Goal: Task Accomplishment & Management: Use online tool/utility

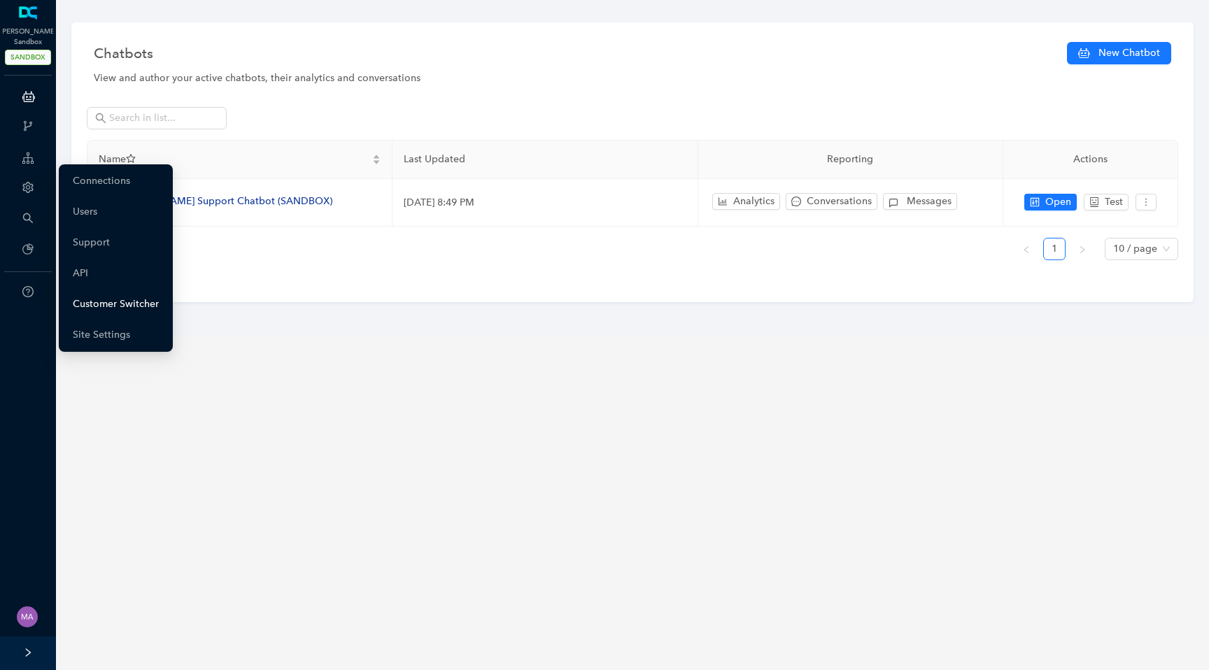
click at [106, 306] on link "Customer Switcher" at bounding box center [116, 304] width 86 height 28
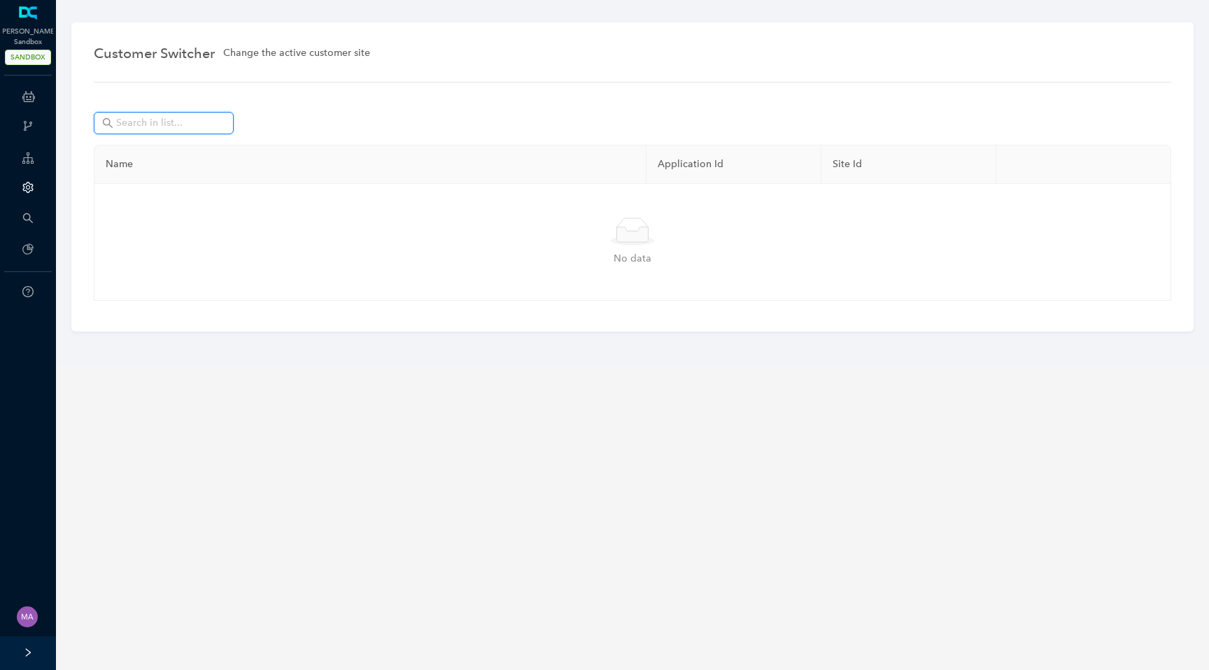
click at [163, 122] on input "text" at bounding box center [165, 122] width 98 height 15
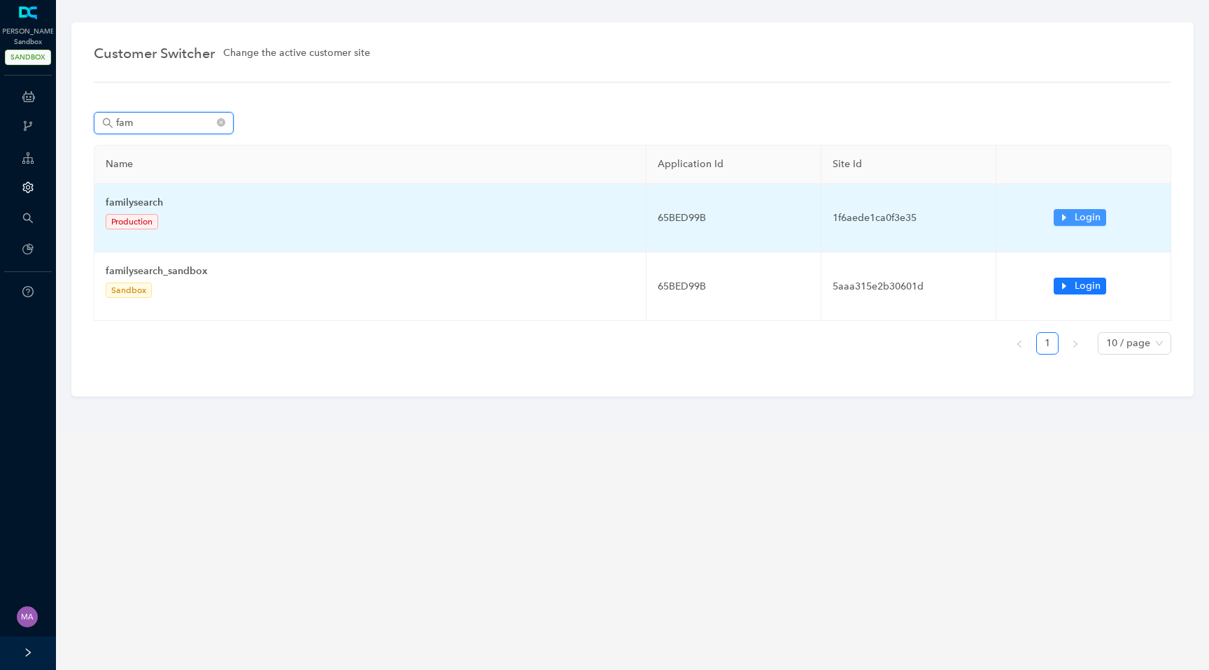
type input "fam"
click at [1061, 216] on icon "caret-right" at bounding box center [1064, 218] width 10 height 10
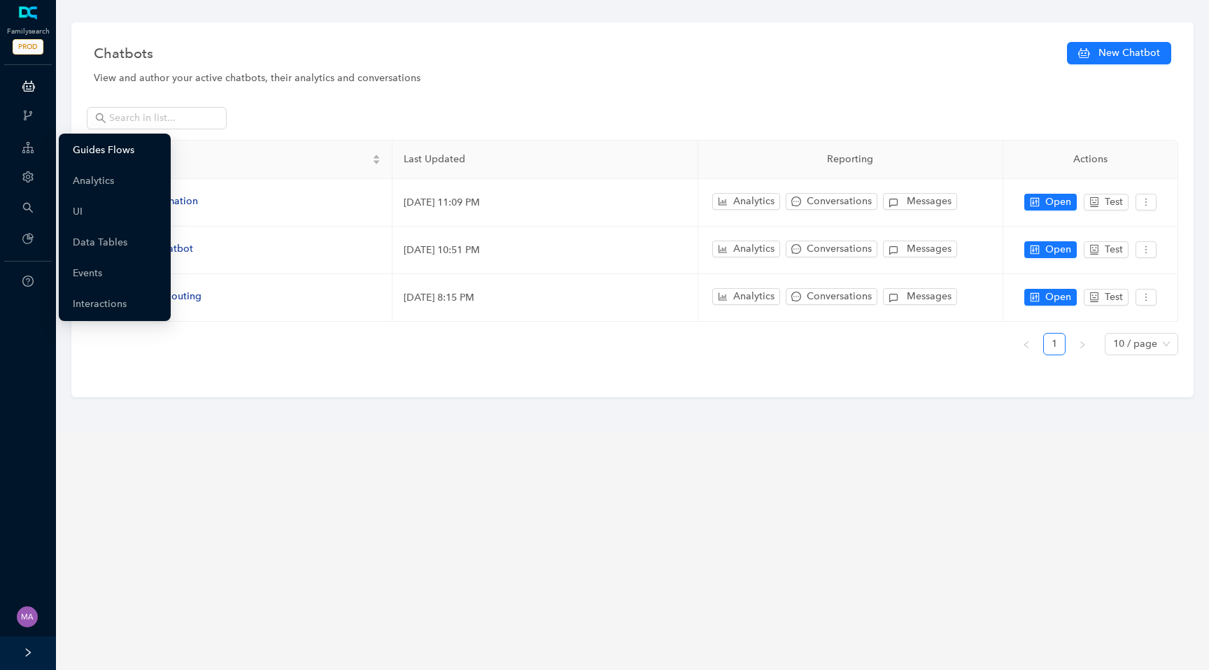
click at [88, 152] on link "Guides Flows" at bounding box center [104, 150] width 62 height 28
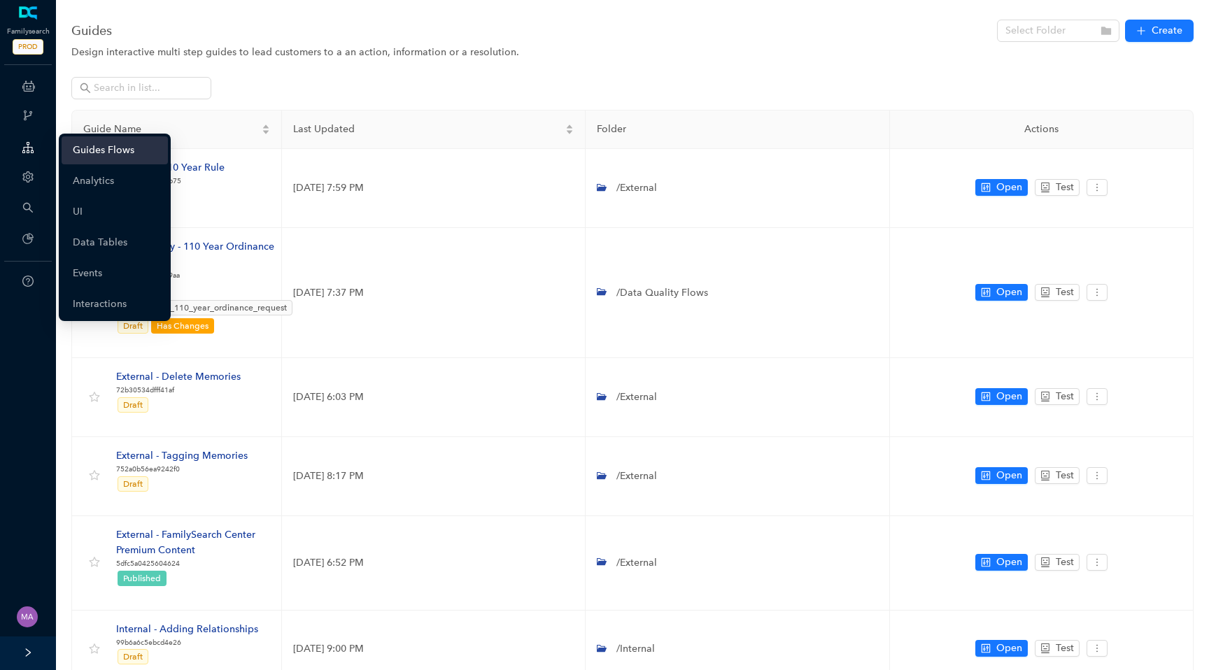
click at [30, 151] on icon at bounding box center [27, 148] width 11 height 28
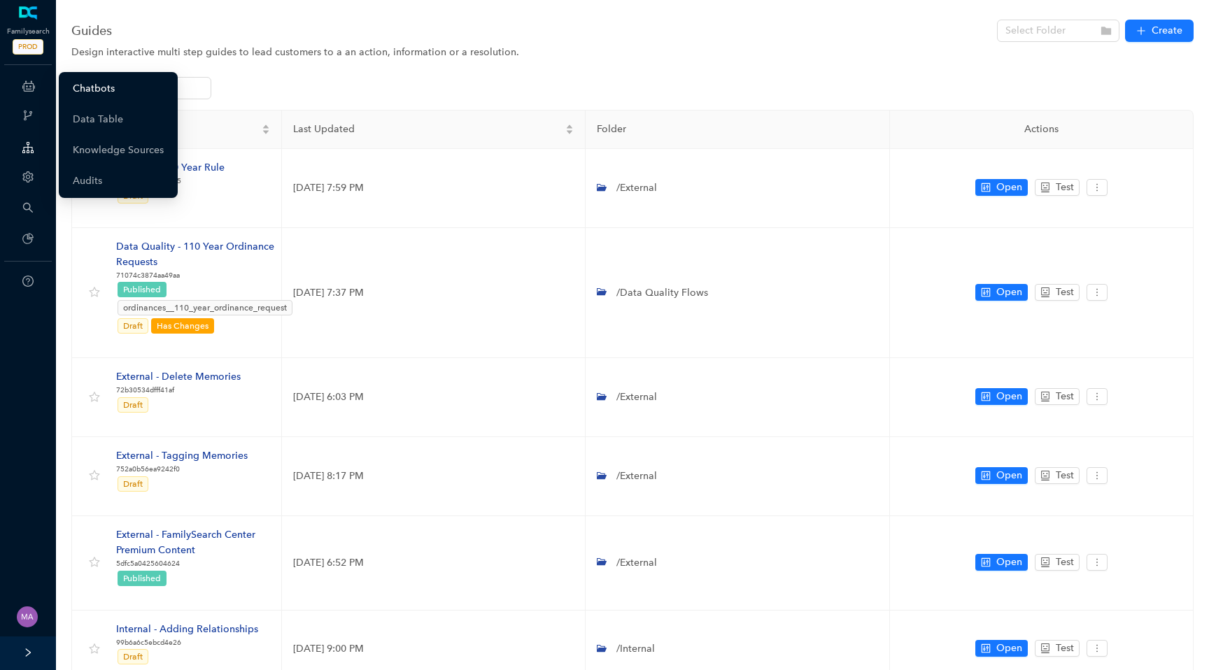
click at [92, 89] on link "Chatbots" at bounding box center [94, 89] width 42 height 28
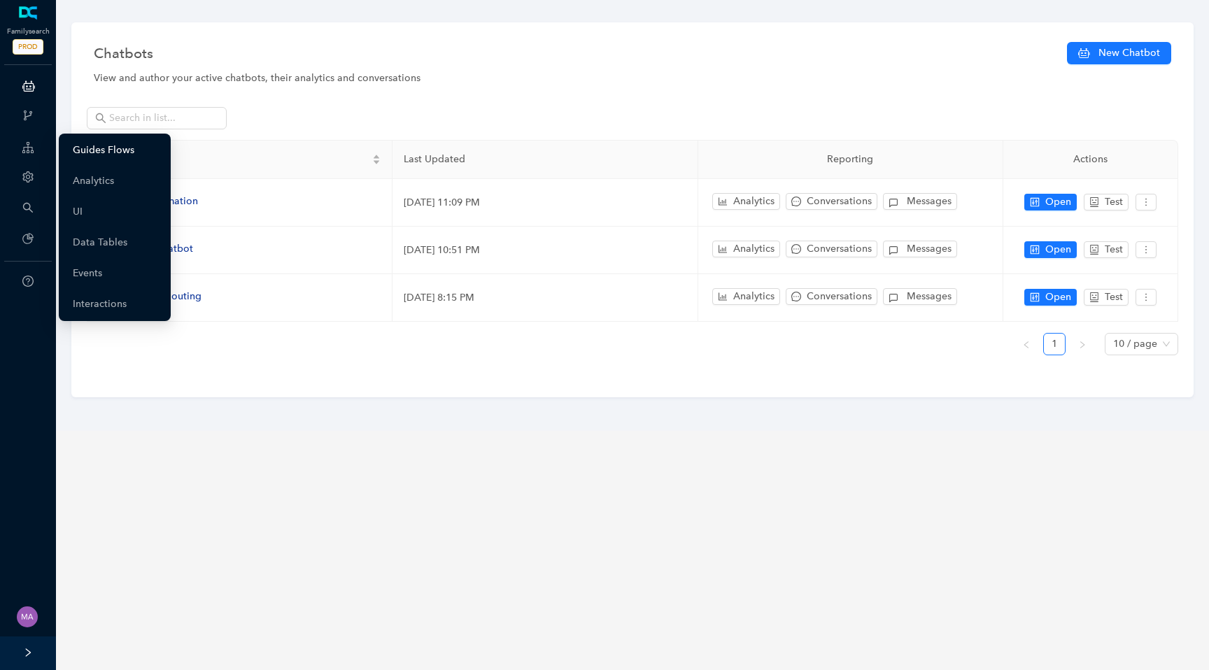
click at [96, 148] on link "Guides Flows" at bounding box center [104, 150] width 62 height 28
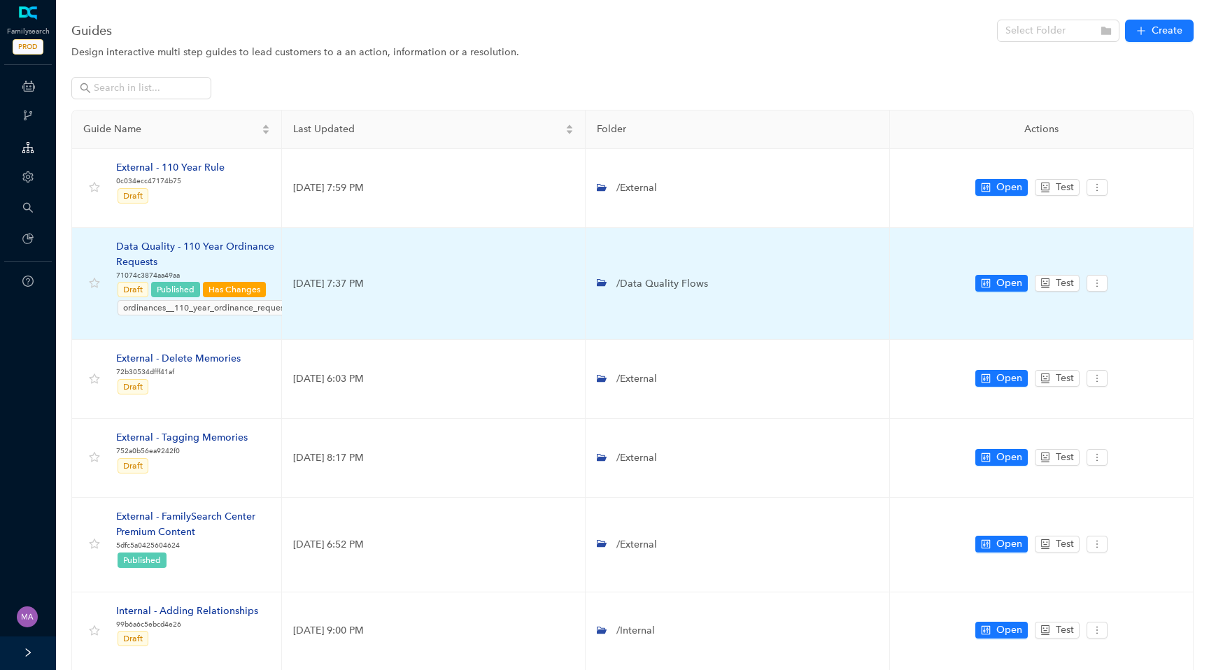
click at [221, 246] on div "Data Quality - 110 Year Ordinance Requests" at bounding box center [205, 254] width 178 height 31
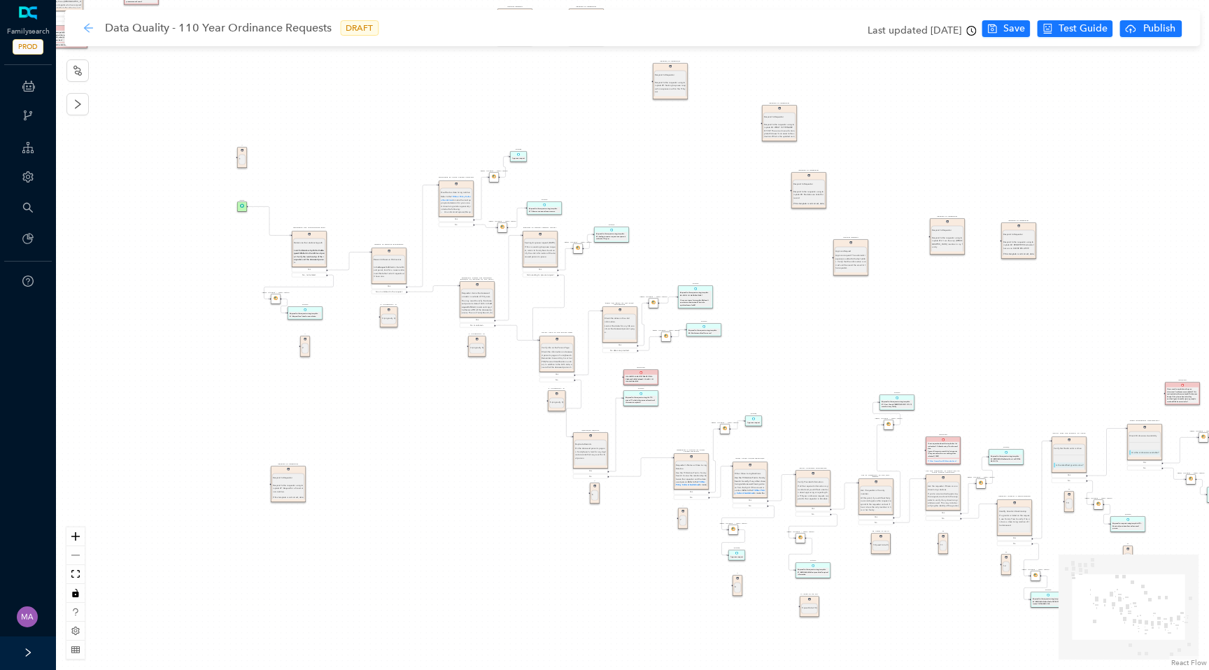
click at [84, 29] on icon "arrow-left" at bounding box center [88, 27] width 11 height 11
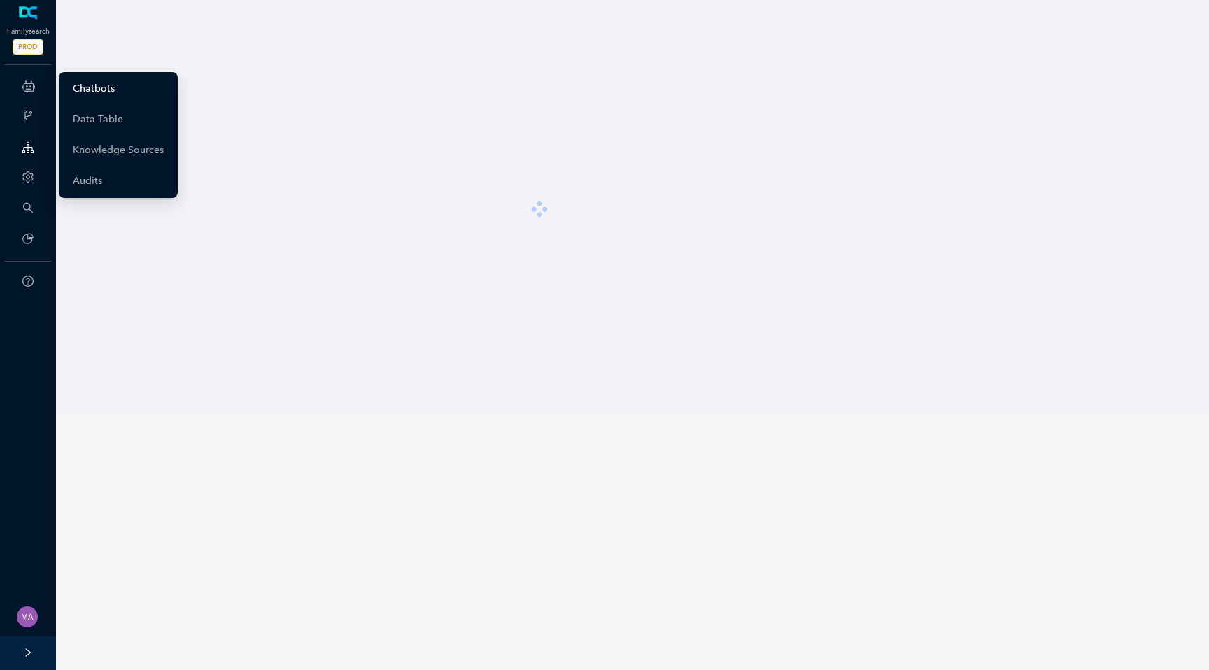
click at [99, 87] on link "Chatbots" at bounding box center [94, 89] width 42 height 28
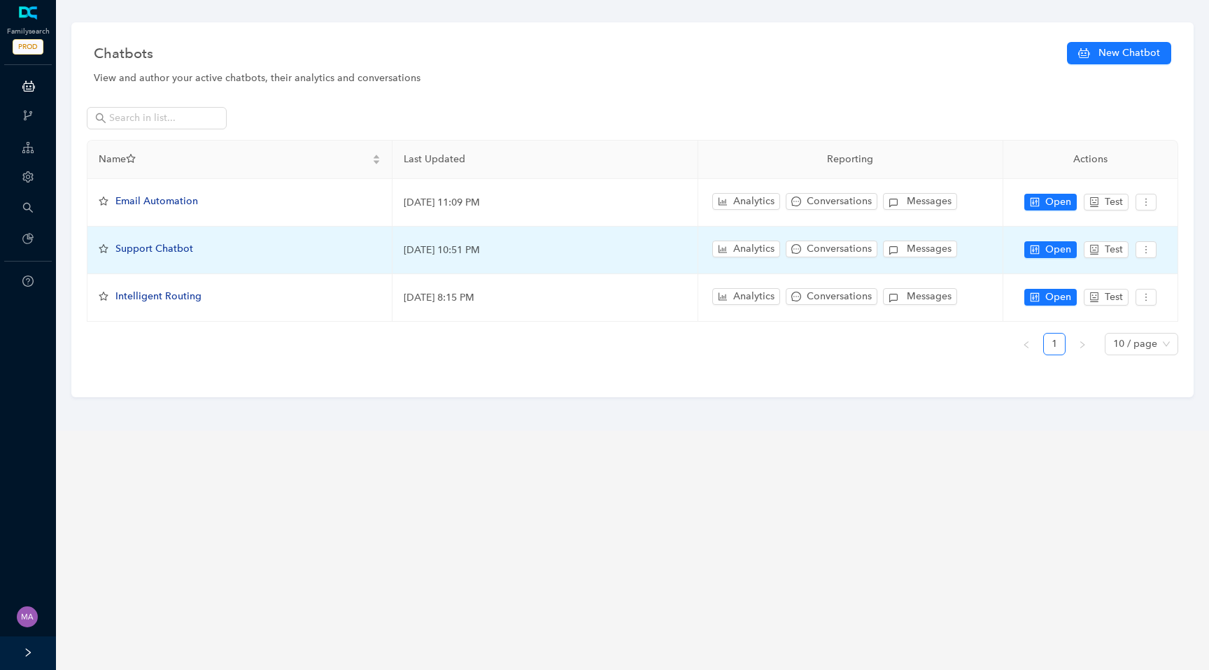
click at [158, 246] on span "Support Chatbot" at bounding box center [154, 249] width 78 height 12
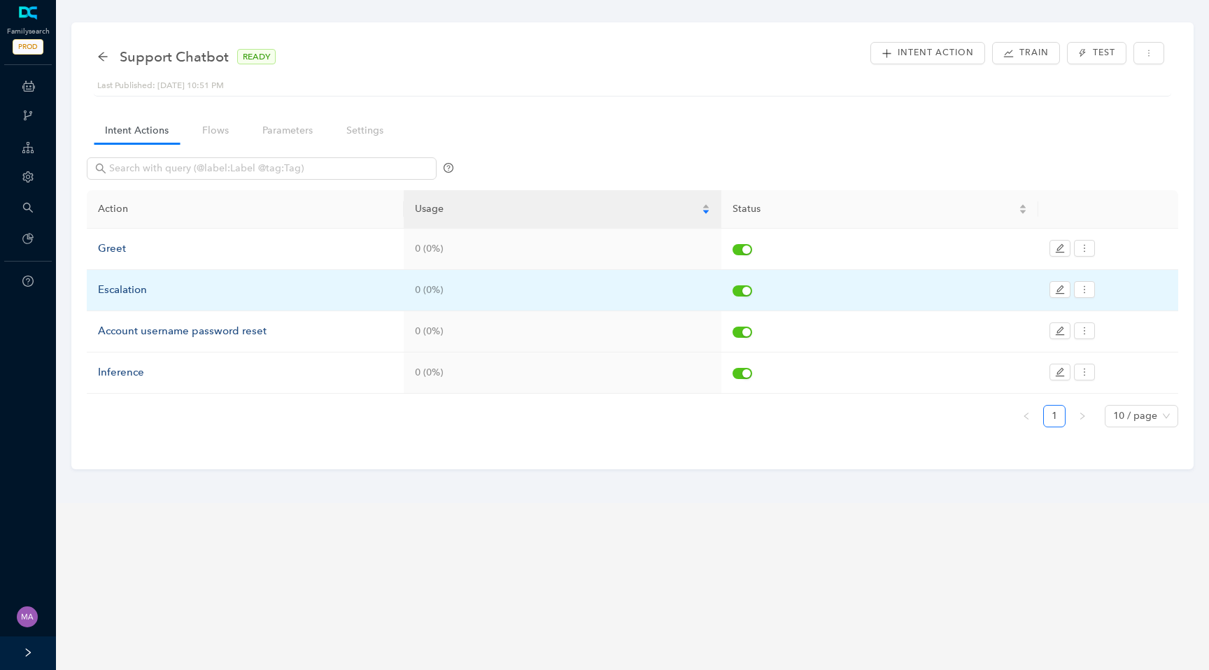
click at [129, 291] on div "Escalation" at bounding box center [245, 290] width 294 height 17
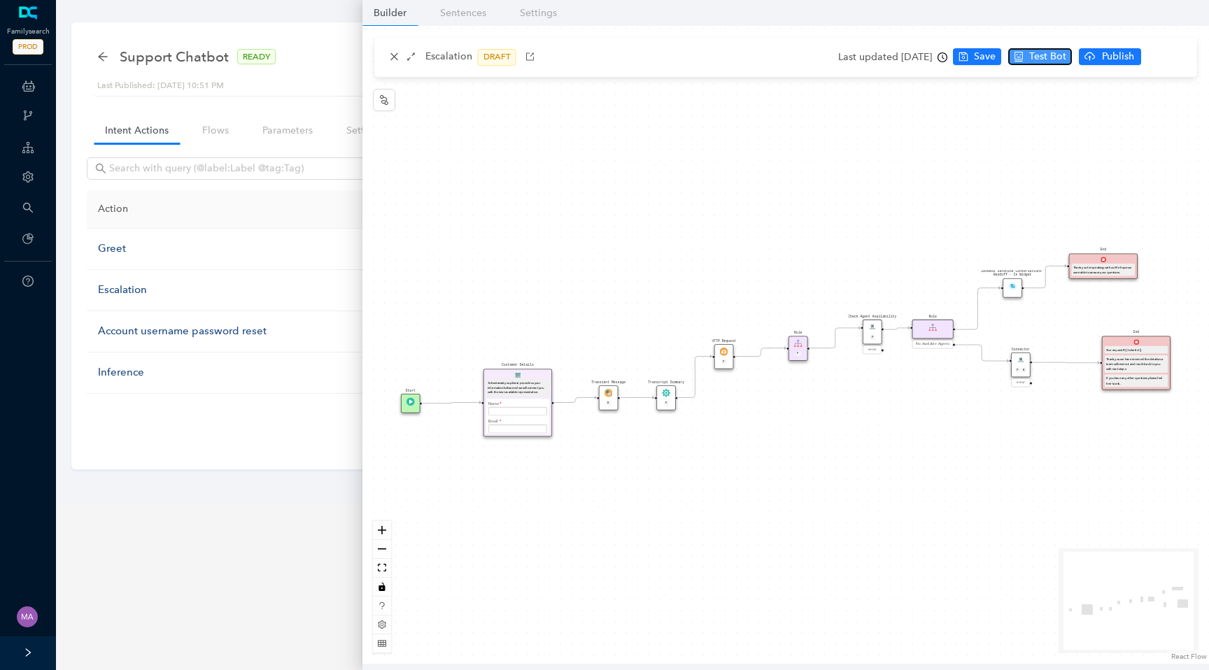
click at [1062, 57] on span "Test Bot" at bounding box center [1047, 56] width 37 height 15
click at [1079, 83] on span "Test this flow" at bounding box center [1067, 82] width 59 height 15
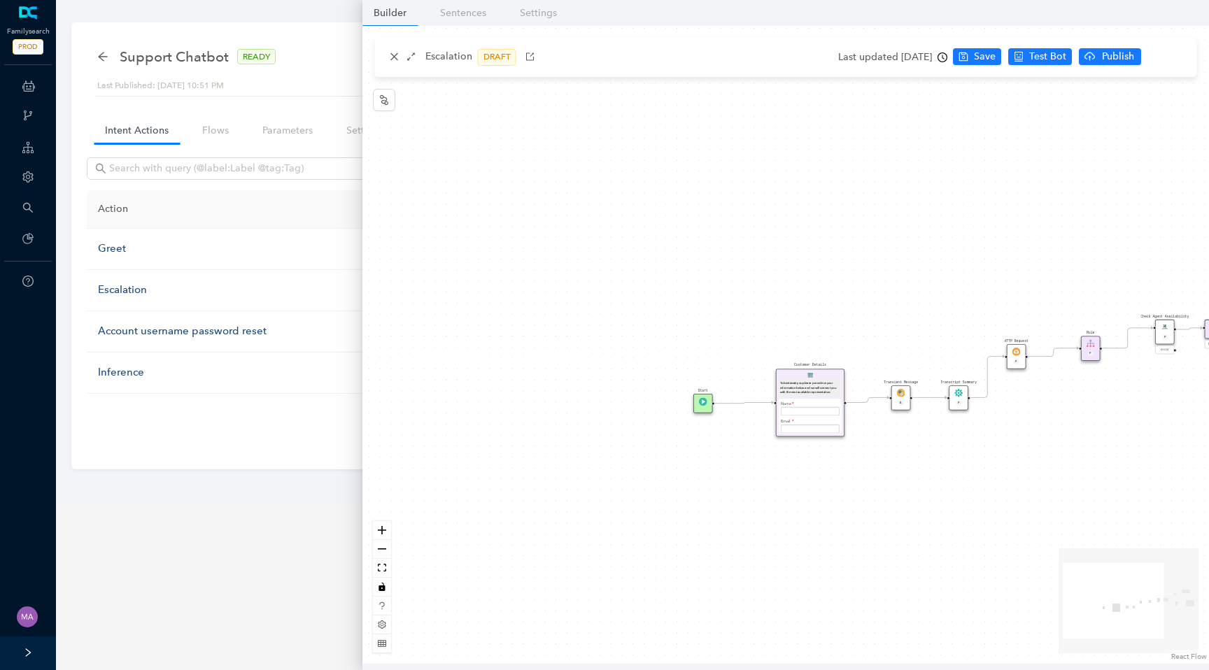
drag, startPoint x: 595, startPoint y: 211, endPoint x: 886, endPoint y: 211, distance: 290.3
click at [887, 211] on div "Start Connector P E error End Your request # {{ ticketId }} Thank you we have r…" at bounding box center [785, 345] width 846 height 638
drag, startPoint x: 701, startPoint y: 401, endPoint x: 542, endPoint y: 392, distance: 159.0
click at [542, 392] on img at bounding box center [545, 394] width 8 height 8
click at [663, 397] on icon "Edge from c853229d-83c0-37da-8456-13ff012f6348 to e7b41dfe-3bde-c007-c096-cef06…" at bounding box center [664, 399] width 215 height 8
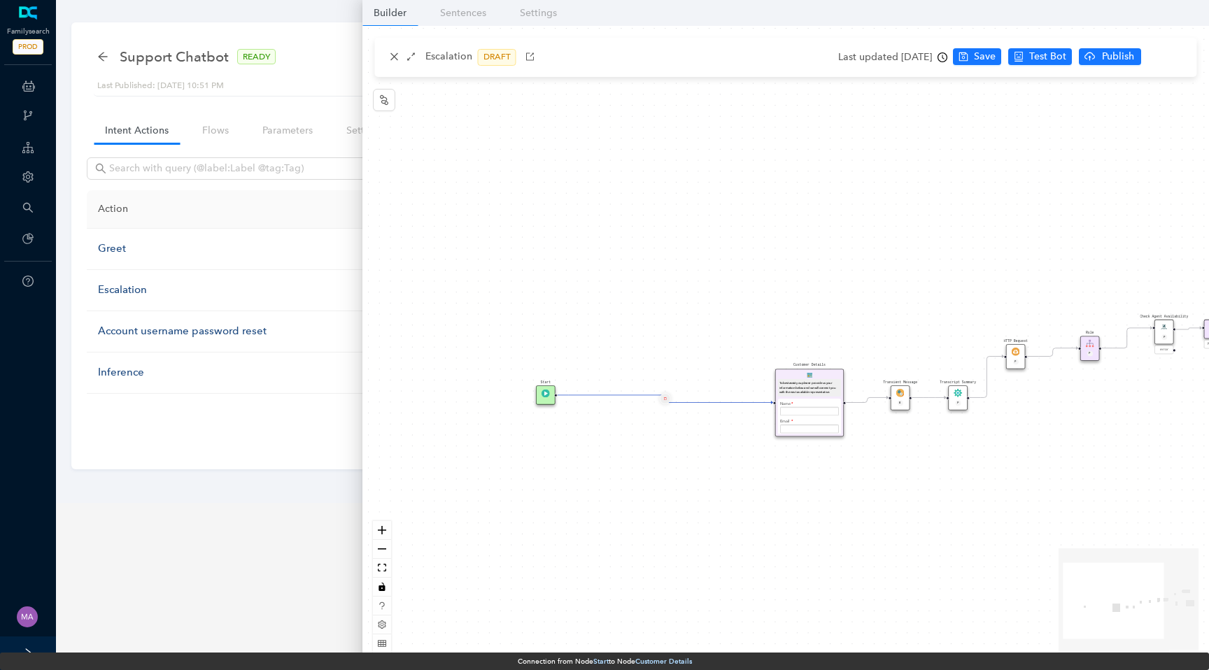
click at [666, 402] on button "Edge from c853229d-83c0-37da-8456-13ff012f6348 to e7b41dfe-3bde-c007-c096-cef06…" at bounding box center [665, 398] width 11 height 11
click at [746, 374] on span "Yes" at bounding box center [748, 367] width 15 height 15
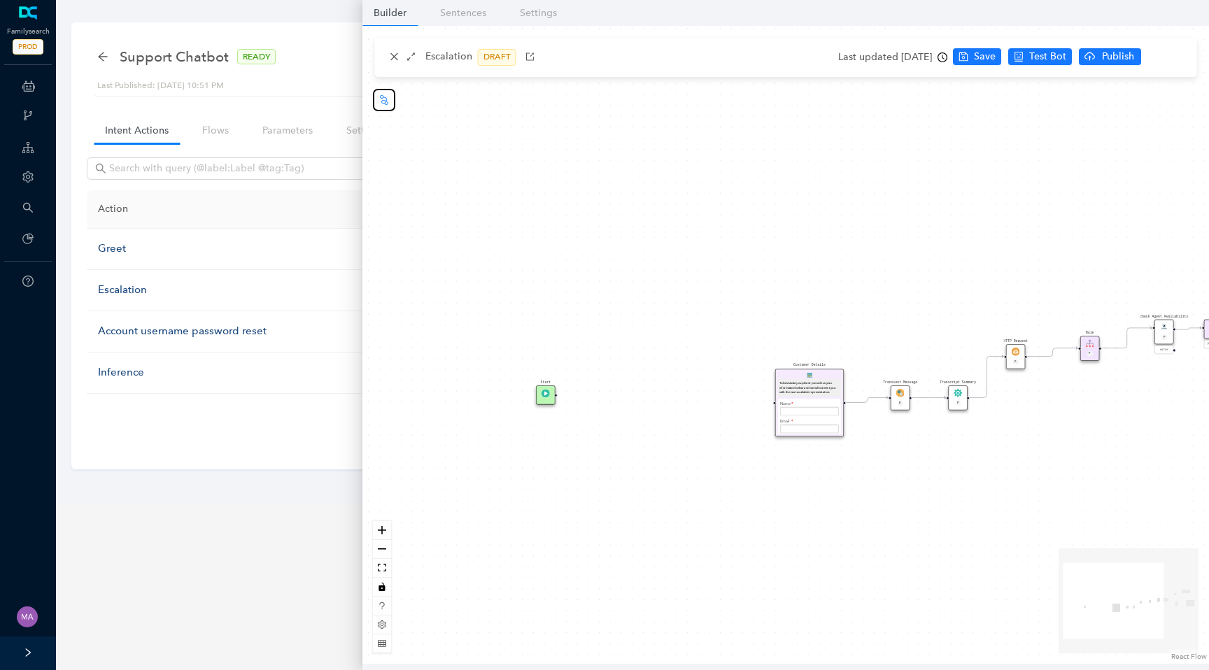
click at [384, 94] on icon "node-index" at bounding box center [383, 99] width 11 height 11
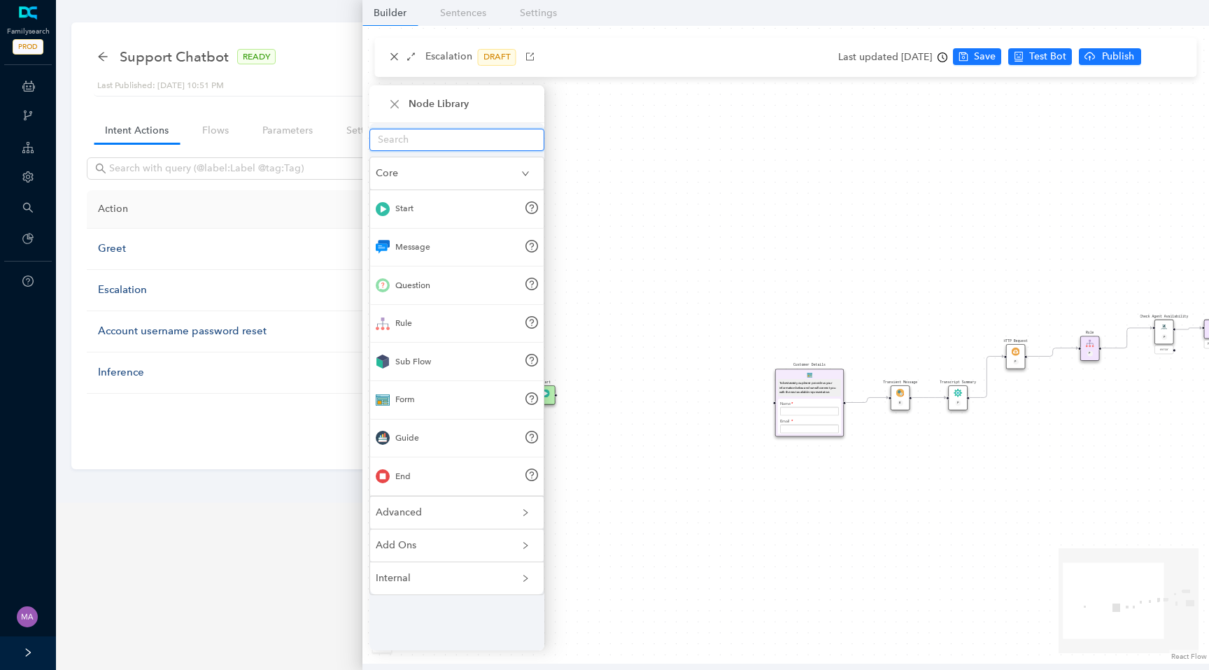
click at [457, 143] on input "text" at bounding box center [451, 139] width 147 height 15
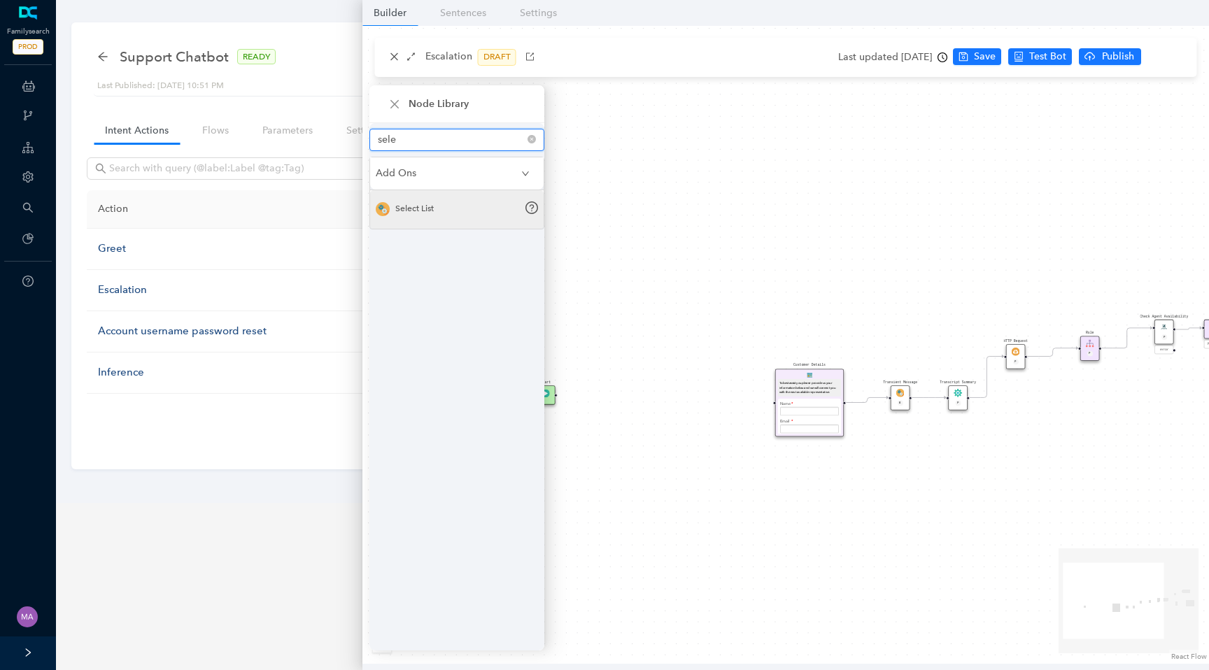
type input "sele"
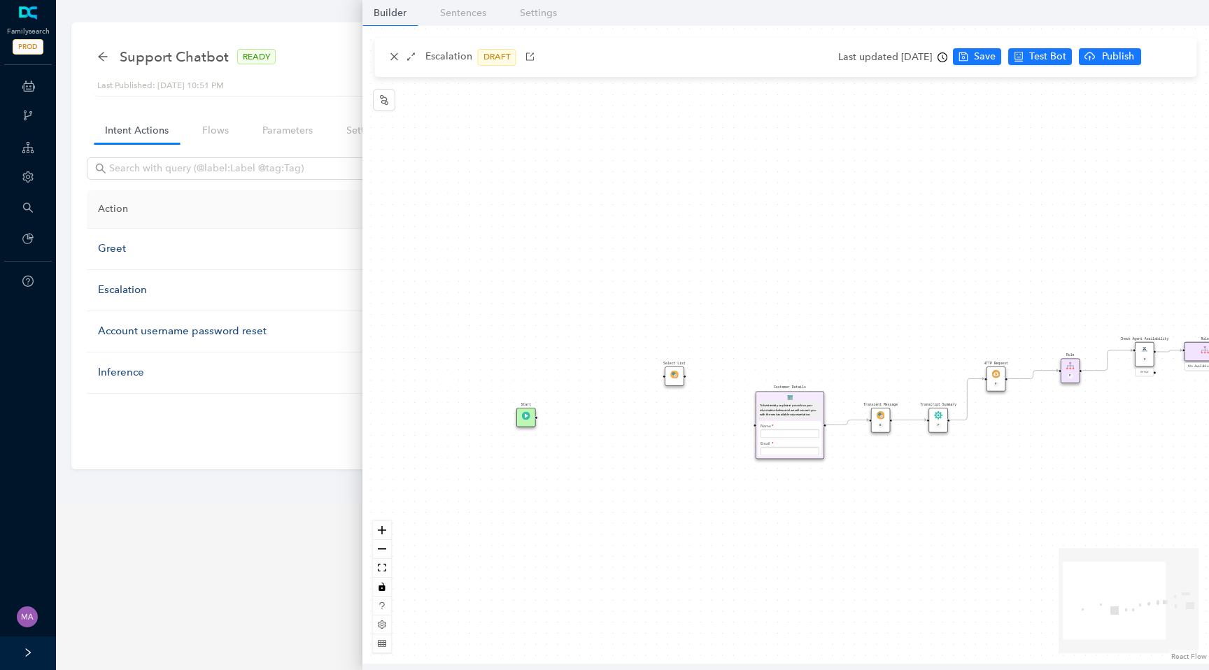
drag, startPoint x: 556, startPoint y: 397, endPoint x: 536, endPoint y: 419, distance: 29.7
click at [536, 419] on div "Start Connector P E error End Your request # {{ ticketId }} Thank you we have r…" at bounding box center [785, 345] width 846 height 638
drag, startPoint x: 536, startPoint y: 417, endPoint x: 659, endPoint y: 381, distance: 127.5
click at [659, 381] on div "Start Connector P E error End Your request # {{ ticketId }} Thank you we have r…" at bounding box center [785, 345] width 846 height 638
drag, startPoint x: 674, startPoint y: 377, endPoint x: 620, endPoint y: 432, distance: 76.7
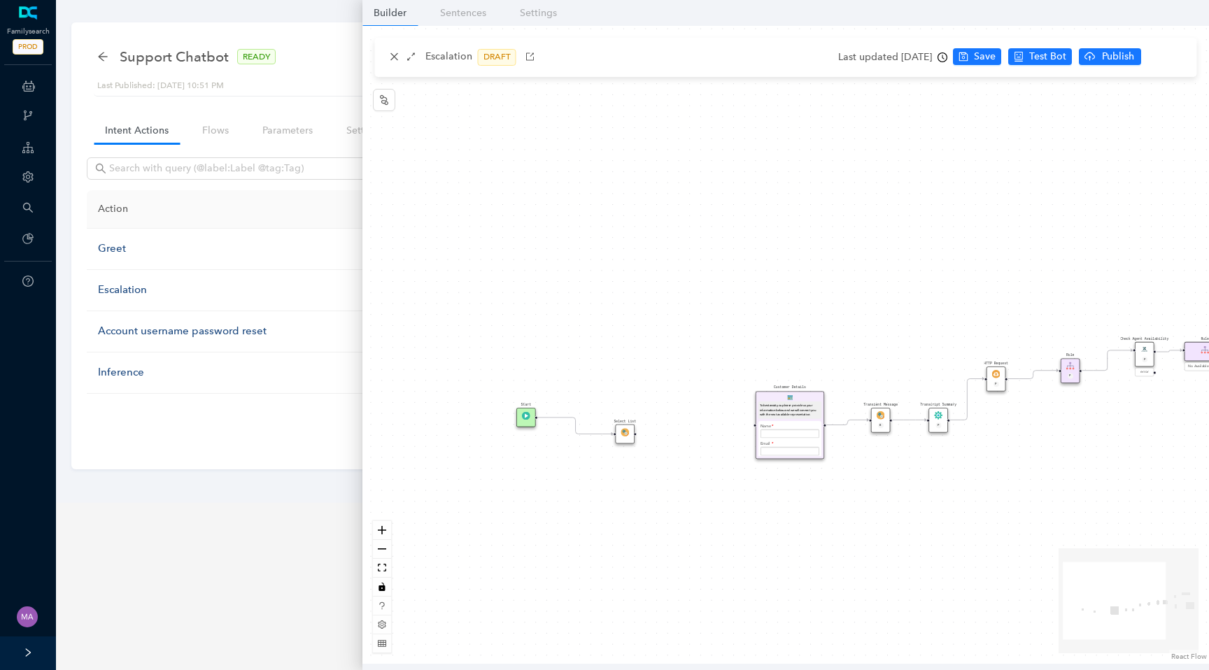
click at [620, 432] on div "Select List" at bounding box center [626, 435] width 20 height 20
drag, startPoint x: 634, startPoint y: 434, endPoint x: 751, endPoint y: 426, distance: 117.1
click at [751, 426] on div "Start Connector P E error End Your request # {{ ticketId }} Thank you we have r…" at bounding box center [785, 345] width 846 height 638
click at [620, 432] on div "Select List" at bounding box center [626, 435] width 20 height 20
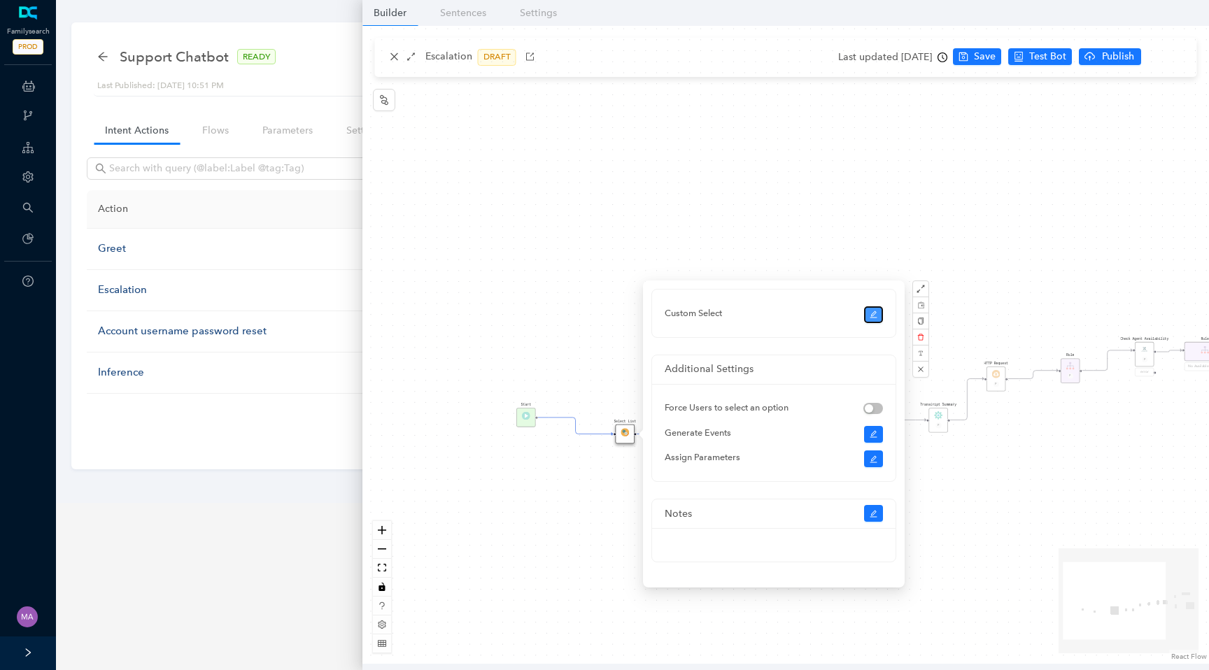
click at [874, 313] on icon "edit" at bounding box center [873, 314] width 7 height 7
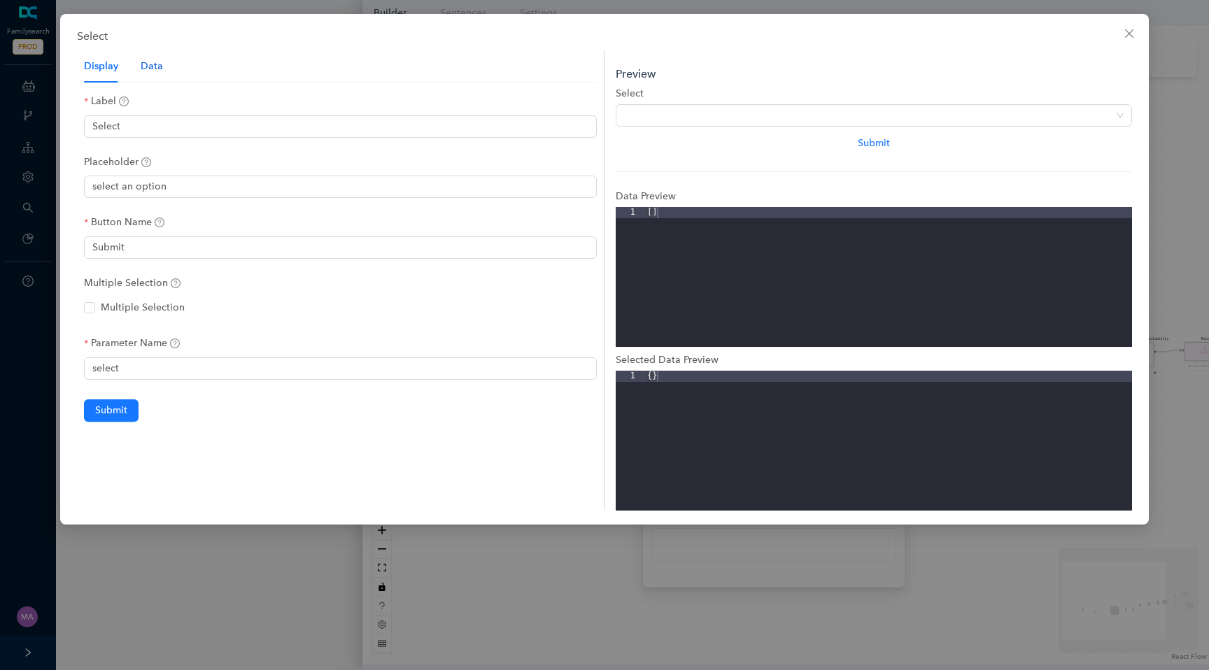
click at [148, 70] on div "Data" at bounding box center [152, 66] width 22 height 15
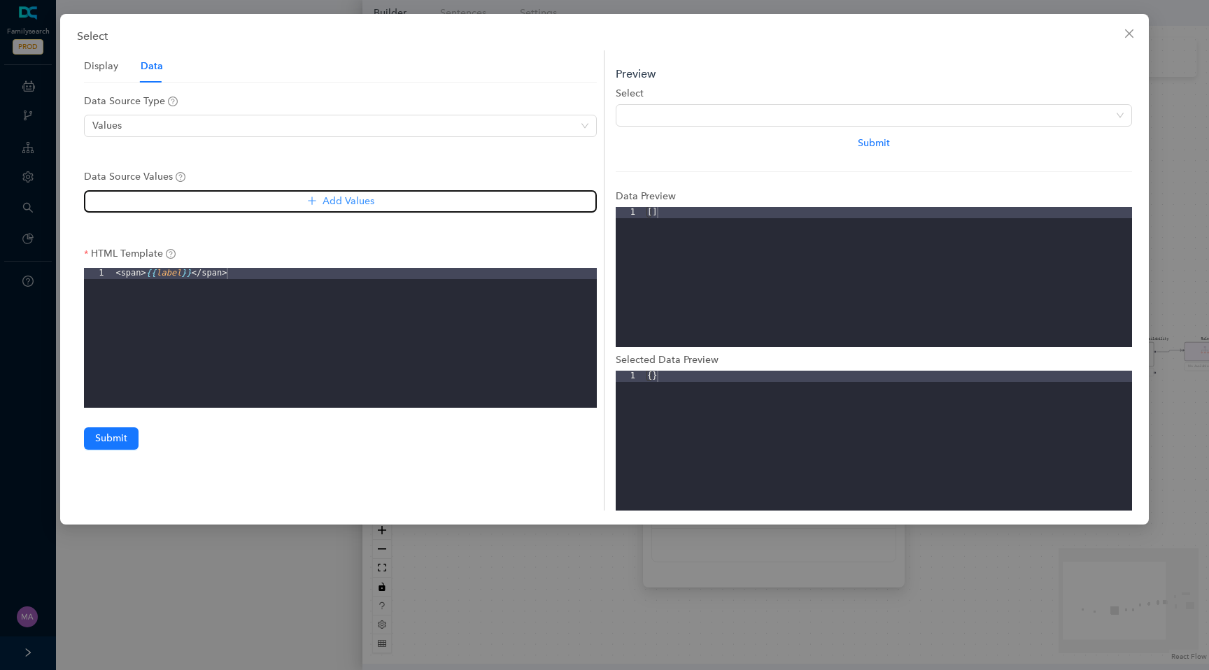
click at [236, 204] on button "Add Values" at bounding box center [340, 201] width 513 height 22
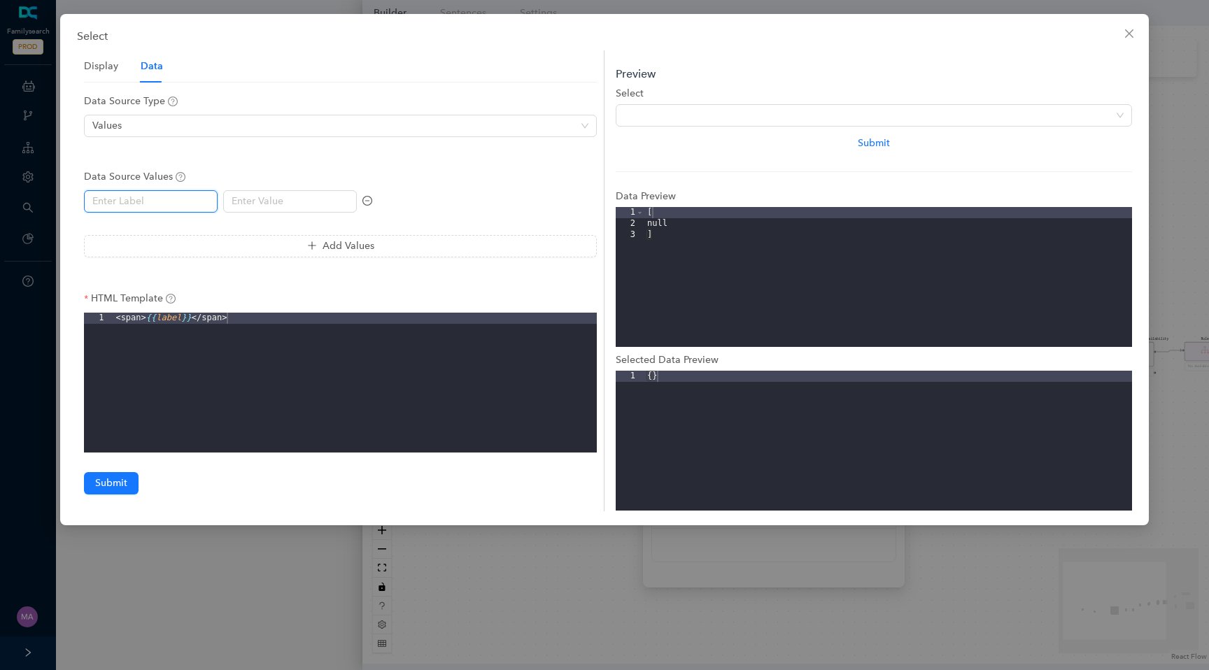
click at [166, 196] on input "text" at bounding box center [151, 201] width 134 height 22
type input "name 1"
click at [264, 193] on input "text" at bounding box center [290, 201] width 134 height 22
type input "name 1"
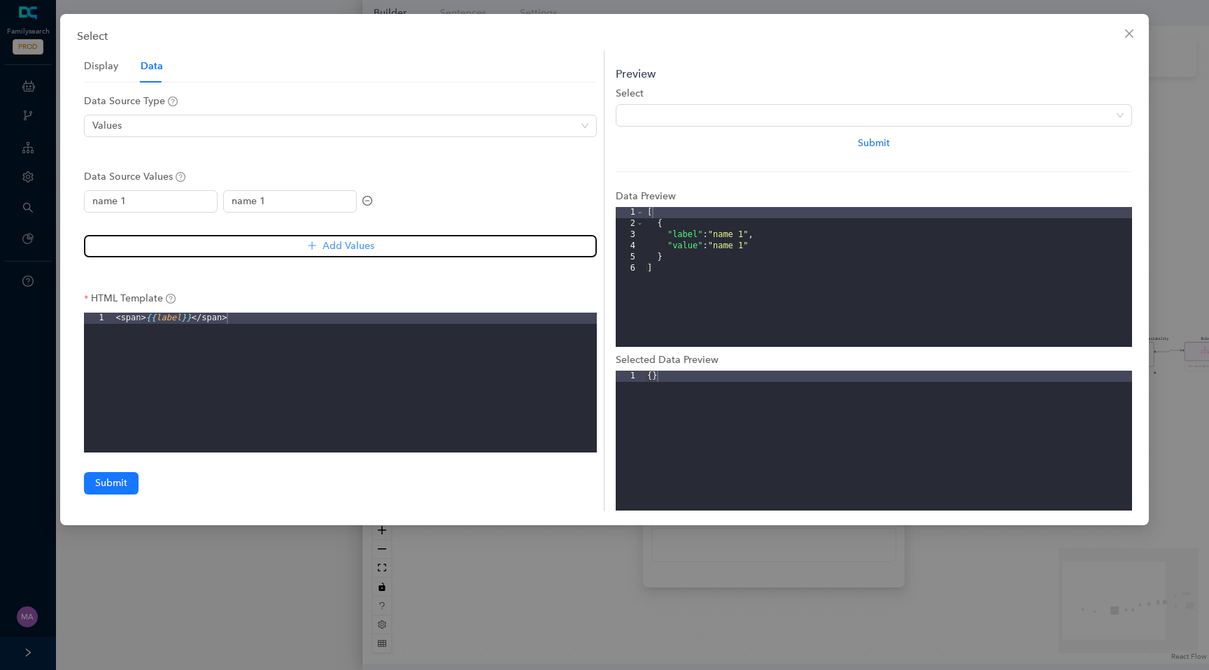
click at [280, 247] on button "Add Values" at bounding box center [340, 246] width 513 height 22
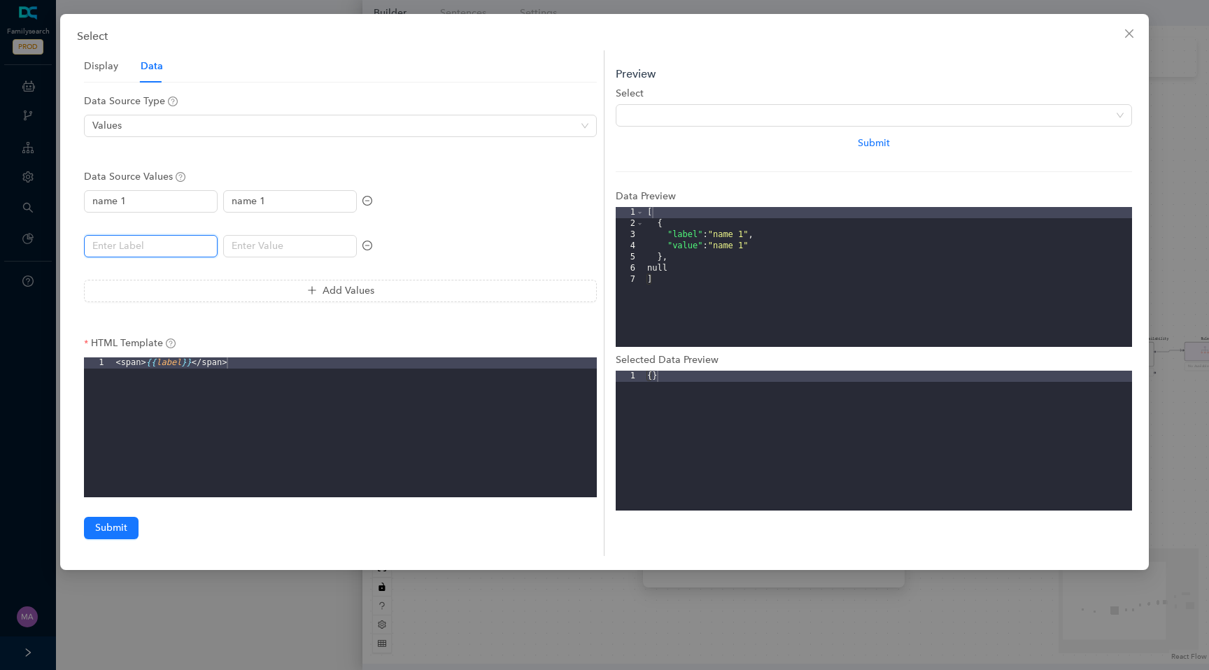
click at [183, 246] on input "text" at bounding box center [151, 246] width 134 height 22
type input "name 2"
click at [248, 246] on input "text" at bounding box center [290, 246] width 134 height 22
type input "name 2"
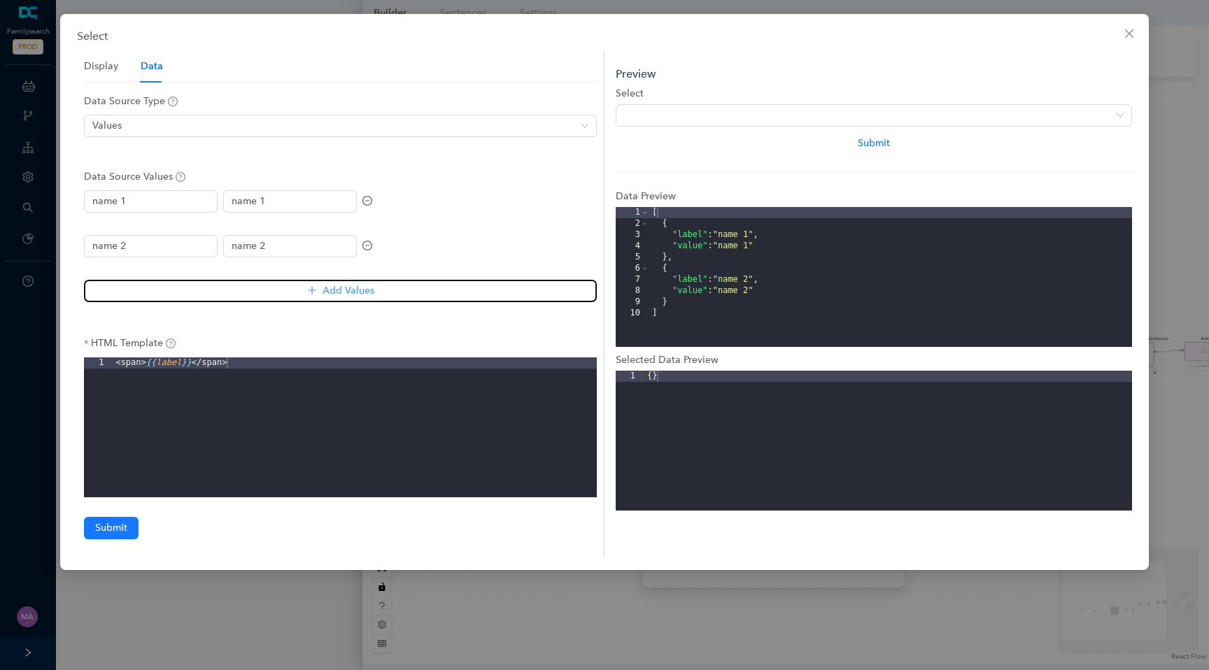
click at [245, 294] on button "Add Values" at bounding box center [340, 291] width 513 height 22
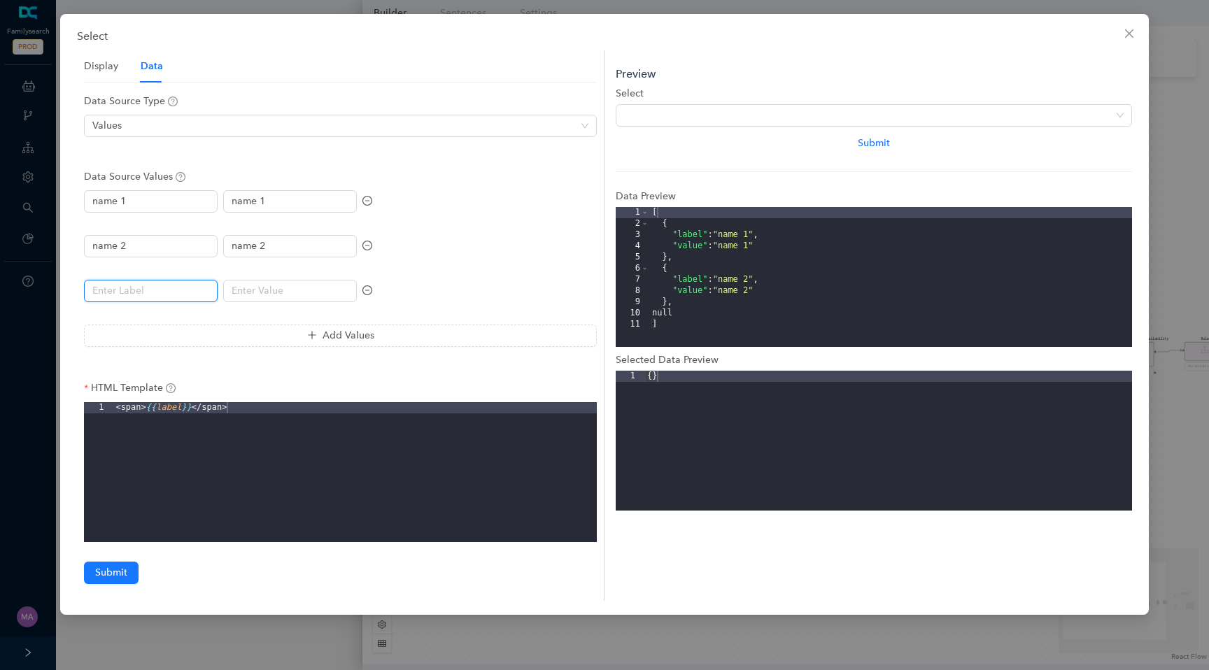
click at [140, 292] on input "text" at bounding box center [151, 291] width 134 height 22
type input "name 3"
click at [227, 296] on input "text" at bounding box center [290, 291] width 134 height 22
click at [724, 106] on span at bounding box center [873, 115] width 499 height 21
type input "name 3"
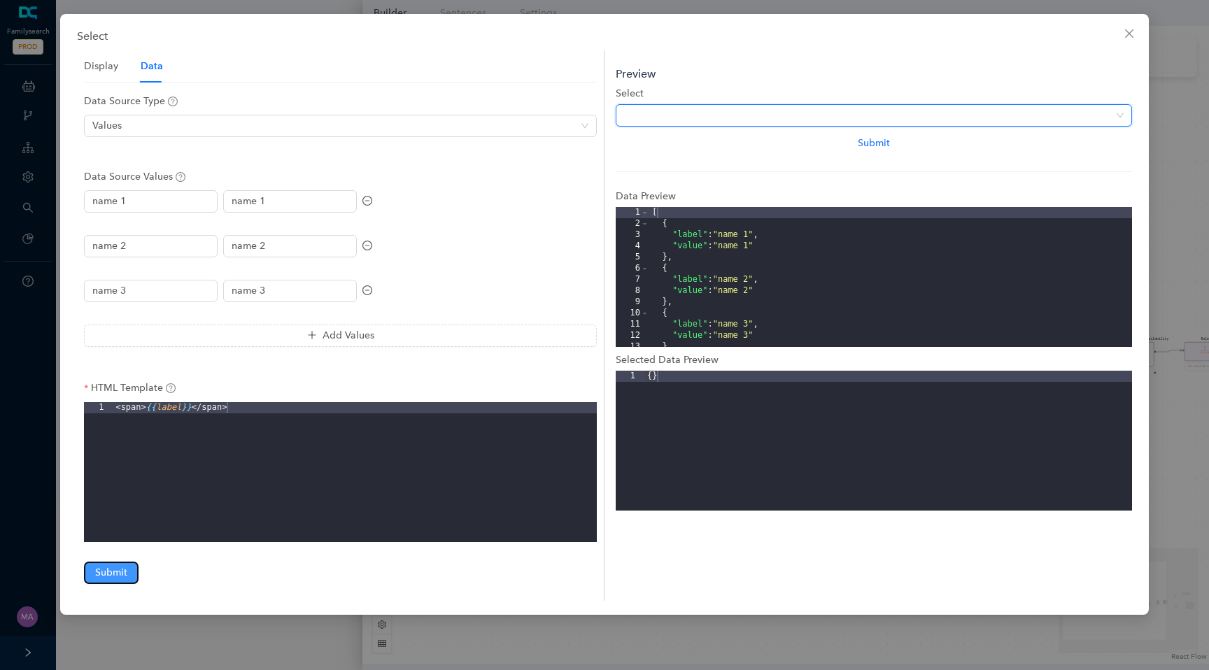
click at [122, 577] on span "Submit" at bounding box center [111, 572] width 32 height 15
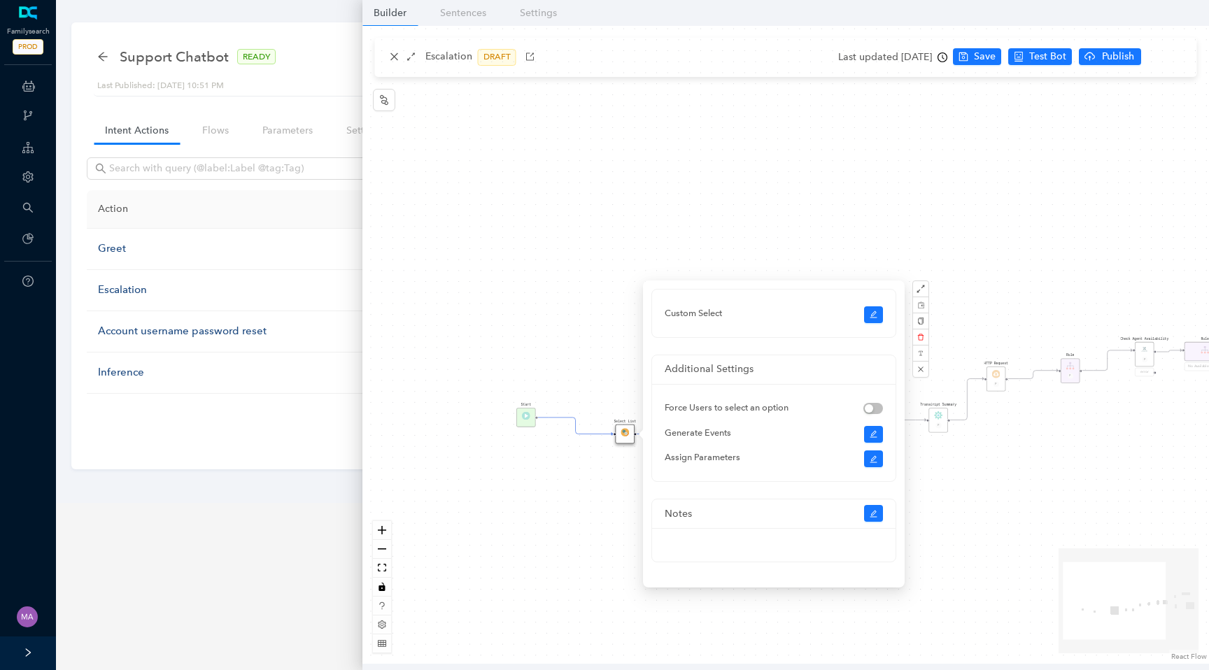
click at [991, 65] on div "Start Connector P E error End Your request # {{ ticketId }} Thank you we have r…" at bounding box center [785, 345] width 846 height 638
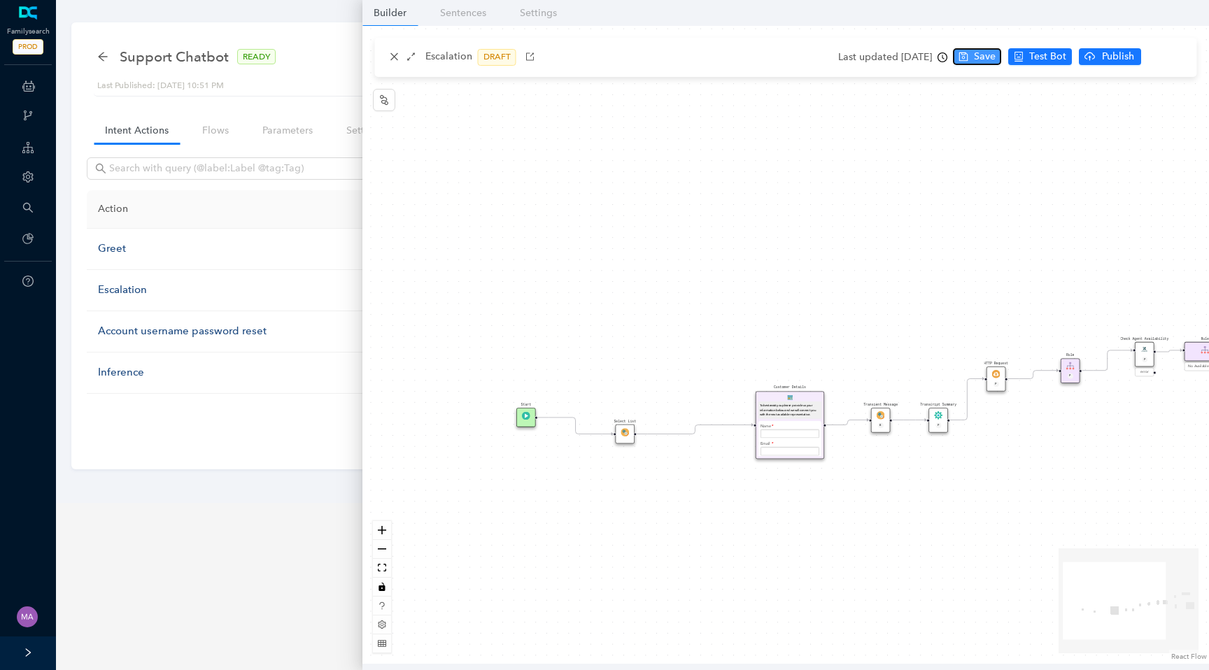
click at [991, 65] on button "Save" at bounding box center [977, 56] width 48 height 17
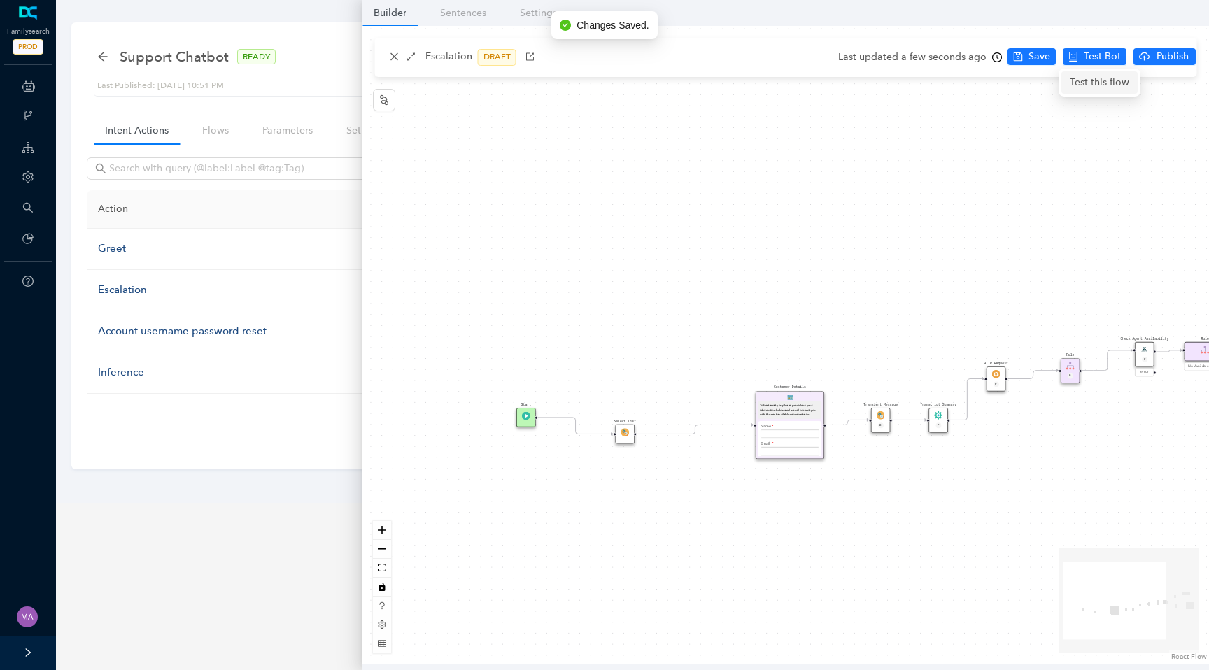
click at [1097, 83] on span "Test this flow" at bounding box center [1098, 82] width 59 height 15
drag, startPoint x: 611, startPoint y: 434, endPoint x: 764, endPoint y: 423, distance: 152.9
click at [625, 434] on img at bounding box center [625, 432] width 8 height 8
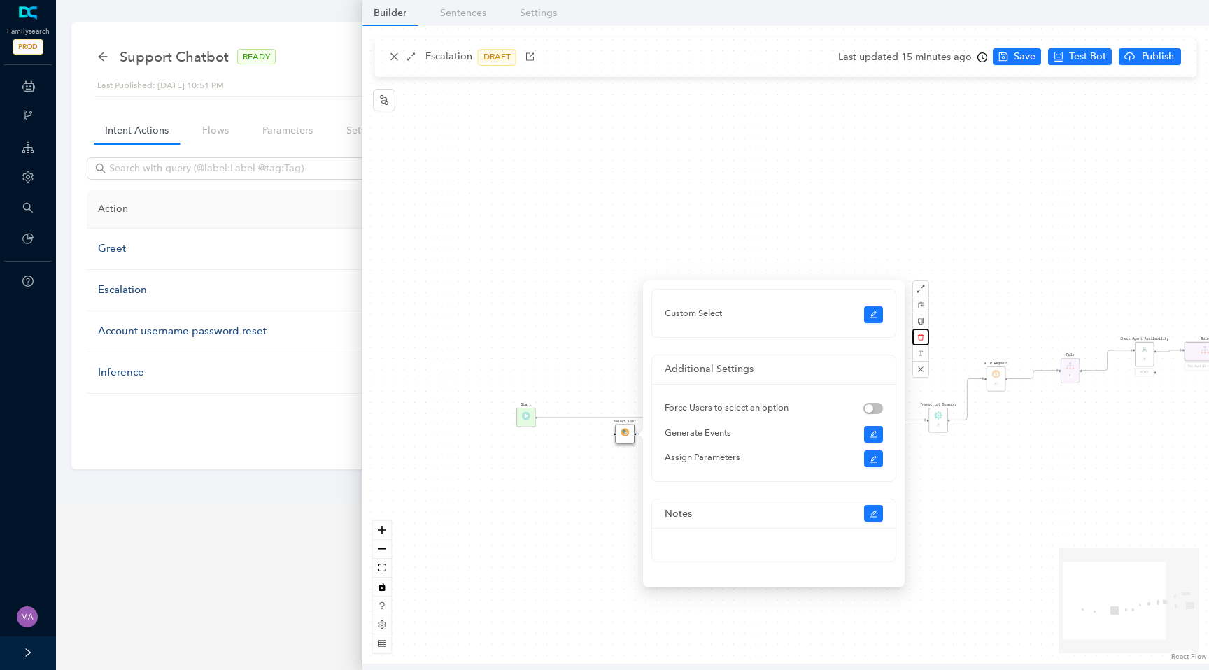
click at [921, 340] on icon "delete" at bounding box center [920, 337] width 7 height 7
click at [990, 306] on span "Yes" at bounding box center [995, 304] width 10 height 11
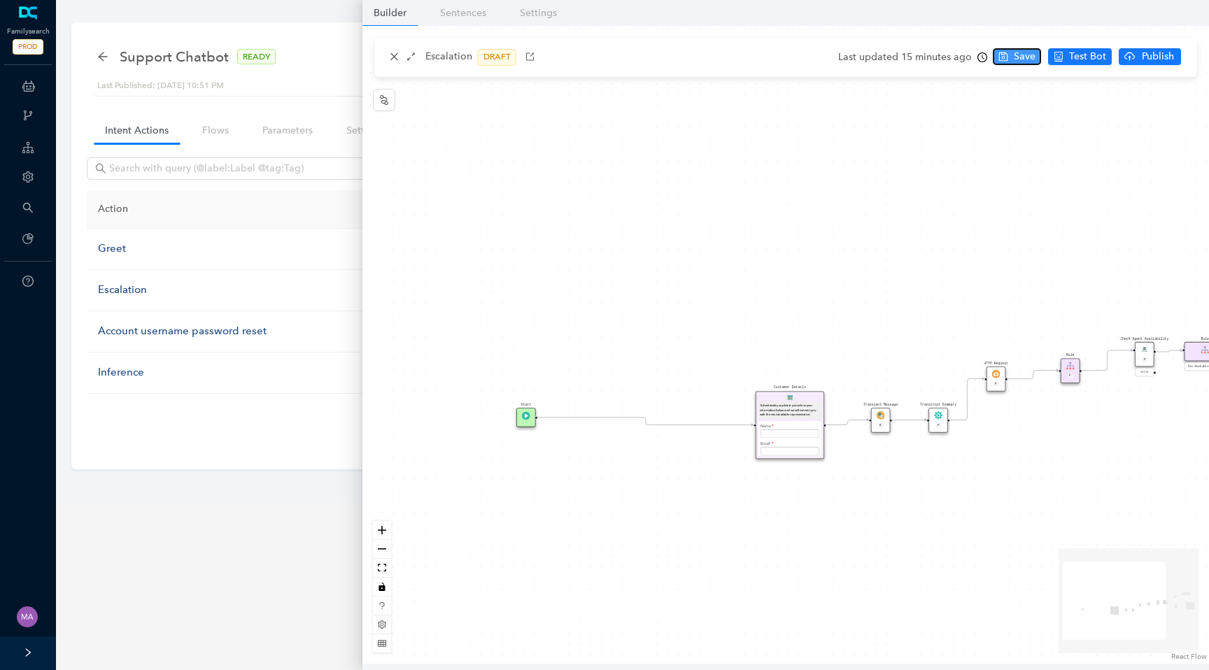
click at [1024, 59] on span "Save" at bounding box center [1025, 56] width 22 height 15
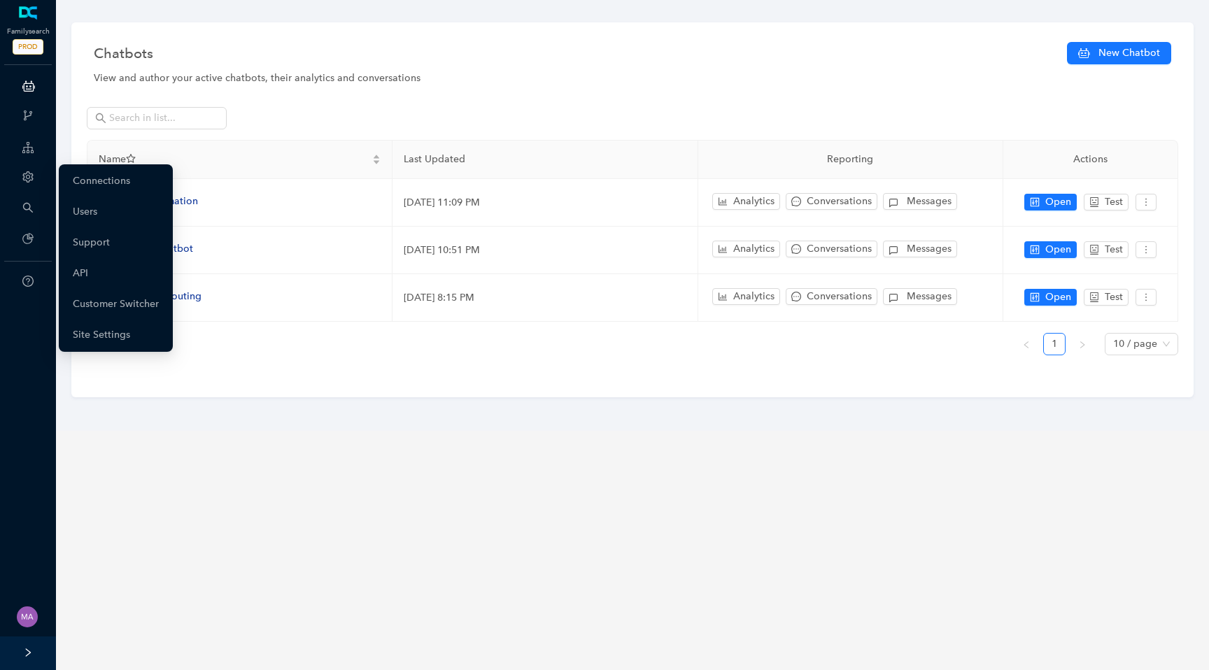
click at [24, 174] on icon "setting" at bounding box center [27, 176] width 10 height 11
click at [106, 304] on link "Customer Switcher" at bounding box center [116, 304] width 86 height 28
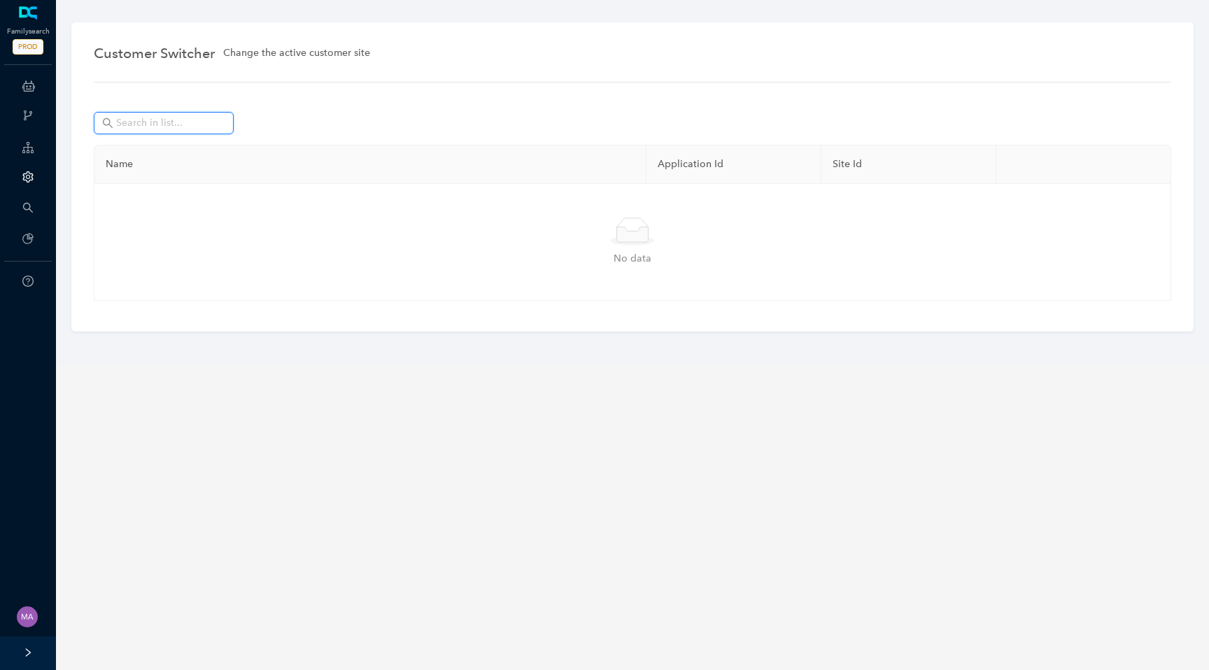
click at [162, 124] on input "text" at bounding box center [165, 122] width 98 height 15
click at [165, 123] on input "arlo" at bounding box center [165, 122] width 98 height 15
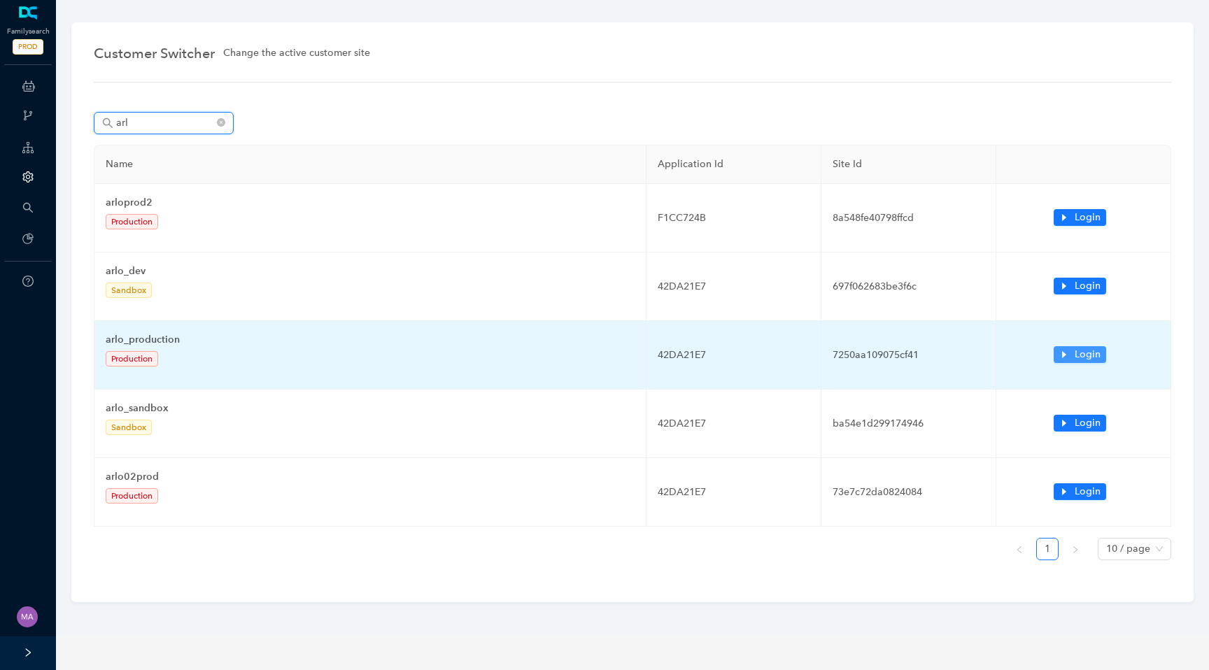
type input "arl"
click at [1081, 353] on span "Login" at bounding box center [1087, 354] width 26 height 15
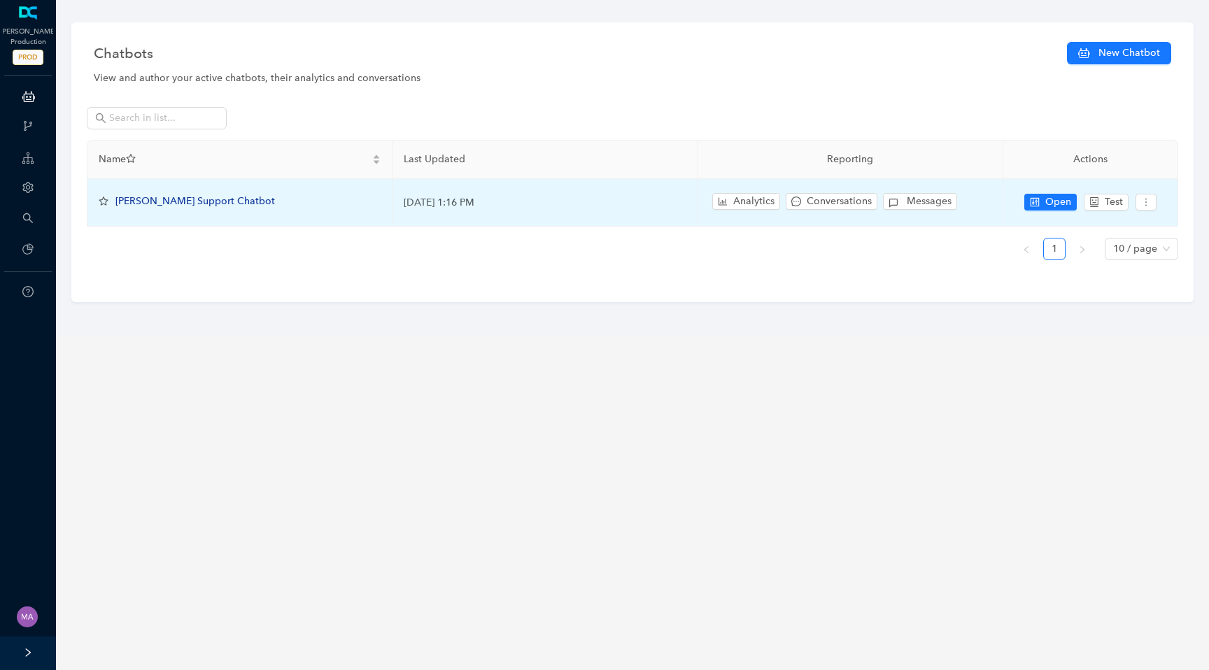
click at [151, 199] on span "Arlo Support Chatbot" at bounding box center [194, 201] width 159 height 12
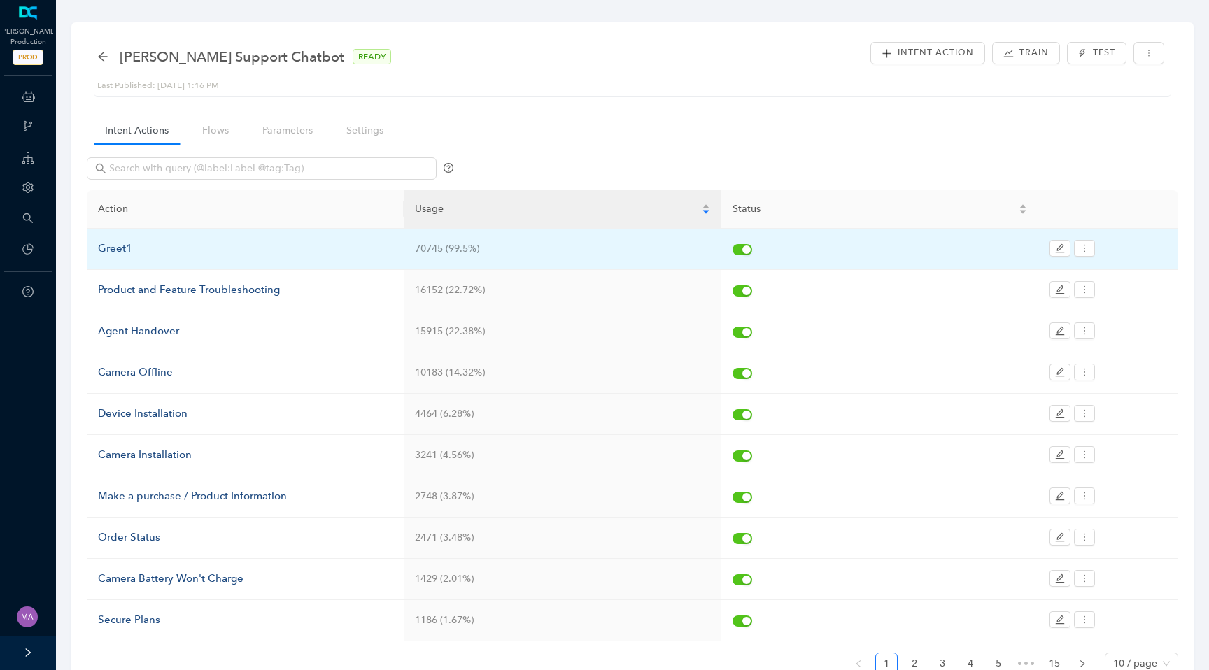
click at [111, 253] on div "Greet1" at bounding box center [245, 249] width 294 height 17
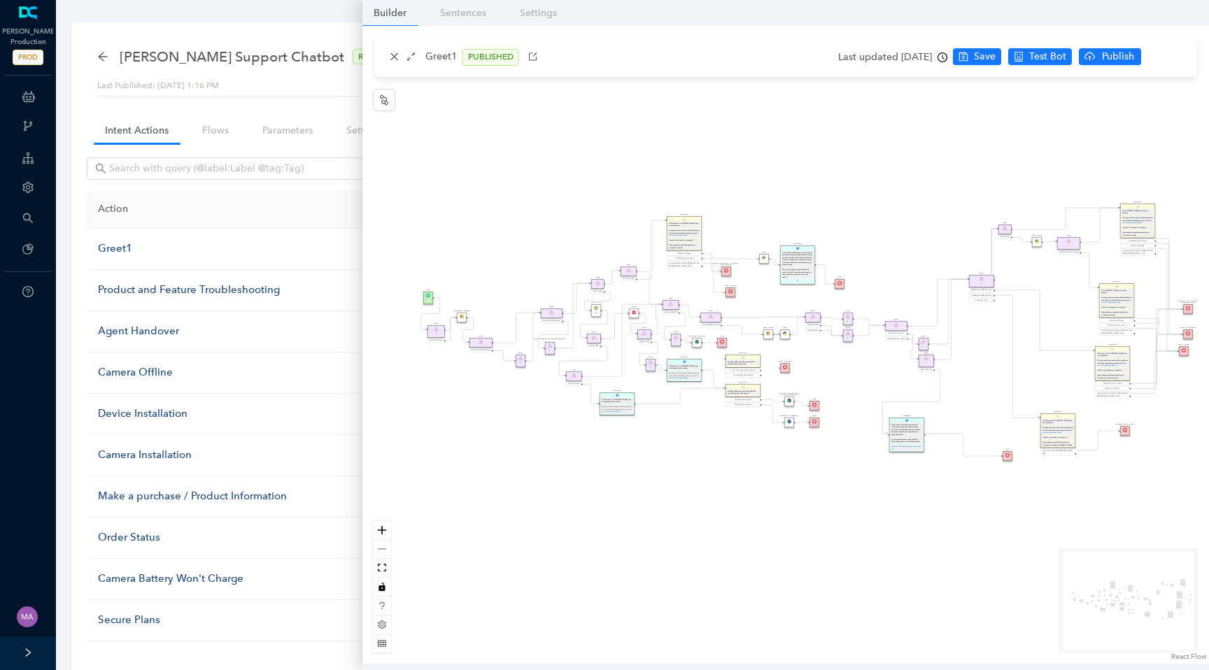
drag, startPoint x: 450, startPoint y: 276, endPoint x: 613, endPoint y: 195, distance: 182.1
click at [613, 195] on div "End End Handoff To Support Product And Feature Troubleshooting Question Would y…" at bounding box center [785, 345] width 846 height 638
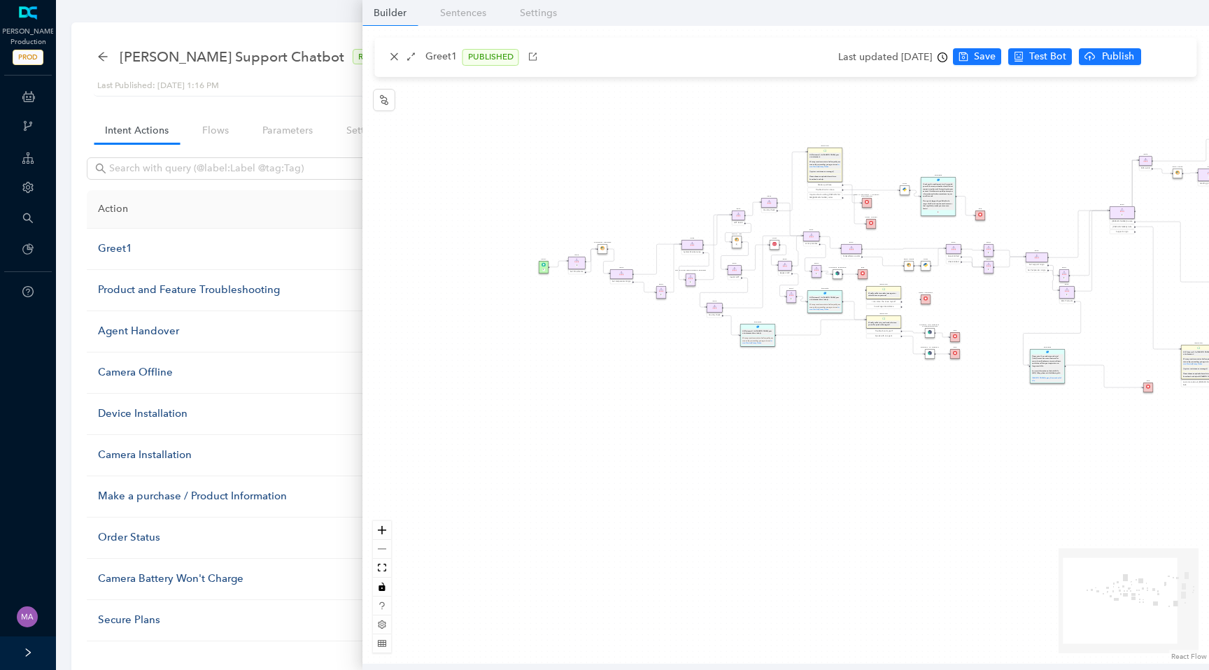
drag, startPoint x: 569, startPoint y: 227, endPoint x: 545, endPoint y: 264, distance: 44.4
click at [545, 264] on img at bounding box center [543, 264] width 4 height 4
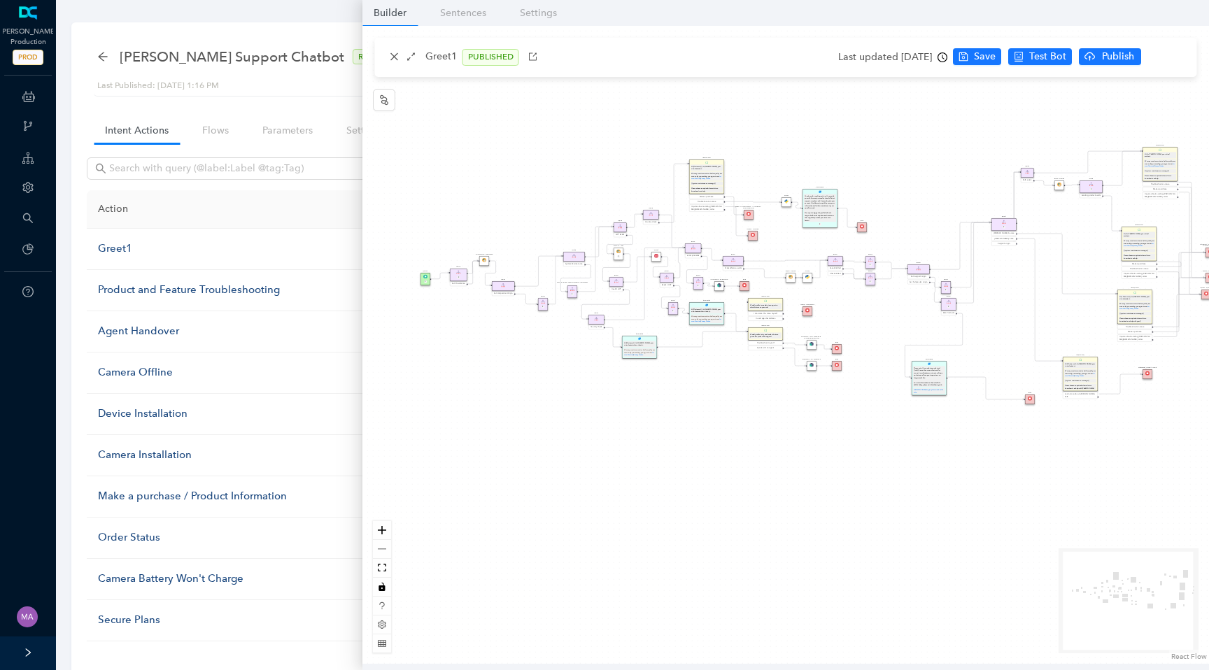
drag, startPoint x: 605, startPoint y: 212, endPoint x: 487, endPoint y: 224, distance: 118.8
click at [487, 224] on div "End End Handoff To Support Product And Feature Troubleshooting Question Would y…" at bounding box center [785, 345] width 846 height 638
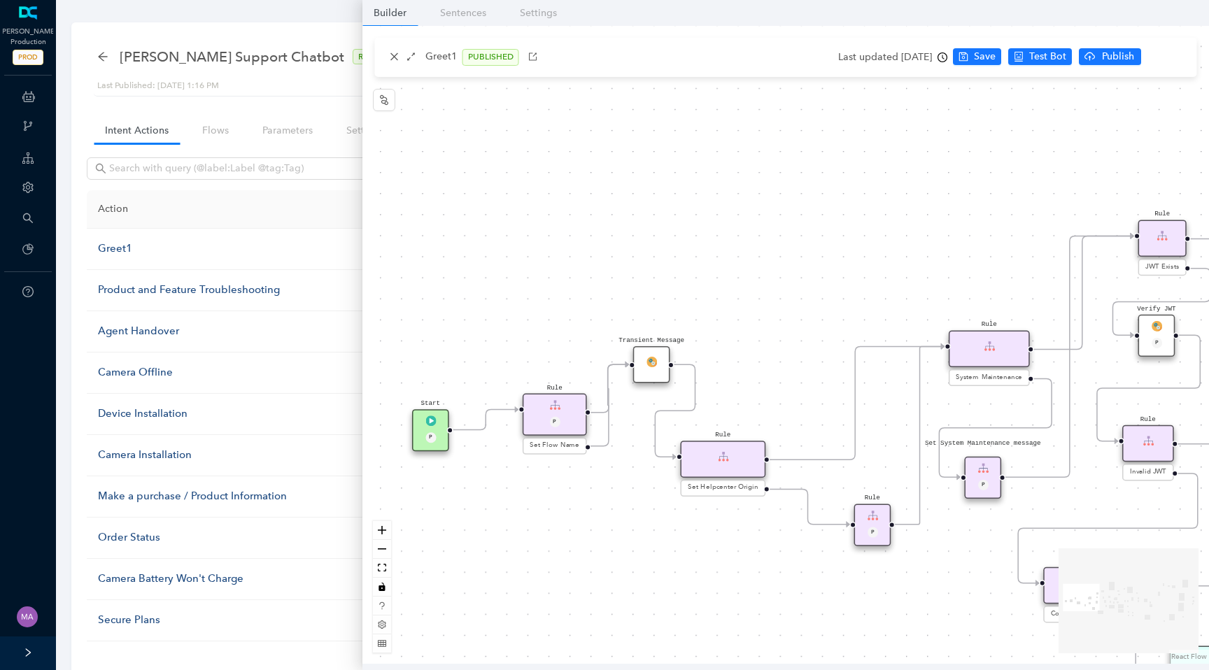
drag, startPoint x: 533, startPoint y: 228, endPoint x: 706, endPoint y: 227, distance: 173.5
click at [706, 229] on div "End End Handoff To Support Product And Feature Troubleshooting Question Would y…" at bounding box center [785, 345] width 846 height 638
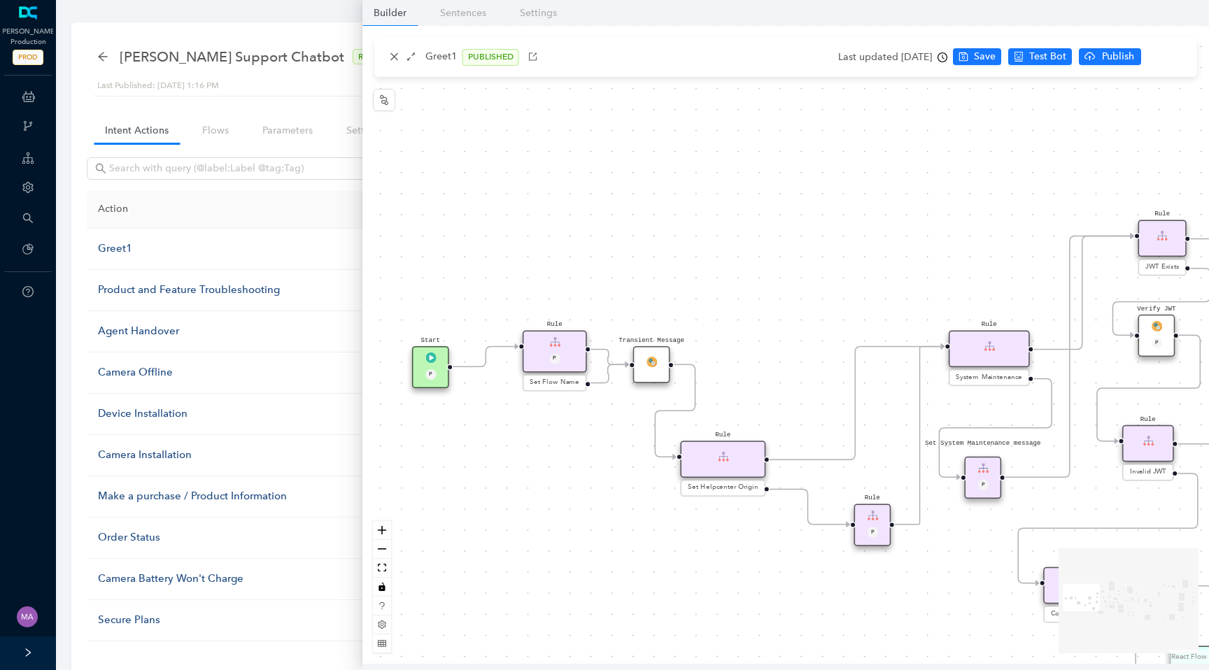
drag, startPoint x: 436, startPoint y: 432, endPoint x: 434, endPoint y: 369, distance: 63.7
click at [434, 369] on div "P" at bounding box center [430, 375] width 24 height 13
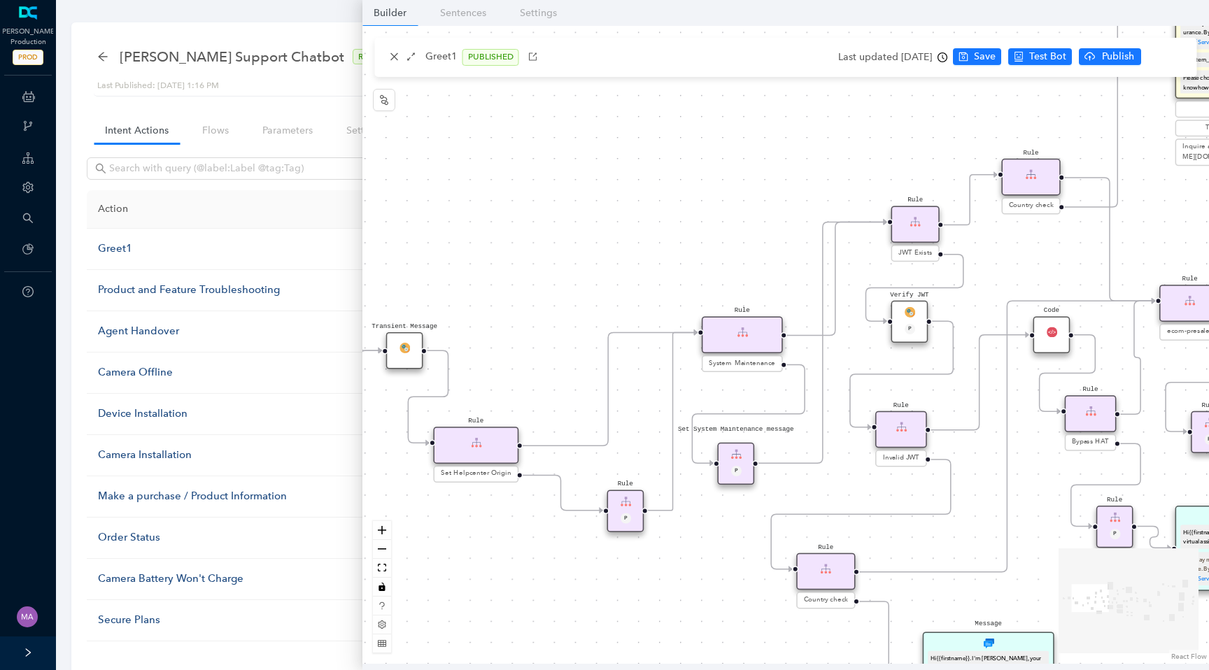
drag, startPoint x: 759, startPoint y: 301, endPoint x: 511, endPoint y: 286, distance: 248.0
click at [511, 286] on div "End End Handoff To Support Product And Feature Troubleshooting Question Would y…" at bounding box center [785, 345] width 846 height 638
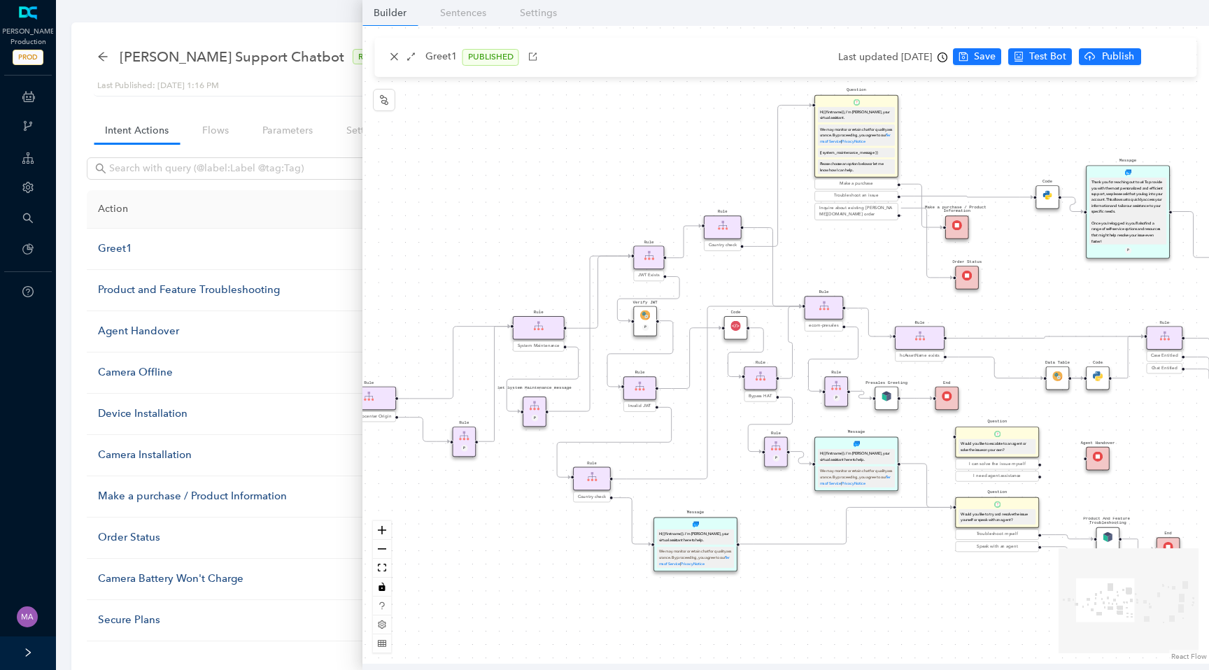
drag, startPoint x: 546, startPoint y: 256, endPoint x: 408, endPoint y: 278, distance: 139.5
click at [408, 278] on div "End End Handoff To Support Product And Feature Troubleshooting Question Would y…" at bounding box center [785, 345] width 846 height 638
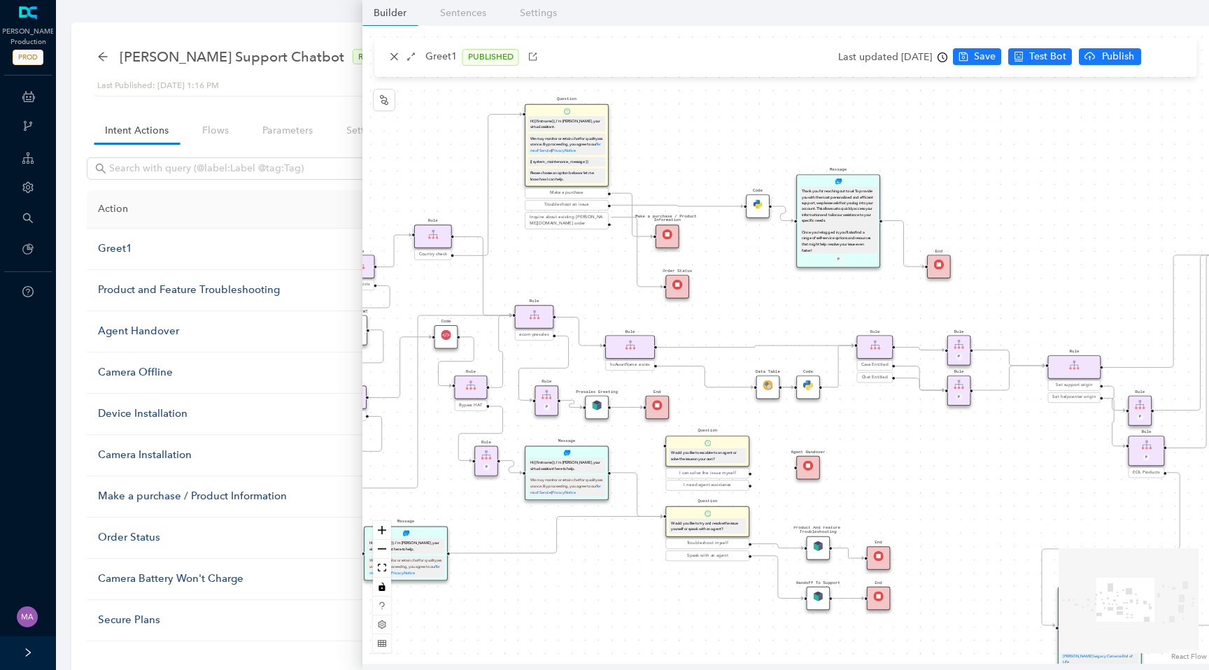
drag, startPoint x: 778, startPoint y: 250, endPoint x: 543, endPoint y: 250, distance: 235.0
click at [543, 250] on div "End End Handoff To Support Product And Feature Troubleshooting Question Would y…" at bounding box center [785, 345] width 846 height 638
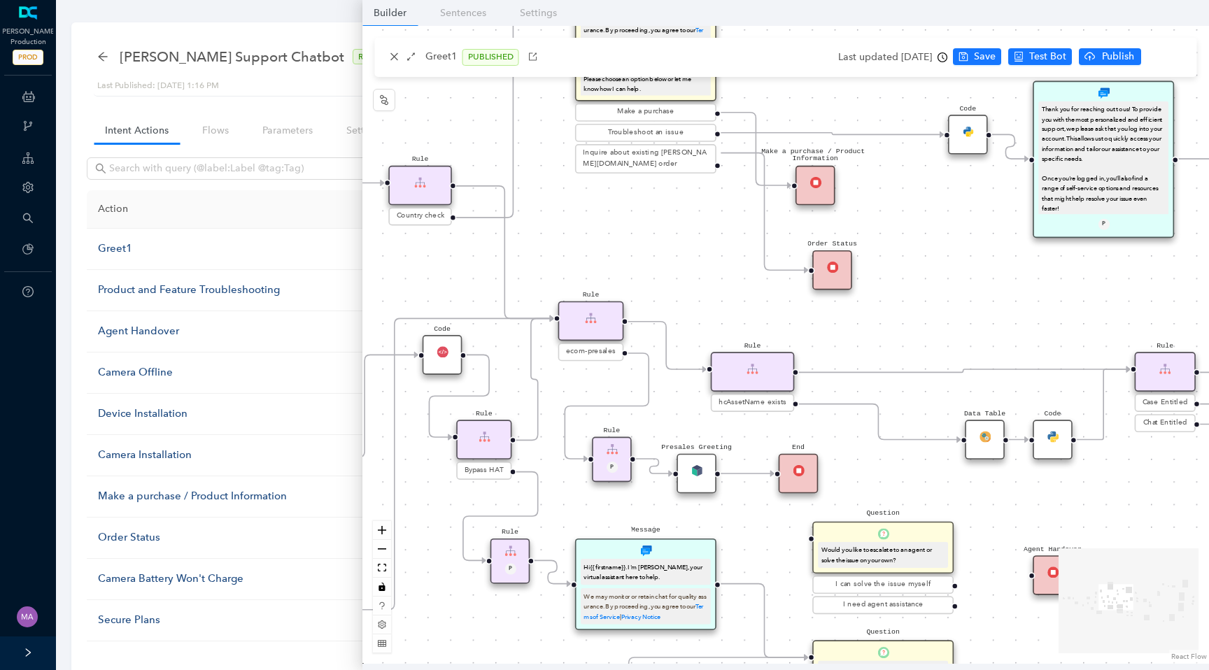
drag, startPoint x: 555, startPoint y: 285, endPoint x: 629, endPoint y: 268, distance: 76.2
click at [629, 268] on div "End End Handoff To Support Product And Feature Troubleshooting Question Would y…" at bounding box center [785, 345] width 846 height 638
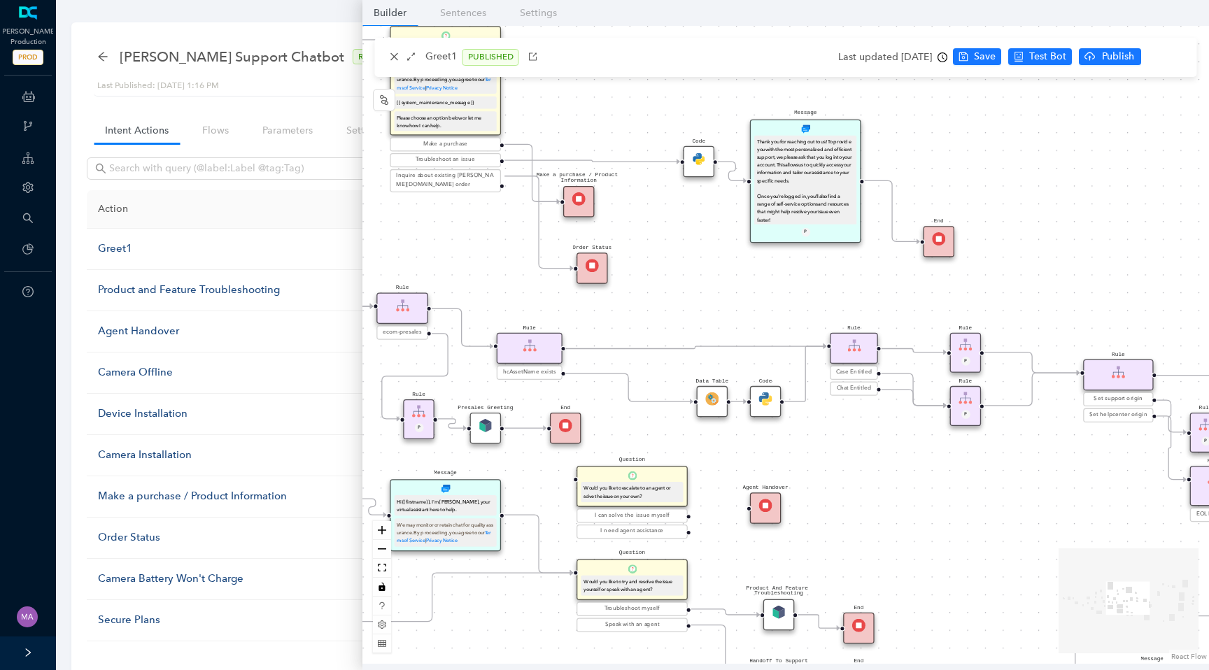
drag, startPoint x: 808, startPoint y: 322, endPoint x: 607, endPoint y: 320, distance: 200.8
click at [607, 320] on div "End End Handoff To Support Product And Feature Troubleshooting Question Would y…" at bounding box center [785, 345] width 846 height 638
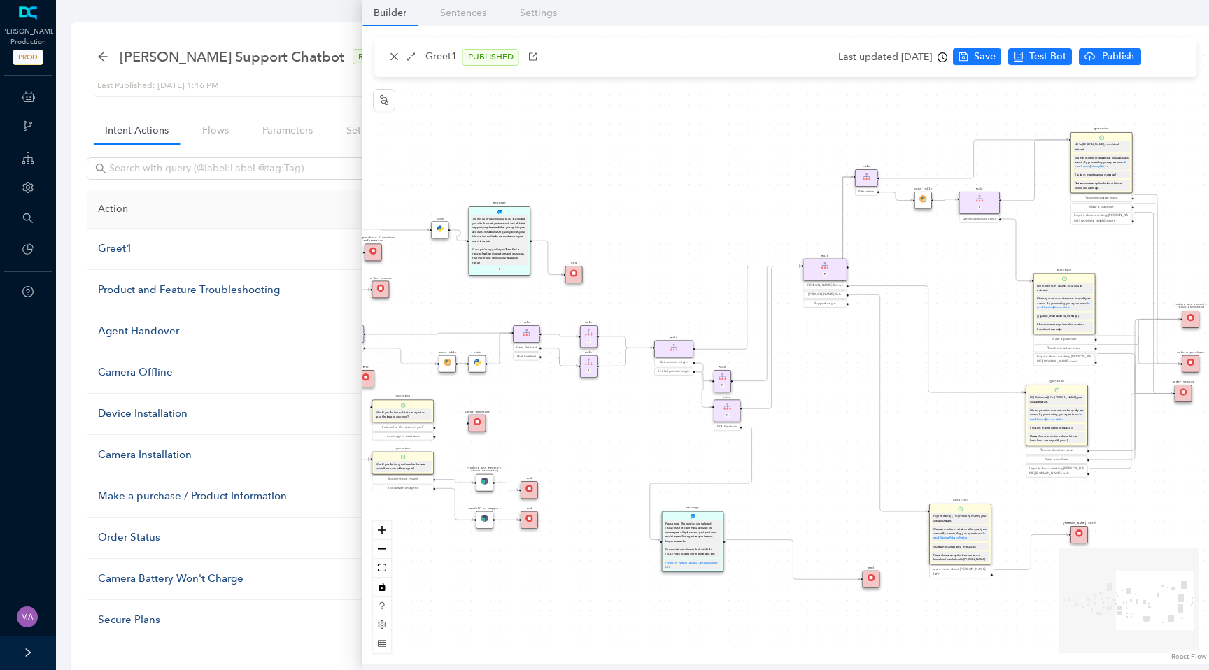
drag, startPoint x: 910, startPoint y: 309, endPoint x: 669, endPoint y: 324, distance: 241.8
click at [669, 324] on div "End End Handoff To Support Product And Feature Troubleshooting Question Would y…" at bounding box center [785, 345] width 846 height 638
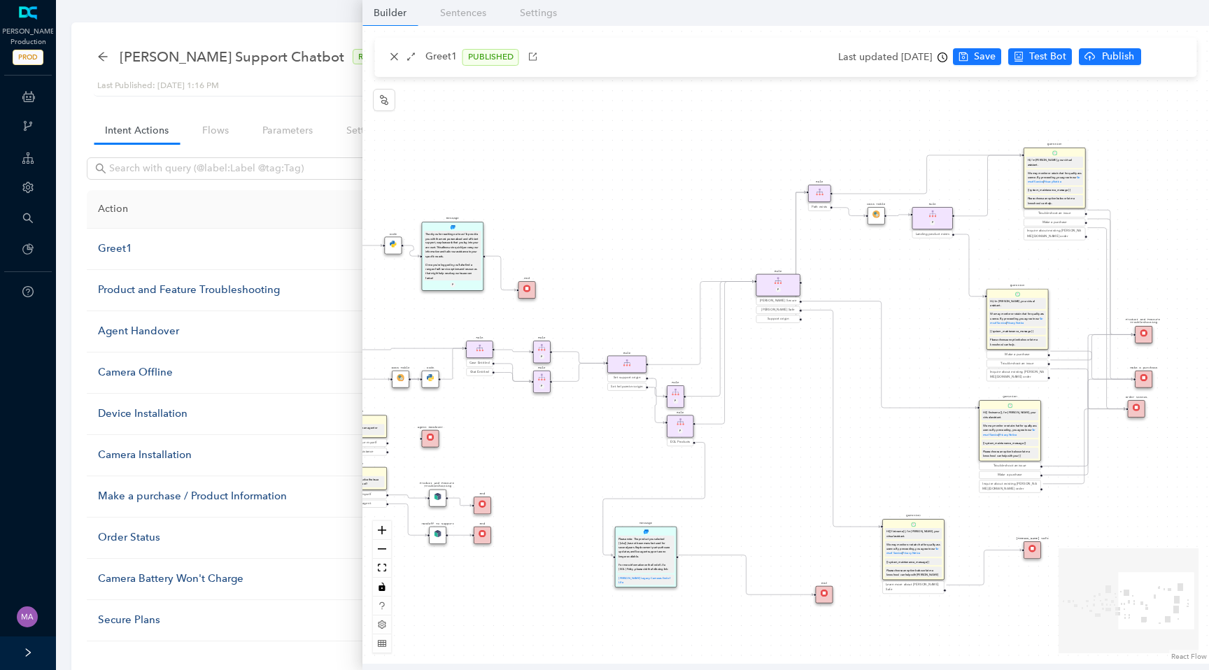
drag, startPoint x: 888, startPoint y: 306, endPoint x: 631, endPoint y: 330, distance: 257.8
click at [631, 330] on div "End End Handoff To Support Product And Feature Troubleshooting Question Would y…" at bounding box center [785, 345] width 846 height 638
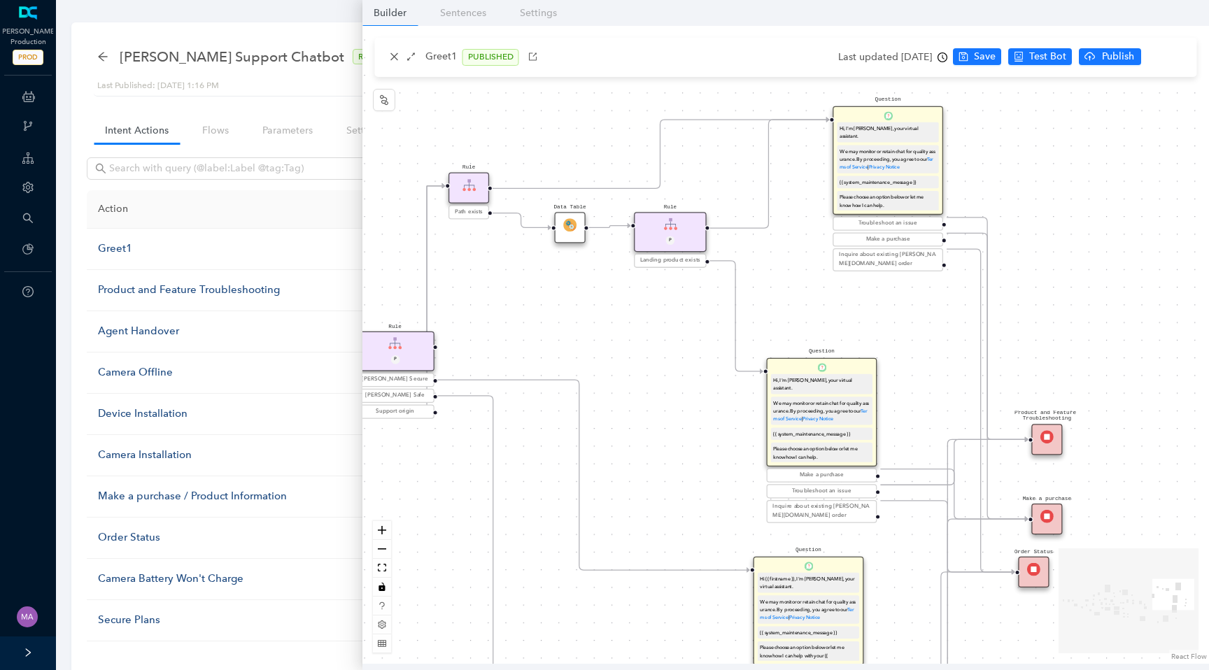
drag, startPoint x: 854, startPoint y: 318, endPoint x: 1050, endPoint y: 296, distance: 197.0
click at [1050, 296] on div "End End Handoff To Support Product And Feature Troubleshooting Question Would y…" at bounding box center [785, 345] width 846 height 638
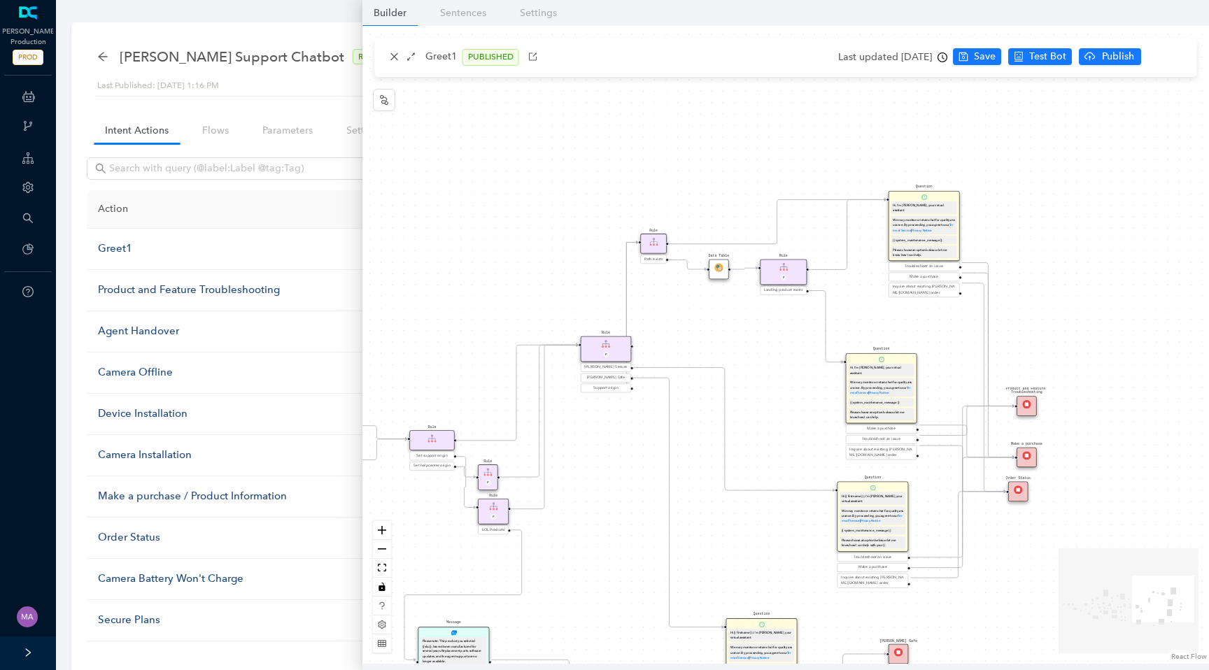
drag, startPoint x: 542, startPoint y: 506, endPoint x: 717, endPoint y: 320, distance: 255.8
click at [719, 318] on div "End End Handoff To Support Product And Feature Troubleshooting Question Would y…" at bounding box center [785, 345] width 846 height 638
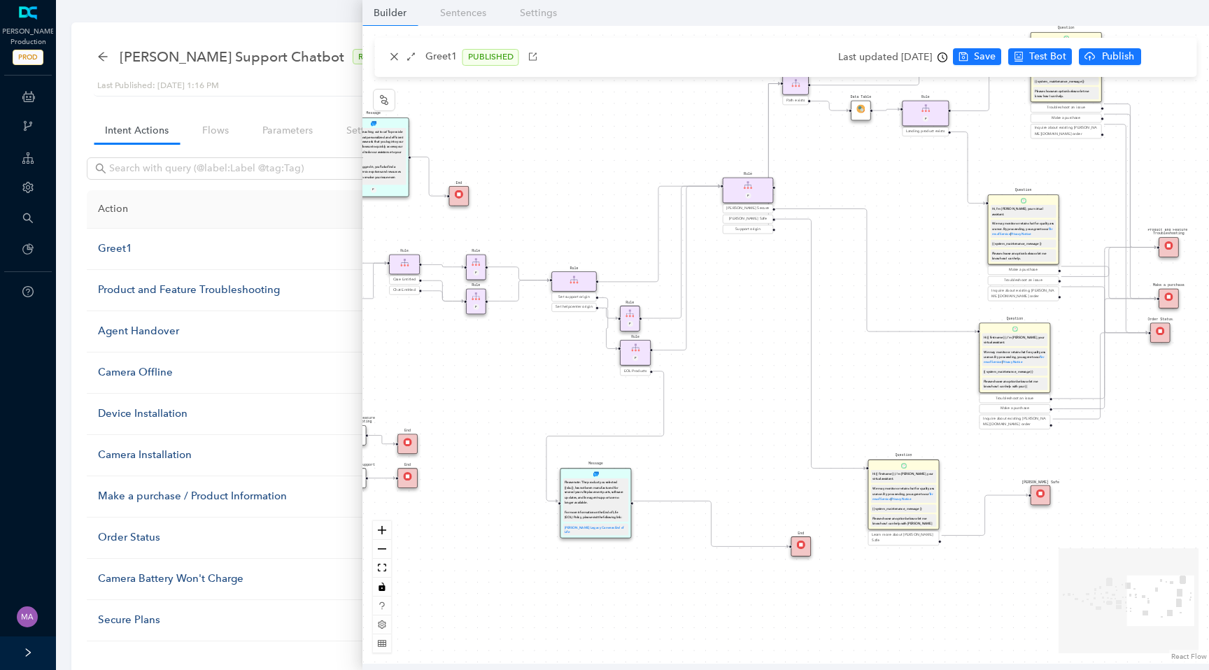
drag, startPoint x: 620, startPoint y: 441, endPoint x: 771, endPoint y: 273, distance: 226.8
click at [772, 272] on div "End End Handoff To Support Product And Feature Troubleshooting Question Would y…" at bounding box center [785, 345] width 846 height 638
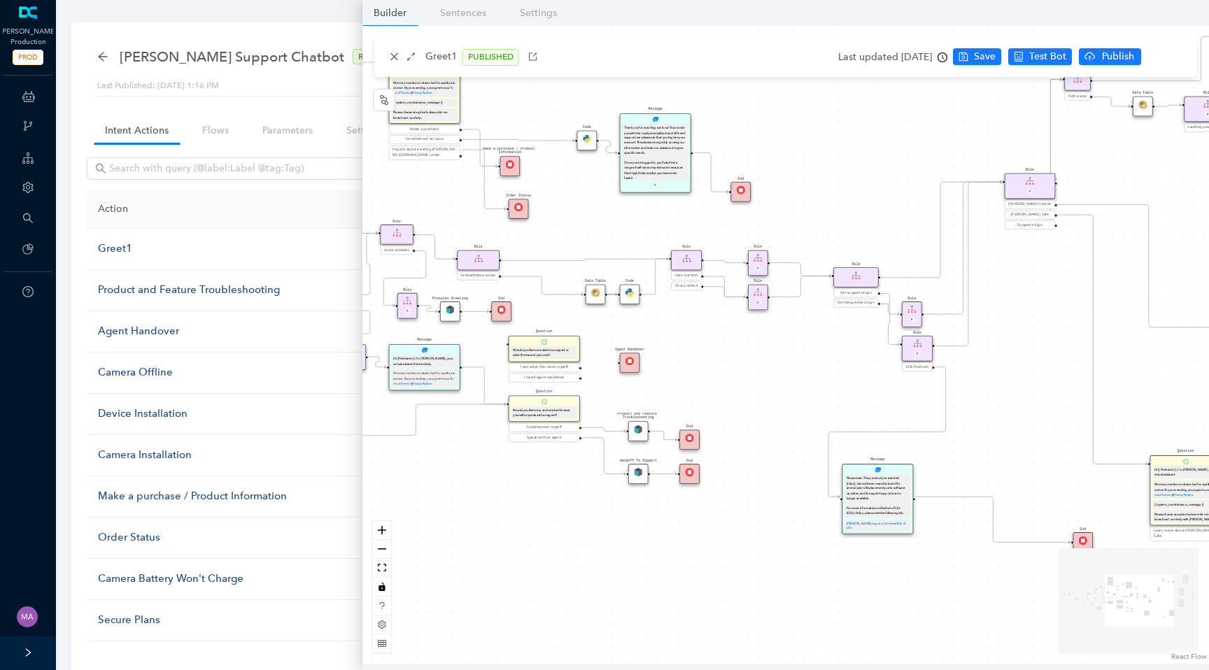
drag, startPoint x: 541, startPoint y: 344, endPoint x: 809, endPoint y: 350, distance: 268.7
click at [811, 350] on div "End End Handoff To Support Product And Feature Troubleshooting Question Would y…" at bounding box center [785, 345] width 846 height 638
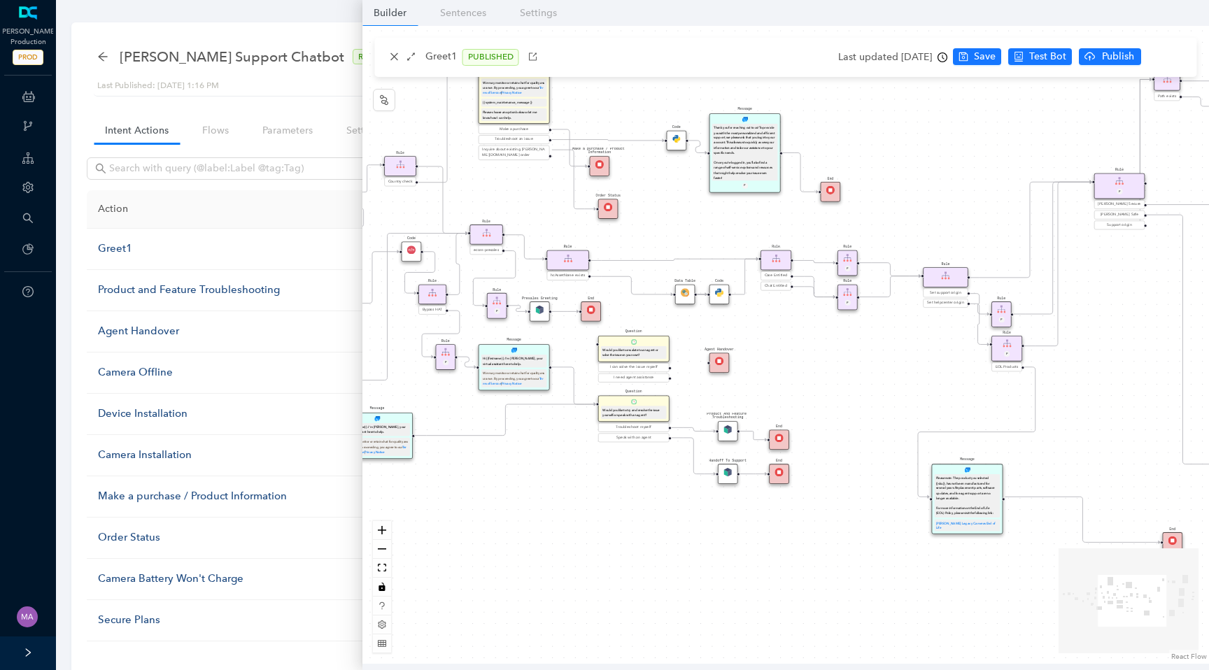
drag, startPoint x: 589, startPoint y: 231, endPoint x: 679, endPoint y: 230, distance: 90.2
click at [679, 230] on div "End End Handoff To Support Product And Feature Troubleshooting Question Would y…" at bounding box center [785, 345] width 846 height 638
drag, startPoint x: 599, startPoint y: 170, endPoint x: 599, endPoint y: 105, distance: 65.1
click at [599, 105] on div "Make a purchase / Product Information" at bounding box center [600, 97] width 20 height 20
drag, startPoint x: 609, startPoint y: 210, endPoint x: 597, endPoint y: 182, distance: 30.4
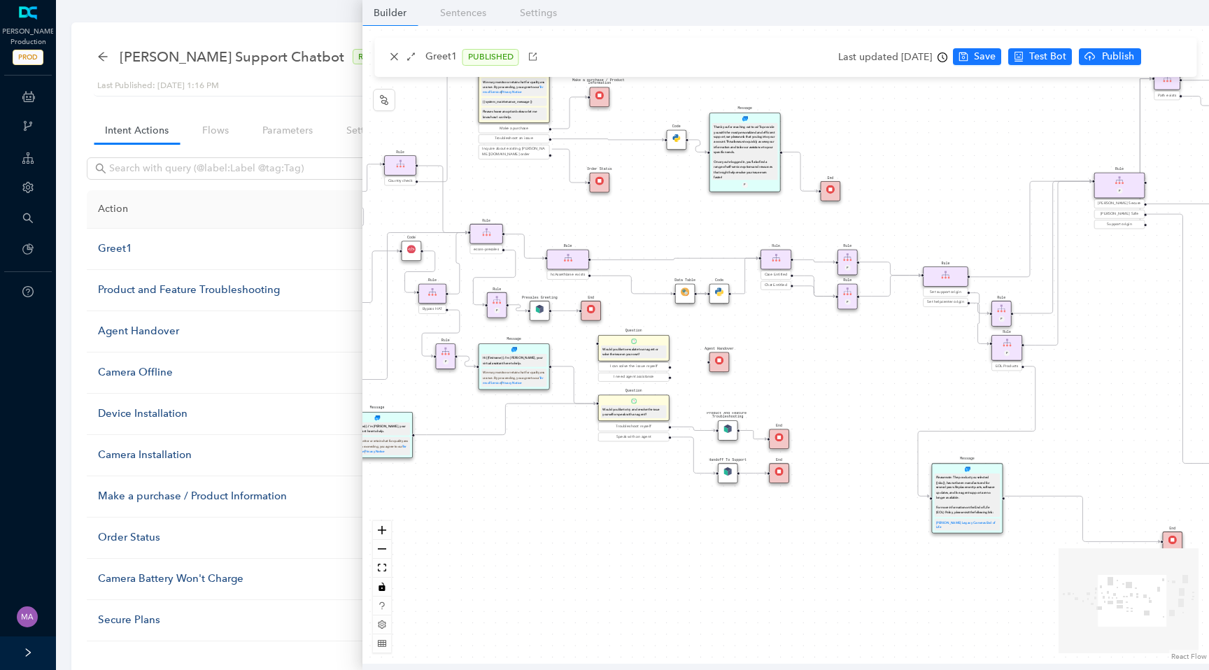
click at [598, 183] on img at bounding box center [599, 180] width 8 height 8
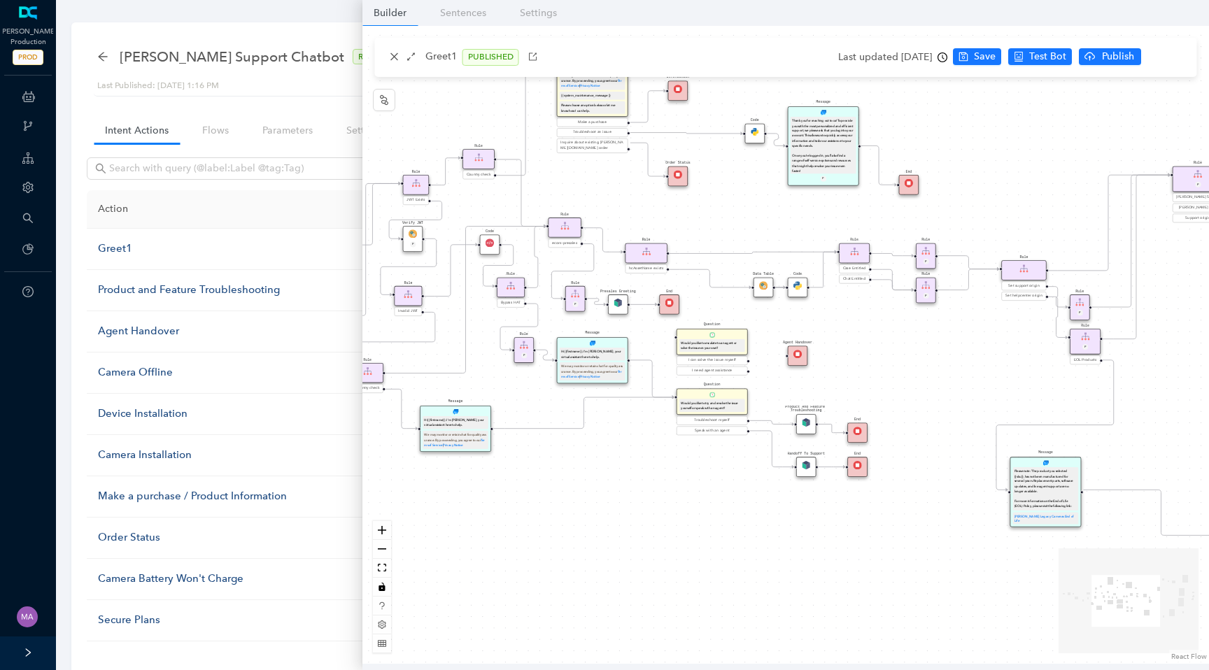
drag, startPoint x: 651, startPoint y: 215, endPoint x: 741, endPoint y: 208, distance: 90.5
click at [741, 208] on div "End End Handoff To Support Product And Feature Troubleshooting Question Would y…" at bounding box center [785, 345] width 846 height 638
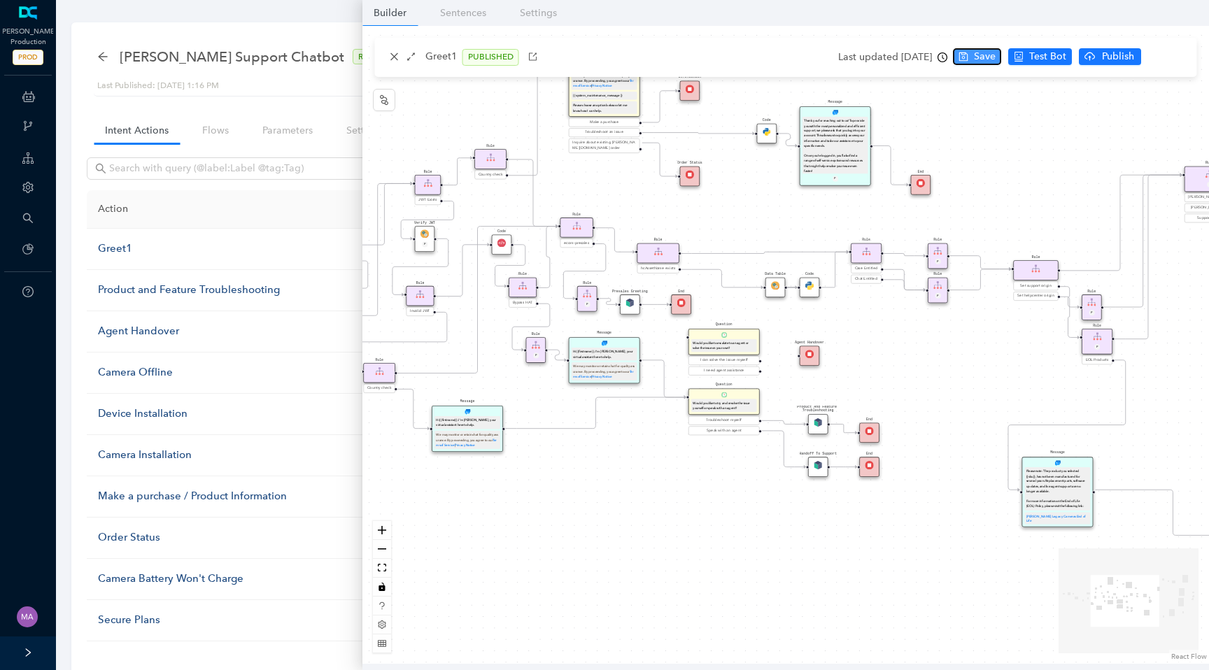
click at [993, 63] on button "Save" at bounding box center [977, 56] width 48 height 17
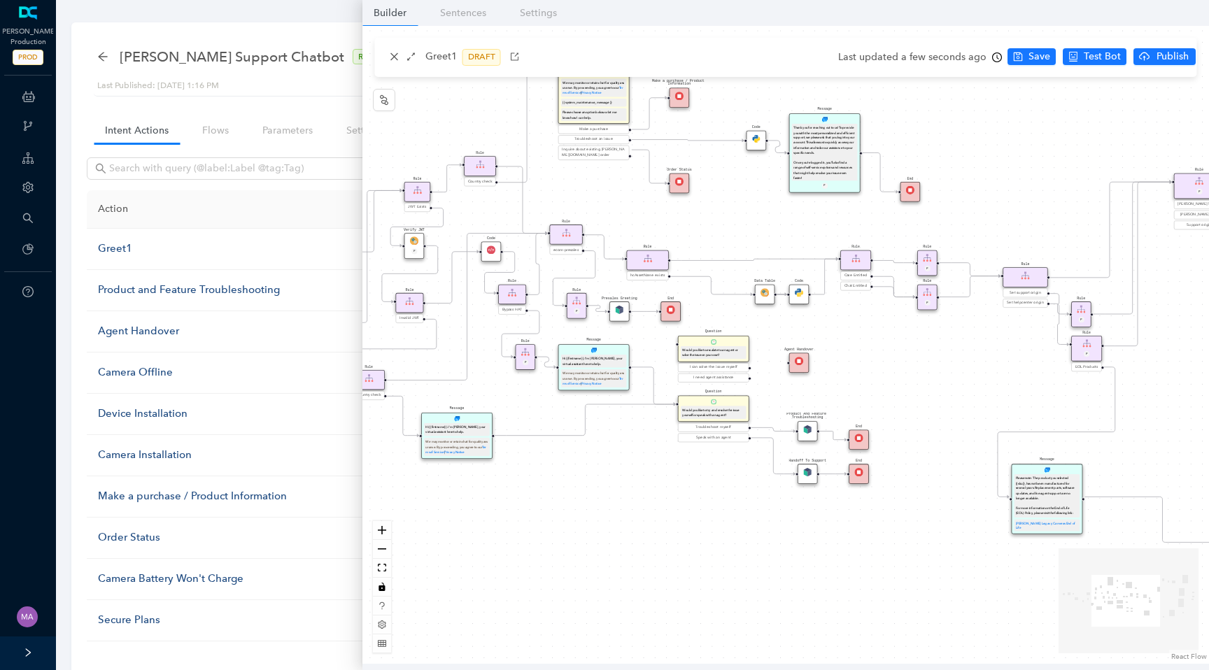
drag, startPoint x: 707, startPoint y: 461, endPoint x: 686, endPoint y: 474, distance: 24.8
click at [686, 474] on div "End End Handoff To Support Product And Feature Troubleshooting Question Would y…" at bounding box center [785, 345] width 846 height 638
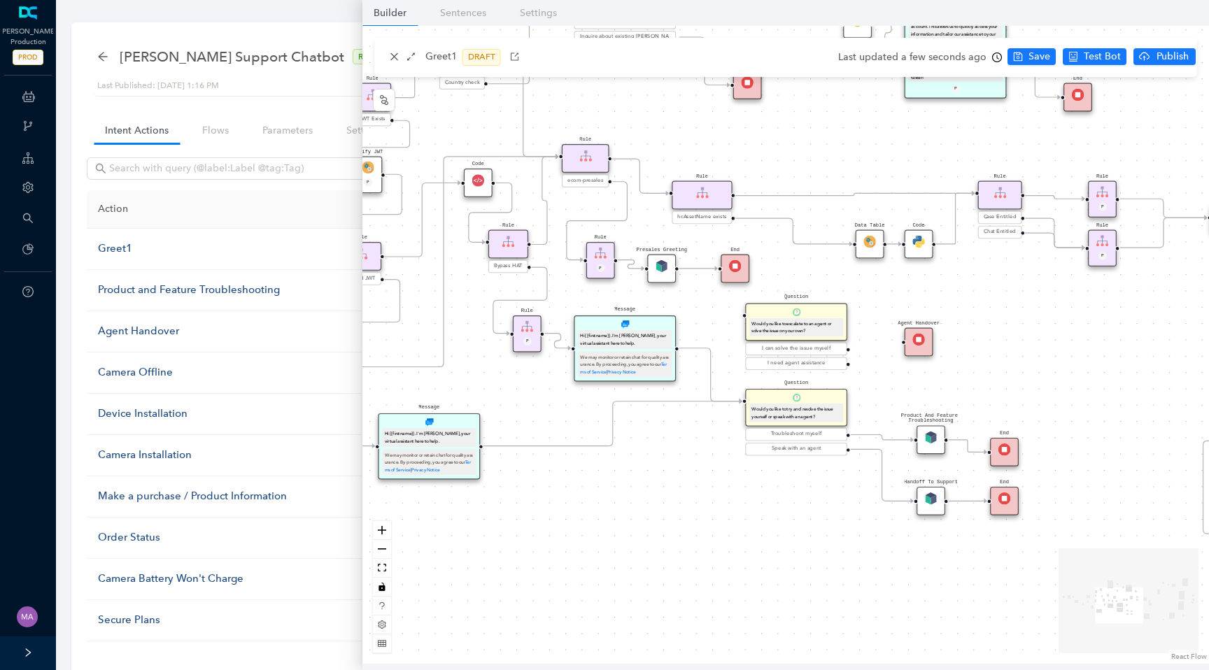
drag, startPoint x: 686, startPoint y: 474, endPoint x: 772, endPoint y: 492, distance: 87.9
click at [772, 492] on div "End End Handoff To Support Product And Feature Troubleshooting Question Would y…" at bounding box center [785, 345] width 846 height 638
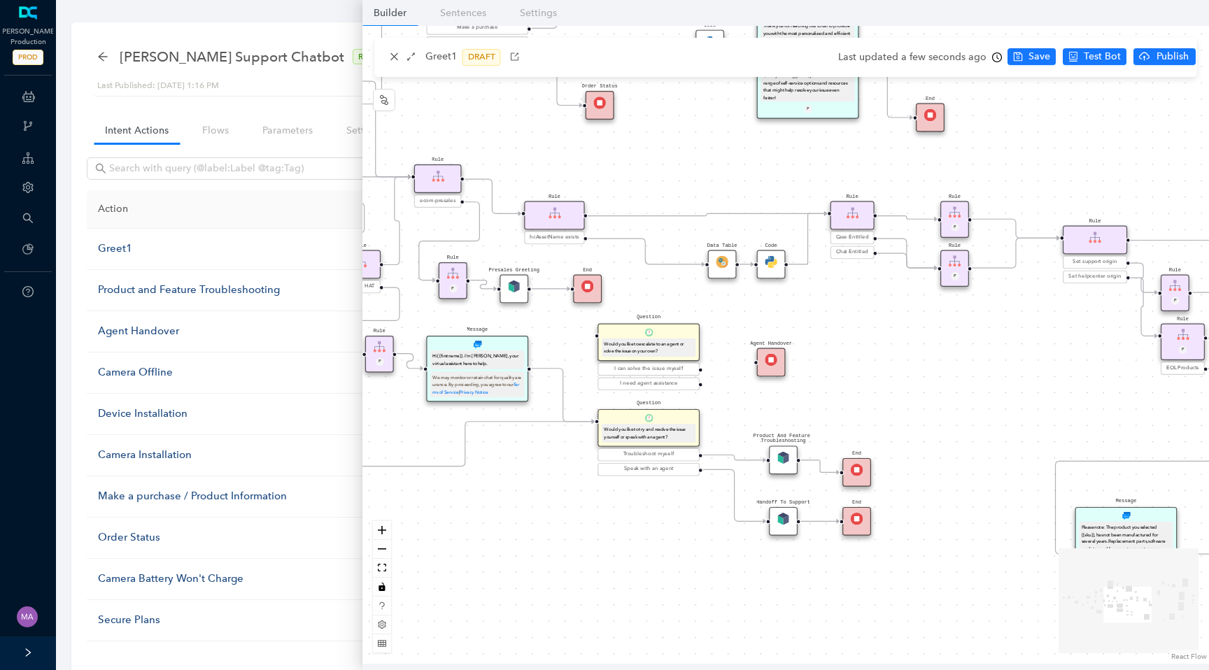
drag, startPoint x: 739, startPoint y: 492, endPoint x: 592, endPoint y: 512, distance: 148.2
click at [592, 512] on div "End End Handoff To Support Product And Feature Troubleshooting Question Would y…" at bounding box center [785, 345] width 846 height 638
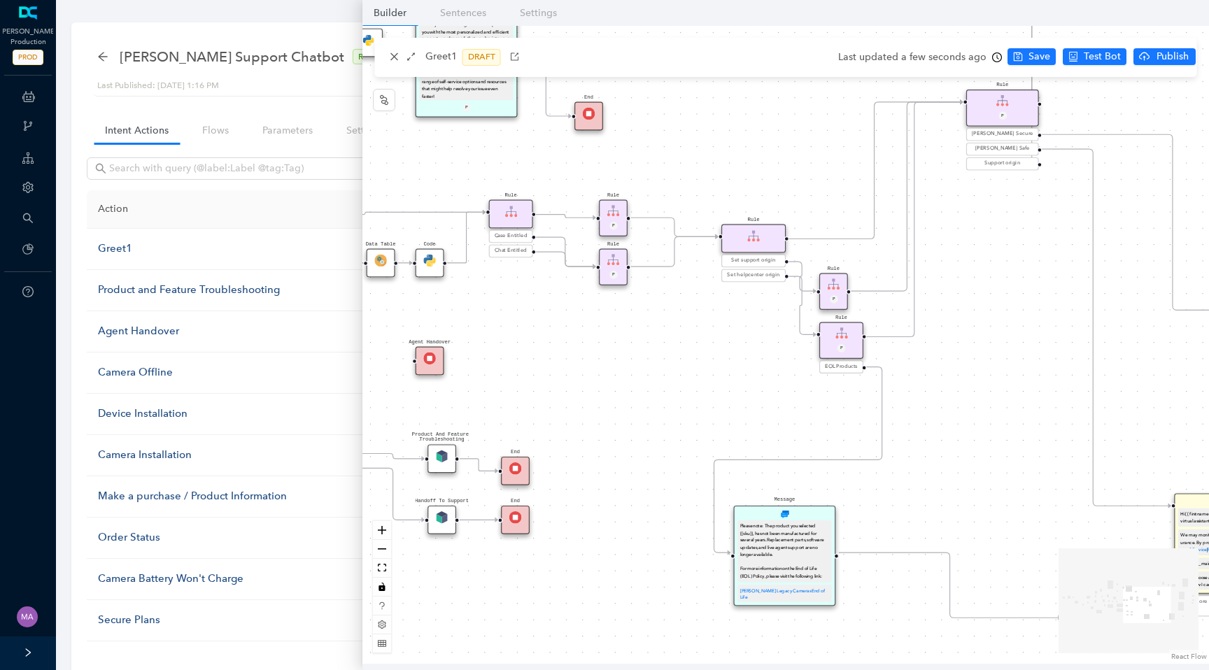
drag, startPoint x: 975, startPoint y: 353, endPoint x: 634, endPoint y: 352, distance: 341.3
click at [634, 352] on div "End End Handoff To Support Product And Feature Troubleshooting Question Would y…" at bounding box center [785, 345] width 846 height 638
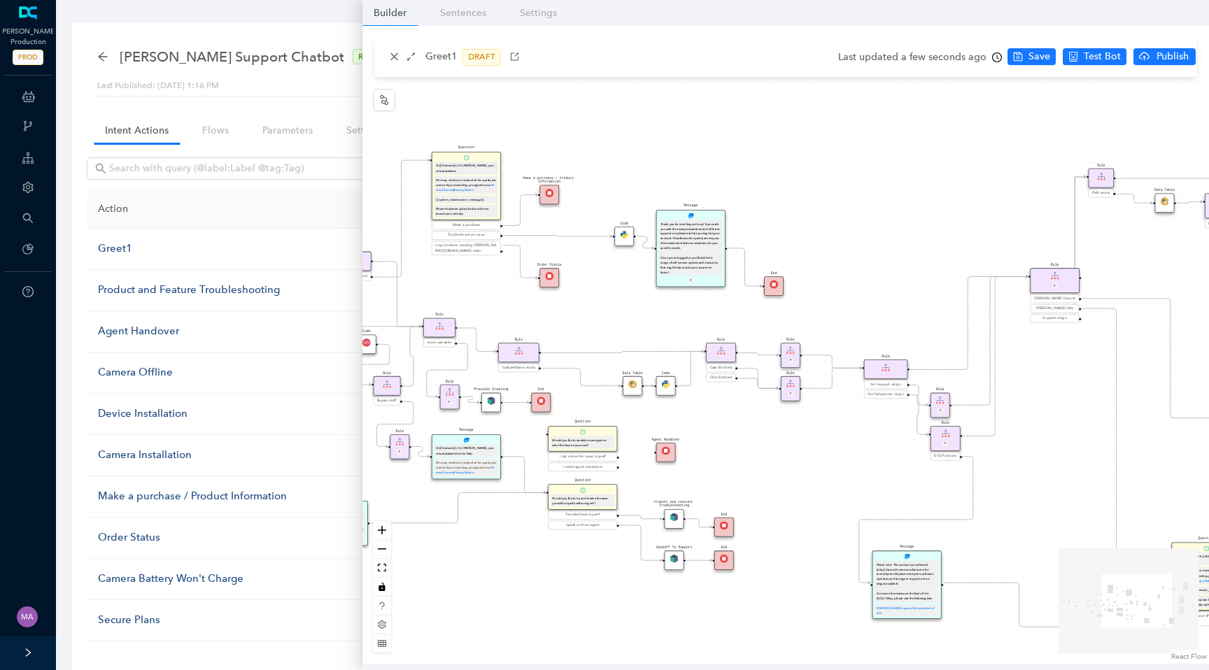
drag, startPoint x: 634, startPoint y: 352, endPoint x: 816, endPoint y: 451, distance: 207.2
click at [817, 452] on div "End End Handoff To Support Product And Feature Troubleshooting Question Would y…" at bounding box center [785, 345] width 846 height 638
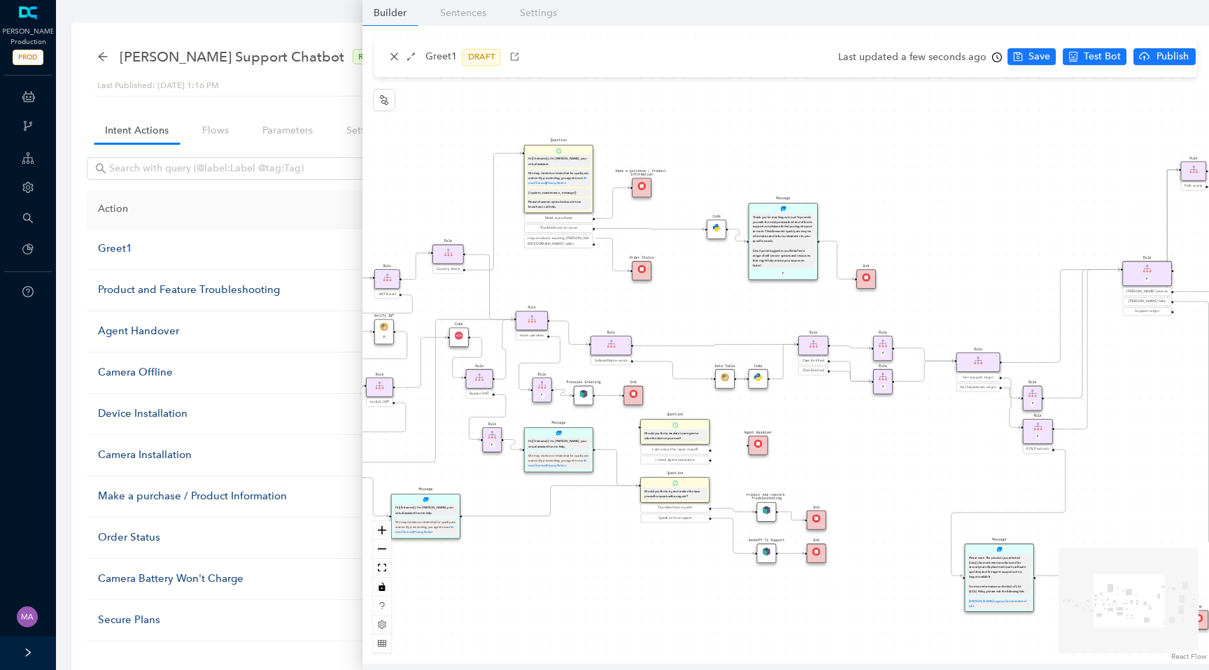
drag, startPoint x: 590, startPoint y: 280, endPoint x: 728, endPoint y: 259, distance: 140.0
click at [728, 260] on div "End End Handoff To Support Product And Feature Troubleshooting Question Would y…" at bounding box center [785, 345] width 846 height 638
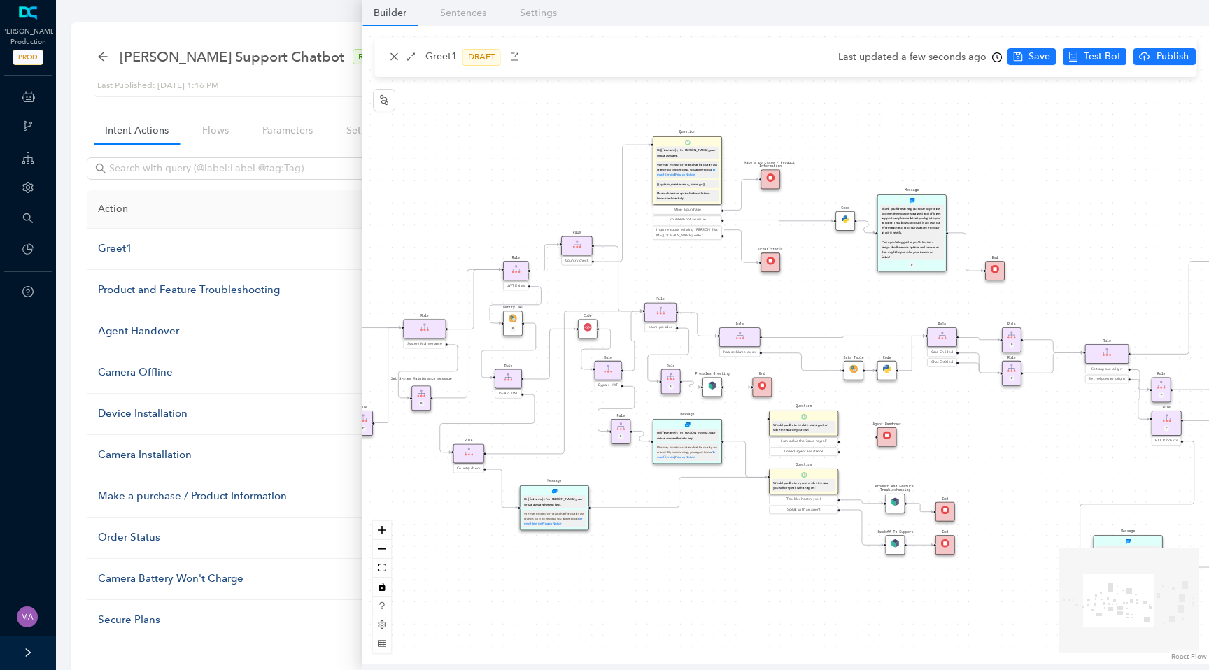
drag, startPoint x: 446, startPoint y: 189, endPoint x: 516, endPoint y: 187, distance: 70.0
click at [516, 187] on div "End End Handoff To Support Product And Feature Troubleshooting Question Would y…" at bounding box center [785, 345] width 846 height 638
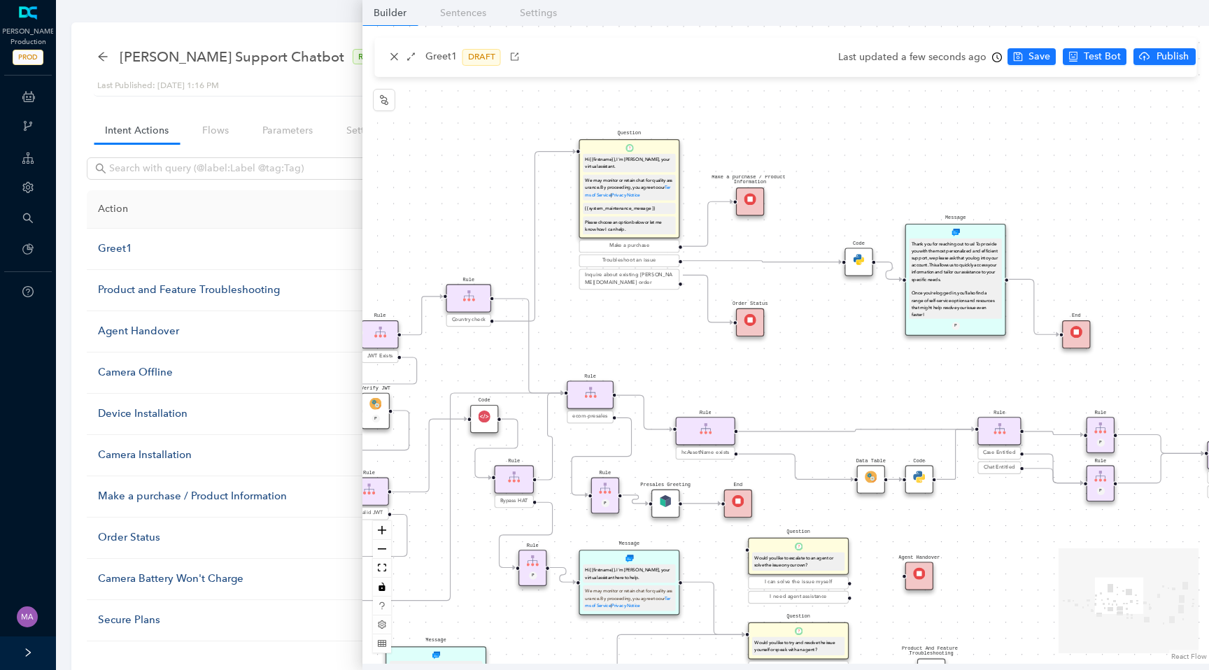
drag, startPoint x: 816, startPoint y: 241, endPoint x: 816, endPoint y: 290, distance: 49.0
click at [816, 291] on div "End End Handoff To Support Product And Feature Troubleshooting Question Would y…" at bounding box center [785, 345] width 846 height 638
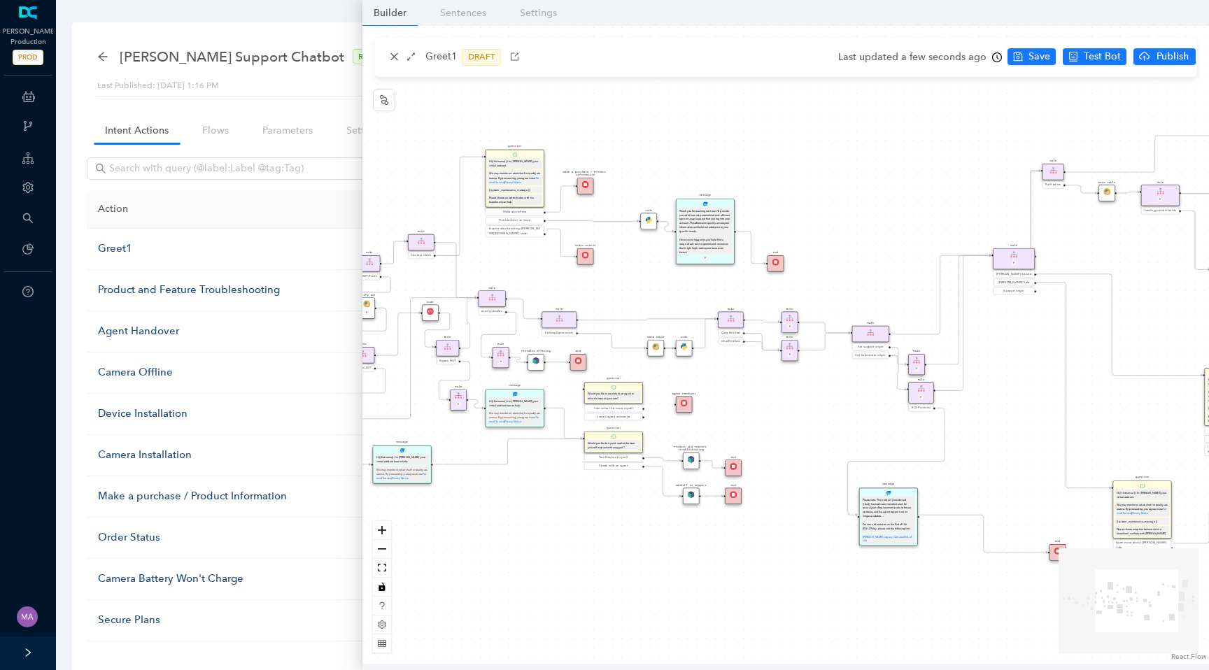
drag, startPoint x: 804, startPoint y: 384, endPoint x: 619, endPoint y: 288, distance: 208.7
click at [619, 288] on div "End End Handoff To Support Product And Feature Troubleshooting Question Would y…" at bounding box center [785, 345] width 846 height 638
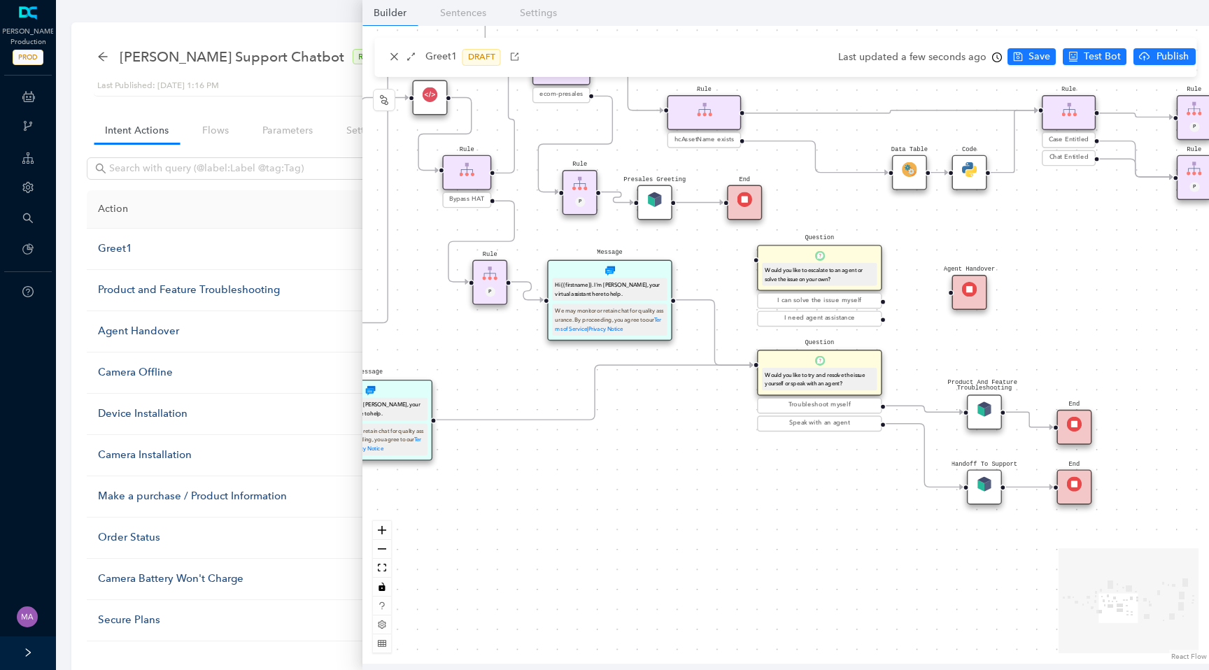
drag, startPoint x: 595, startPoint y: 500, endPoint x: 781, endPoint y: 500, distance: 186.8
click at [781, 500] on div "End End Handoff To Support Product And Feature Troubleshooting Question Would y…" at bounding box center [785, 345] width 846 height 638
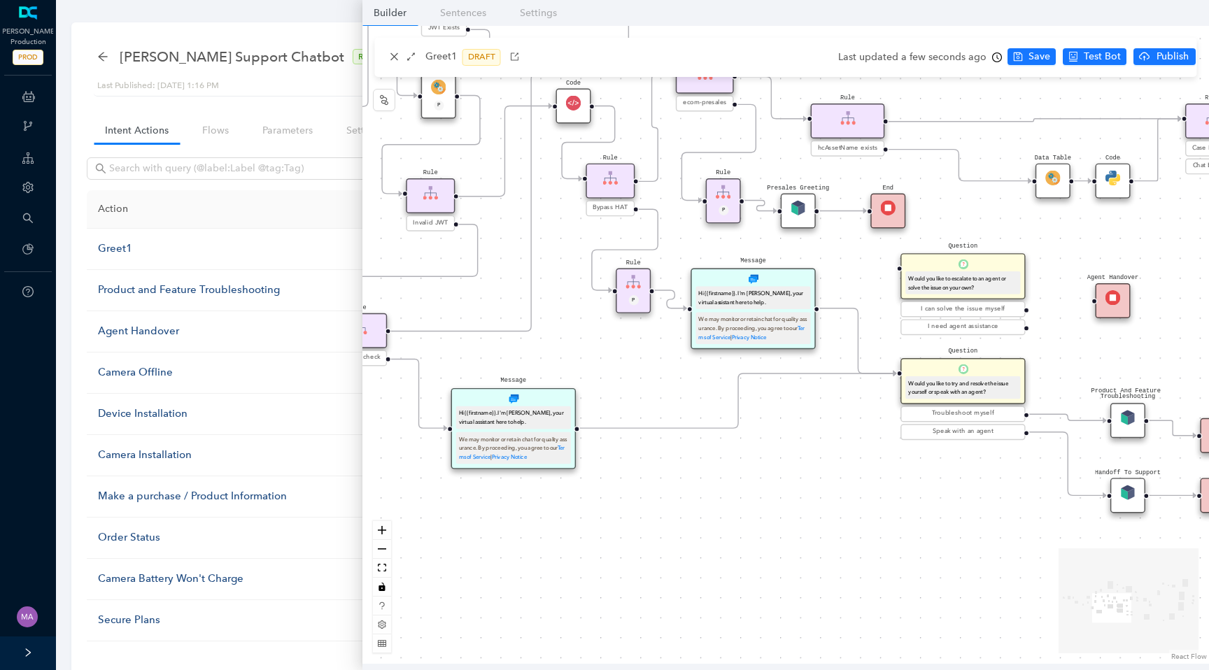
drag, startPoint x: 708, startPoint y: 500, endPoint x: 853, endPoint y: 509, distance: 145.0
click at [853, 509] on div "End End Handoff To Support Product And Feature Troubleshooting Question Would y…" at bounding box center [785, 345] width 846 height 638
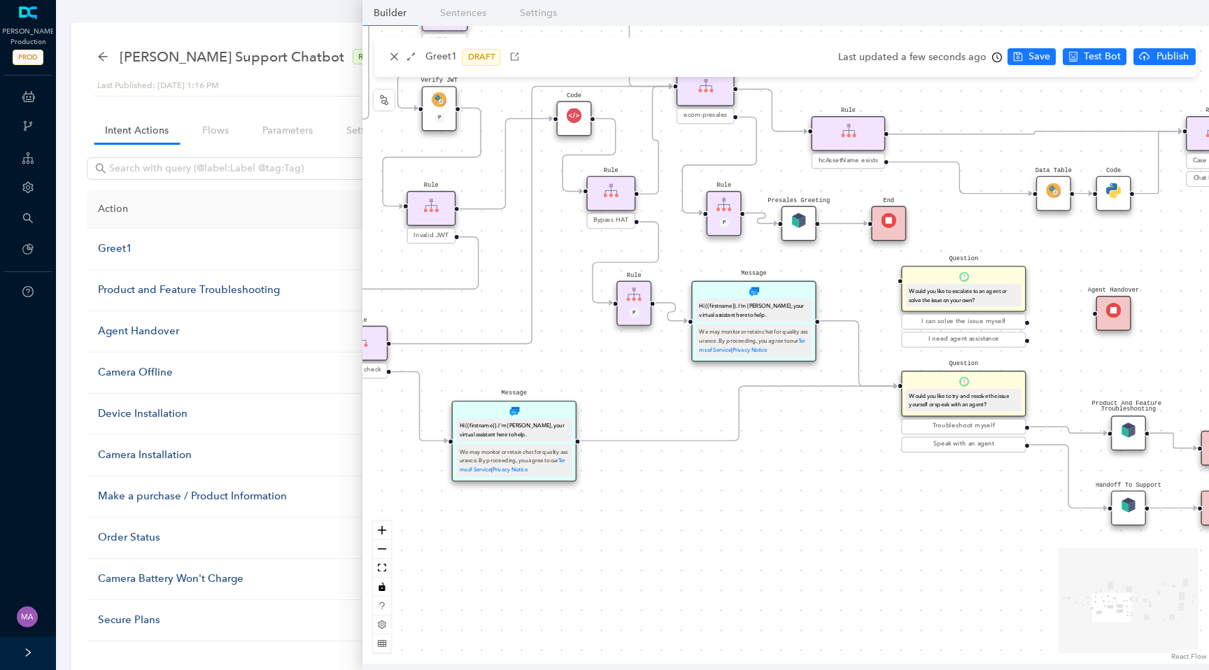
drag, startPoint x: 648, startPoint y: 383, endPoint x: 659, endPoint y: 450, distance: 67.4
click at [660, 450] on div "End End Handoff To Support Product And Feature Troubleshooting Question Would y…" at bounding box center [785, 345] width 846 height 638
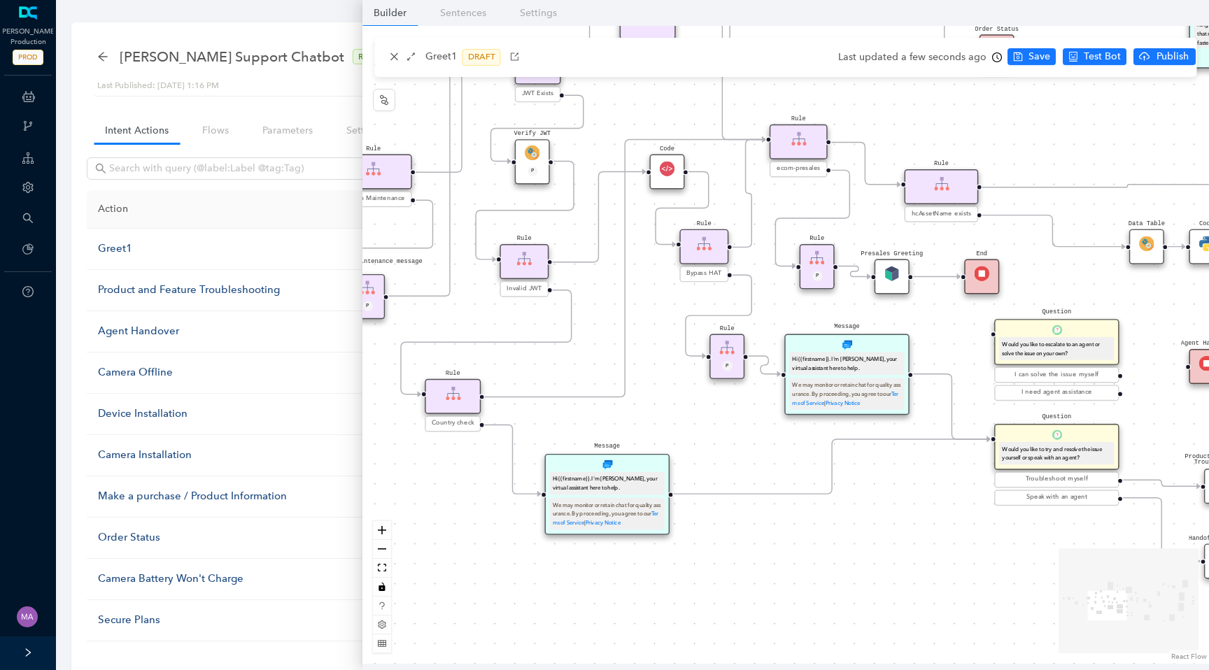
drag, startPoint x: 588, startPoint y: 346, endPoint x: 732, endPoint y: 344, distance: 144.1
click at [732, 344] on div "End End Handoff To Support Product And Feature Troubleshooting Question Would y…" at bounding box center [785, 345] width 846 height 638
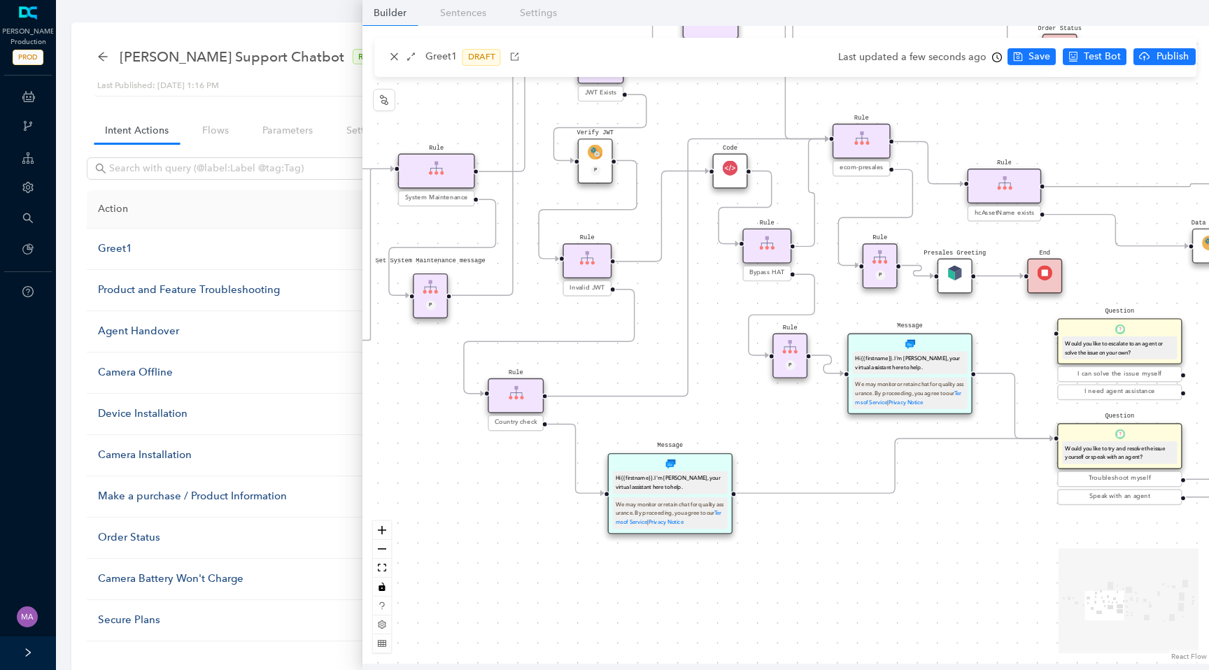
drag, startPoint x: 460, startPoint y: 493, endPoint x: 490, endPoint y: 511, distance: 35.1
click at [490, 511] on div "End End Handoff To Support Product And Feature Troubleshooting Question Would y…" at bounding box center [785, 345] width 846 height 638
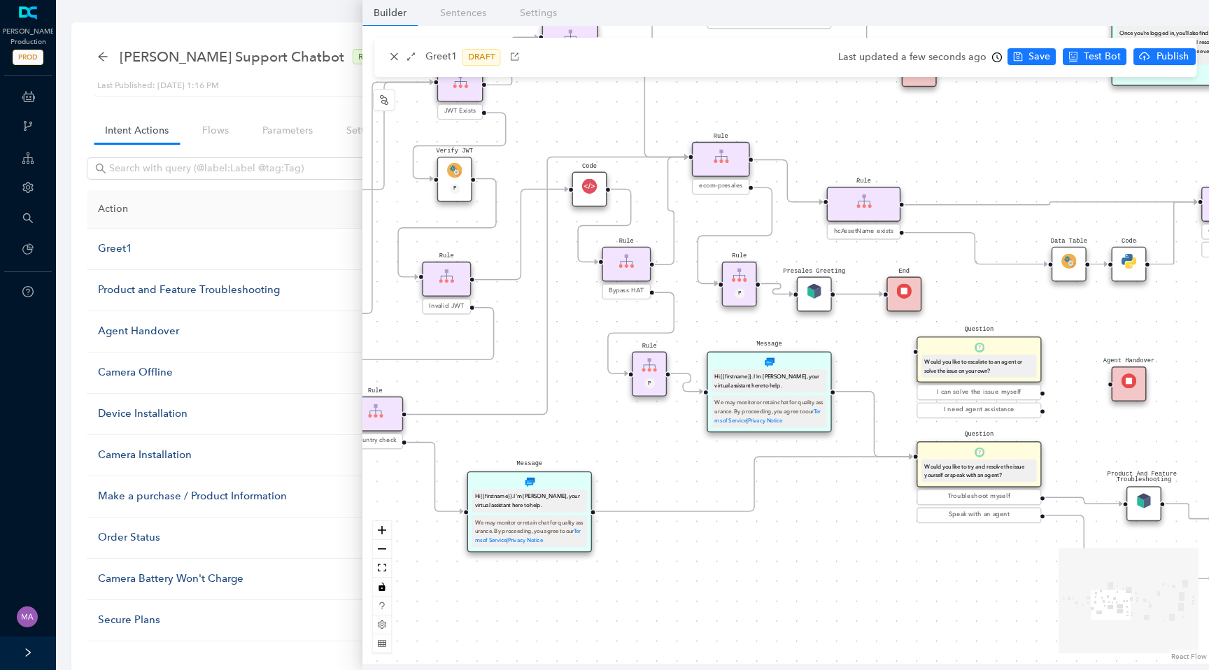
drag, startPoint x: 904, startPoint y: 585, endPoint x: 734, endPoint y: 585, distance: 170.7
click at [734, 585] on div "End End Handoff To Support Product And Feature Troubleshooting Question Would y…" at bounding box center [785, 345] width 846 height 638
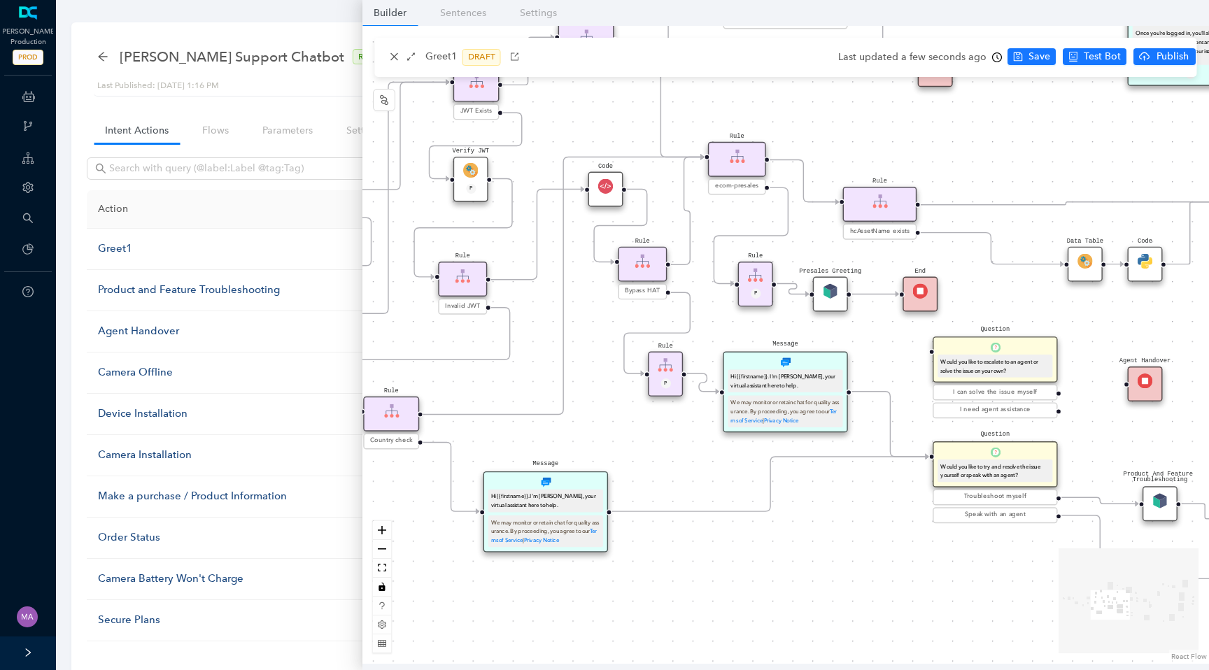
drag, startPoint x: 734, startPoint y: 585, endPoint x: 758, endPoint y: 585, distance: 24.5
click at [758, 585] on div "End End Handoff To Support Product And Feature Troubleshooting Question Would y…" at bounding box center [785, 345] width 846 height 638
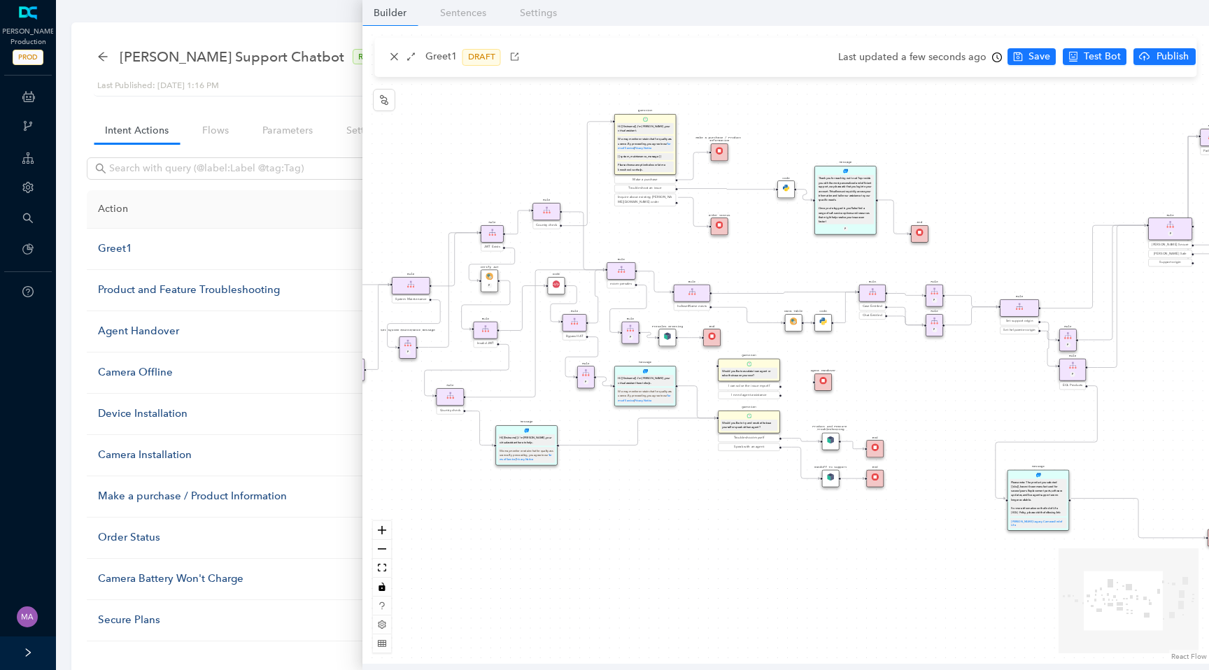
drag, startPoint x: 714, startPoint y: 226, endPoint x: 664, endPoint y: 234, distance: 51.1
click at [664, 234] on div "End End Handoff To Support Product And Feature Troubleshooting Question Would y…" at bounding box center [785, 345] width 846 height 638
click at [842, 204] on div "Thank you for reaching out to us! To provide you with the most personalized and…" at bounding box center [847, 208] width 54 height 65
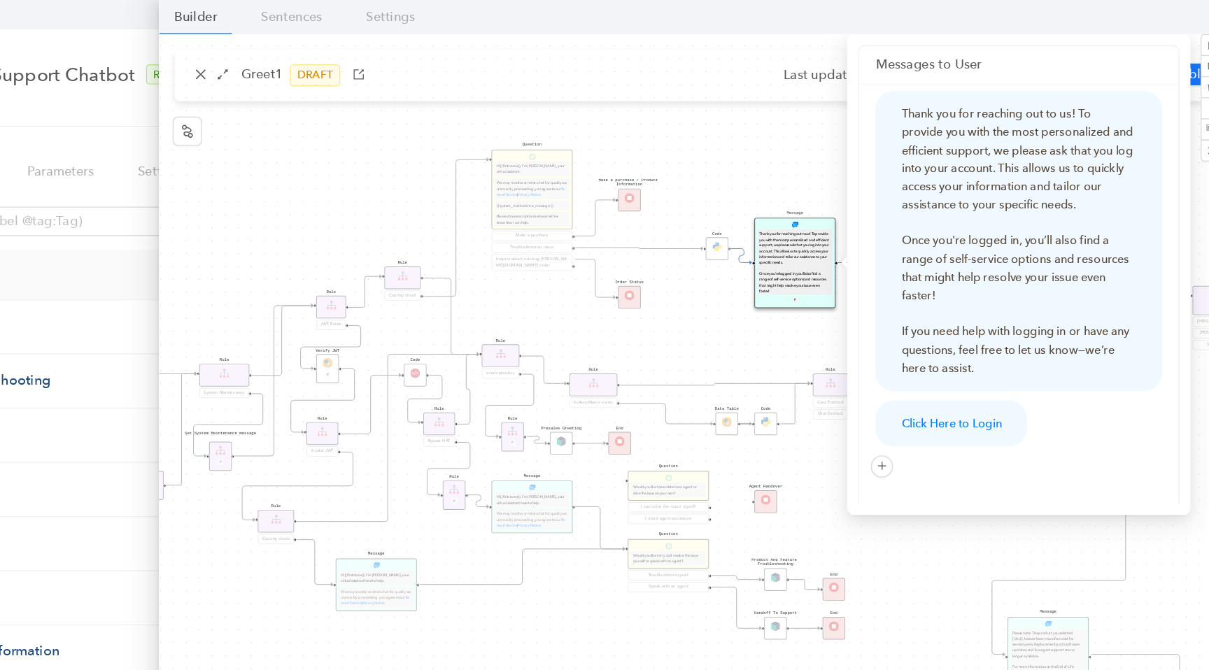
click at [763, 236] on div "End End Handoff To Support Product And Feature Troubleshooting Question Would y…" at bounding box center [785, 345] width 846 height 638
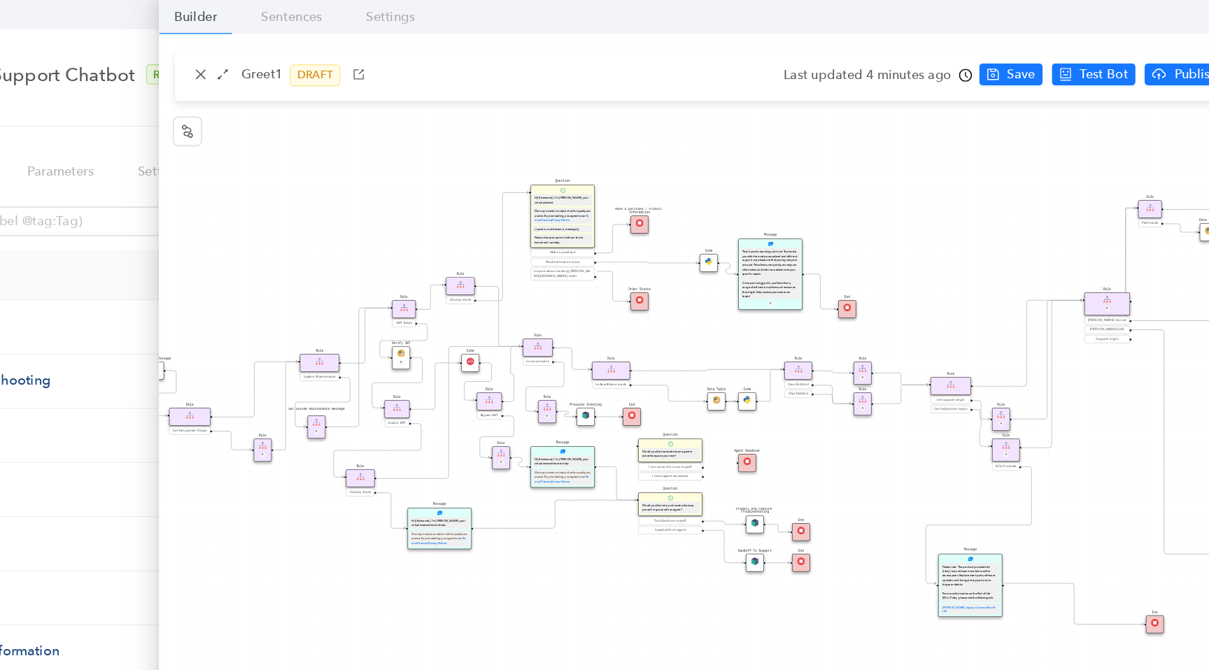
drag, startPoint x: 548, startPoint y: 202, endPoint x: 608, endPoint y: 148, distance: 80.2
click at [568, 185] on div "End End Handoff To Support Product And Feature Troubleshooting Question Would y…" at bounding box center [785, 345] width 846 height 638
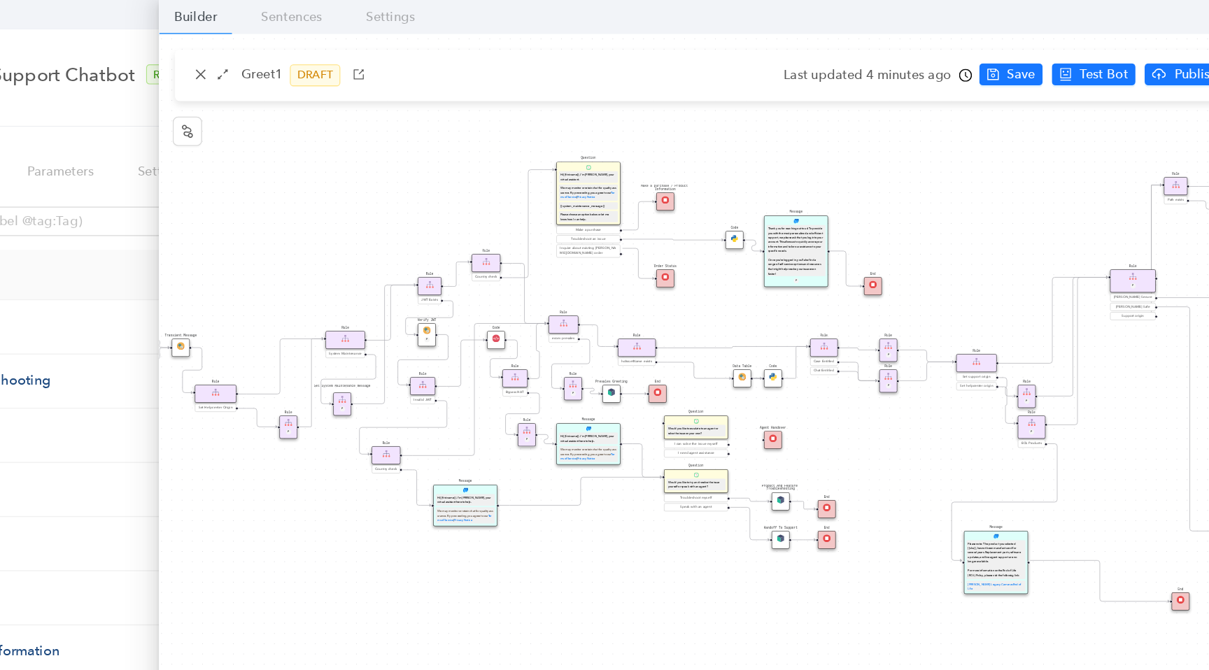
click at [610, 146] on div "End End Handoff To Support Product And Feature Troubleshooting Question Would y…" at bounding box center [785, 345] width 846 height 638
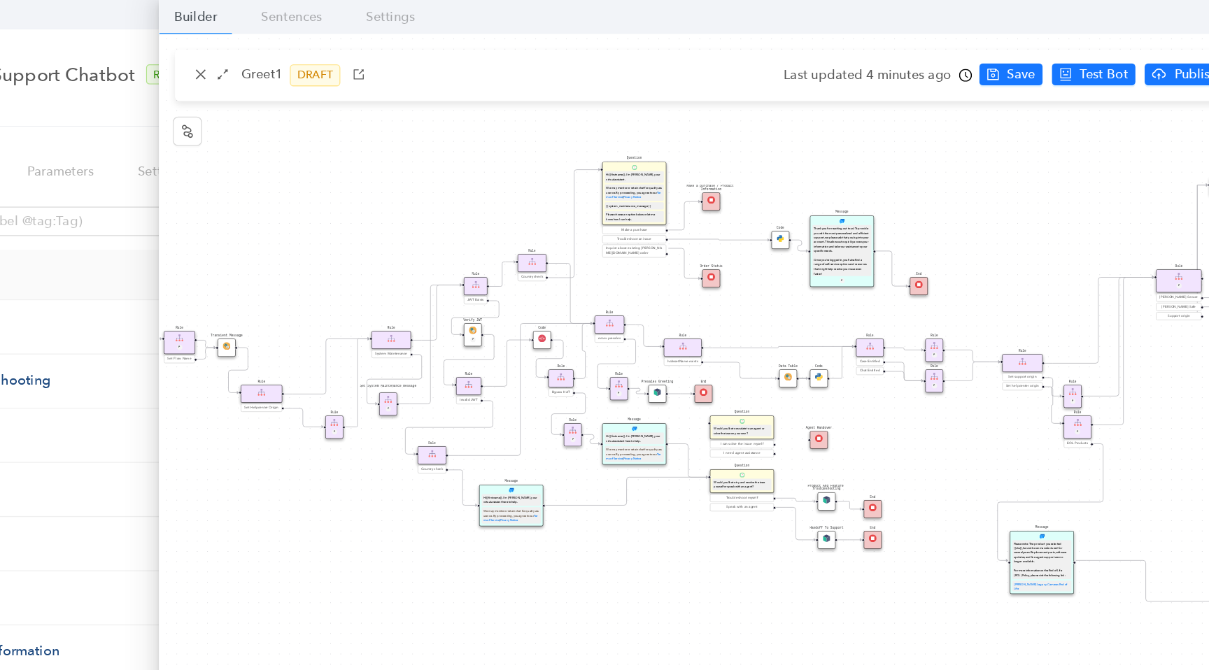
drag, startPoint x: 610, startPoint y: 146, endPoint x: 645, endPoint y: 146, distance: 35.0
click at [645, 146] on div "End End Handoff To Support Product And Feature Troubleshooting Question Would y…" at bounding box center [785, 345] width 846 height 638
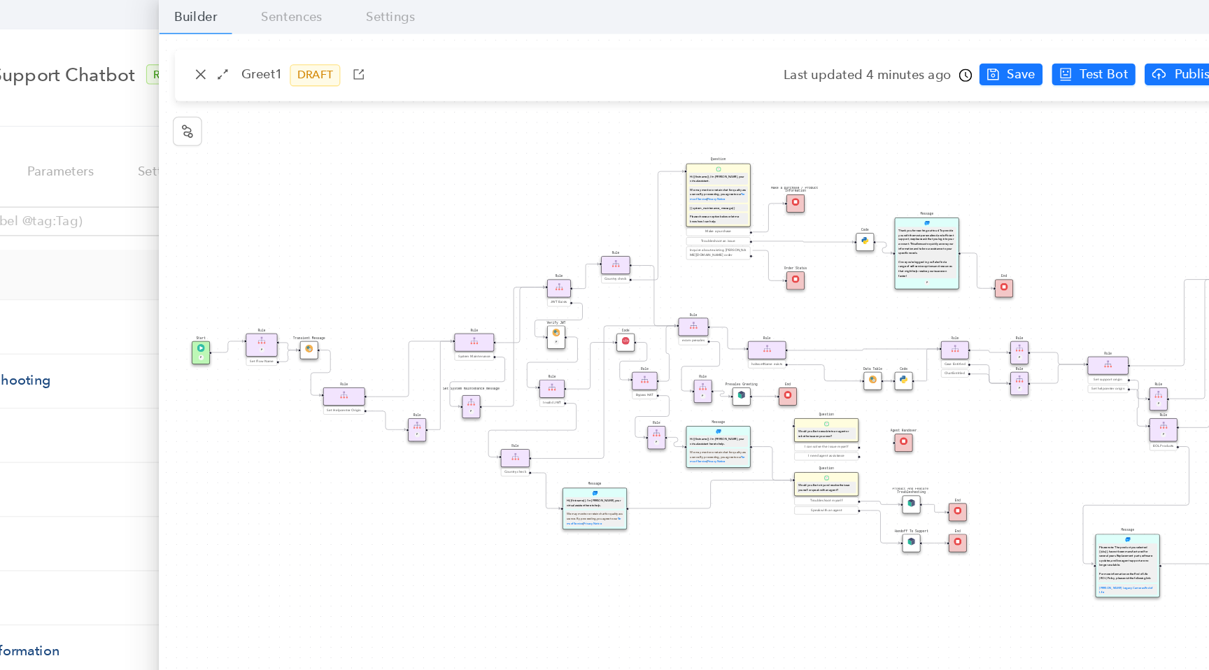
drag, startPoint x: 645, startPoint y: 146, endPoint x: 709, endPoint y: 148, distance: 63.7
click at [709, 148] on div "End End Handoff To Support Product And Feature Troubleshooting Question Would y…" at bounding box center [785, 345] width 846 height 638
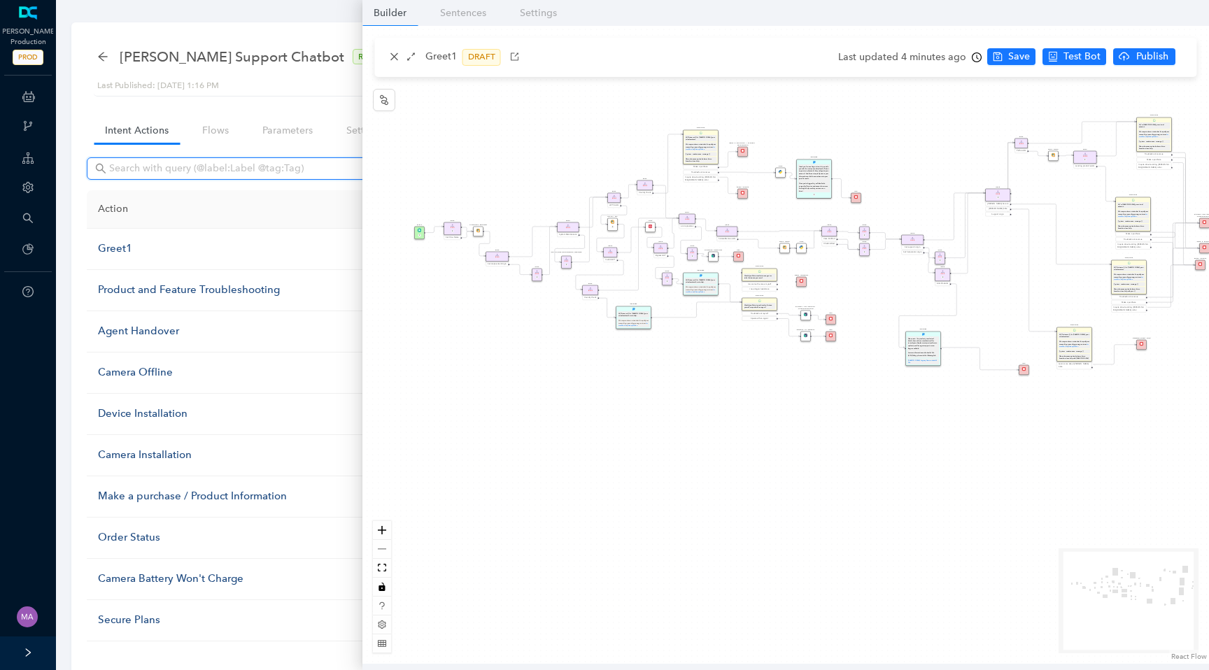
click at [180, 171] on input "text" at bounding box center [263, 168] width 308 height 15
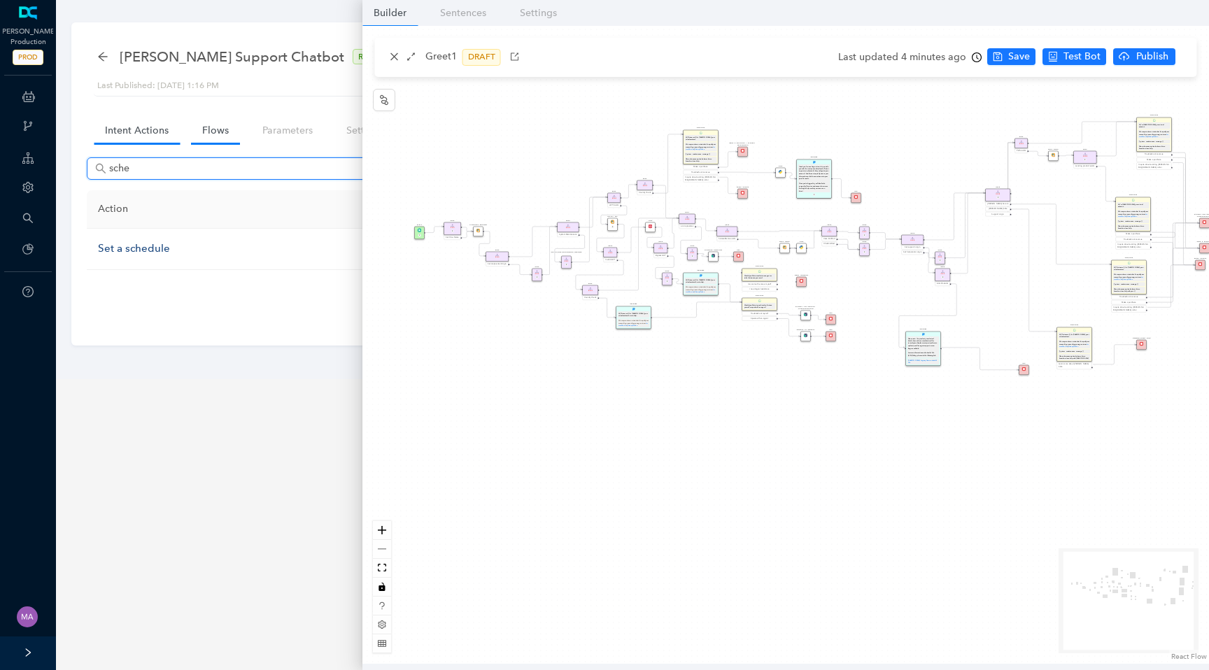
type input "sche"
click at [208, 130] on link "Flows" at bounding box center [215, 131] width 49 height 26
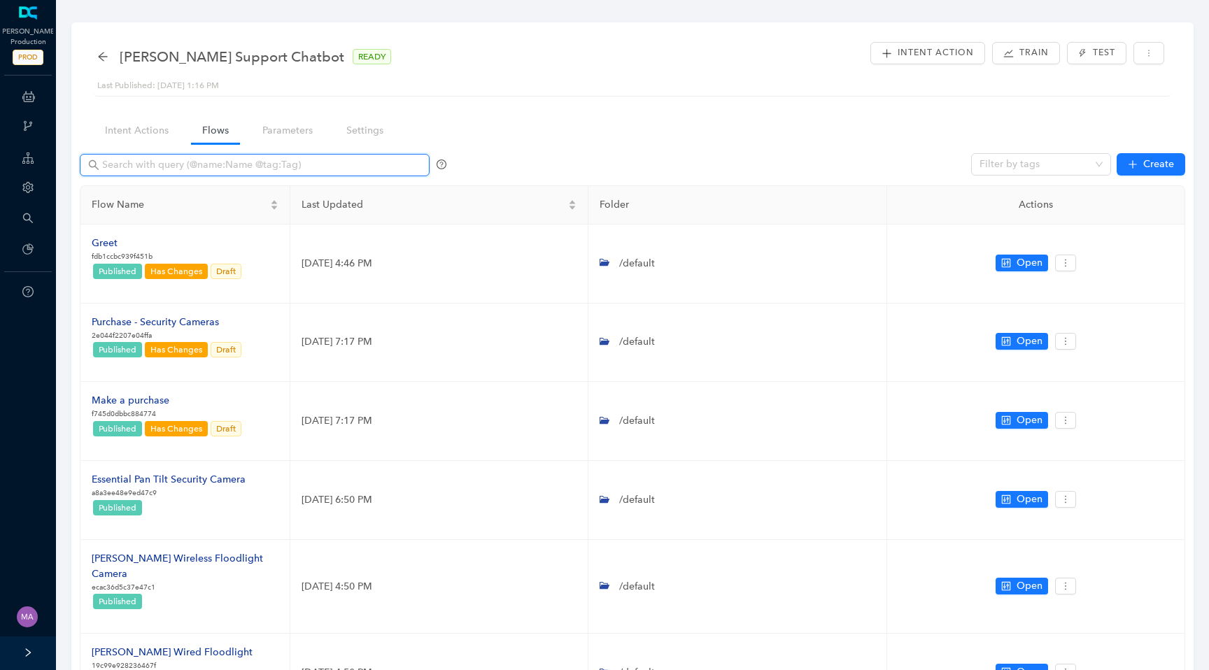
click at [184, 168] on input "text" at bounding box center [256, 164] width 308 height 15
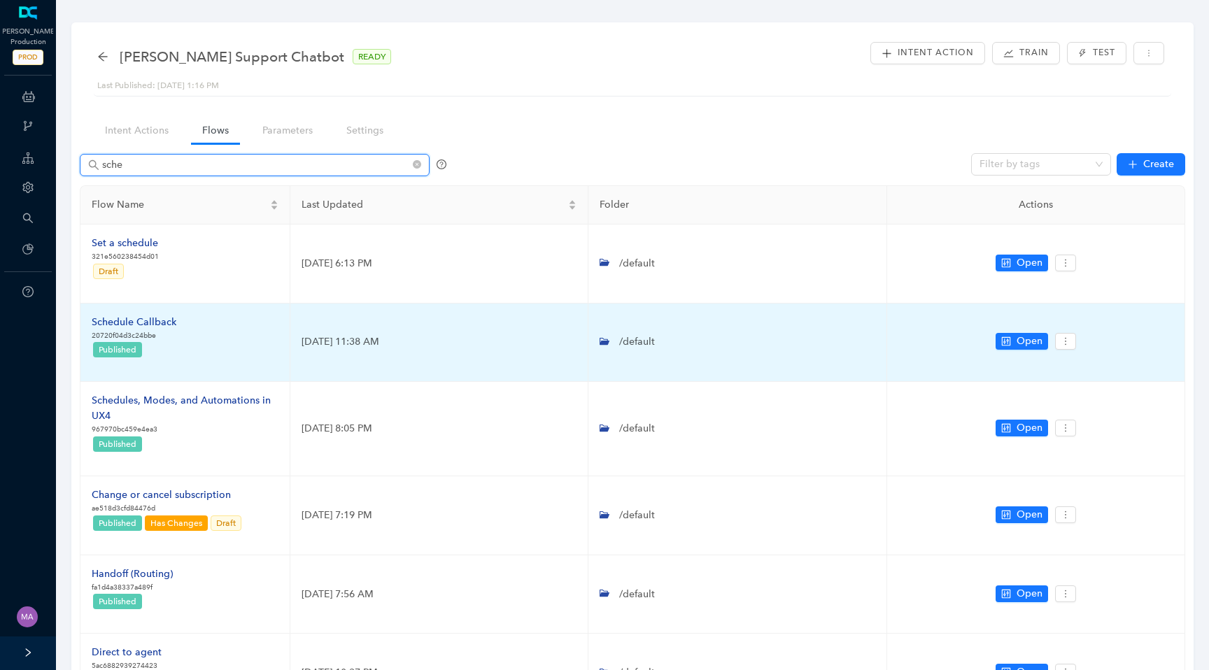
type input "sche"
click at [145, 321] on div "Schedule Callback" at bounding box center [134, 322] width 85 height 15
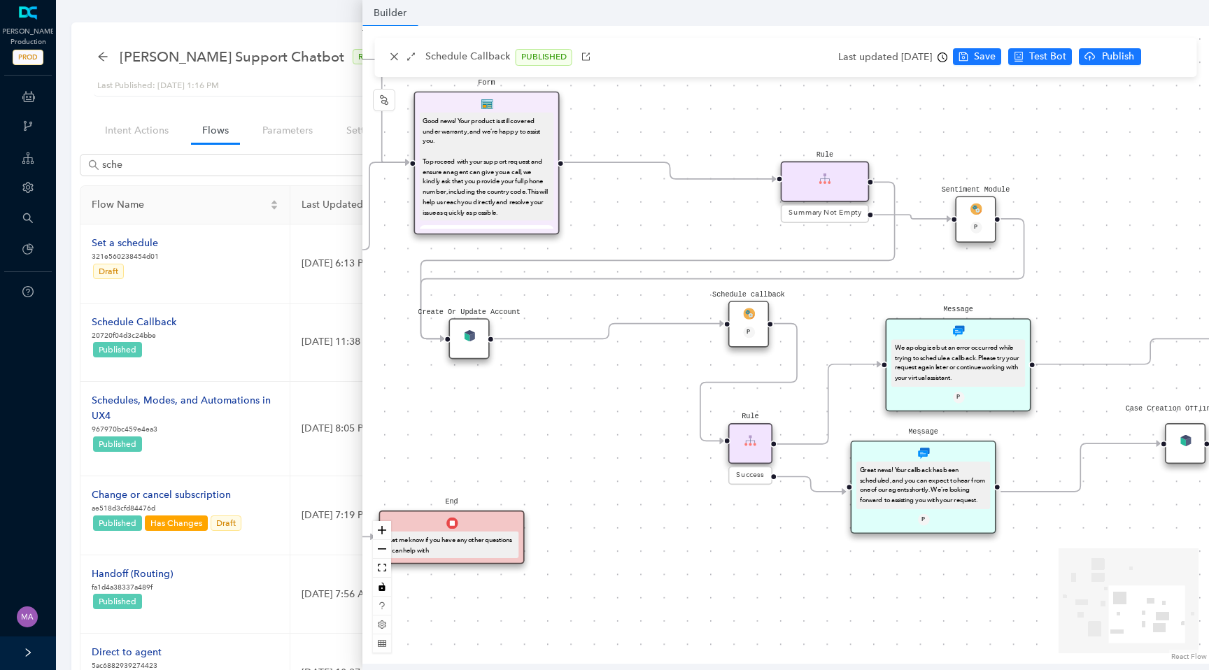
drag, startPoint x: 885, startPoint y: 556, endPoint x: 770, endPoint y: 556, distance: 114.7
click at [770, 556] on div "End Let me know if you have any other questions I can help with Form I just nee…" at bounding box center [785, 345] width 846 height 638
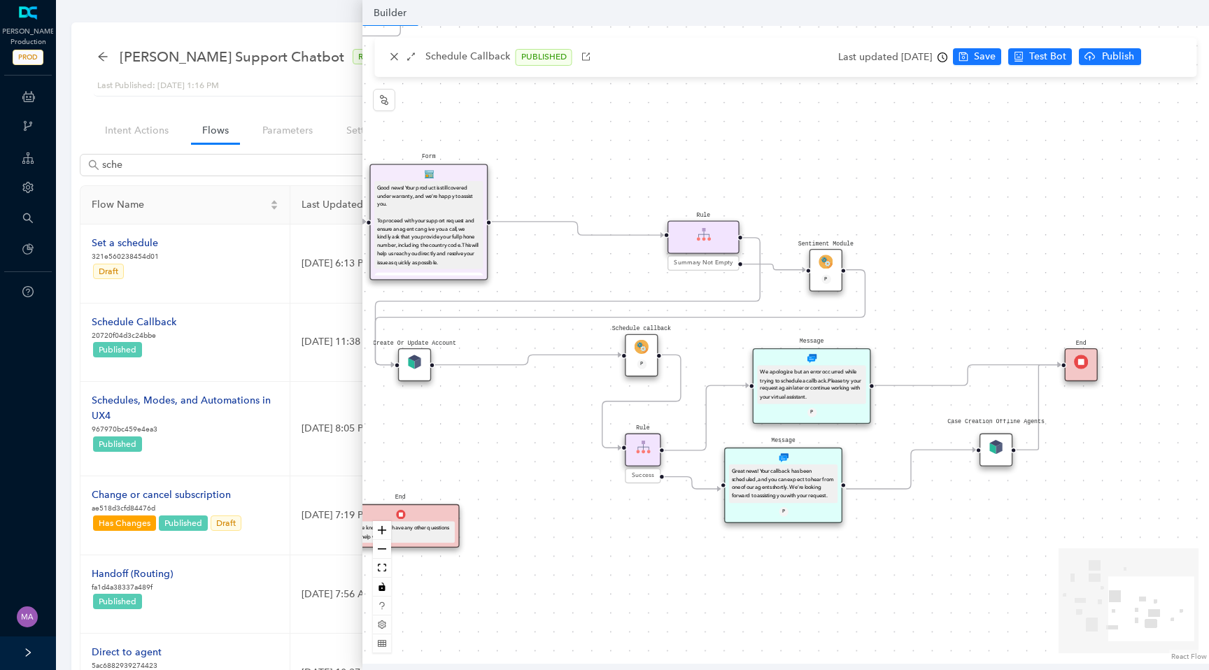
drag, startPoint x: 763, startPoint y: 567, endPoint x: 653, endPoint y: 550, distance: 111.1
click at [653, 550] on div "End Let me know if you have any other questions I can help with Form I just nee…" at bounding box center [785, 345] width 846 height 638
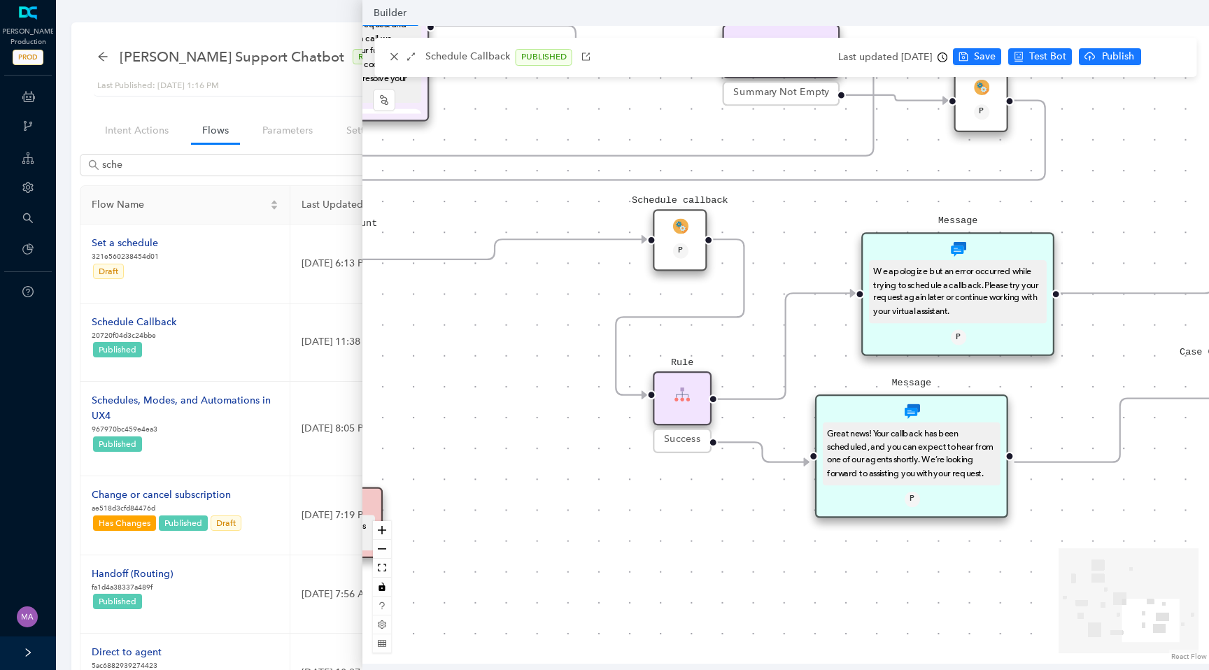
drag, startPoint x: 765, startPoint y: 377, endPoint x: 792, endPoint y: 277, distance: 103.7
click at [792, 277] on div "End Let me know if you have any other questions I can help with Form I just nee…" at bounding box center [785, 345] width 846 height 638
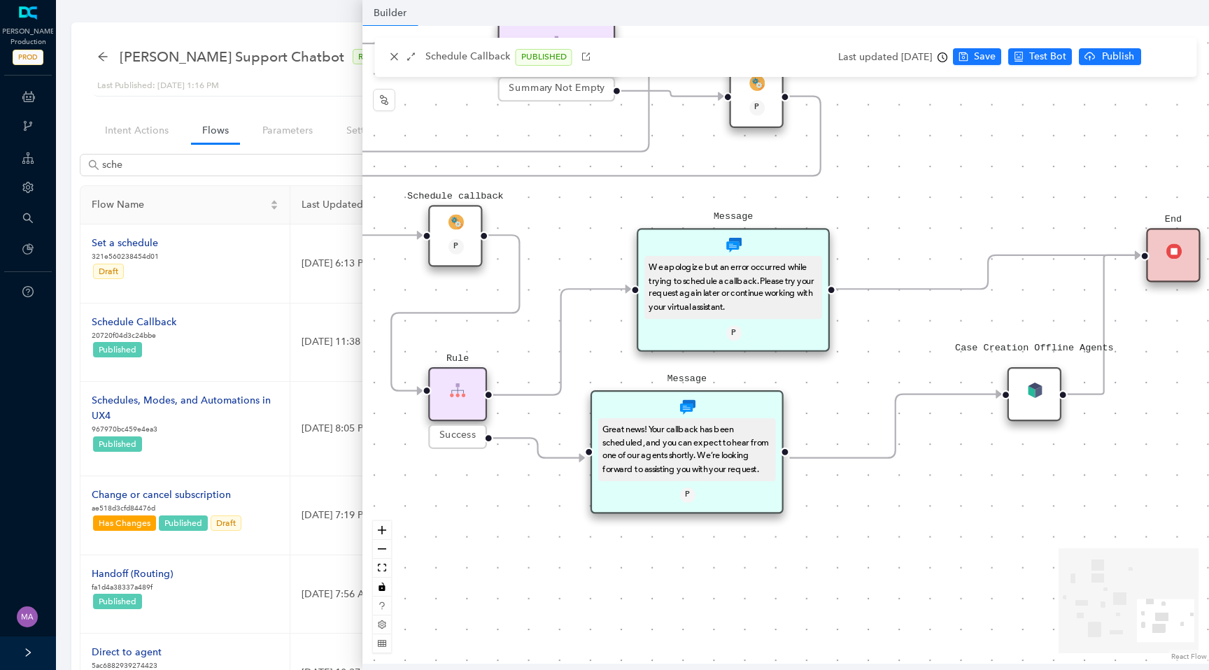
drag, startPoint x: 1094, startPoint y: 490, endPoint x: 870, endPoint y: 485, distance: 223.9
click at [870, 485] on div "End Let me know if you have any other questions I can help with Form I just nee…" at bounding box center [785, 345] width 846 height 638
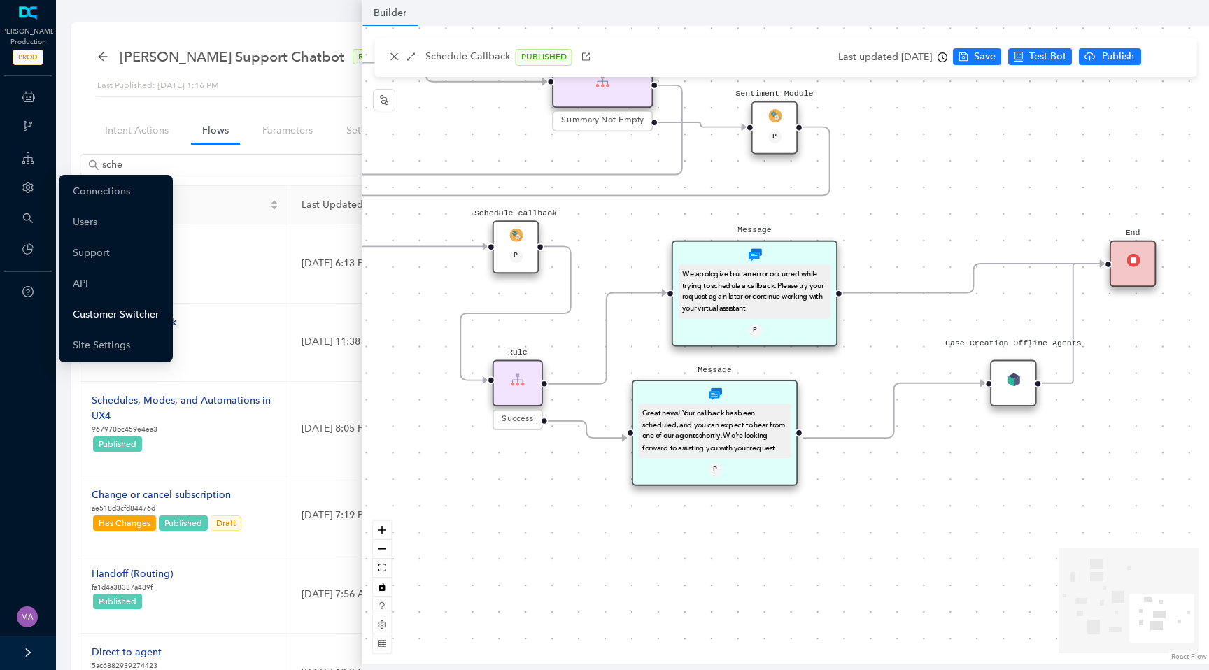
click at [96, 318] on link "Customer Switcher" at bounding box center [116, 315] width 86 height 28
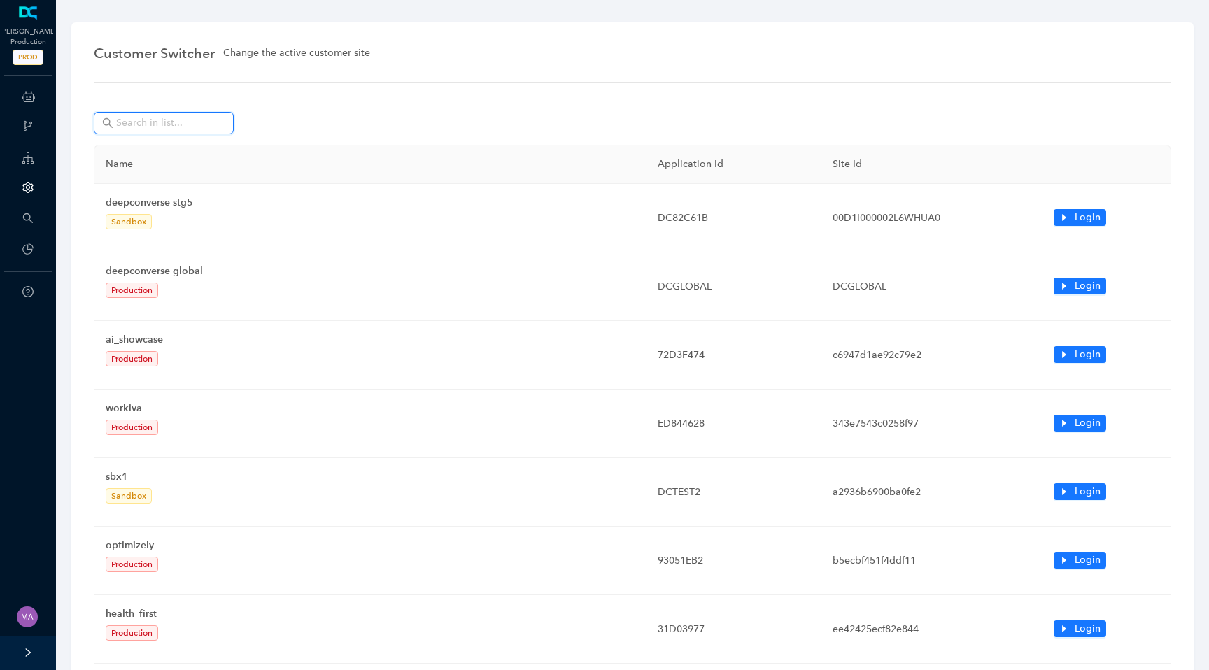
click at [144, 126] on input "text" at bounding box center [165, 122] width 98 height 15
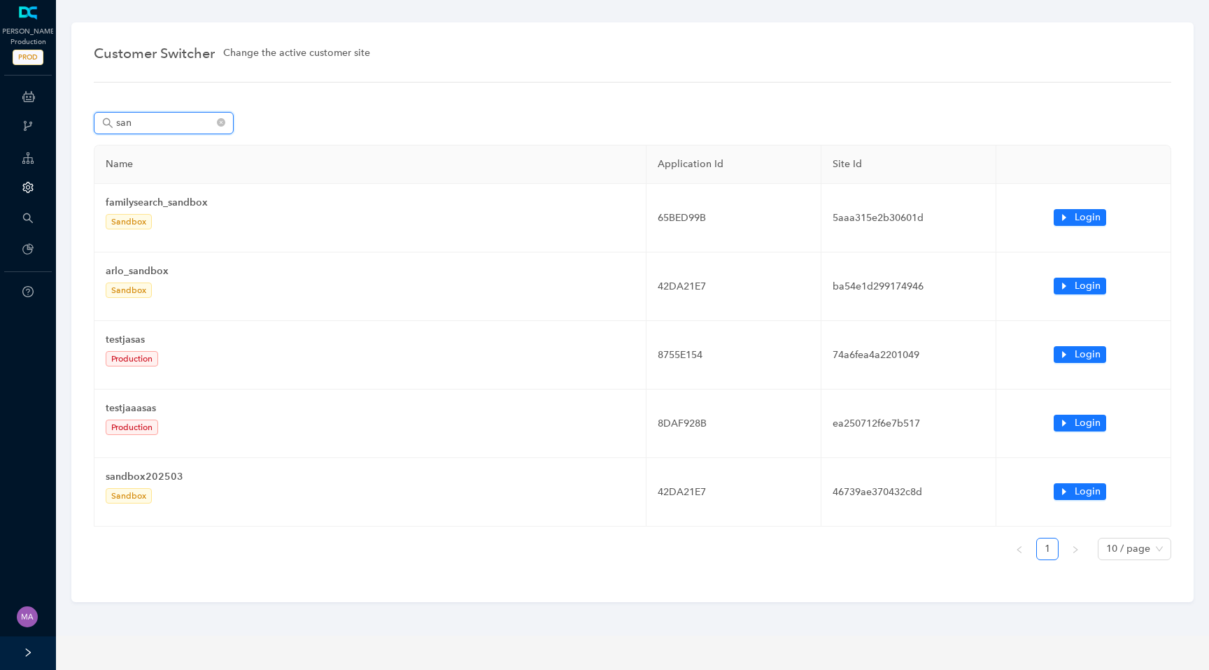
type input "sand"
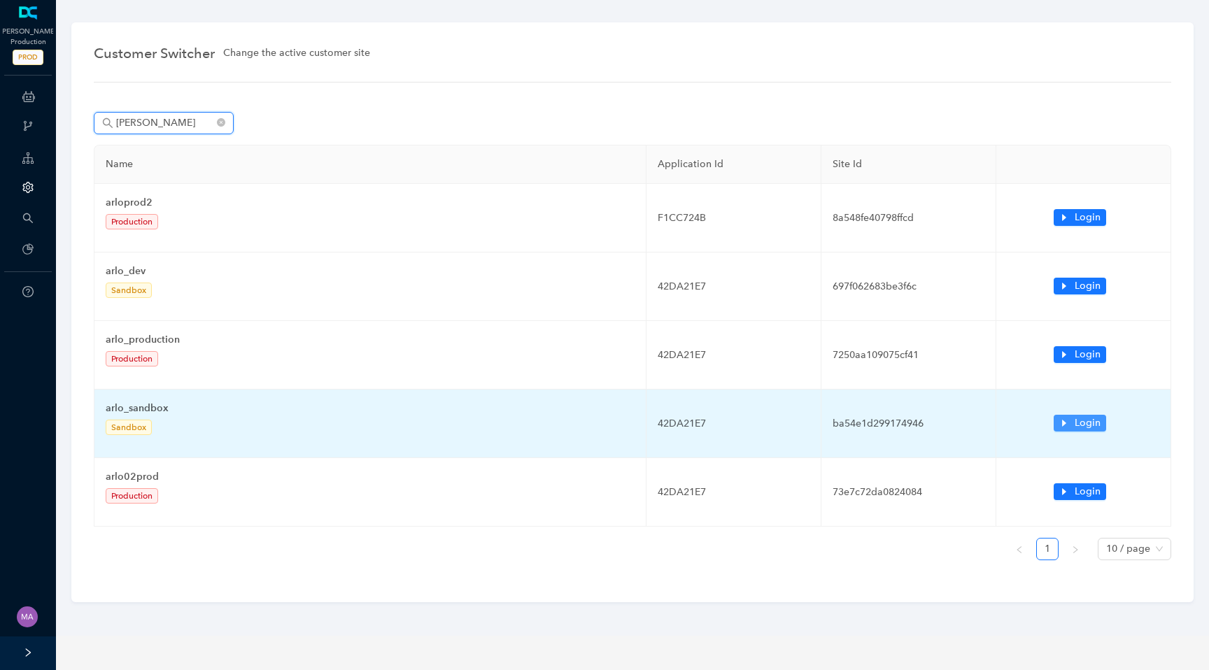
type input "arlo"
click at [1083, 426] on span "Login" at bounding box center [1087, 422] width 26 height 15
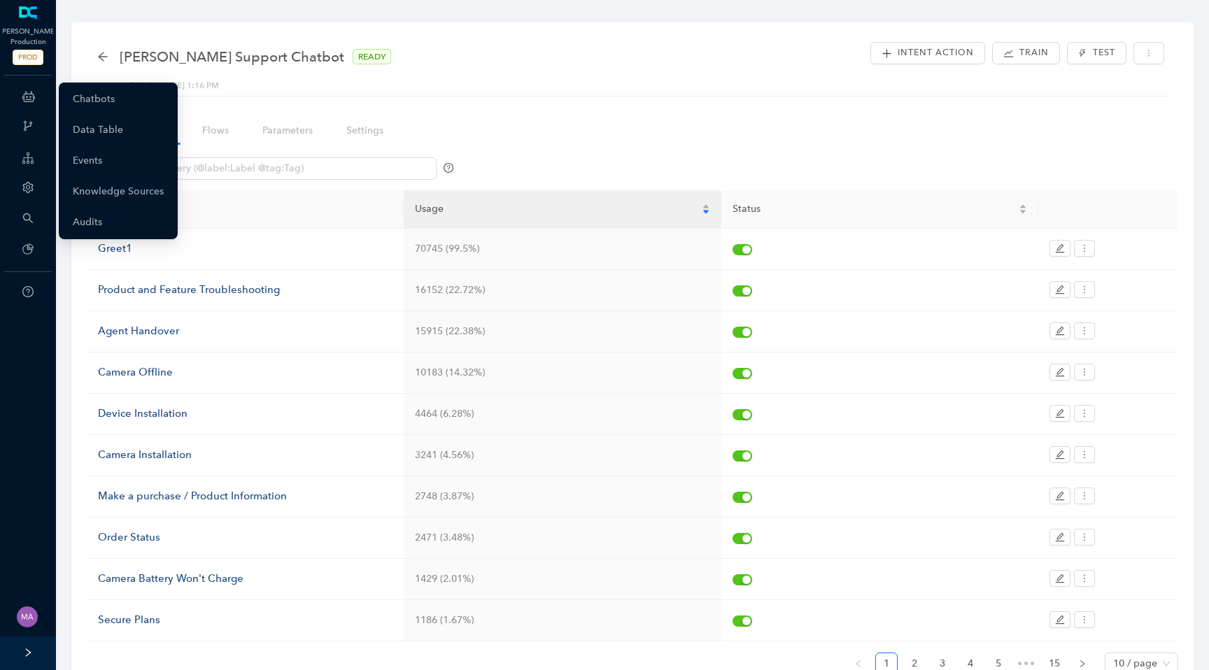
click at [24, 93] on icon at bounding box center [28, 97] width 13 height 28
click at [79, 101] on link "Chatbots" at bounding box center [94, 99] width 42 height 28
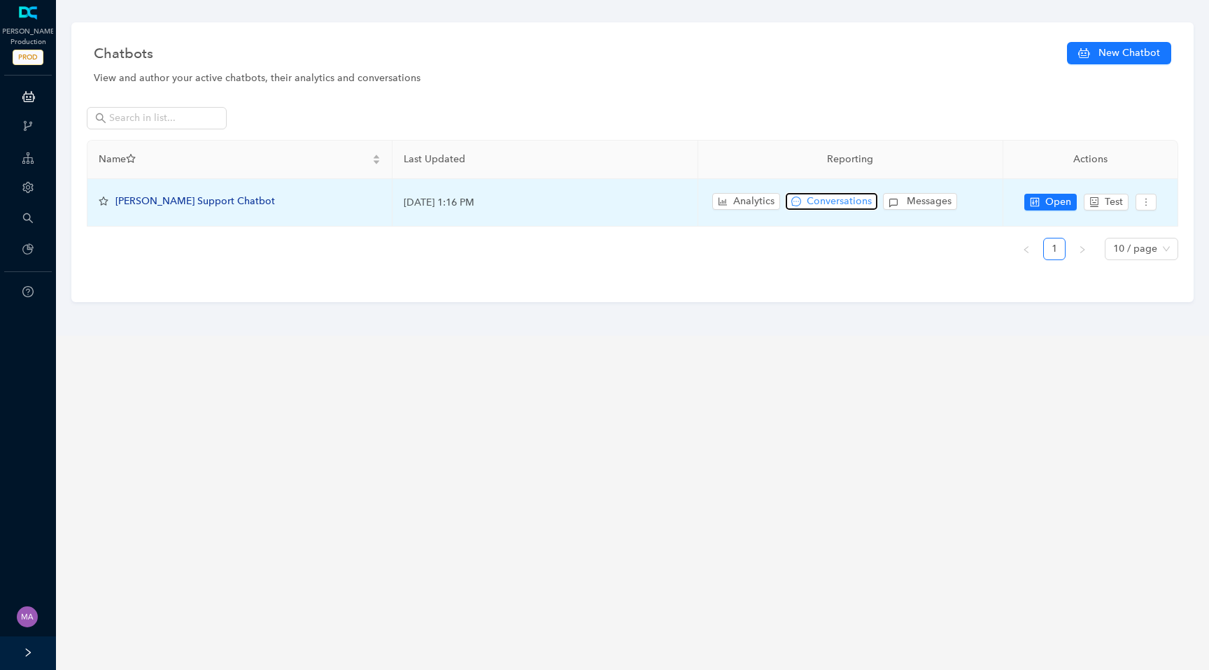
click at [838, 197] on span "Conversations" at bounding box center [838, 201] width 65 height 15
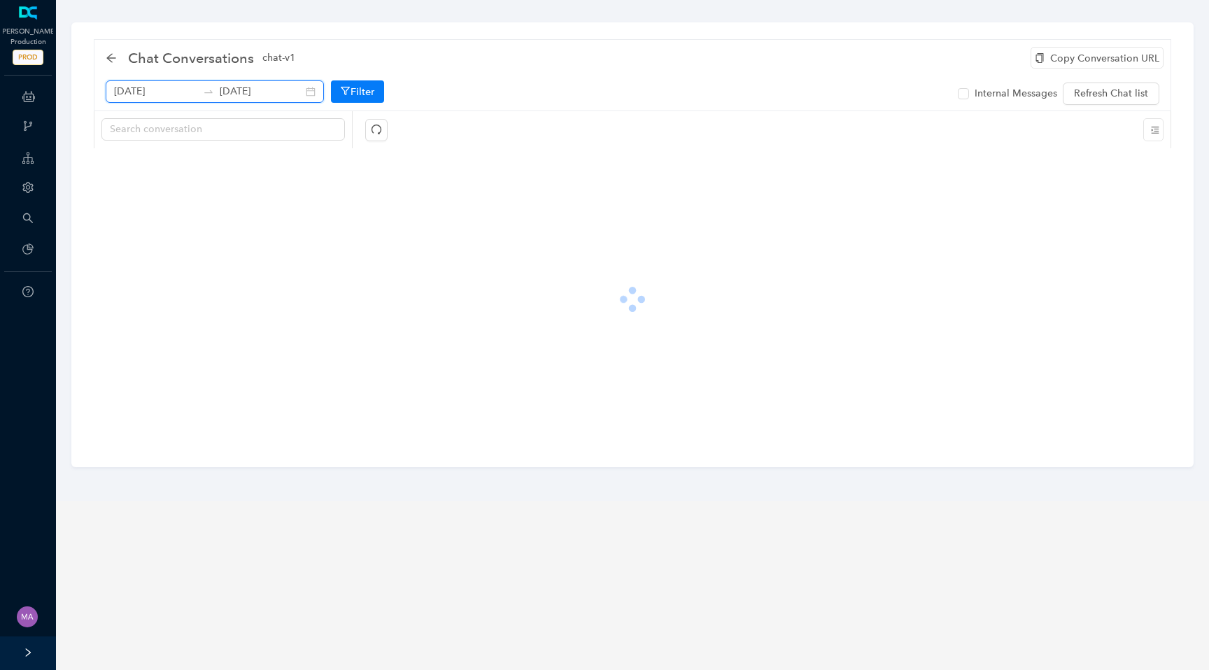
click at [139, 96] on input "September 10th 2025" at bounding box center [155, 91] width 83 height 15
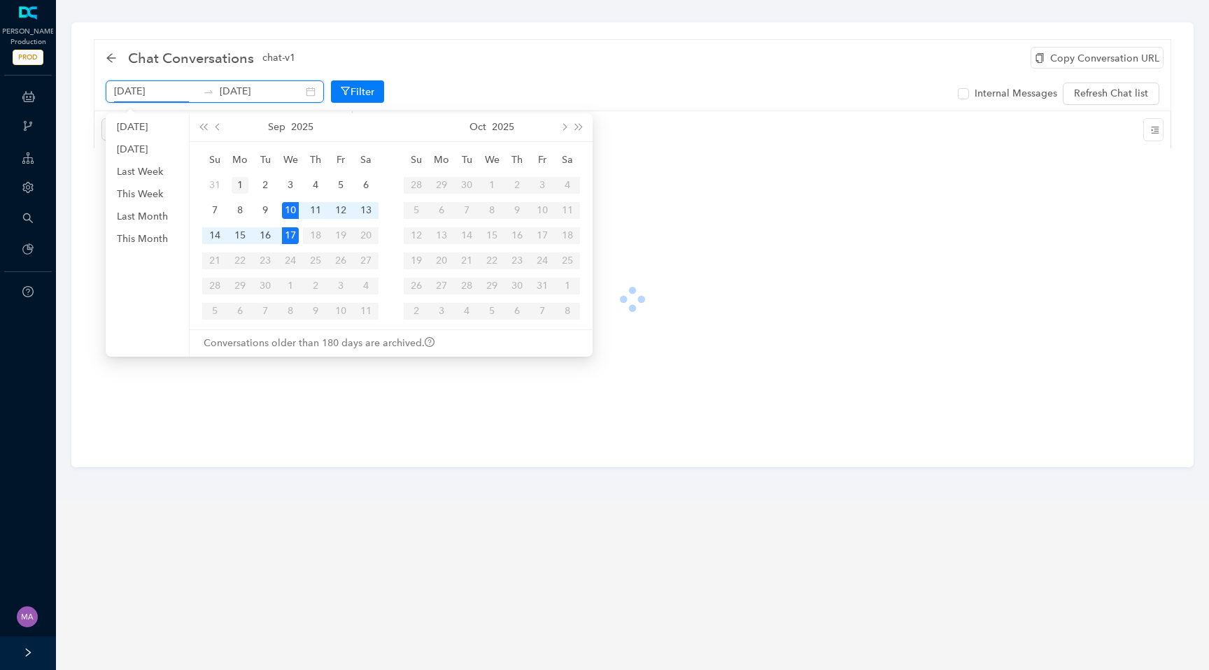
type input "September 1st 2025"
click at [230, 183] on td "1" at bounding box center [239, 185] width 25 height 25
type input "September 17th 2025"
click at [292, 235] on div "17" at bounding box center [290, 235] width 17 height 17
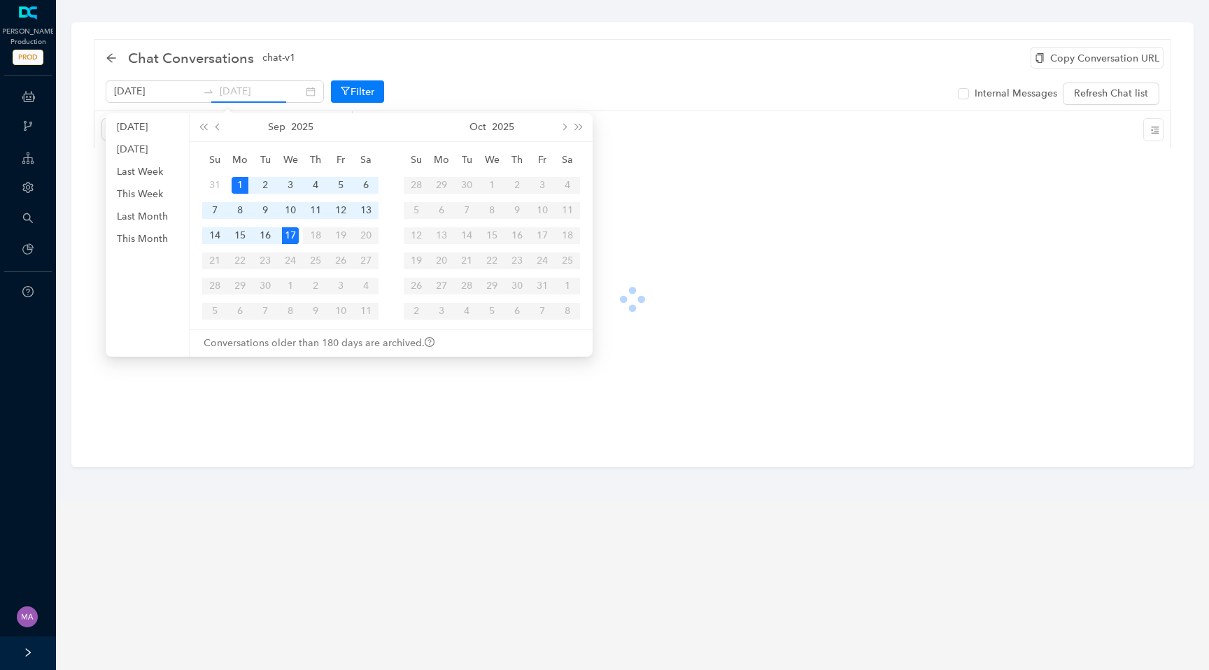
scroll to position [0, 0]
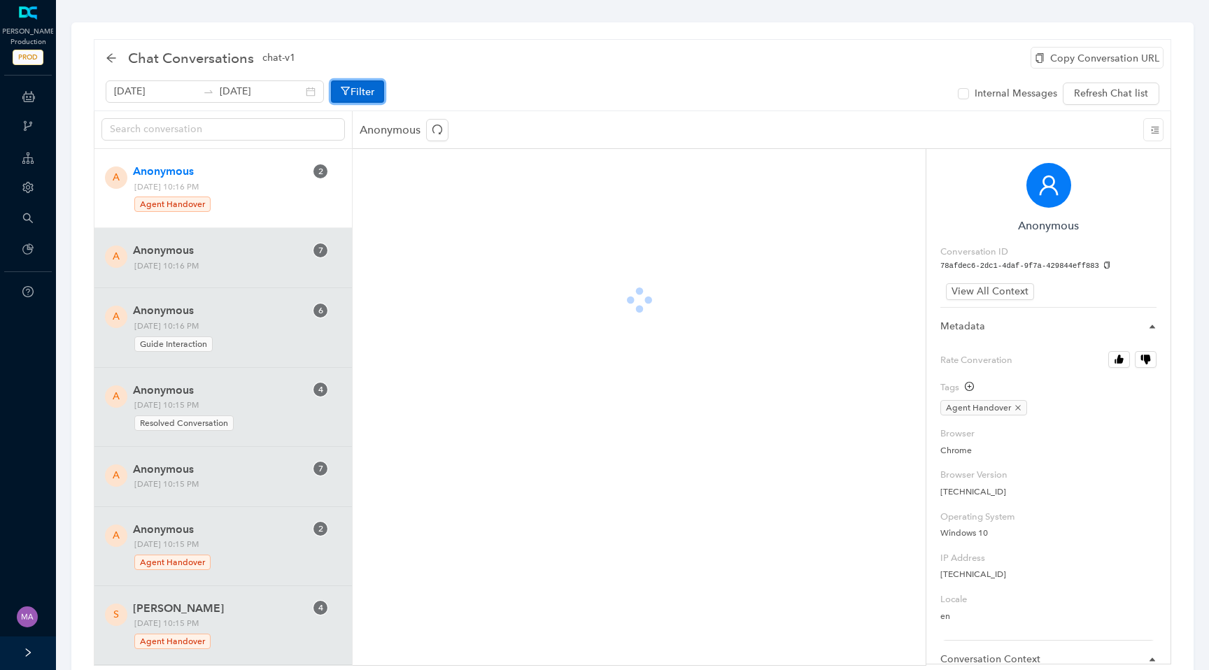
click at [346, 90] on button "Filter" at bounding box center [357, 91] width 53 height 22
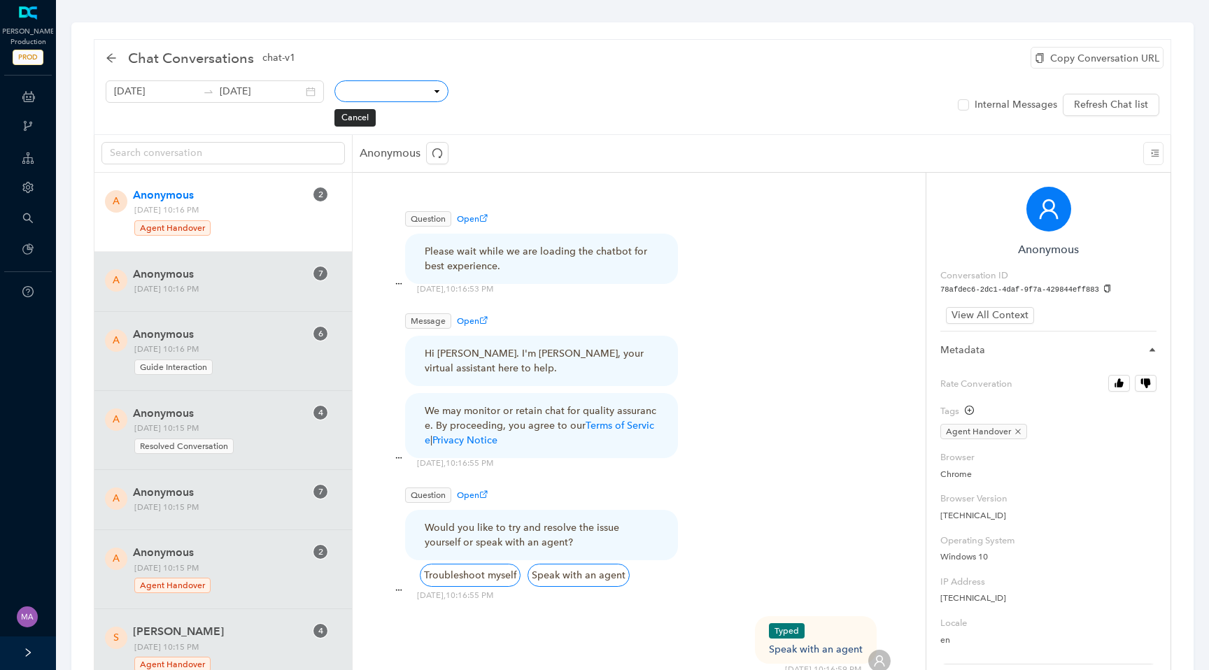
click at [401, 95] on select "Conversation ID CSAT Rating Locale User IP Mobile Page Path Hostname Referrer C…" at bounding box center [391, 91] width 114 height 22
select select "_id"
click at [334, 80] on select "Conversation ID CSAT Rating Locale User IP Mobile Page Path Hostname Referrer C…" at bounding box center [391, 91] width 114 height 22
click at [467, 106] on div "Conversation ID CSAT Rating Locale User IP Mobile Page Path Hostname Referrer C…" at bounding box center [452, 103] width 243 height 46
click at [488, 93] on select "equals not equal starts with contains doesn't contain finishes with" at bounding box center [510, 91] width 111 height 22
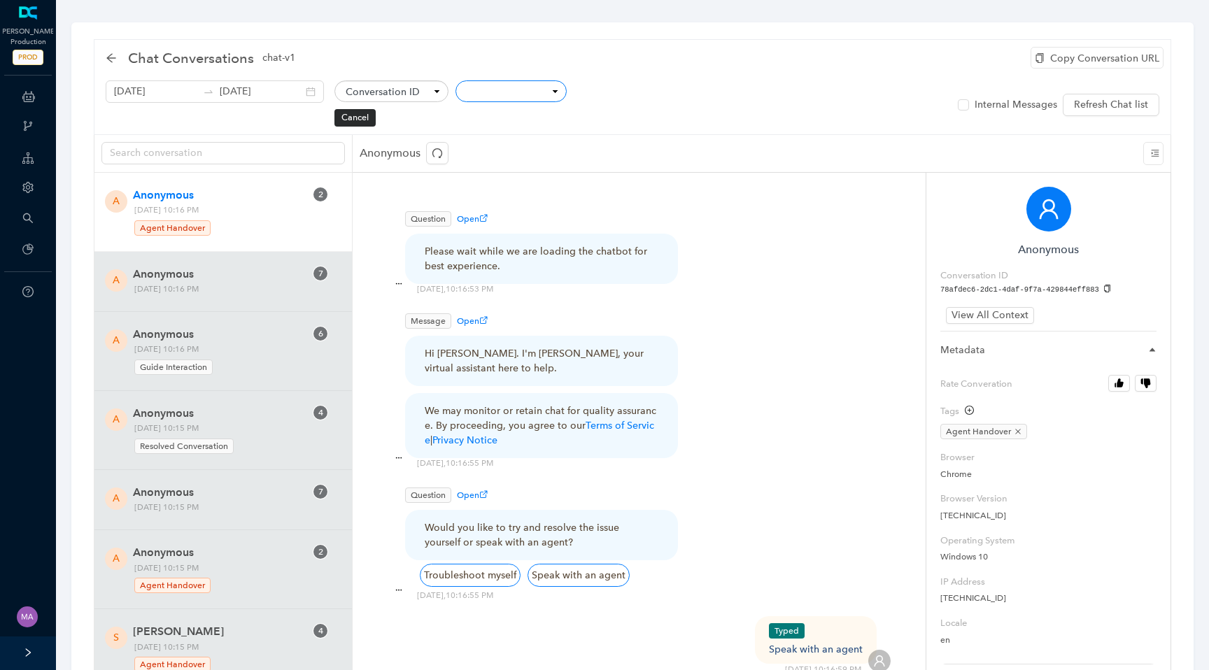
select select "eq"
click at [455, 81] on select "equals not equal starts with contains doesn't contain finishes with" at bounding box center [510, 91] width 111 height 22
click at [591, 94] on input "text" at bounding box center [641, 92] width 135 height 24
paste input "9e39955275064760a18cf75b419ec4ea"
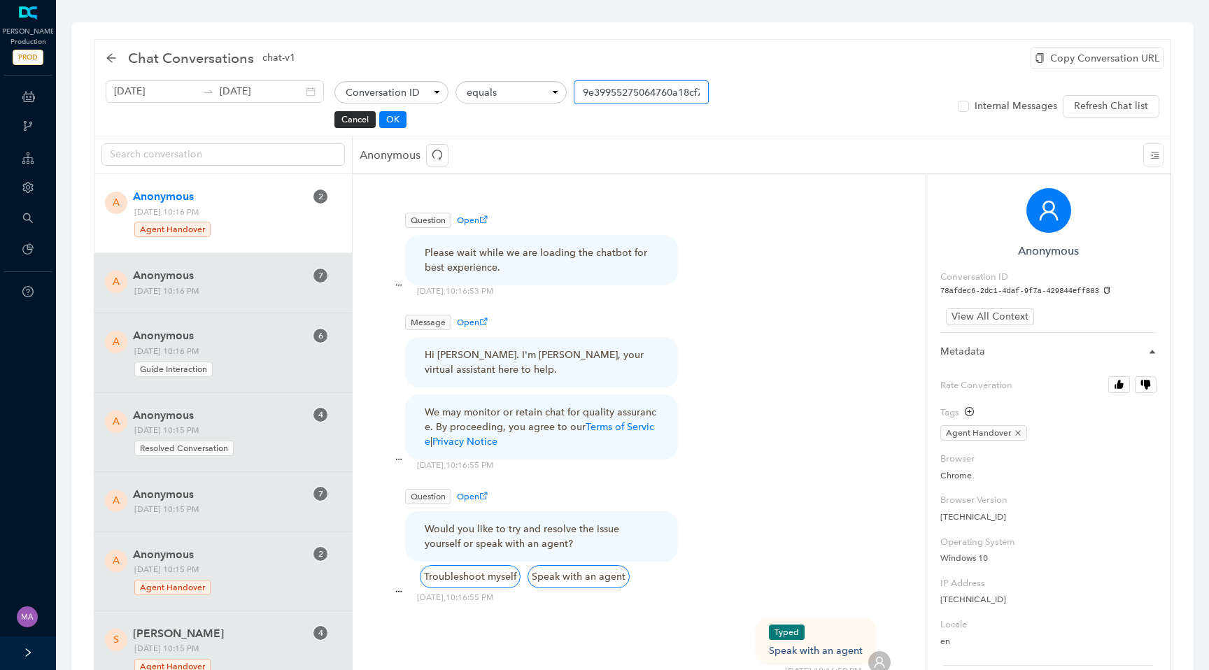
scroll to position [0, 76]
type input "9e39955275064760a18cf75b419ec4ea"
click at [381, 120] on button "OK" at bounding box center [392, 119] width 27 height 17
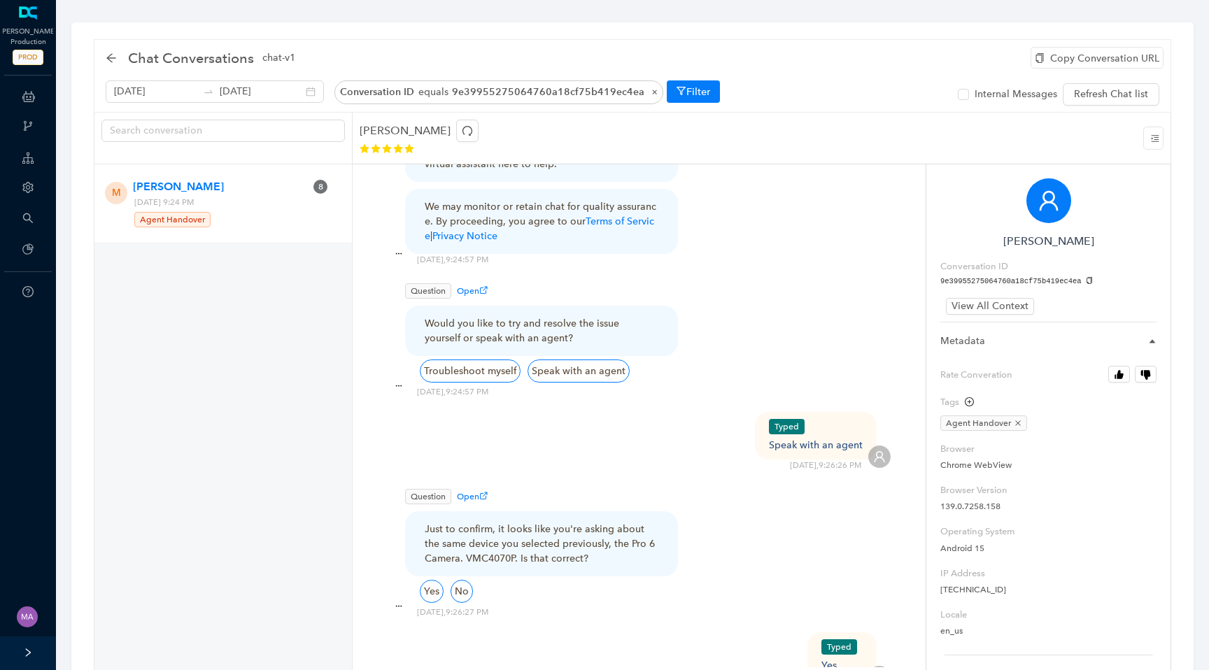
scroll to position [157, 0]
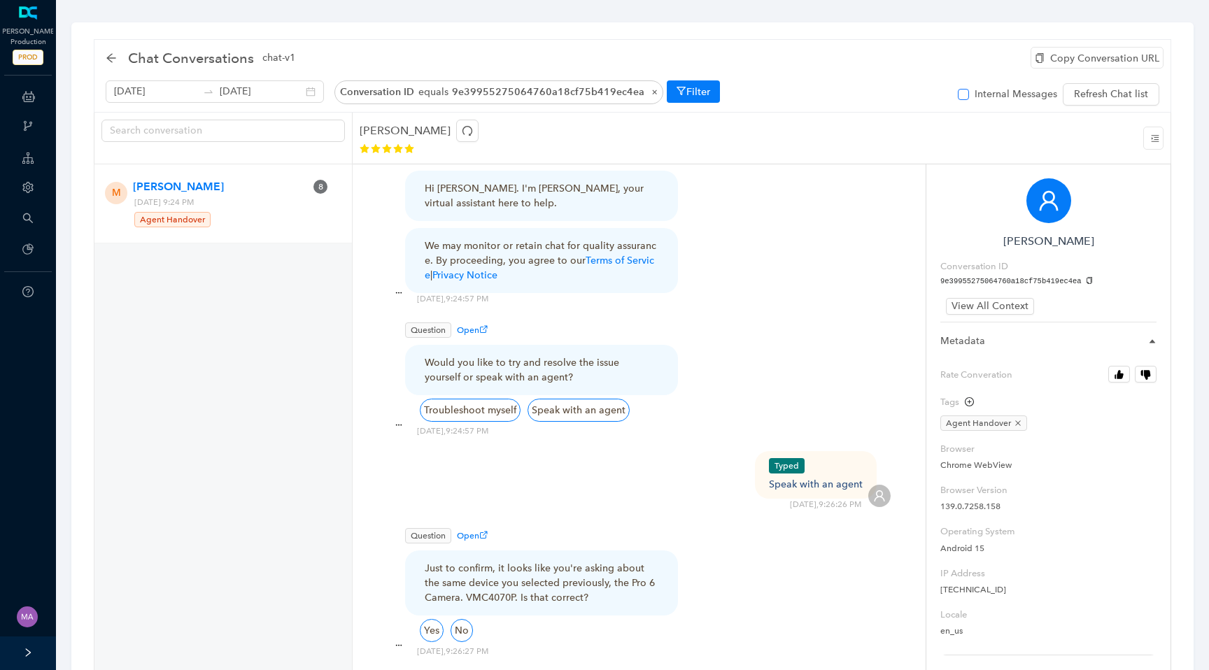
click at [969, 93] on input "Internal Messages" at bounding box center [963, 94] width 11 height 11
checkbox input "true"
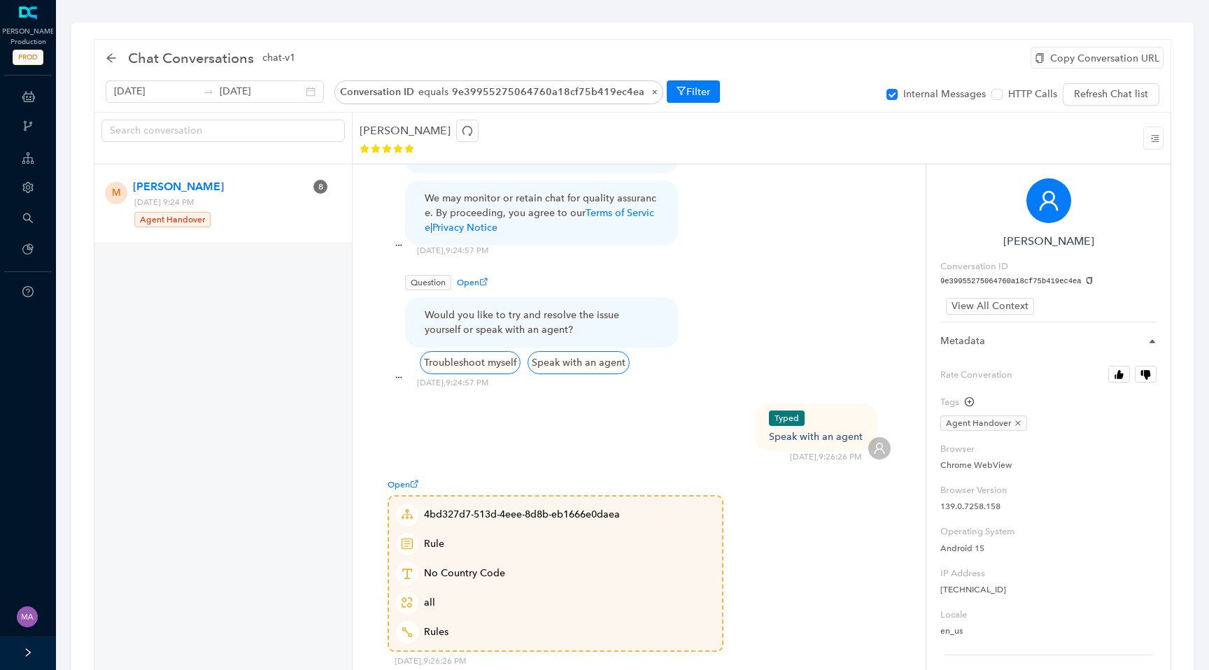
scroll to position [1253, 0]
click at [998, 312] on span "View All Context" at bounding box center [989, 306] width 77 height 15
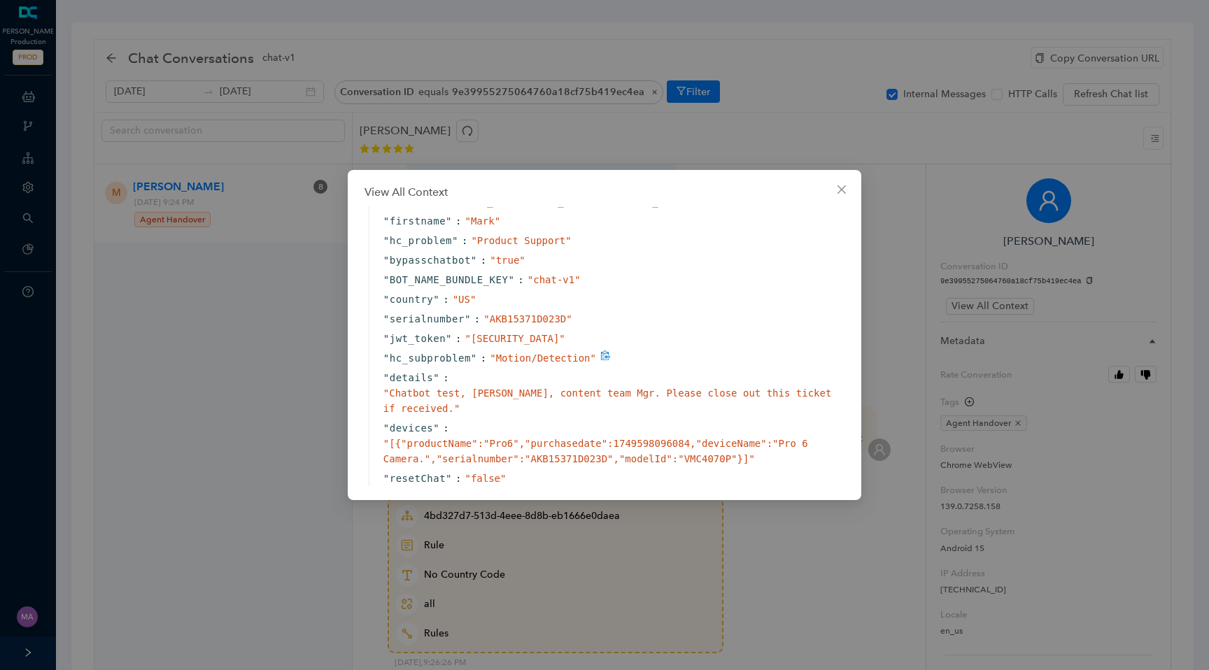
scroll to position [345, 0]
click at [842, 189] on icon "close" at bounding box center [841, 189] width 8 height 8
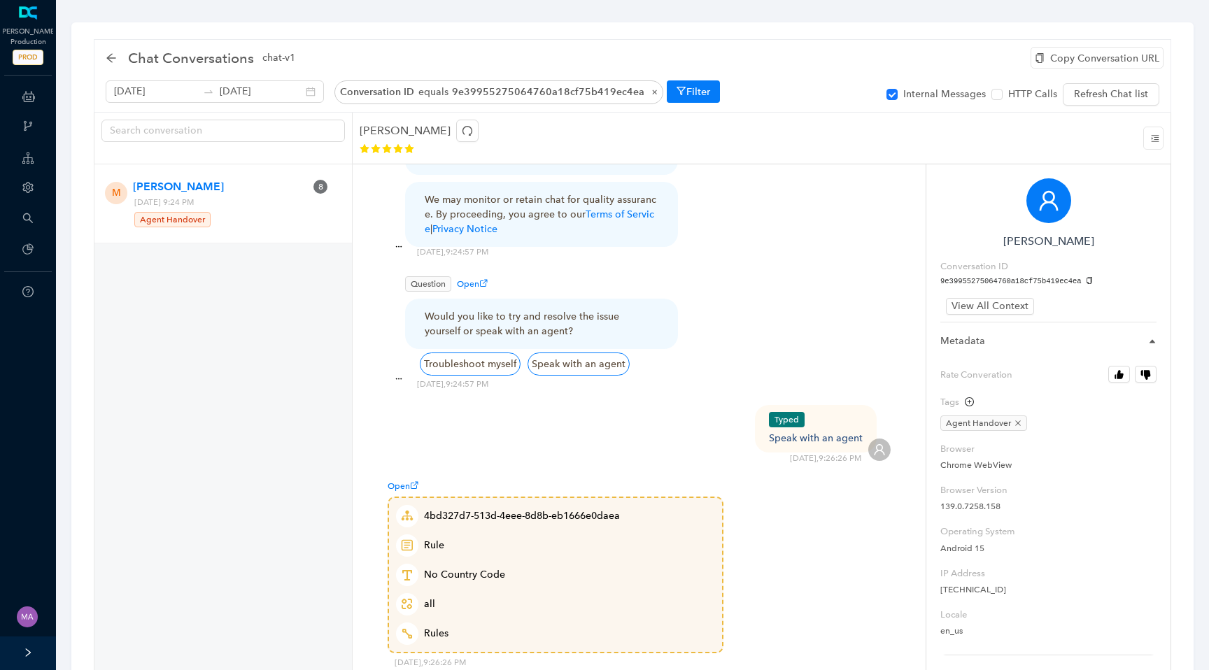
click at [976, 315] on div "View All Context" at bounding box center [1048, 310] width 216 height 24
click at [981, 311] on span "View All Context" at bounding box center [989, 306] width 77 height 15
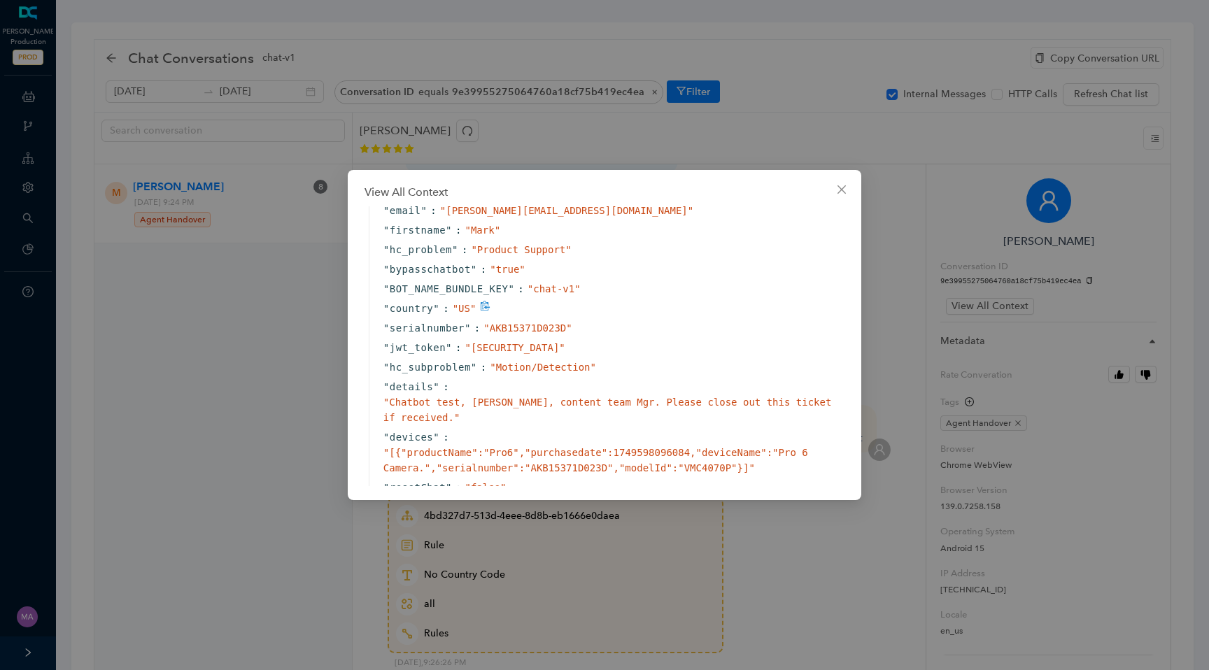
scroll to position [336, 0]
drag, startPoint x: 383, startPoint y: 346, endPoint x: 450, endPoint y: 344, distance: 67.9
click at [450, 344] on span "" jwt_token "" at bounding box center [417, 346] width 69 height 15
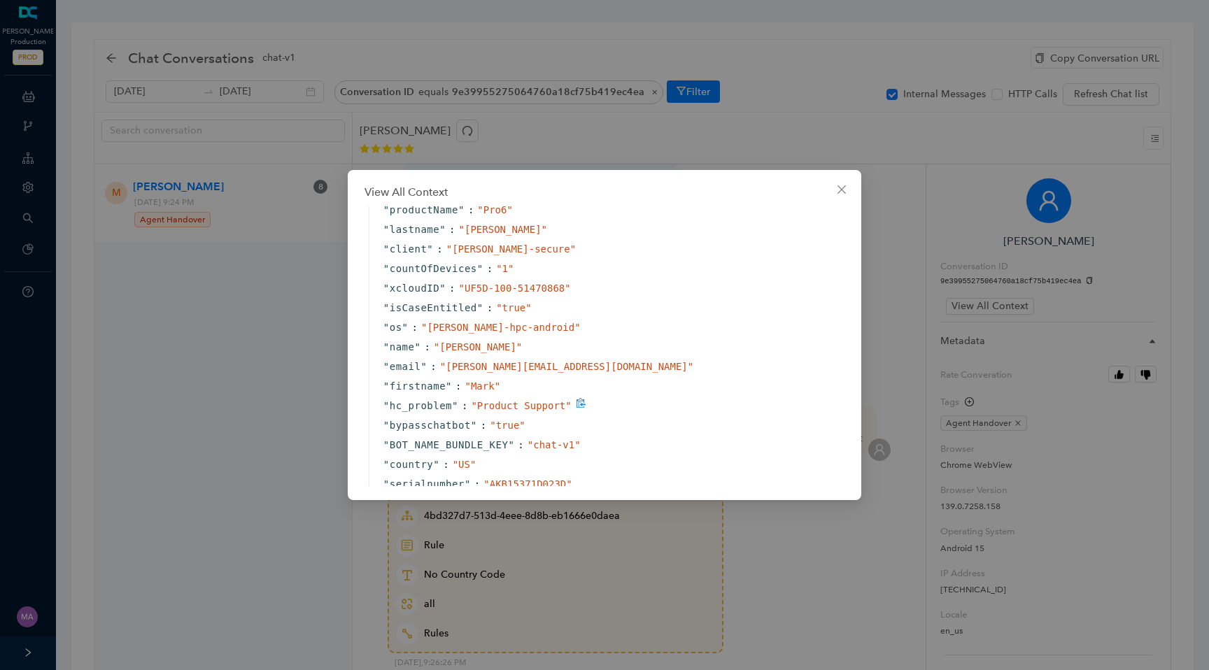
scroll to position [172, 0]
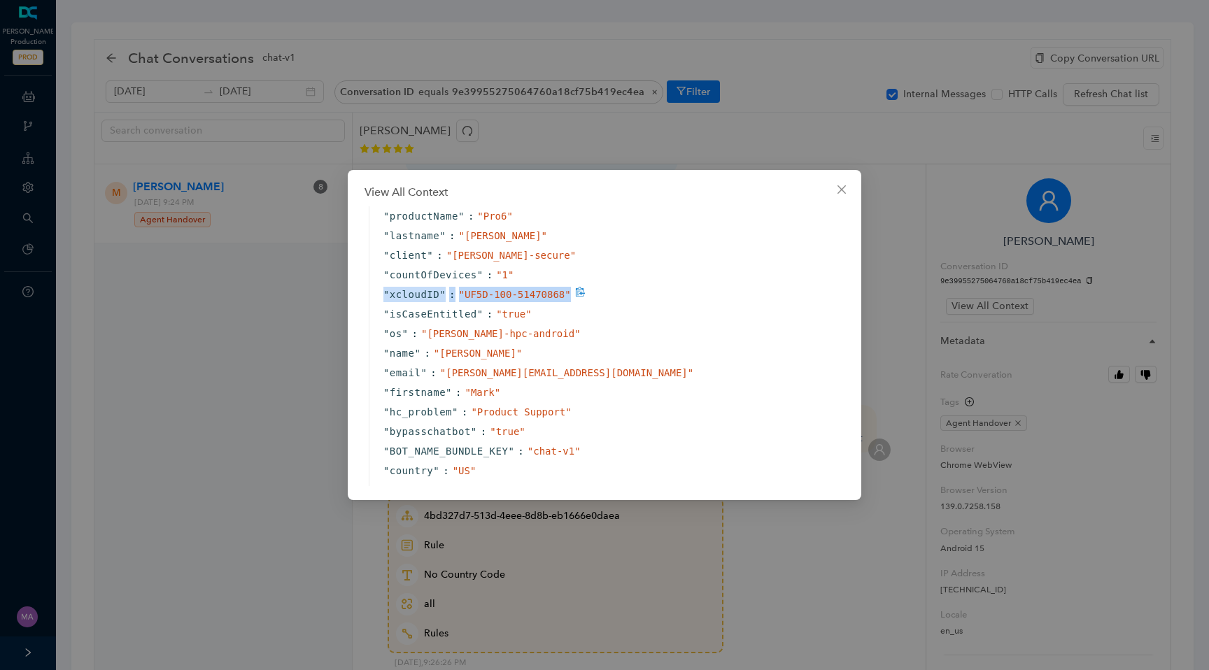
drag, startPoint x: 374, startPoint y: 291, endPoint x: 569, endPoint y: 291, distance: 195.1
click at [569, 291] on div "" xcloudID " : " UF5D-100-51470868 "" at bounding box center [608, 295] width 479 height 20
click at [650, 306] on div "" isCaseEntitled " : " true "" at bounding box center [608, 314] width 479 height 20
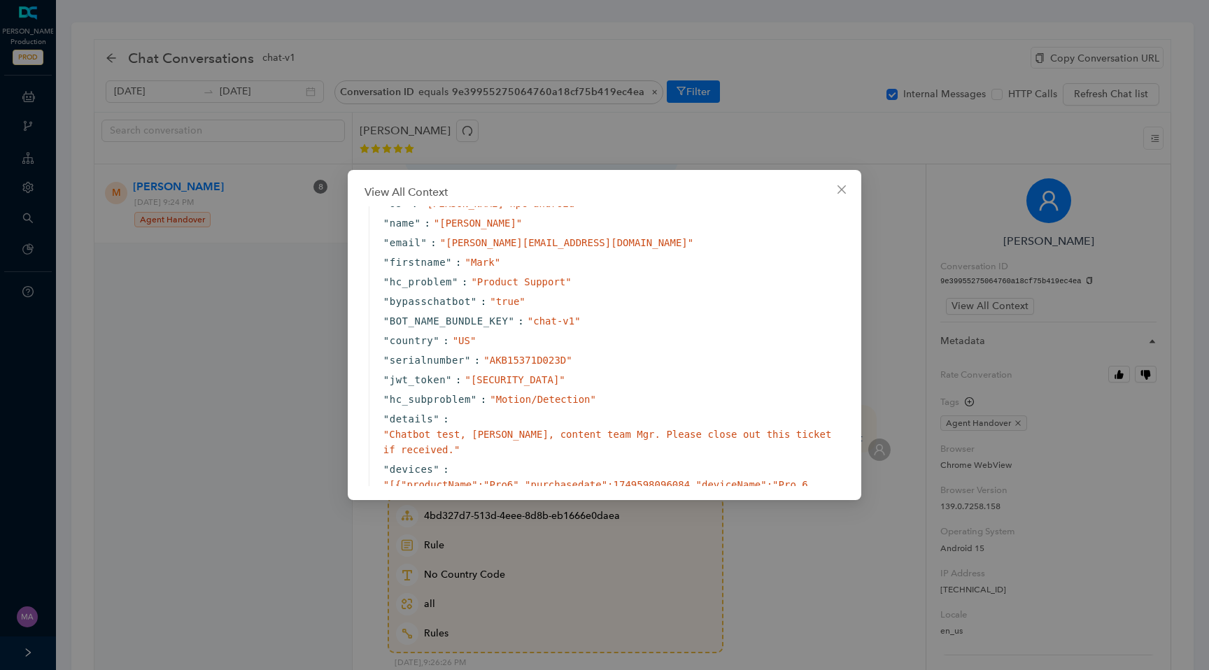
scroll to position [339, 0]
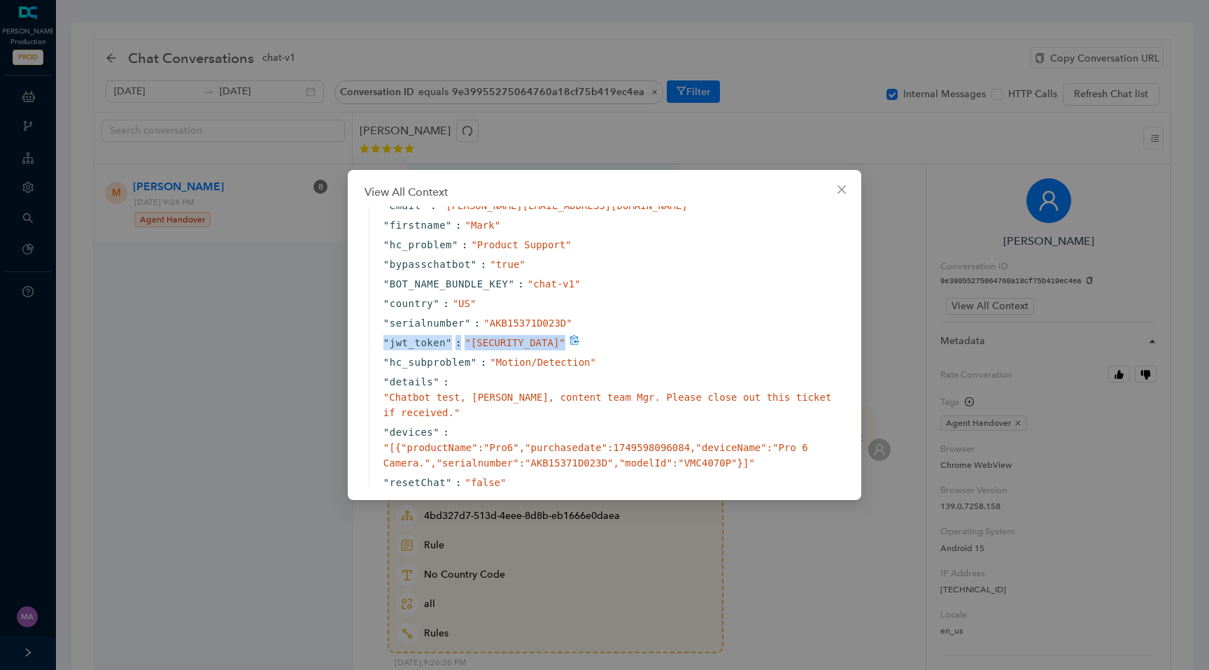
drag, startPoint x: 378, startPoint y: 339, endPoint x: 475, endPoint y: 375, distance: 103.6
click at [475, 353] on div "" jwt_token " : " eyJraWQiOiJjNDI2YTAxYS1mZTI2LTQwNTAtYjQ1NC0wNjE1NjZhZmE1MzMiL…" at bounding box center [608, 343] width 479 height 20
click at [564, 350] on div "" eyJraWQiOiJjNDI2YTAxYS1mZTI2LTQwNTAtYjQ1NC0wNjE1NjZhZmE1MzMiLCJhbGciOiJFUzI1N…" at bounding box center [514, 342] width 100 height 15
click at [839, 181] on button "Close" at bounding box center [841, 189] width 22 height 22
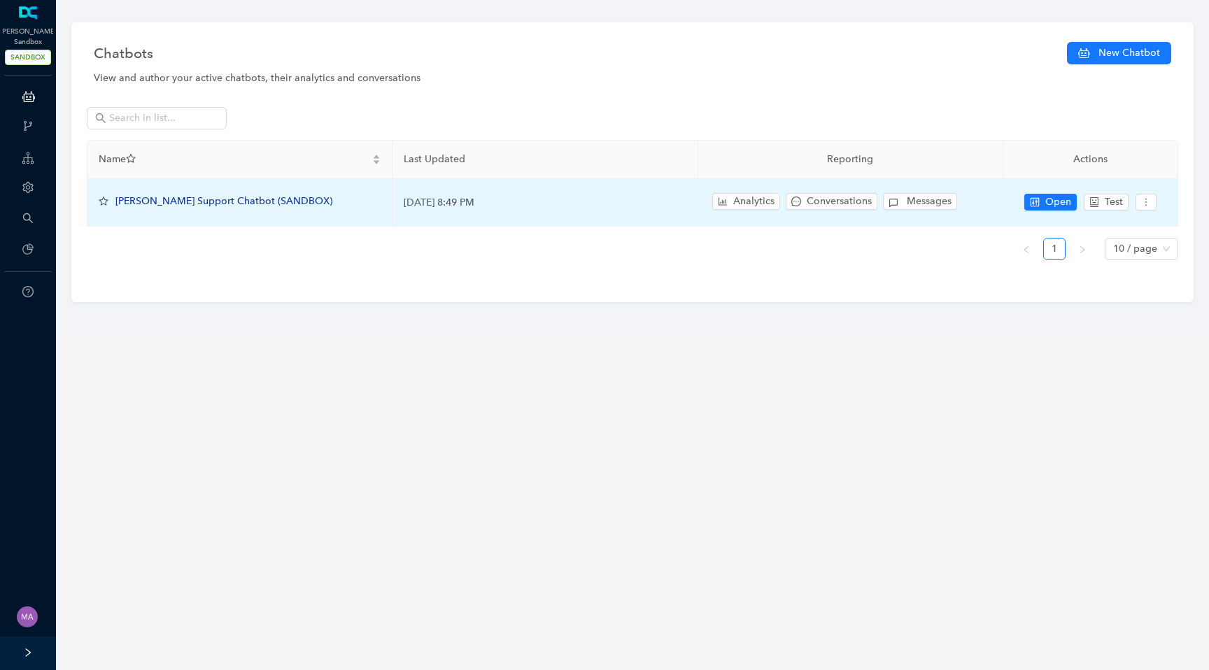
click at [157, 206] on span "[PERSON_NAME] Support Chatbot (SANDBOX)" at bounding box center [223, 201] width 217 height 12
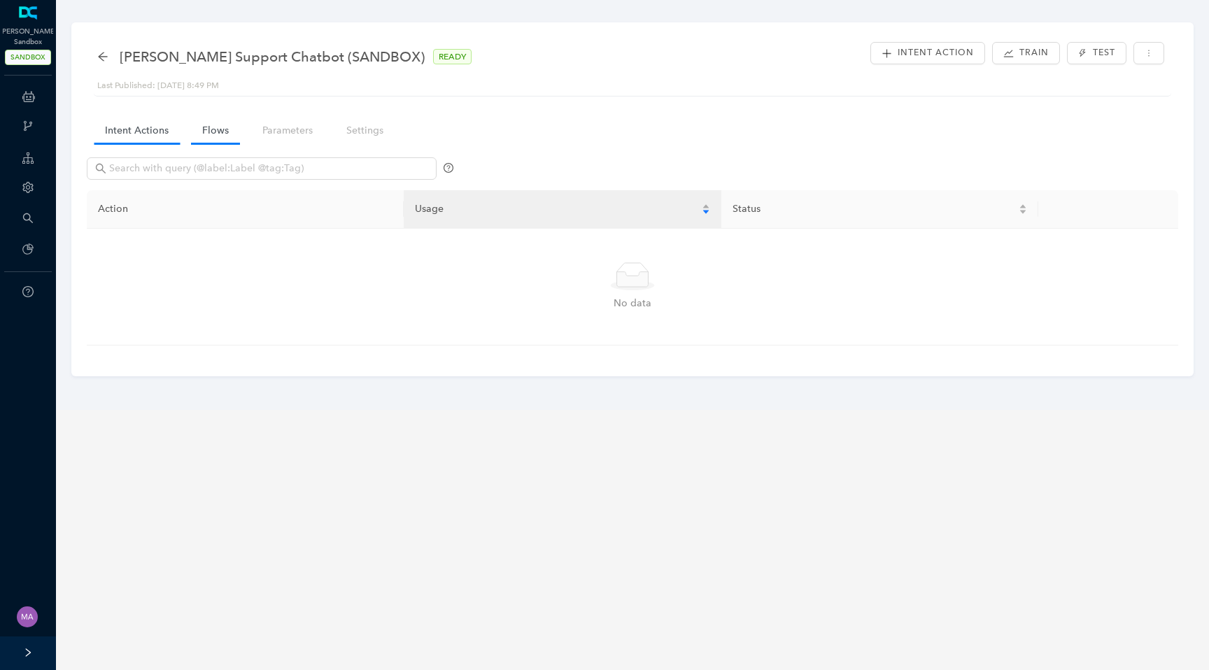
click at [213, 138] on link "Flows" at bounding box center [215, 131] width 49 height 26
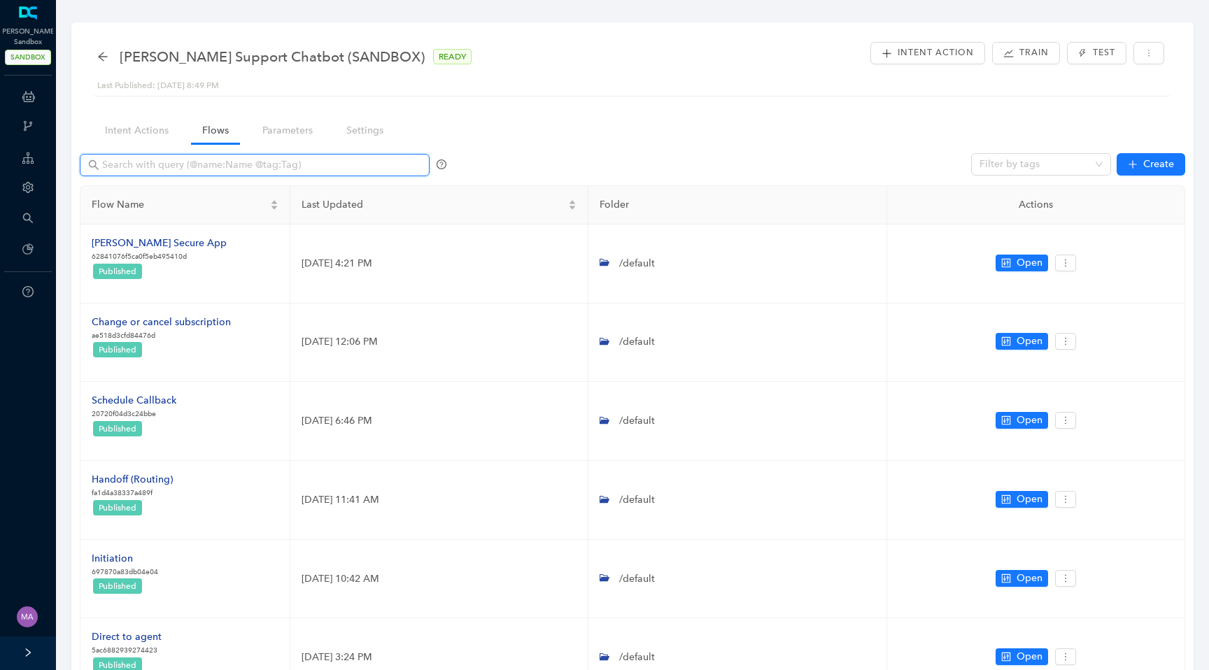
click at [171, 166] on input "text" at bounding box center [256, 164] width 308 height 15
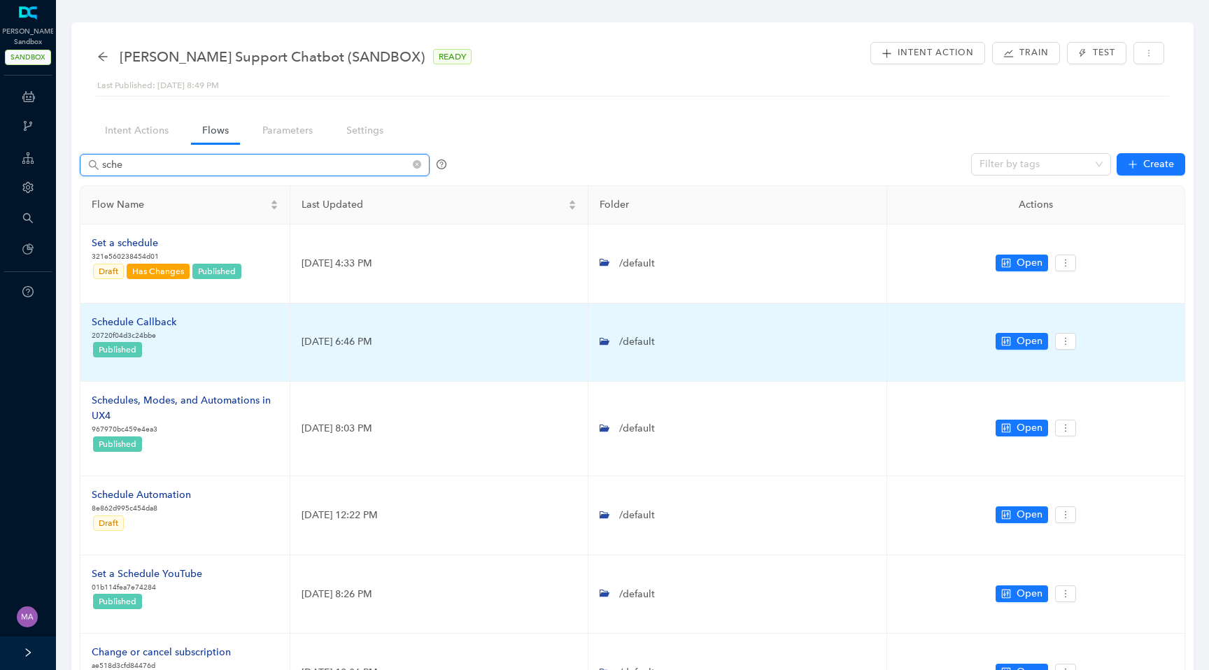
type input "sche"
click at [138, 318] on div "Schedule Callback" at bounding box center [134, 322] width 85 height 15
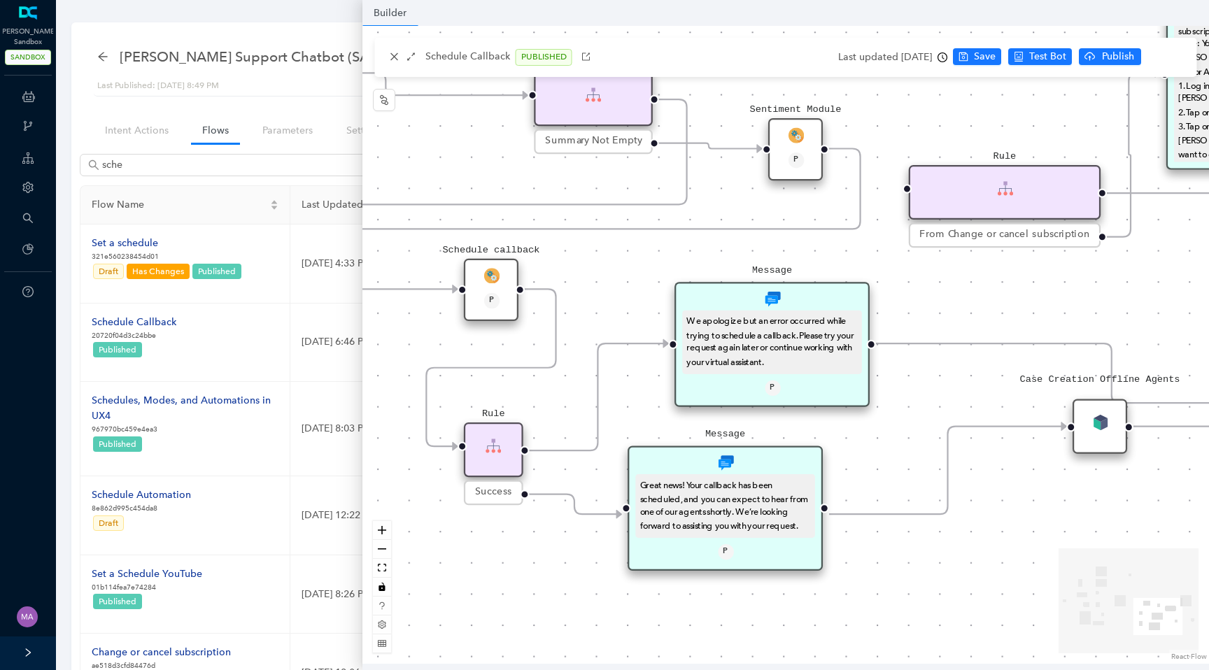
drag, startPoint x: 1104, startPoint y: 459, endPoint x: 890, endPoint y: 415, distance: 218.5
click at [890, 415] on div "Rule From Change or cancel subscription Message To change your Arlo subscriptio…" at bounding box center [785, 345] width 846 height 638
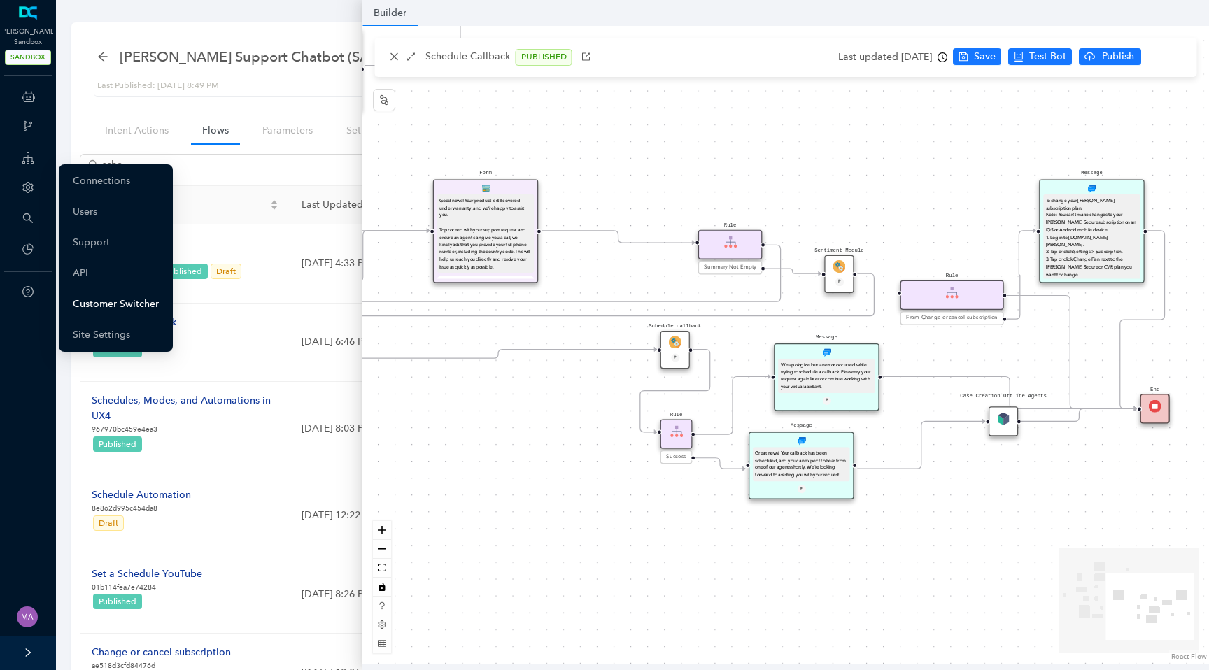
click at [108, 297] on link "Customer Switcher" at bounding box center [116, 304] width 86 height 28
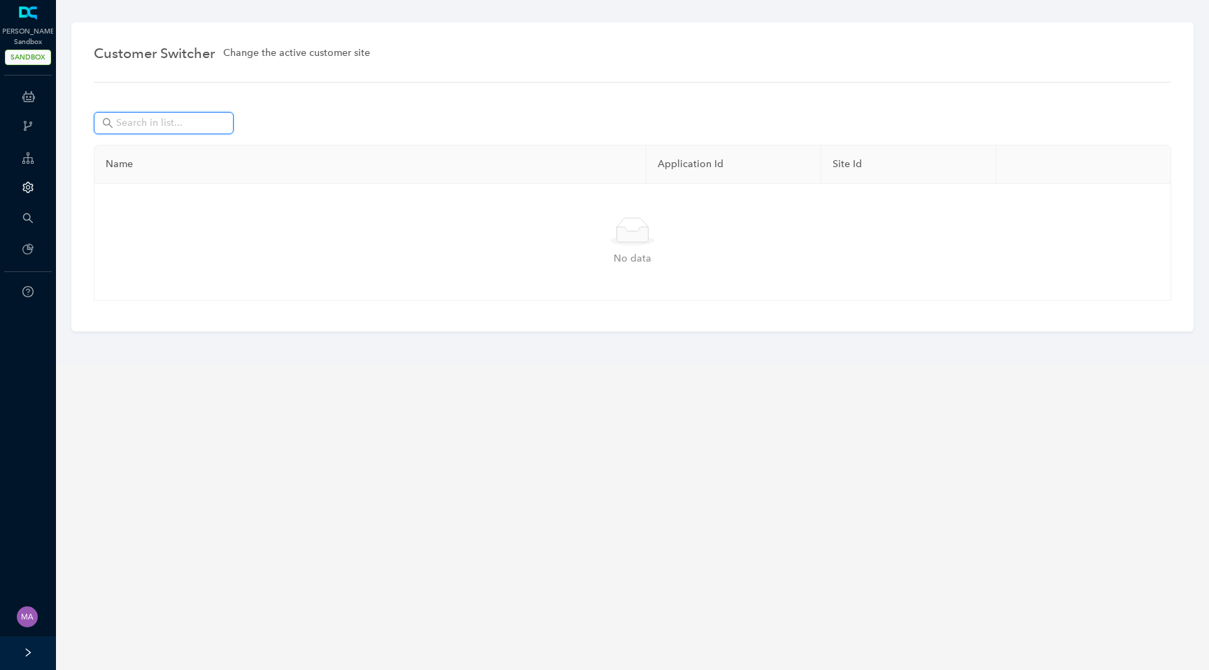
click at [161, 129] on input "text" at bounding box center [165, 122] width 98 height 15
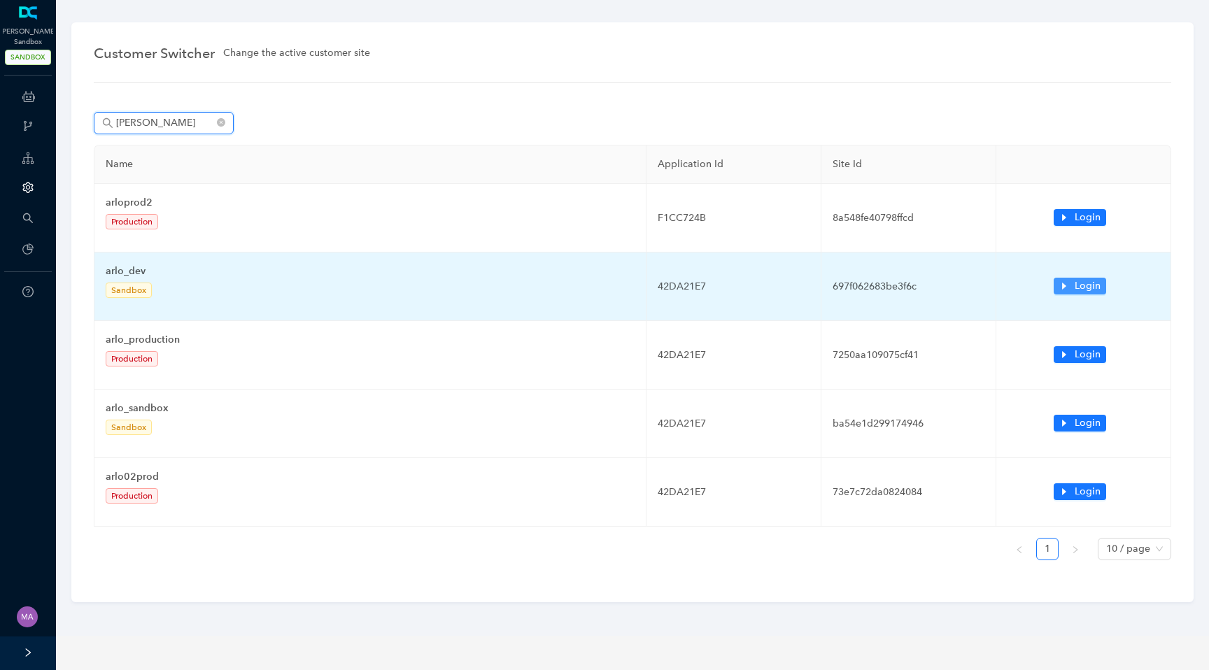
type input "[PERSON_NAME]"
click at [1078, 287] on span "Login" at bounding box center [1087, 285] width 26 height 15
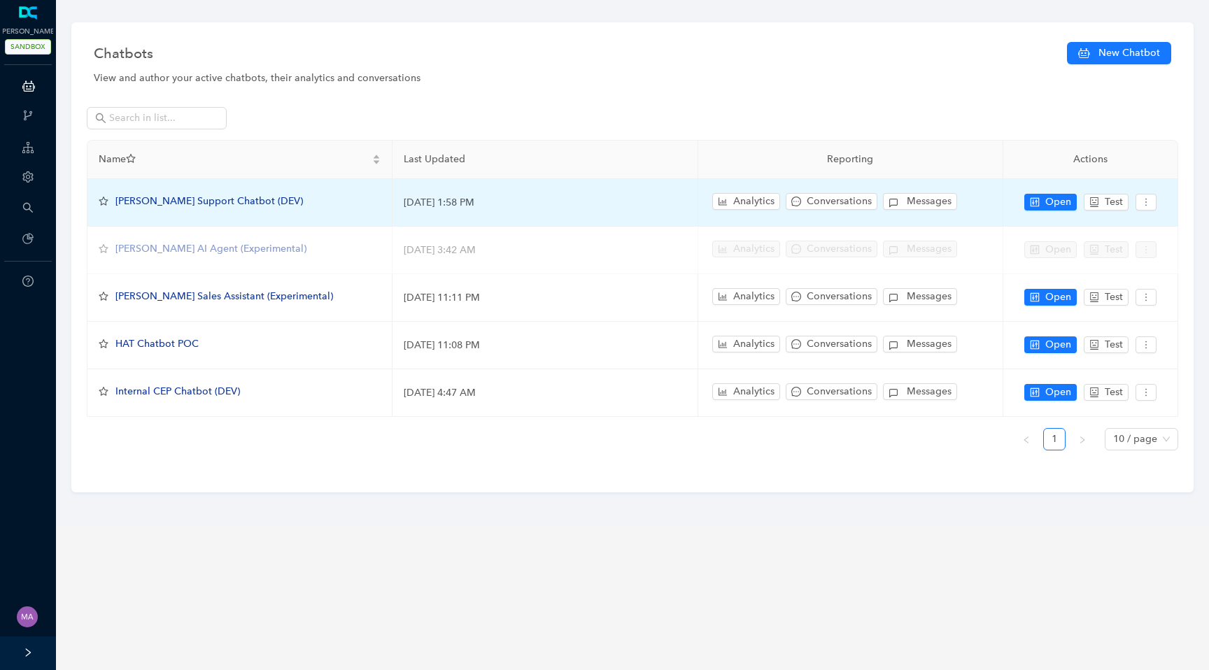
click at [189, 202] on span "[PERSON_NAME] Support Chatbot (DEV)" at bounding box center [208, 201] width 187 height 12
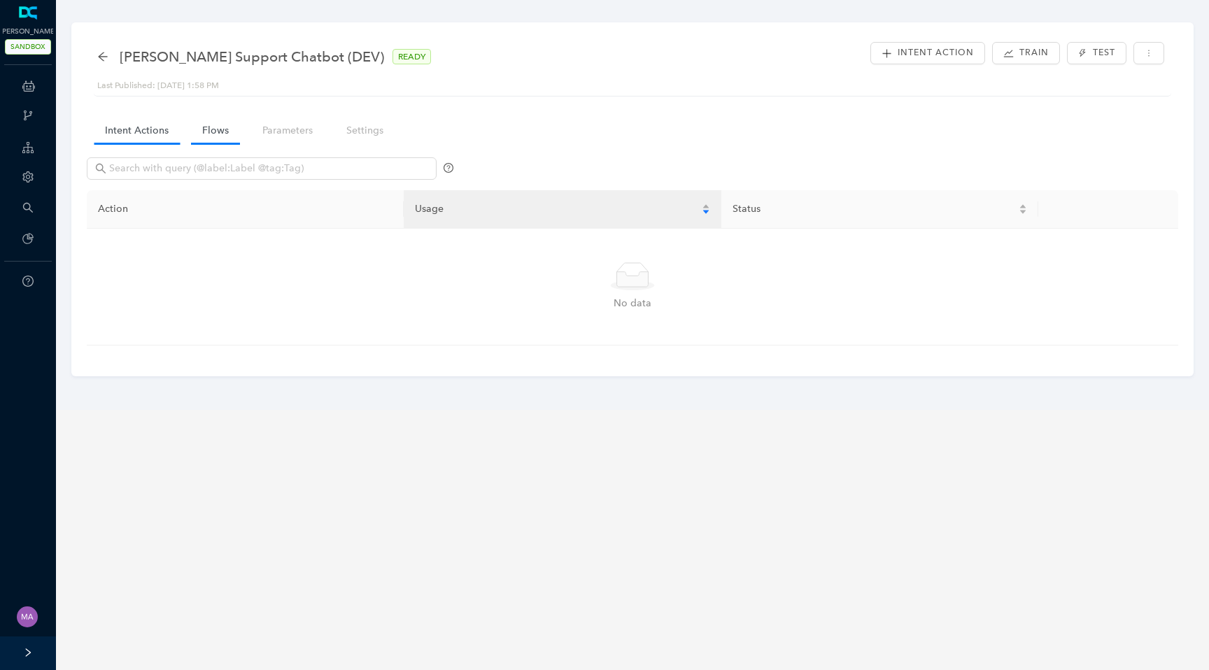
click at [211, 133] on link "Flows" at bounding box center [215, 131] width 49 height 26
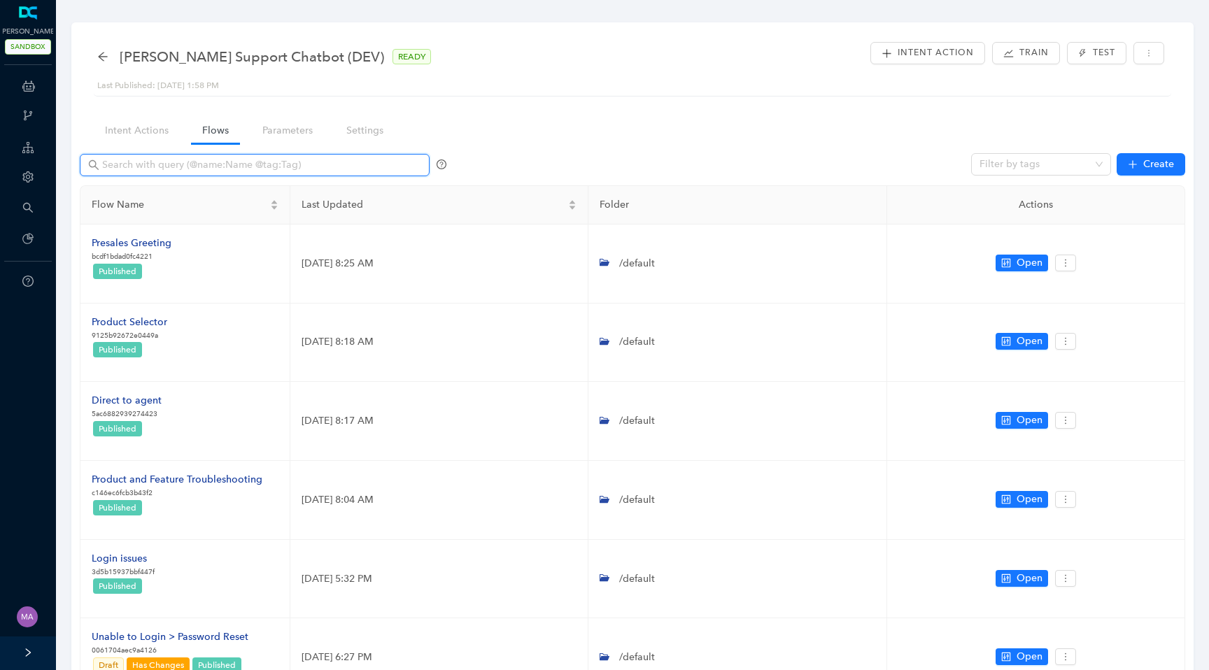
click at [211, 165] on input "text" at bounding box center [256, 164] width 308 height 15
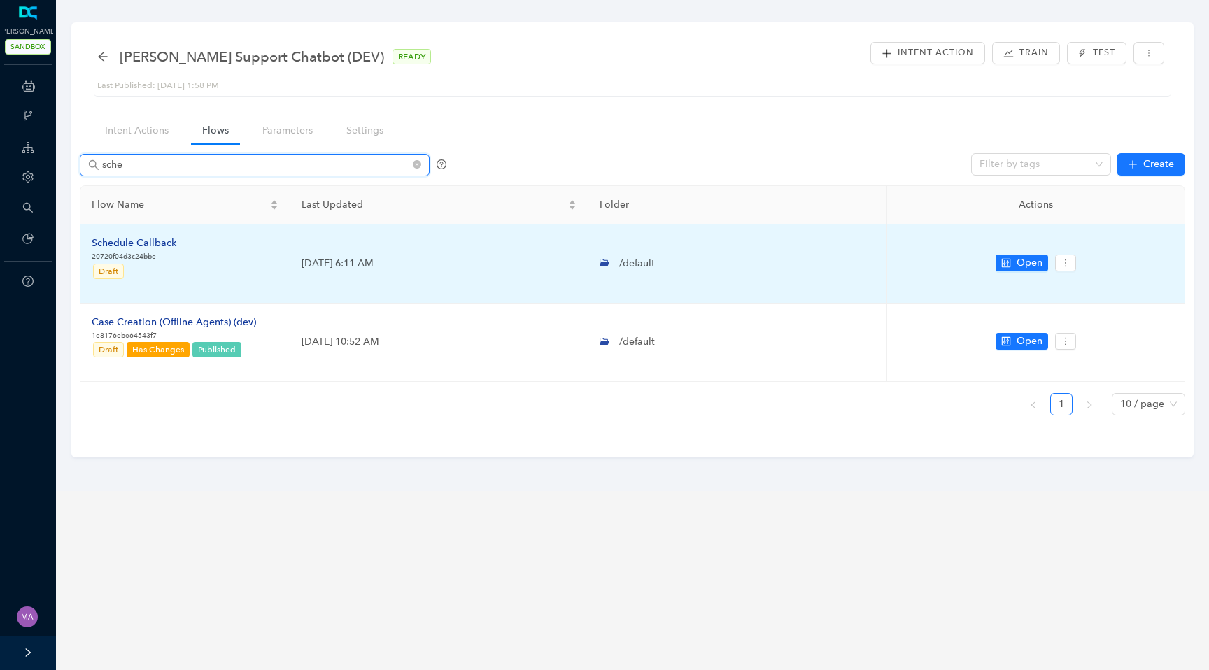
type input "sche"
click at [152, 243] on div "Schedule Callback" at bounding box center [134, 243] width 85 height 15
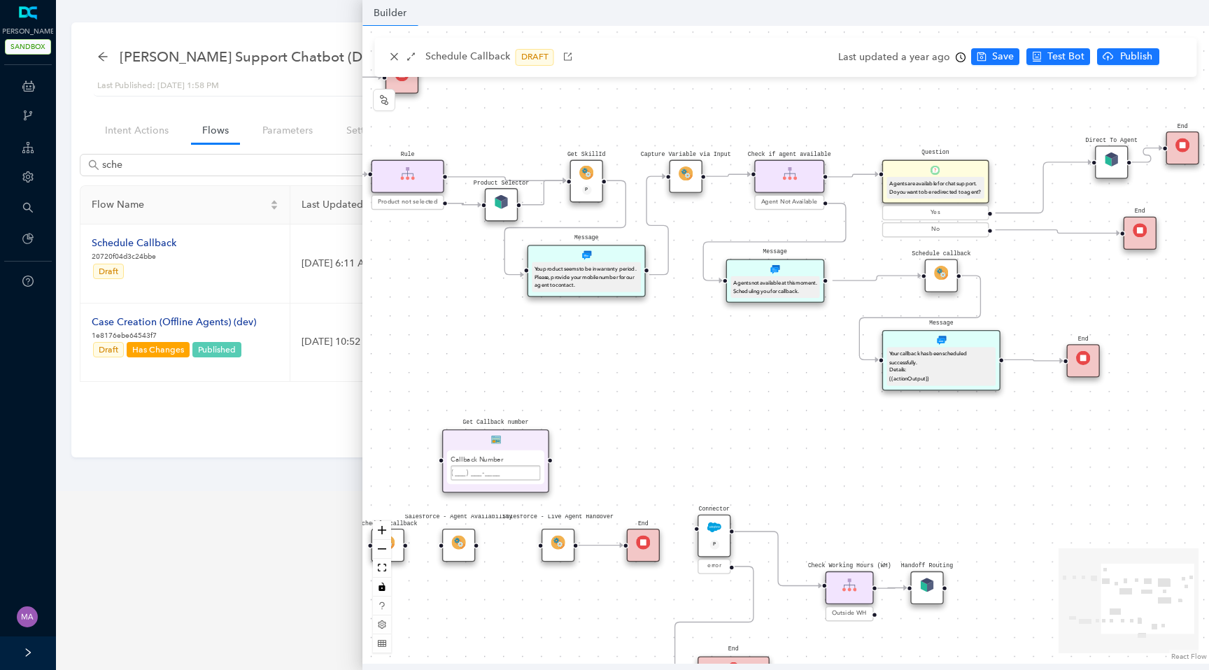
drag, startPoint x: 953, startPoint y: 386, endPoint x: 879, endPoint y: 442, distance: 93.4
click at [879, 442] on div "Product Selector Rule Product not selected Schedule callback Schedule callback …" at bounding box center [785, 345] width 846 height 638
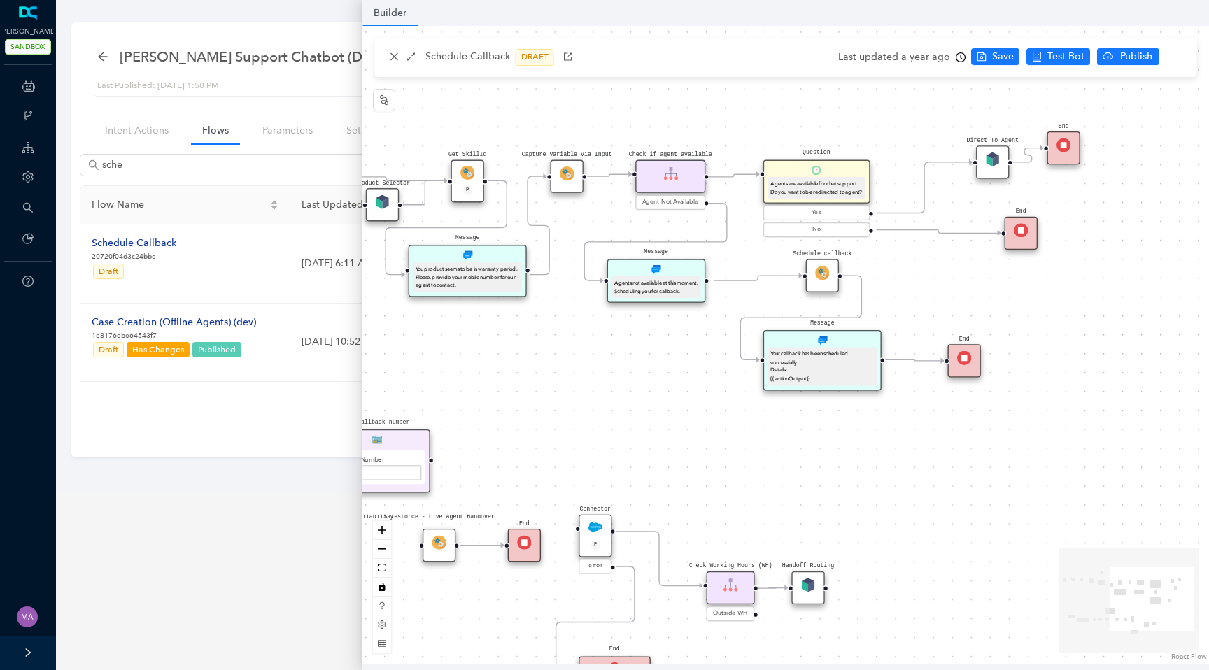
drag, startPoint x: 879, startPoint y: 442, endPoint x: 759, endPoint y: 441, distance: 119.6
click at [759, 441] on div "Product Selector Rule Product not selected Schedule callback Schedule callback …" at bounding box center [785, 345] width 846 height 638
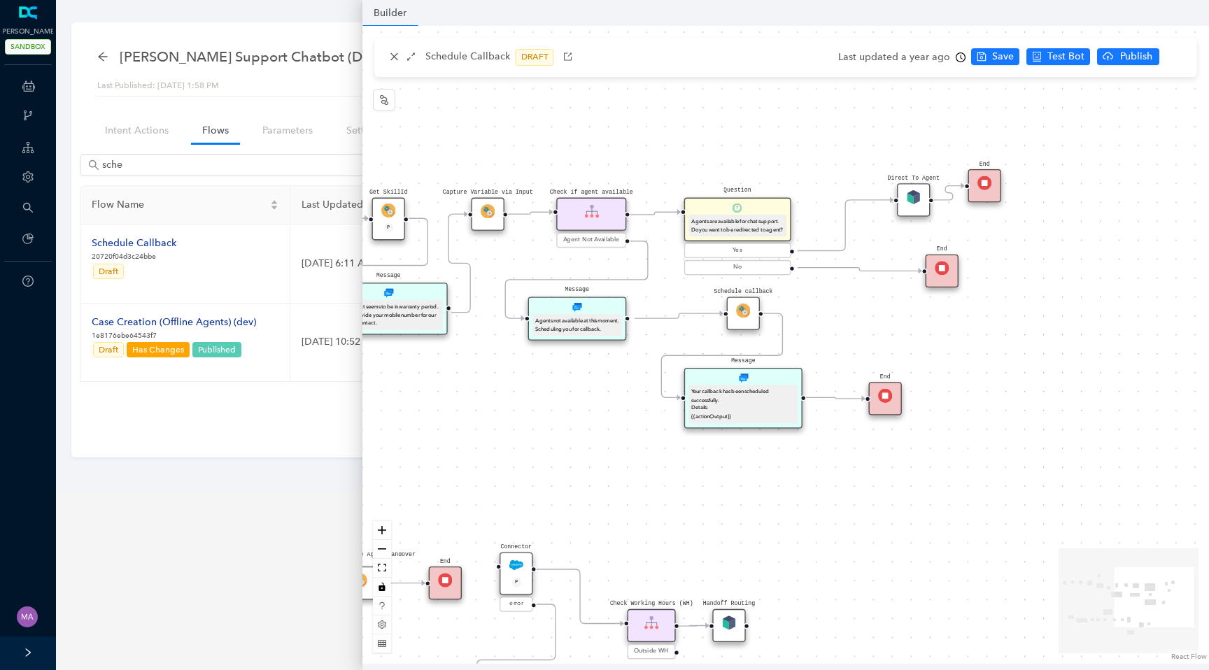
drag, startPoint x: 932, startPoint y: 297, endPoint x: 855, endPoint y: 334, distance: 85.4
click at [855, 334] on div "Product Selector Rule Product not selected Schedule callback Schedule callback …" at bounding box center [785, 345] width 846 height 638
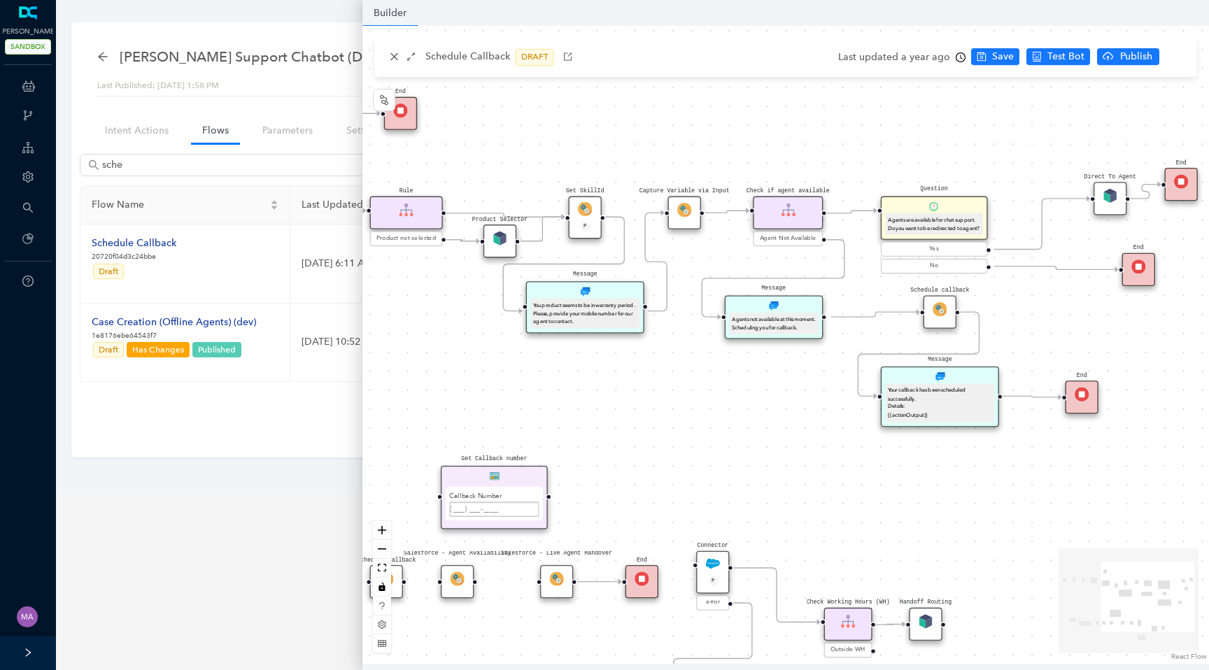
drag, startPoint x: 883, startPoint y: 320, endPoint x: 1076, endPoint y: 320, distance: 192.3
click at [1077, 320] on div "Product Selector Rule Product not selected Schedule callback Schedule callback …" at bounding box center [785, 345] width 846 height 638
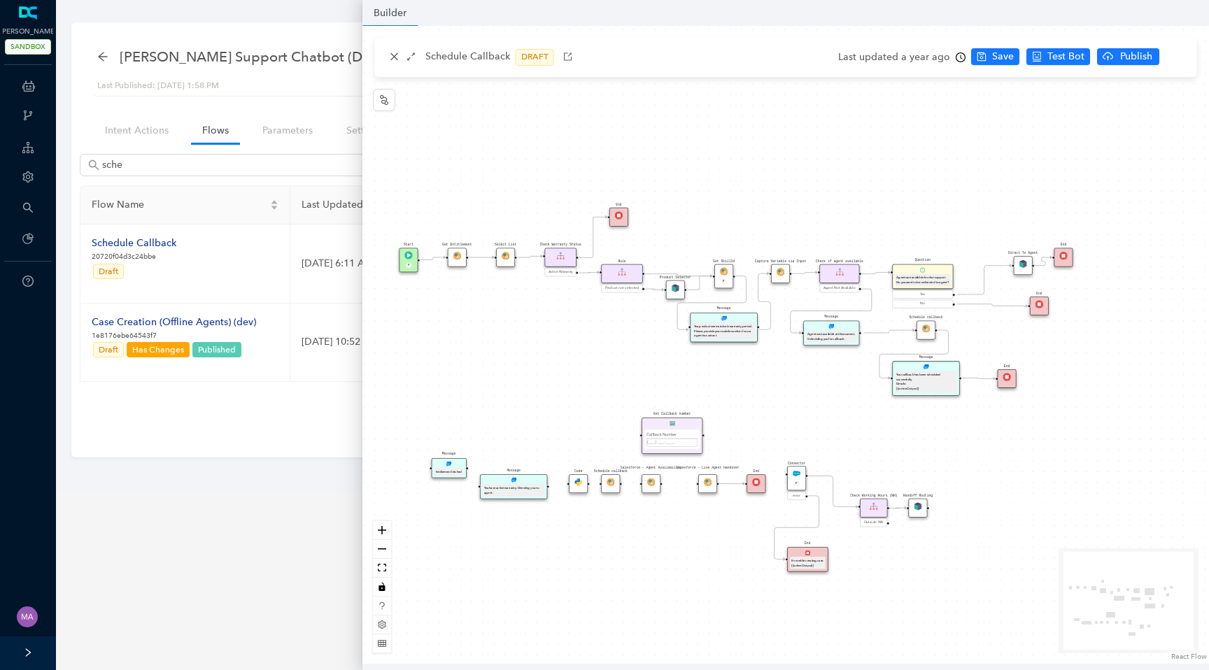
drag, startPoint x: 637, startPoint y: 408, endPoint x: 754, endPoint y: 384, distance: 119.2
click at [754, 385] on div "Product Selector Rule Product not selected Schedule callback Schedule callback …" at bounding box center [785, 345] width 846 height 638
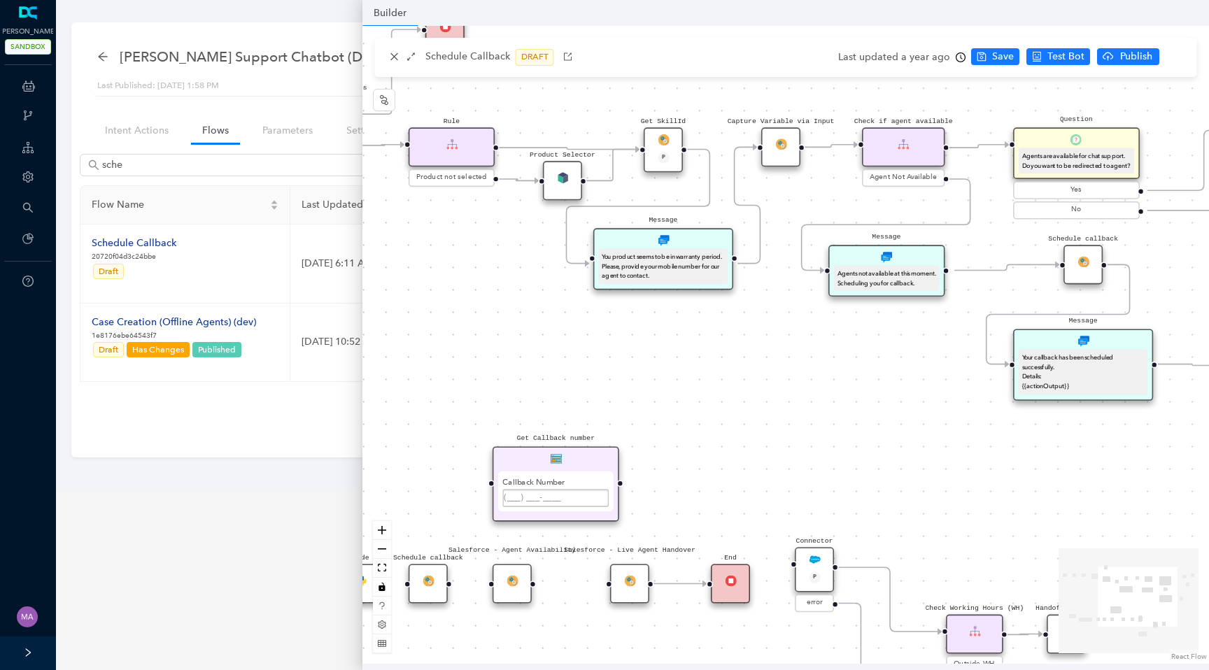
drag, startPoint x: 884, startPoint y: 394, endPoint x: 727, endPoint y: 421, distance: 158.9
click at [727, 421] on div "Product Selector Rule Product not selected Schedule callback Schedule callback …" at bounding box center [785, 345] width 846 height 638
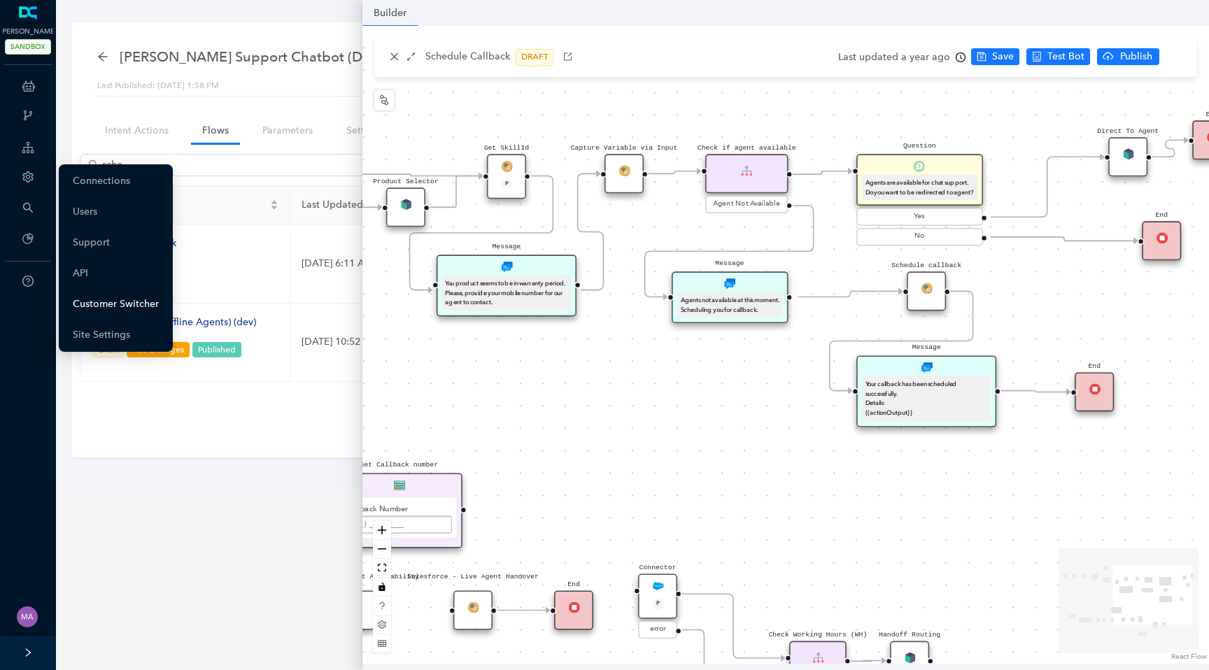
click at [92, 301] on link "Customer Switcher" at bounding box center [116, 304] width 86 height 28
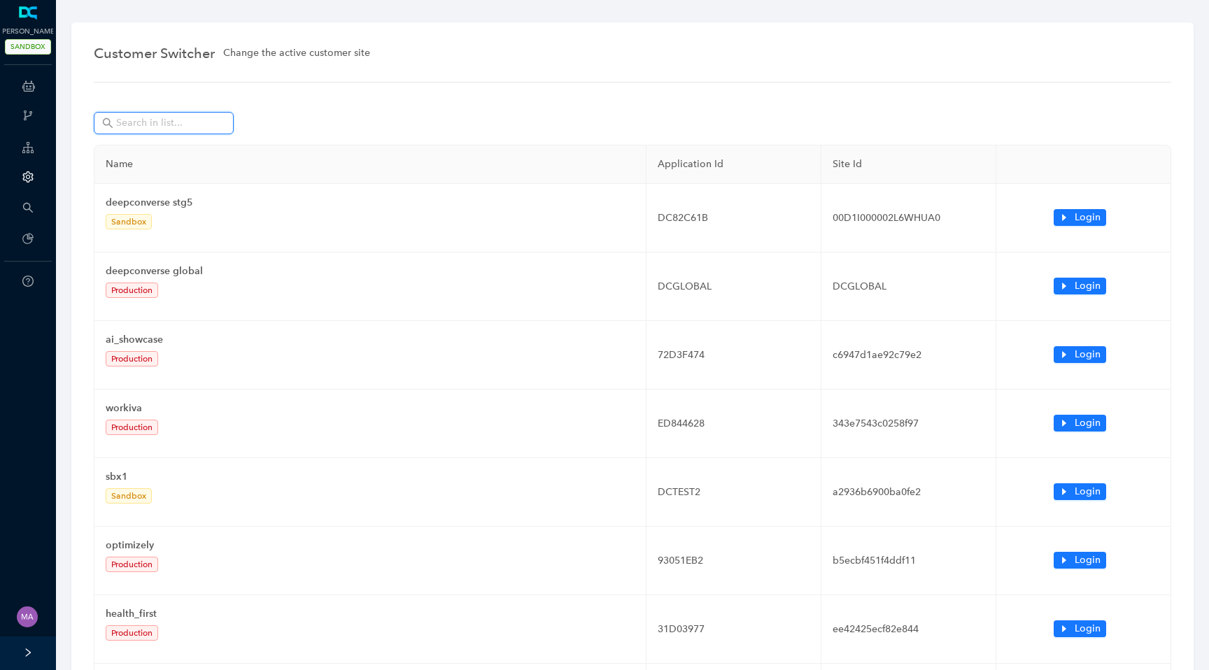
click at [195, 125] on input "text" at bounding box center [165, 122] width 98 height 15
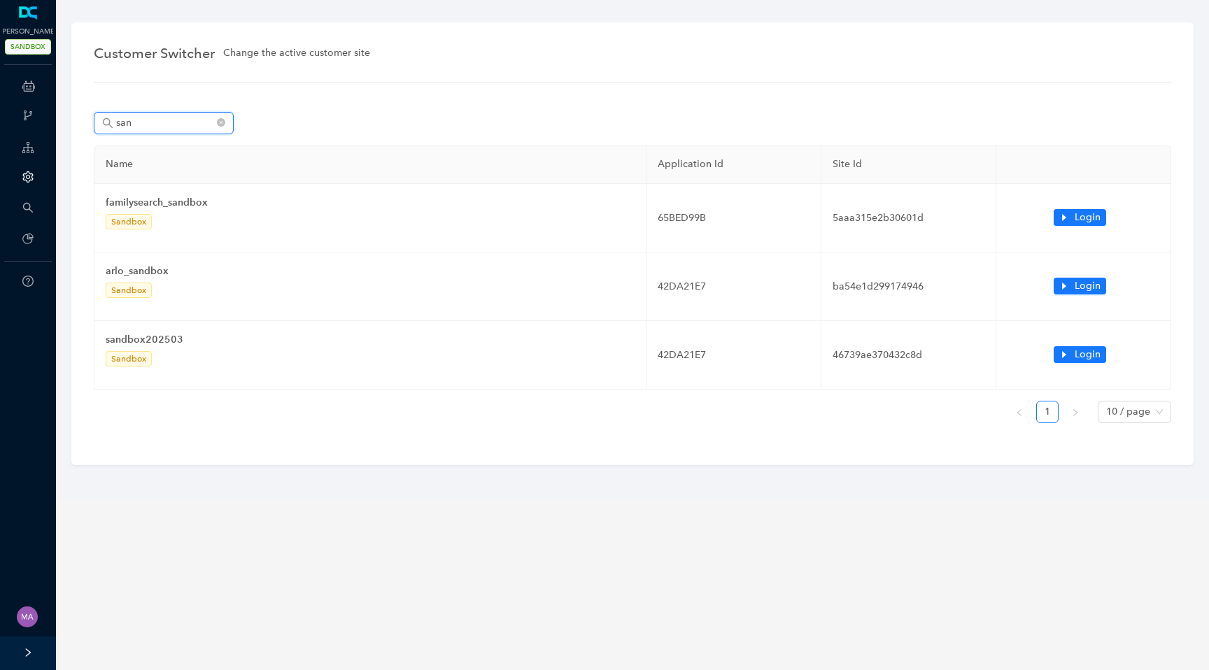
type input "sand"
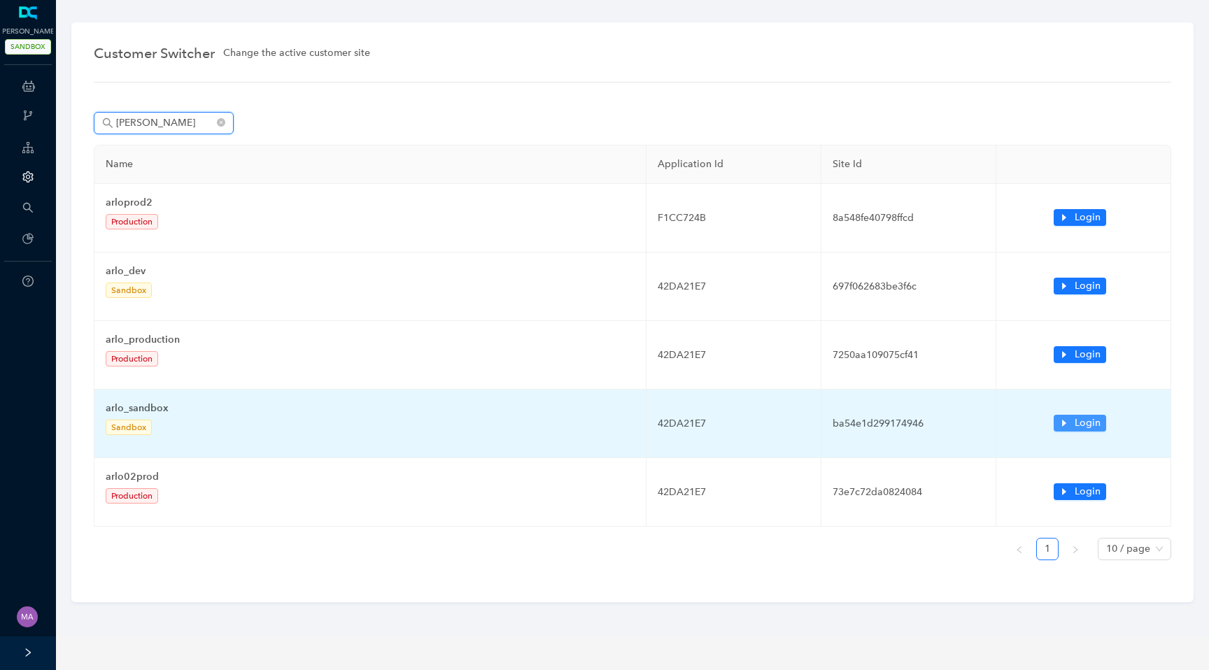
type input "[PERSON_NAME]"
click at [1067, 427] on icon "caret-right" at bounding box center [1064, 423] width 10 height 10
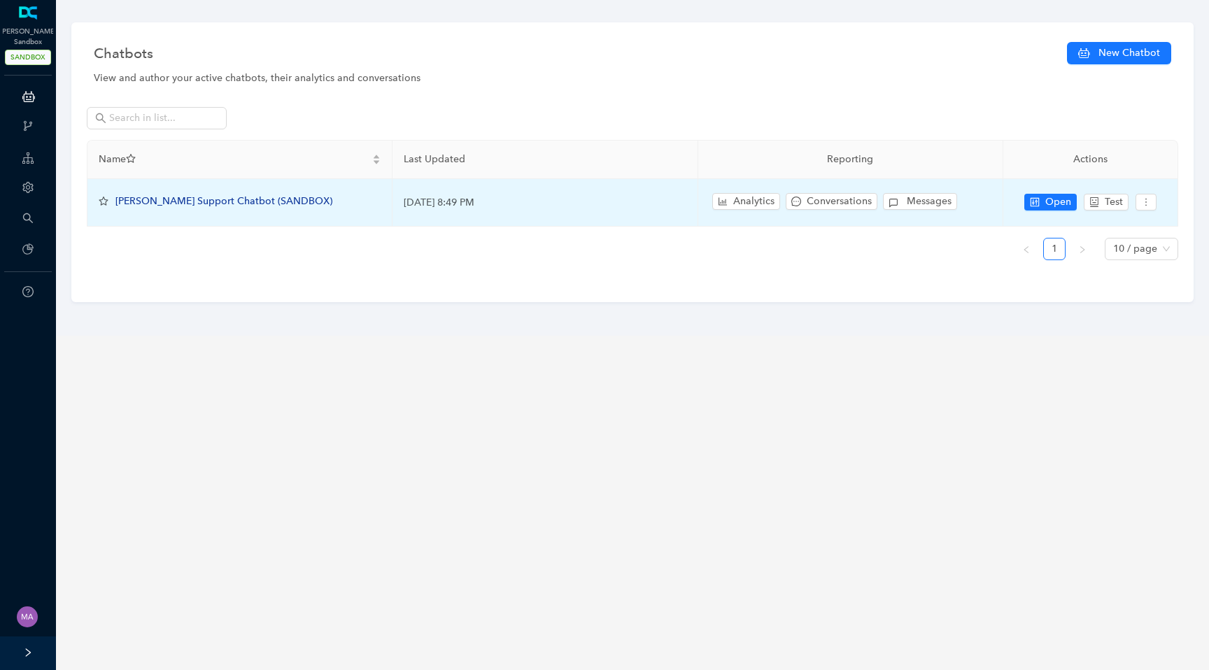
click at [233, 197] on span "[PERSON_NAME] Support Chatbot (SANDBOX)" at bounding box center [223, 201] width 217 height 12
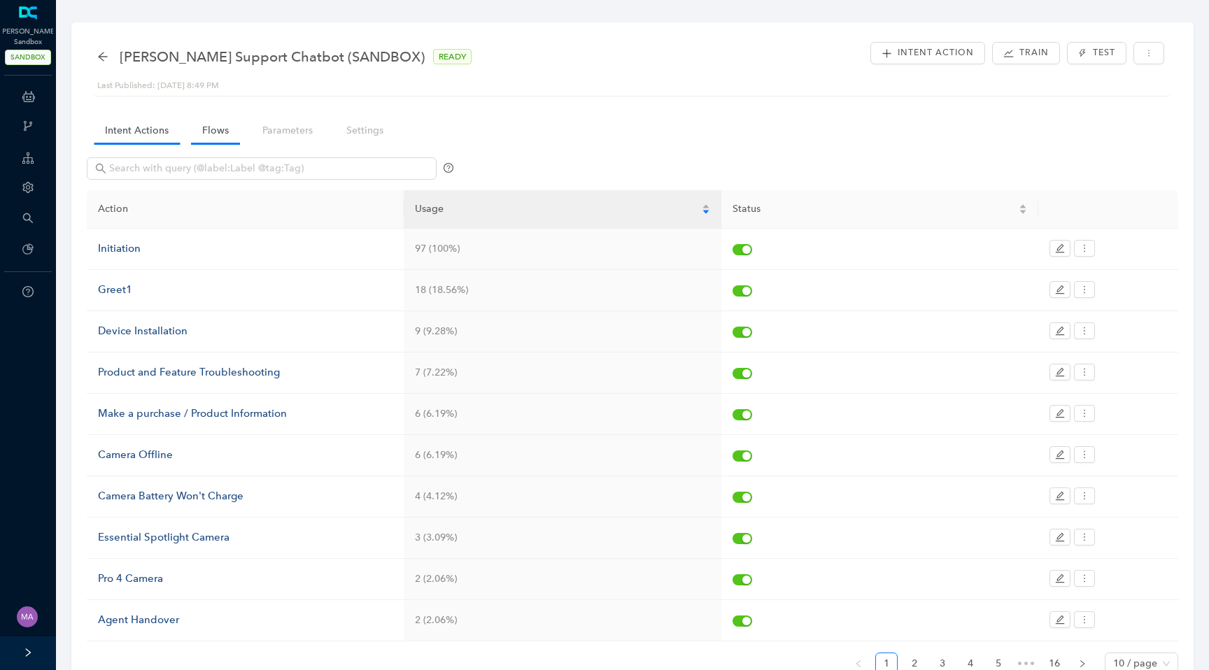
click at [212, 128] on link "Flows" at bounding box center [215, 131] width 49 height 26
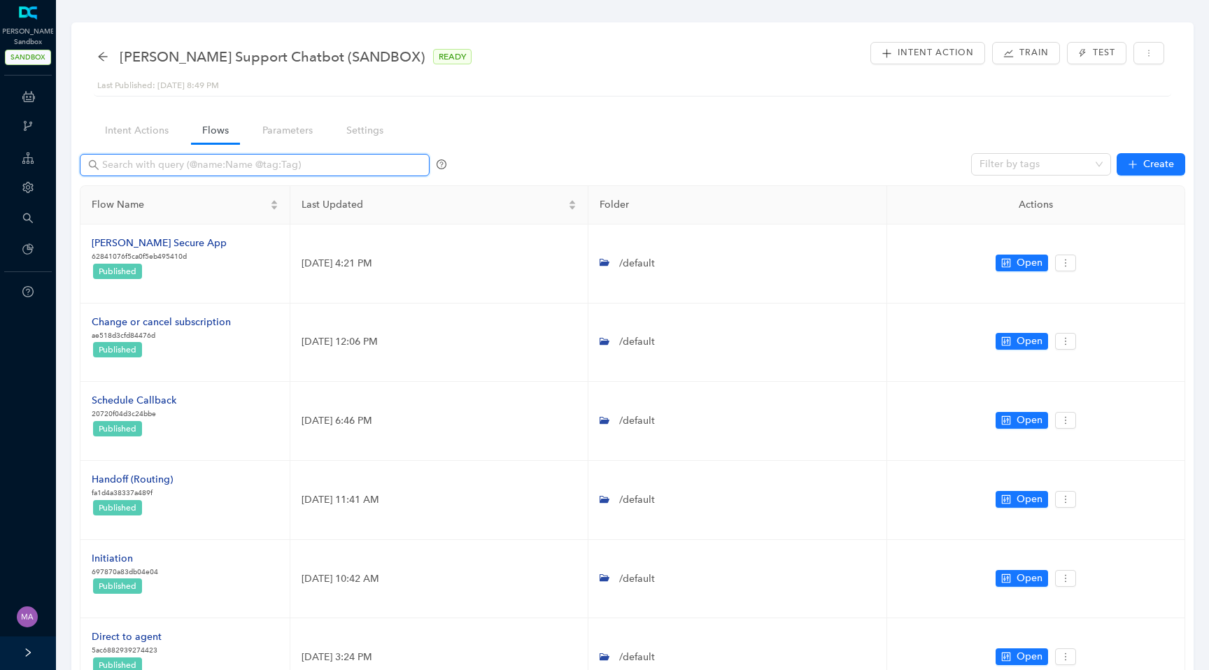
click at [213, 167] on input "text" at bounding box center [256, 164] width 308 height 15
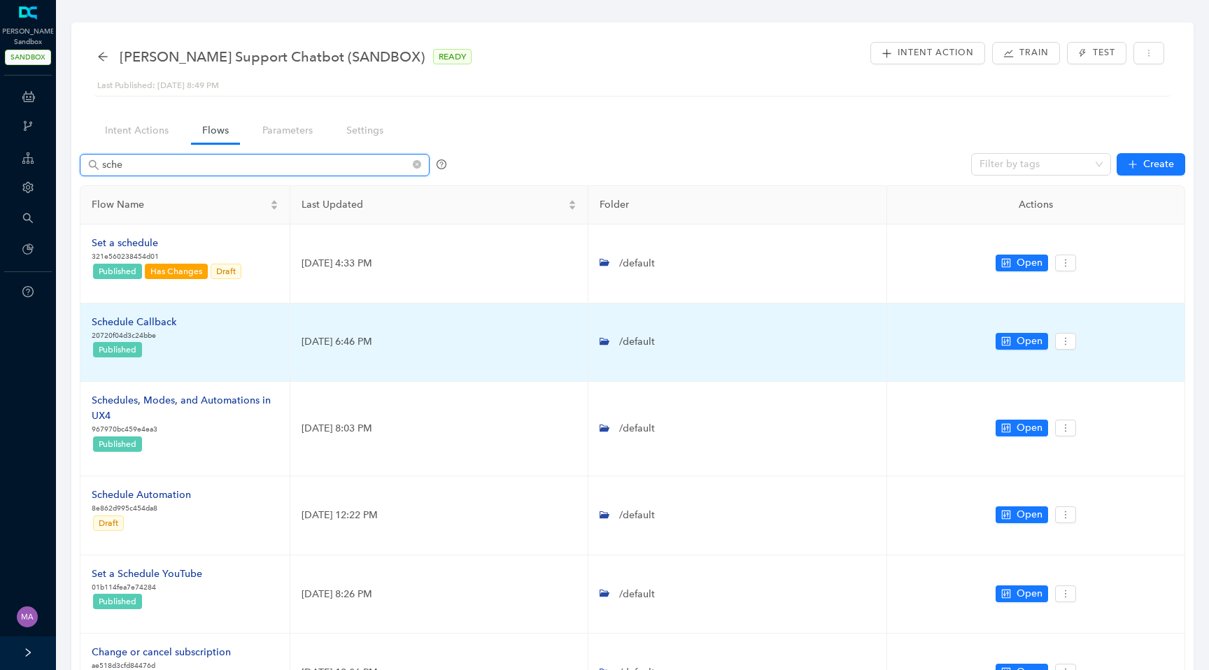
type input "sche"
click at [150, 322] on div "Schedule Callback" at bounding box center [134, 322] width 85 height 15
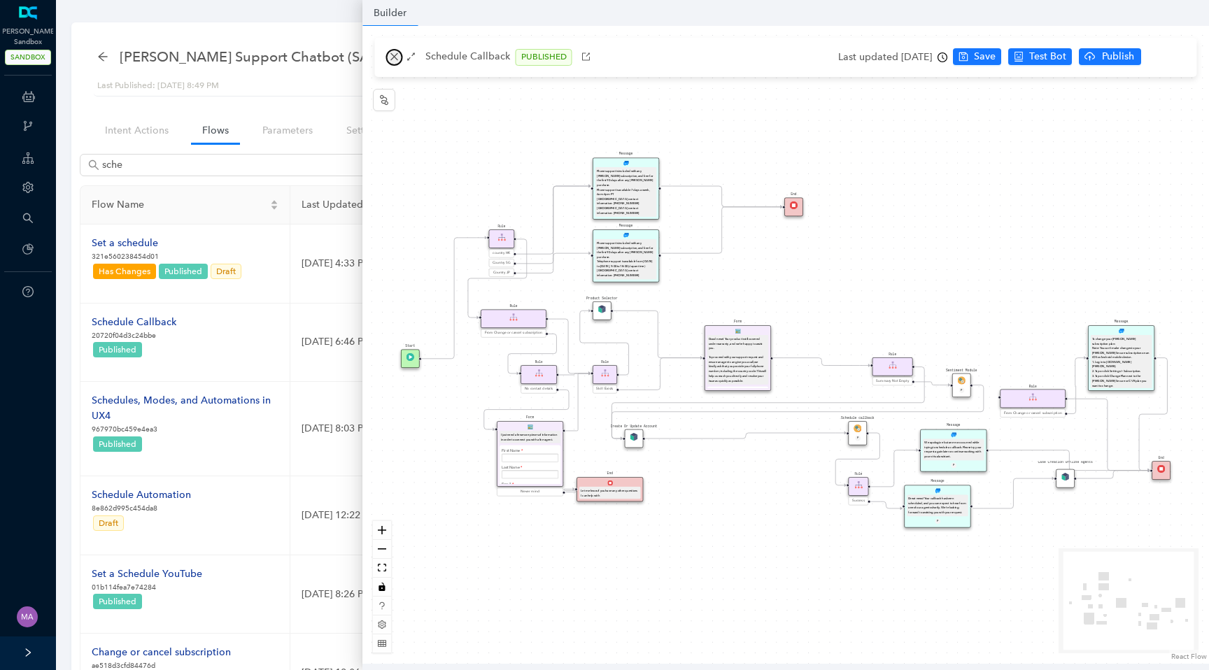
click at [390, 55] on icon "close" at bounding box center [395, 57] width 10 height 10
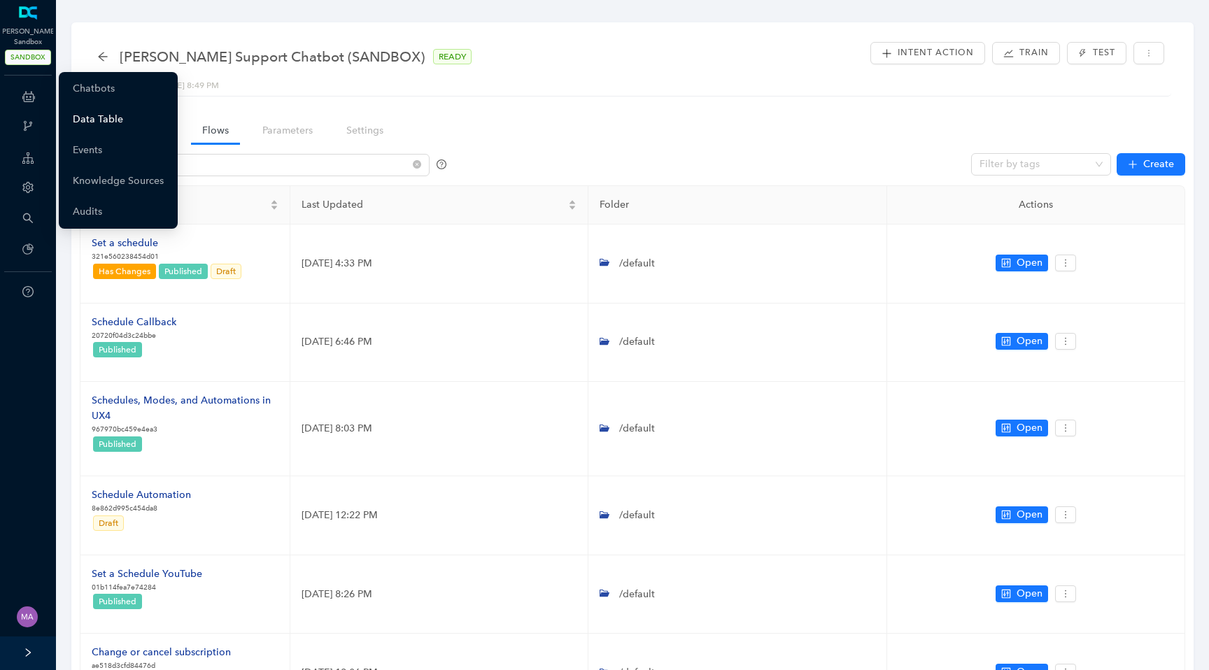
click at [105, 121] on link "Data Table" at bounding box center [98, 120] width 50 height 28
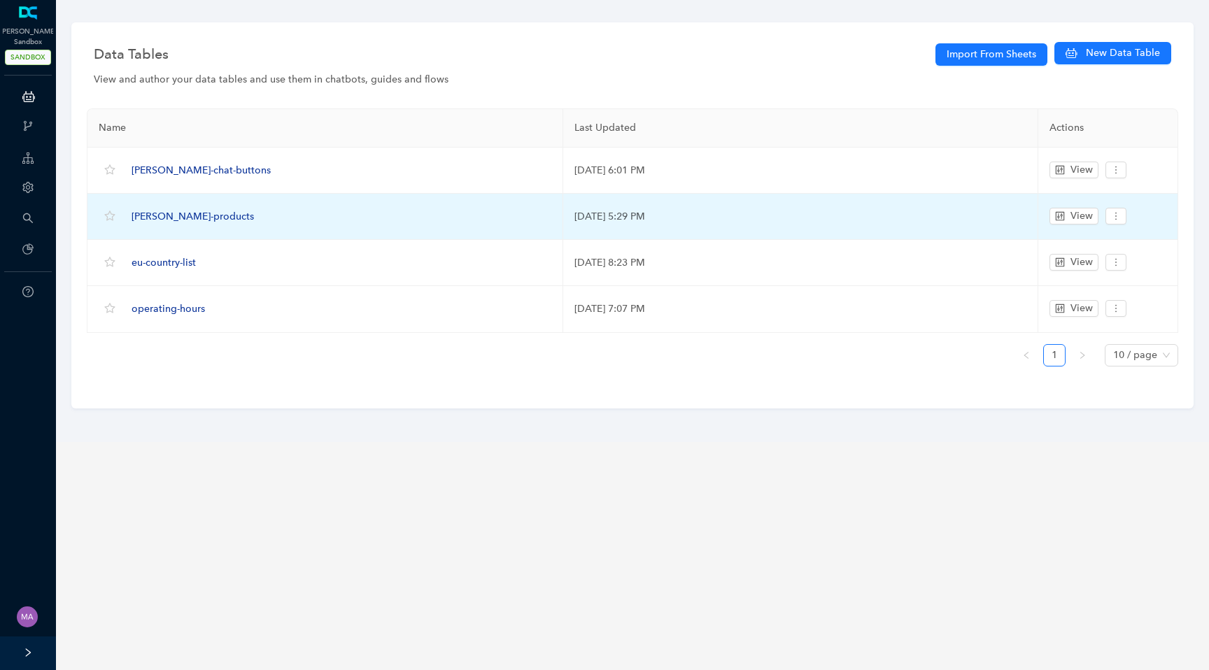
click at [169, 214] on span "[PERSON_NAME]-products" at bounding box center [192, 217] width 122 height 12
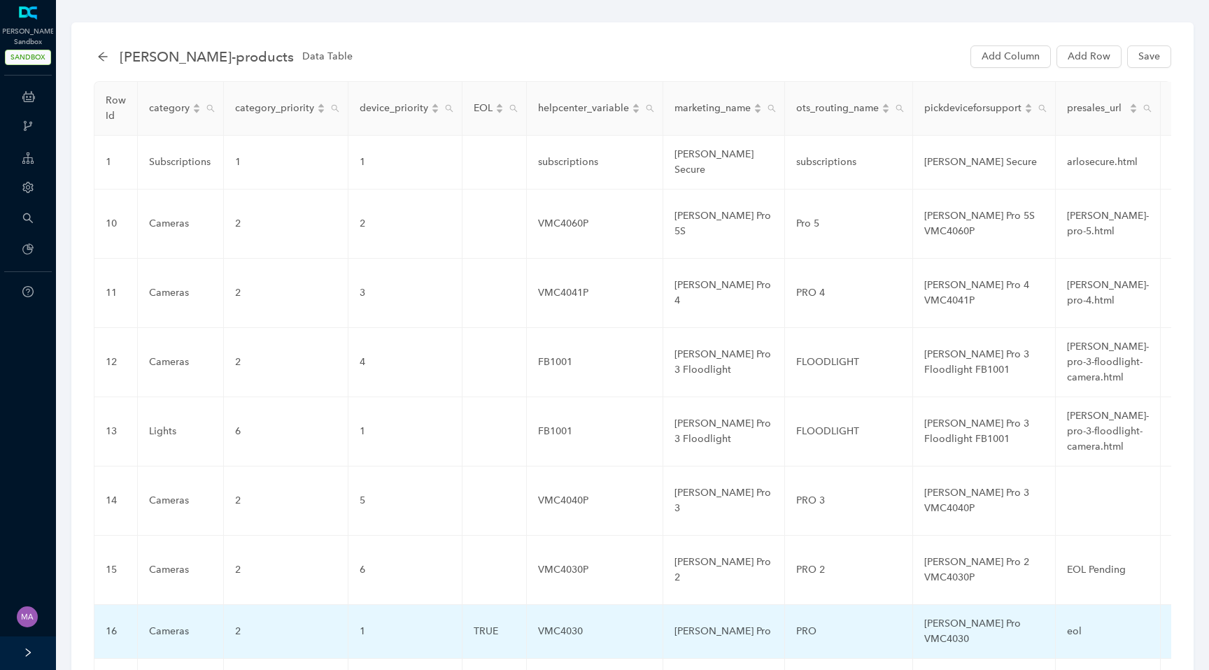
scroll to position [145, 0]
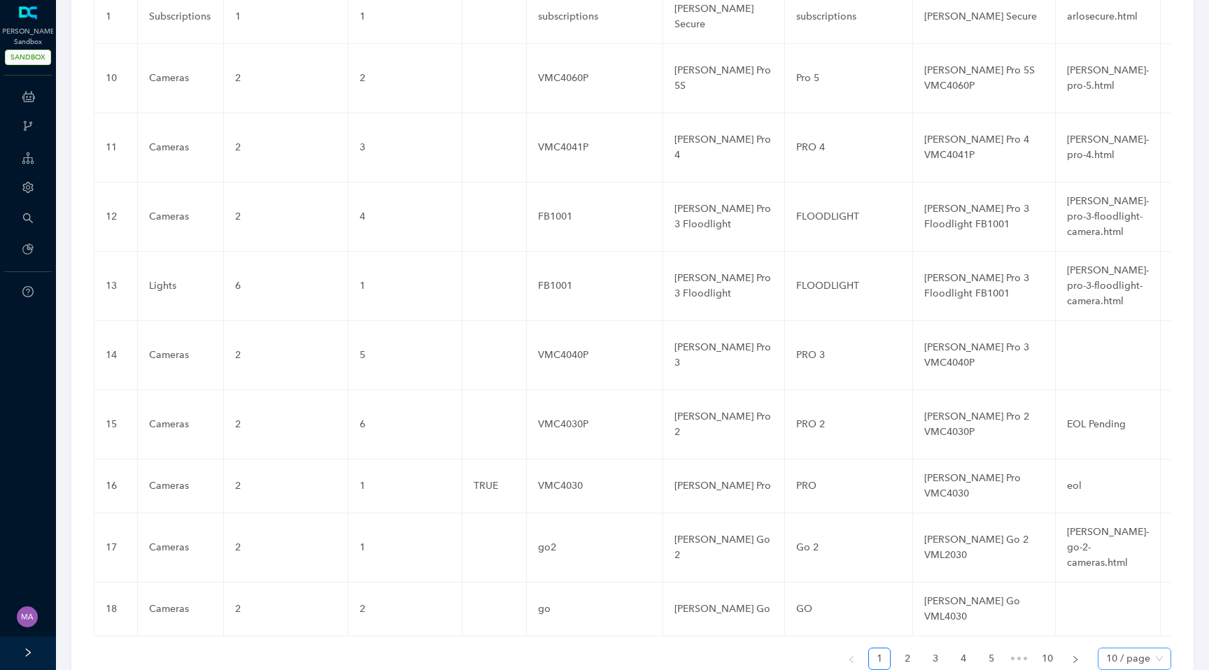
click at [1156, 648] on span "10 / page" at bounding box center [1134, 658] width 57 height 21
click at [1140, 623] on div "100 / page" at bounding box center [1134, 630] width 50 height 15
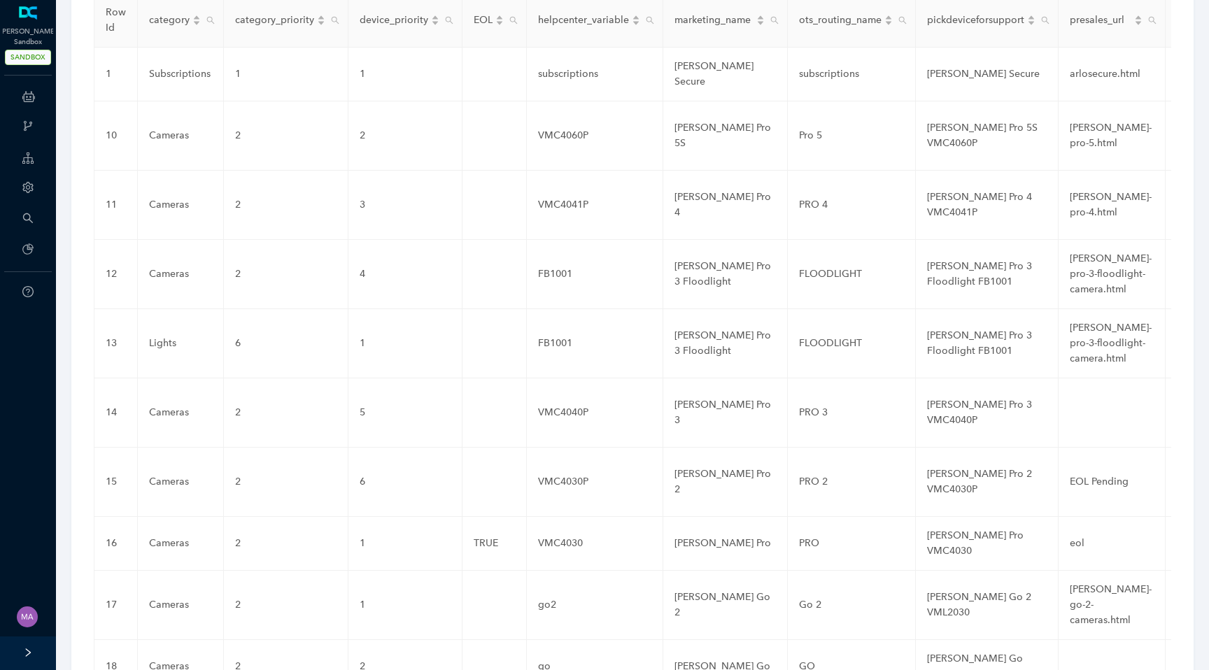
scroll to position [0, 0]
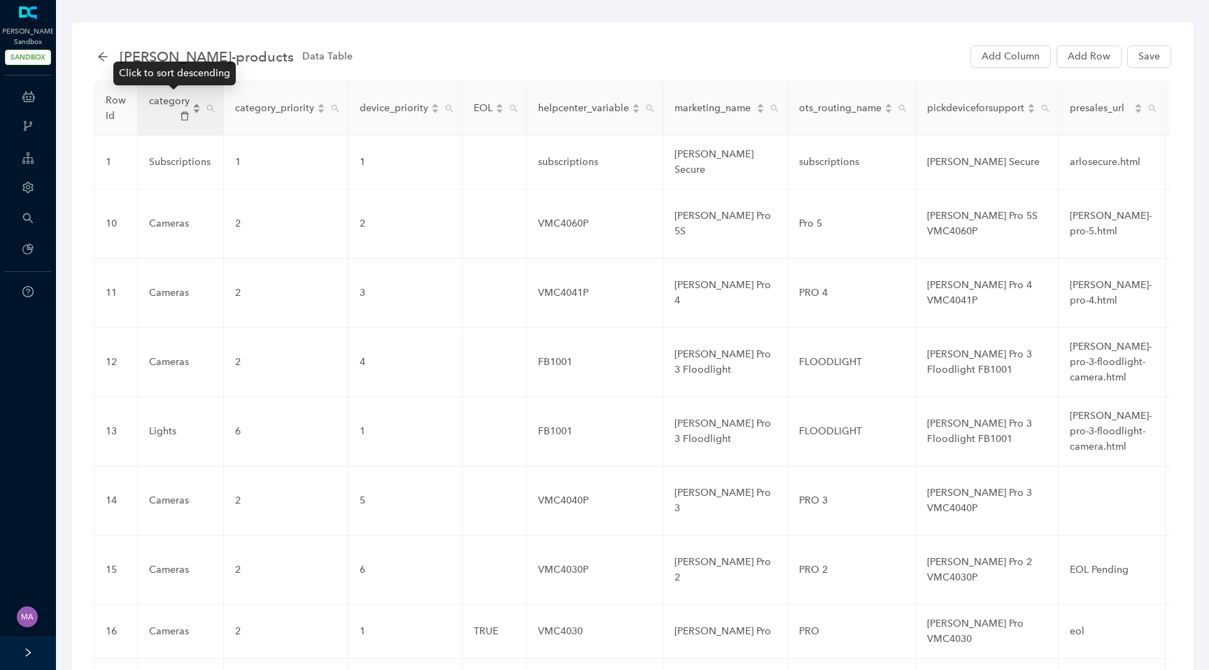
click at [195, 106] on div "category" at bounding box center [175, 108] width 52 height 29
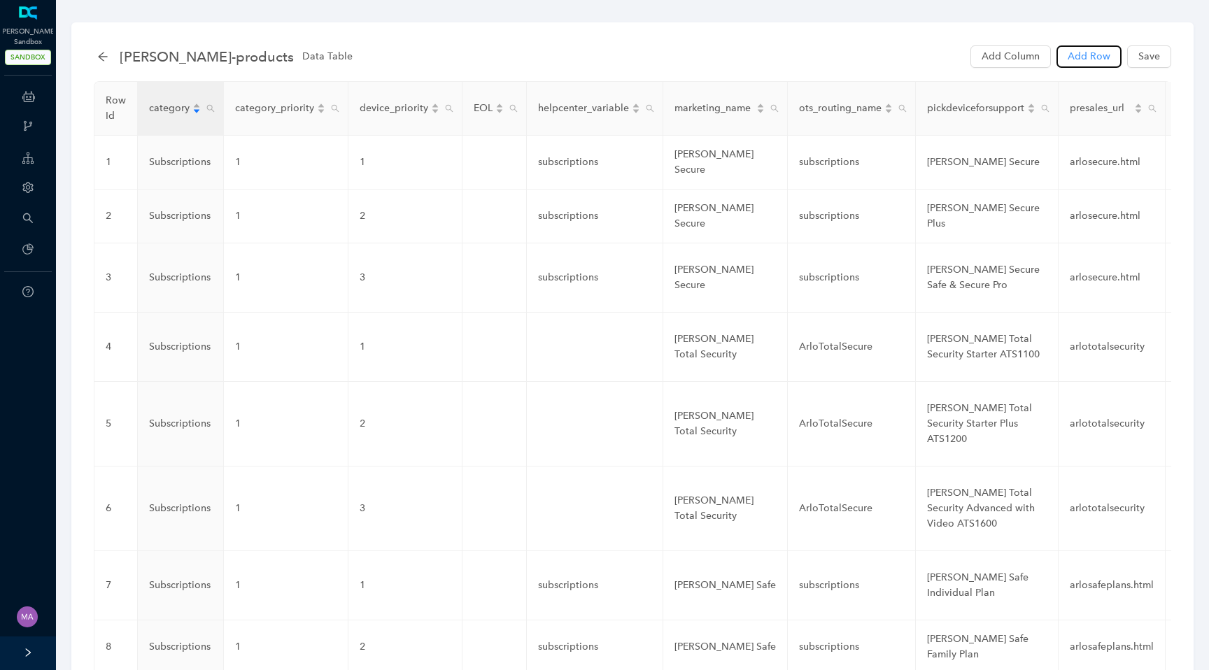
click at [1081, 53] on span "Add Row" at bounding box center [1088, 56] width 43 height 15
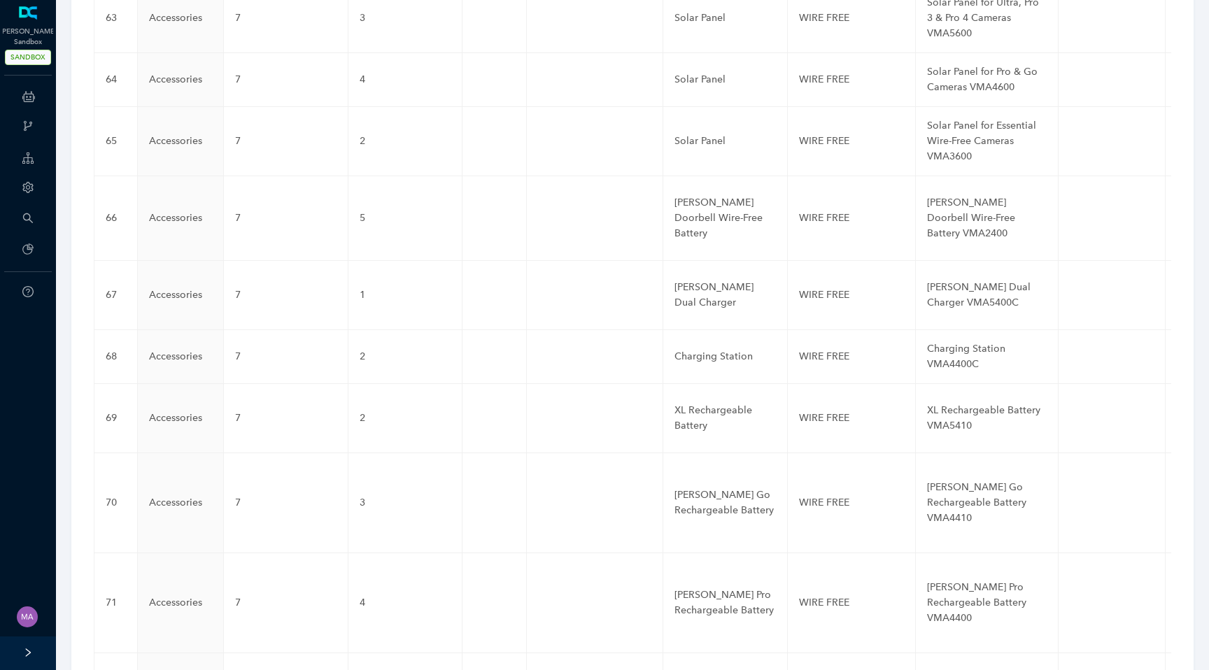
scroll to position [6139, 0]
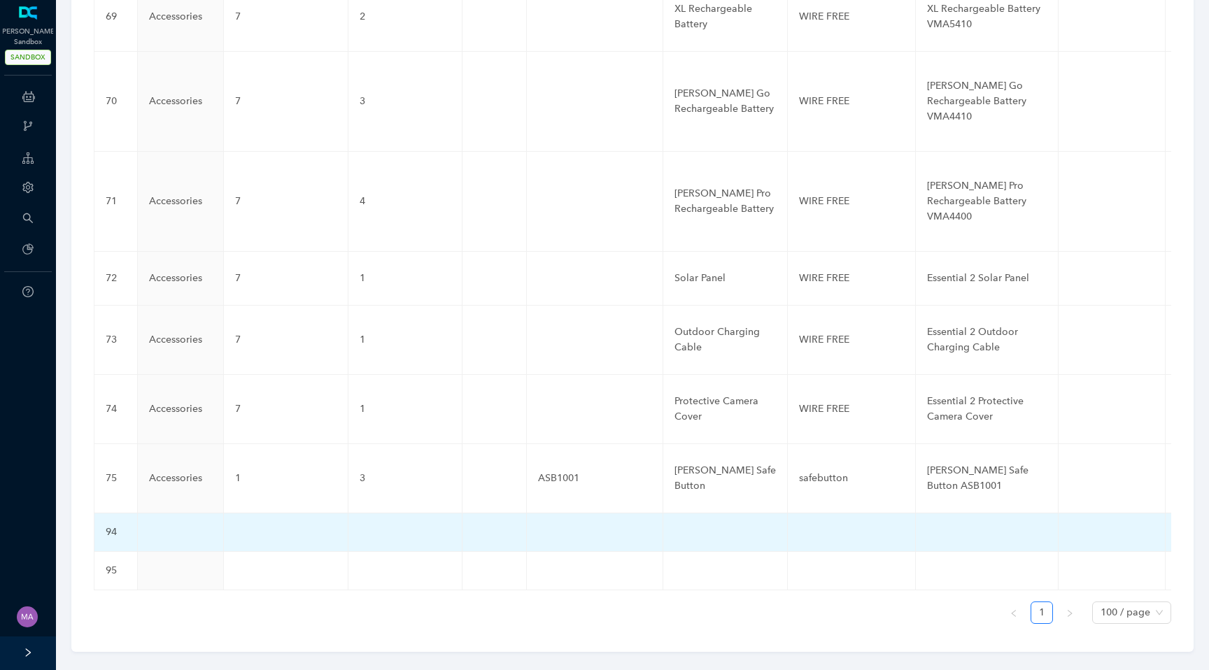
click at [191, 515] on td at bounding box center [181, 532] width 86 height 38
click at [169, 514] on td at bounding box center [181, 532] width 86 height 38
click at [162, 525] on input "text" at bounding box center [158, 536] width 18 height 22
paste input "Cameras"
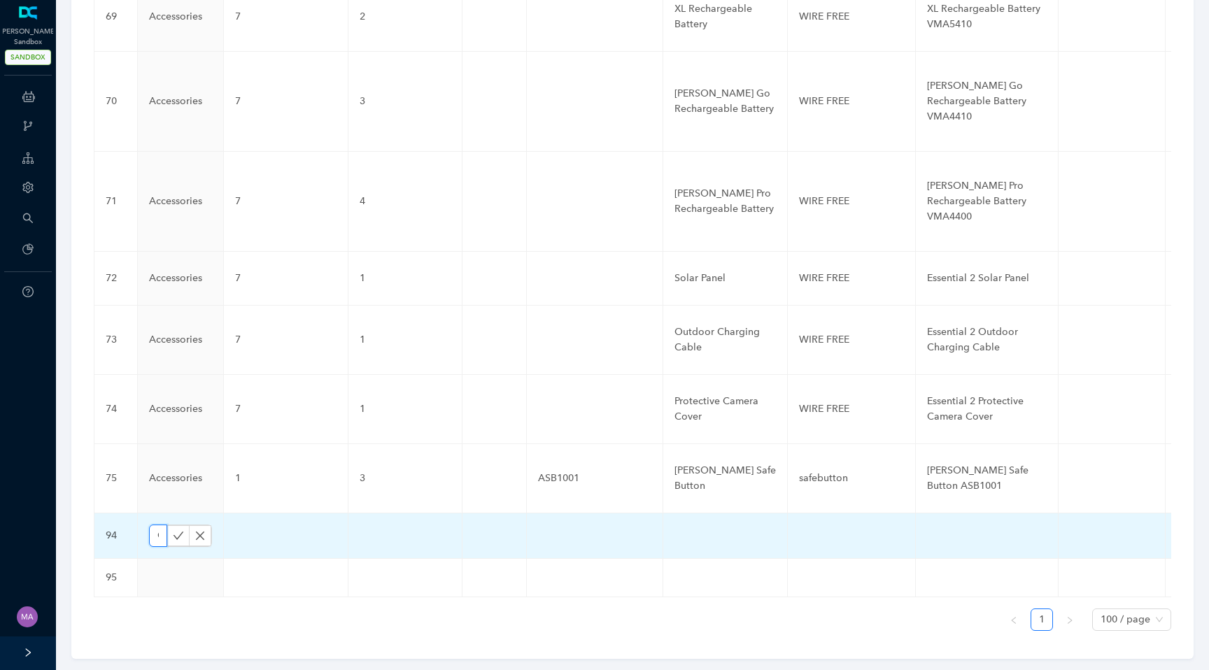
scroll to position [0, 38]
type input "Cameras"
click at [173, 530] on icon "check" at bounding box center [178, 535] width 11 height 11
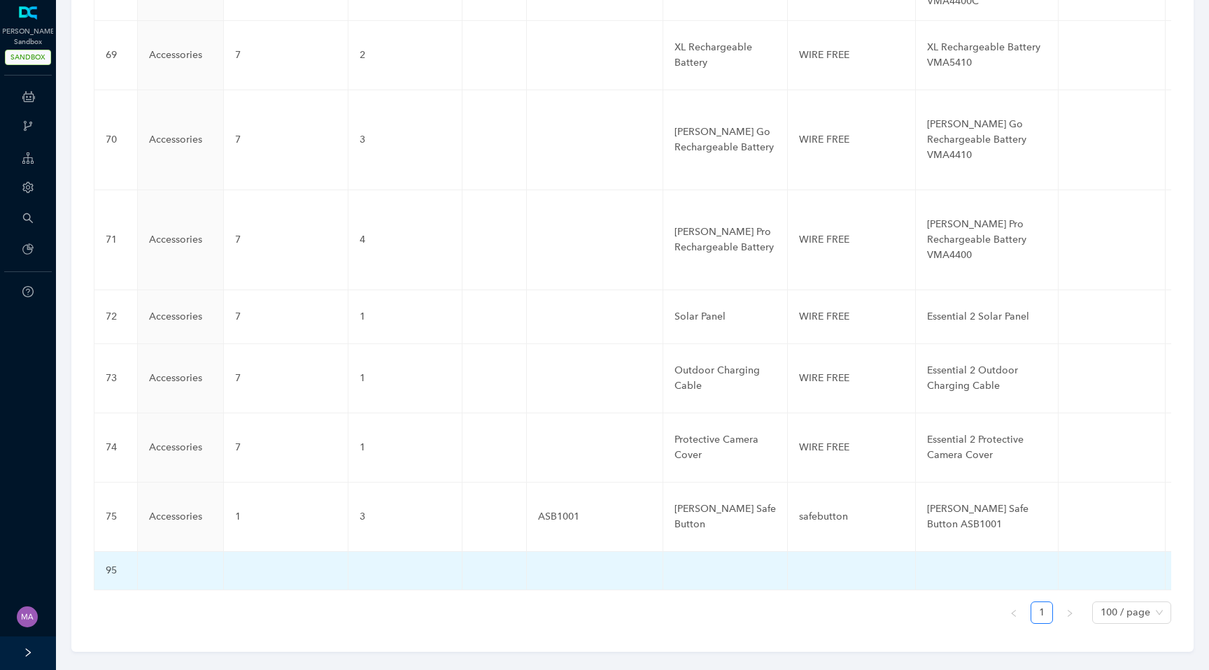
click at [183, 553] on td at bounding box center [181, 571] width 86 height 38
click at [159, 563] on input "text" at bounding box center [158, 574] width 18 height 22
paste input "Cameras"
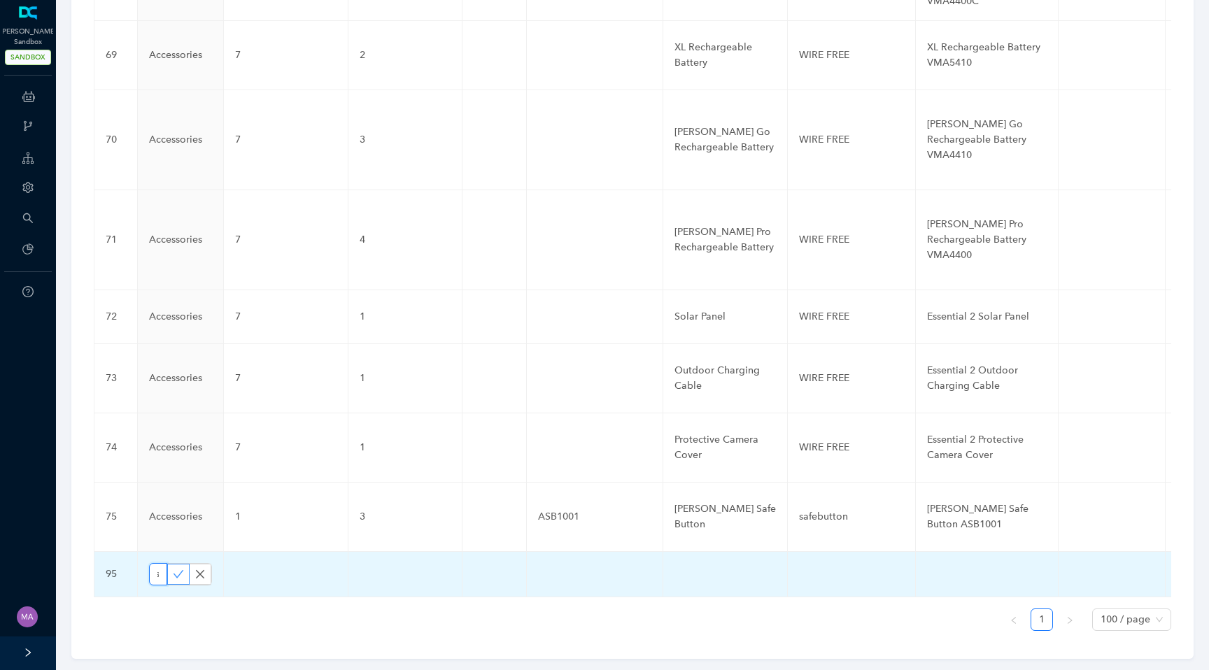
type input "Cameras"
click at [176, 569] on icon "check" at bounding box center [178, 574] width 11 height 11
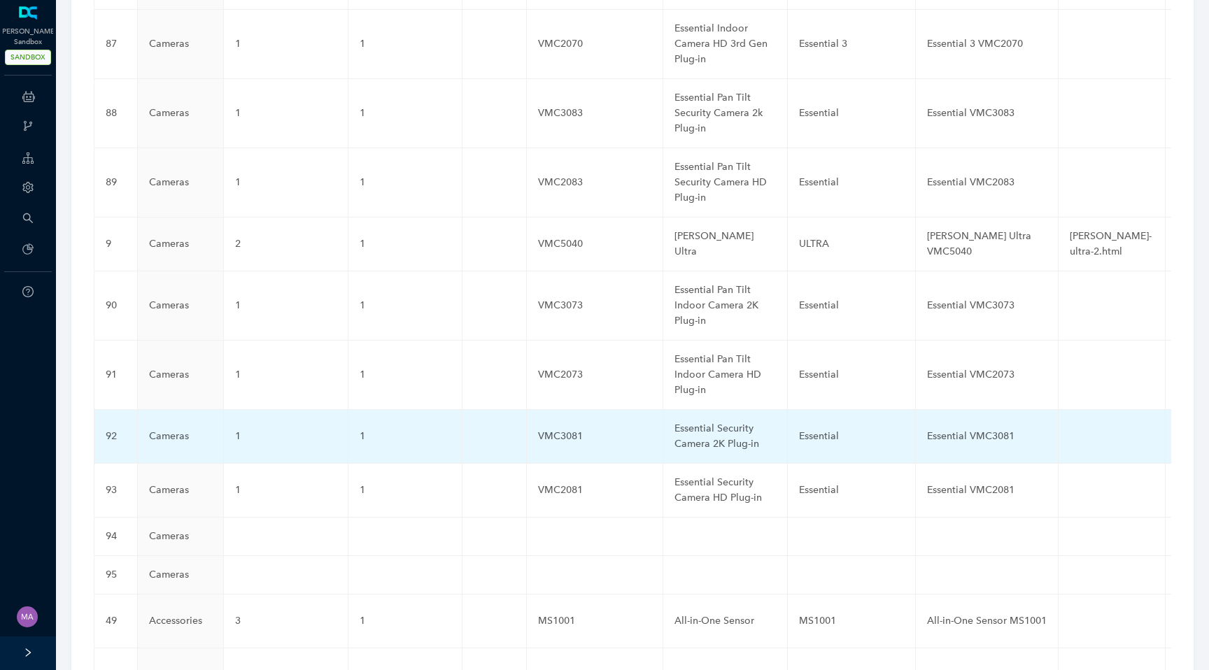
scroll to position [4183, 0]
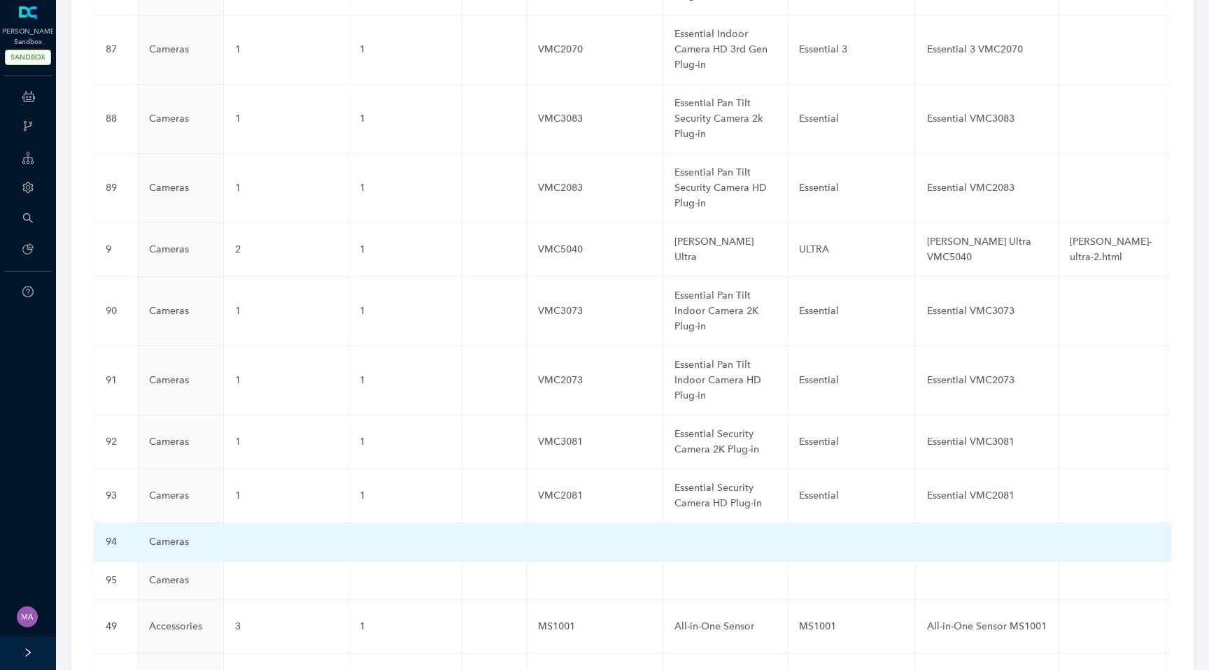
click at [278, 523] on td at bounding box center [286, 542] width 125 height 38
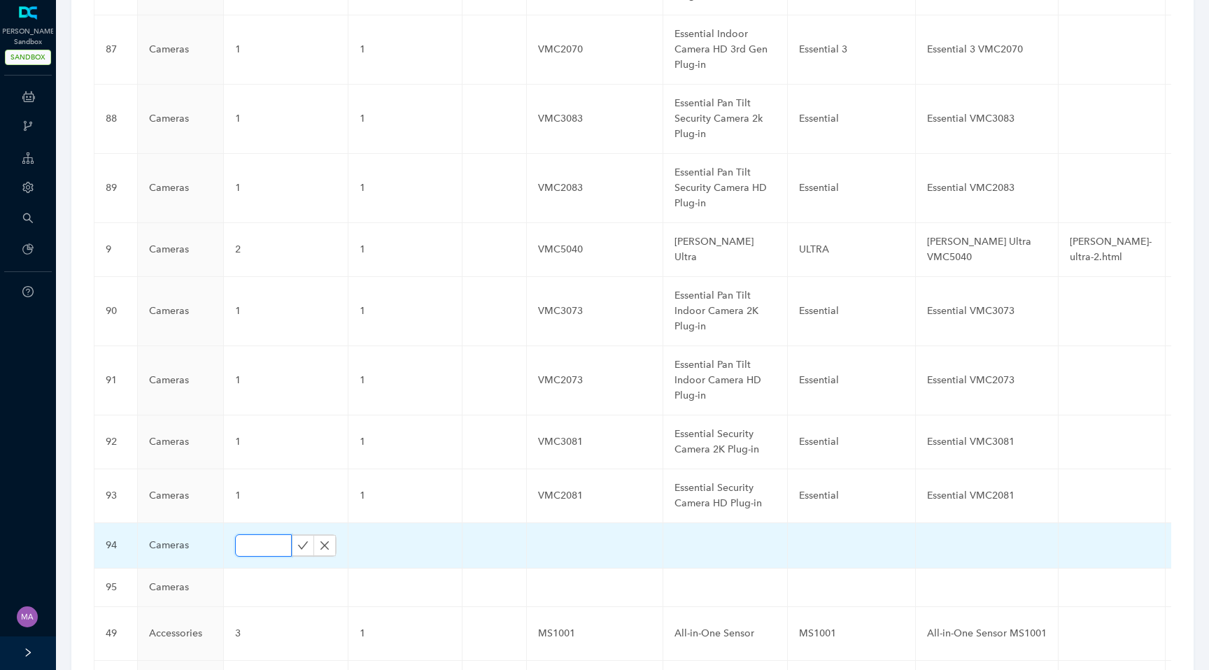
click at [259, 534] on input "text" at bounding box center [263, 545] width 57 height 22
paste input "1"
type input "1"
click at [292, 535] on button "button" at bounding box center [303, 545] width 22 height 21
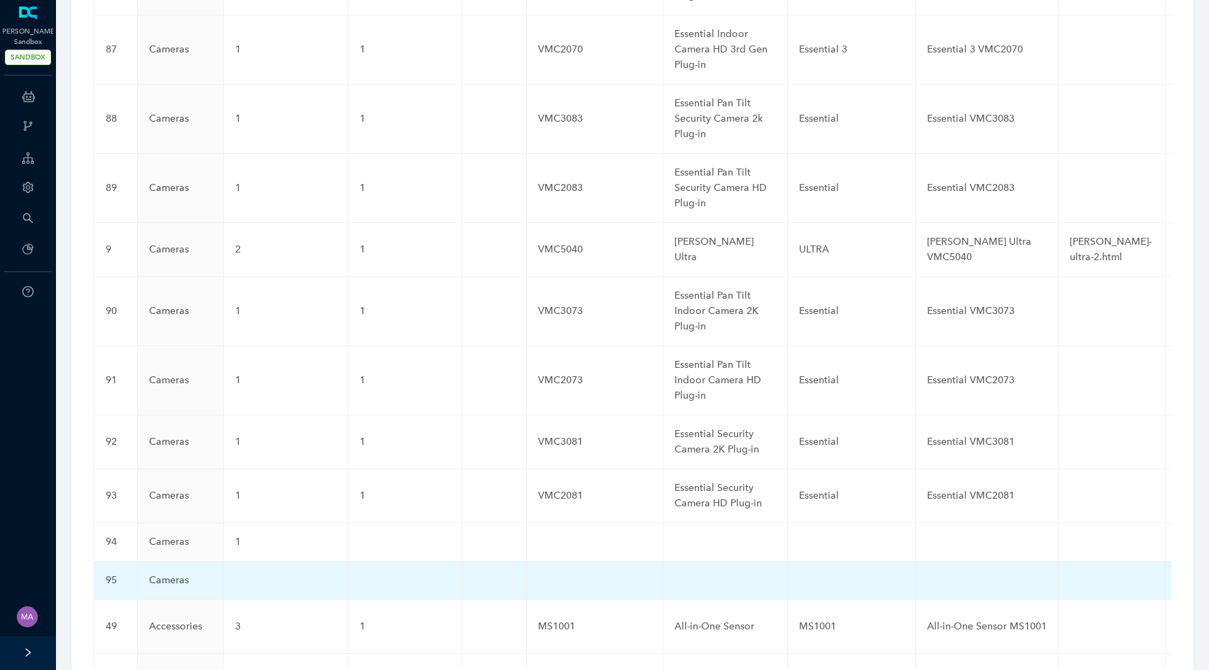
click at [248, 562] on td at bounding box center [286, 581] width 125 height 38
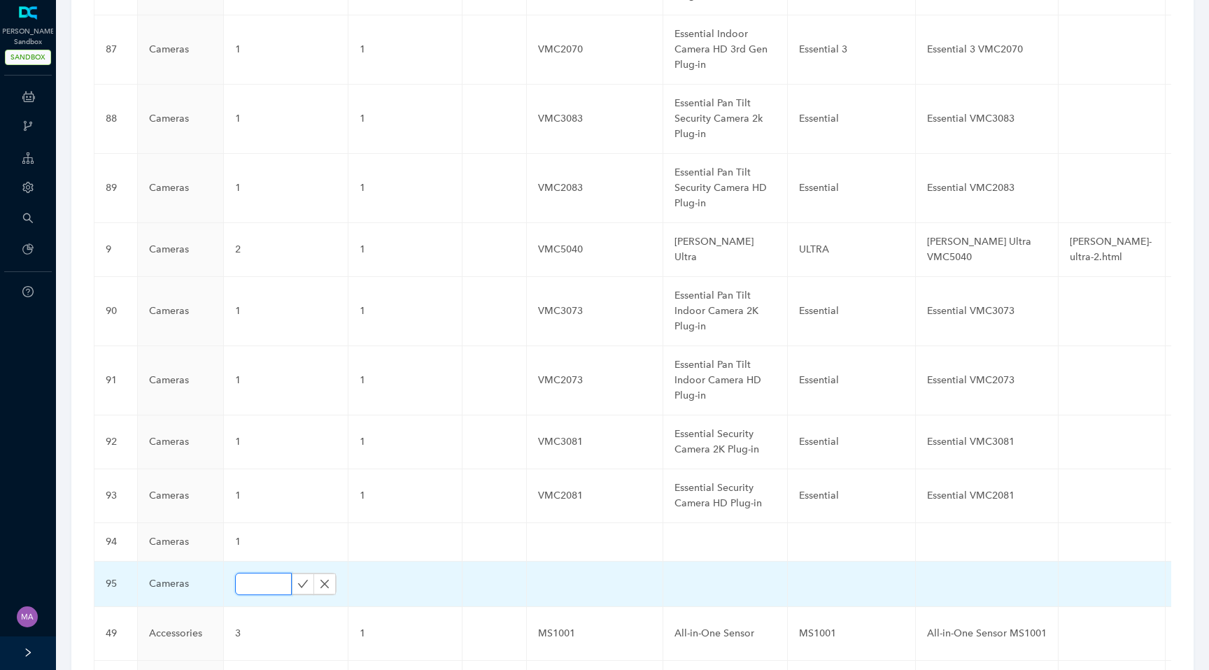
click at [250, 573] on input "text" at bounding box center [263, 584] width 57 height 22
paste input "1"
type input "1"
click at [298, 580] on icon "check" at bounding box center [303, 584] width 10 height 8
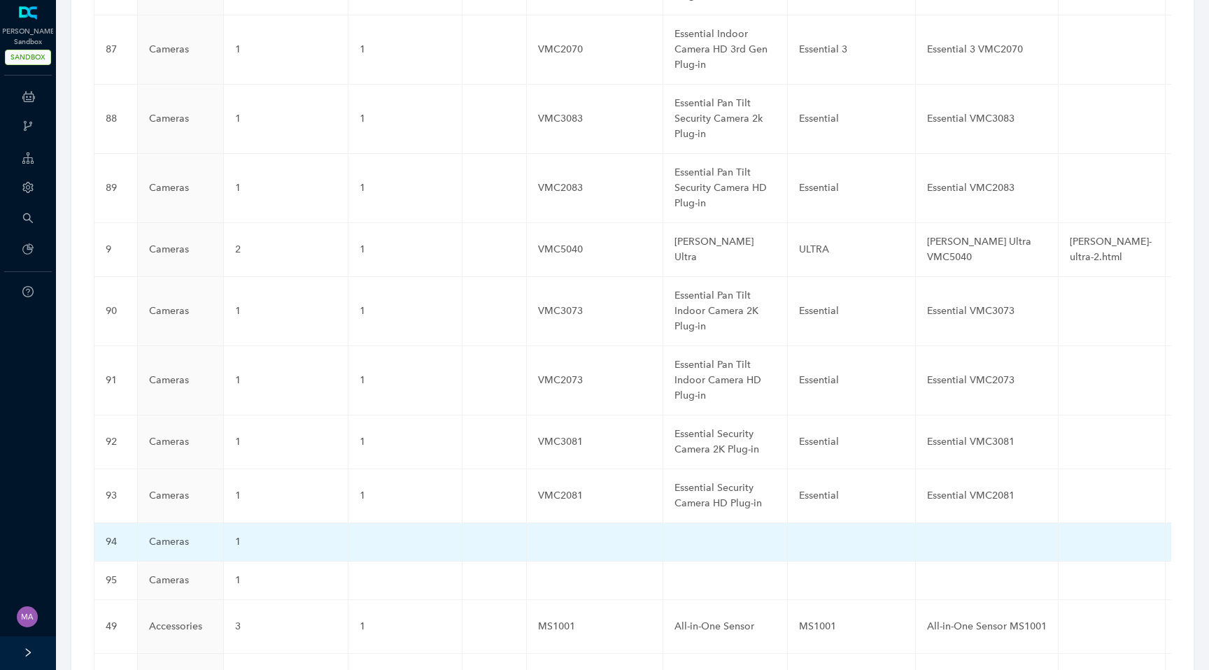
click at [382, 523] on td at bounding box center [405, 542] width 114 height 38
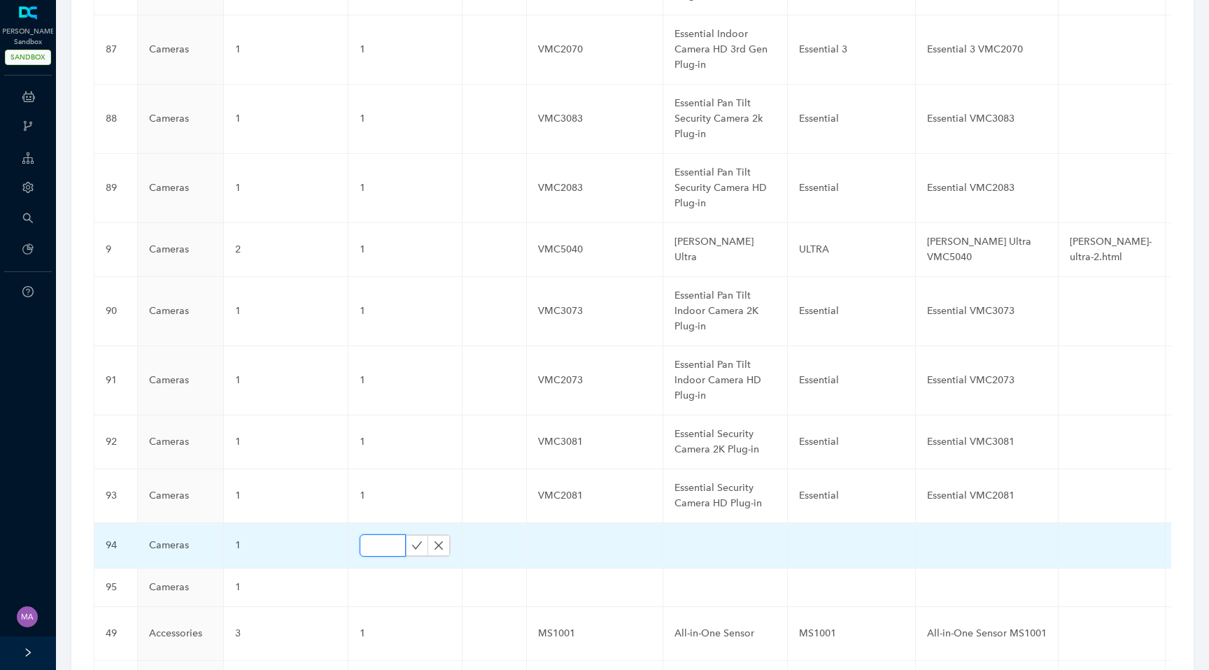
click at [369, 534] on input "text" at bounding box center [383, 545] width 46 height 22
paste input "1"
type input "1"
click at [411, 540] on icon "check" at bounding box center [416, 545] width 11 height 11
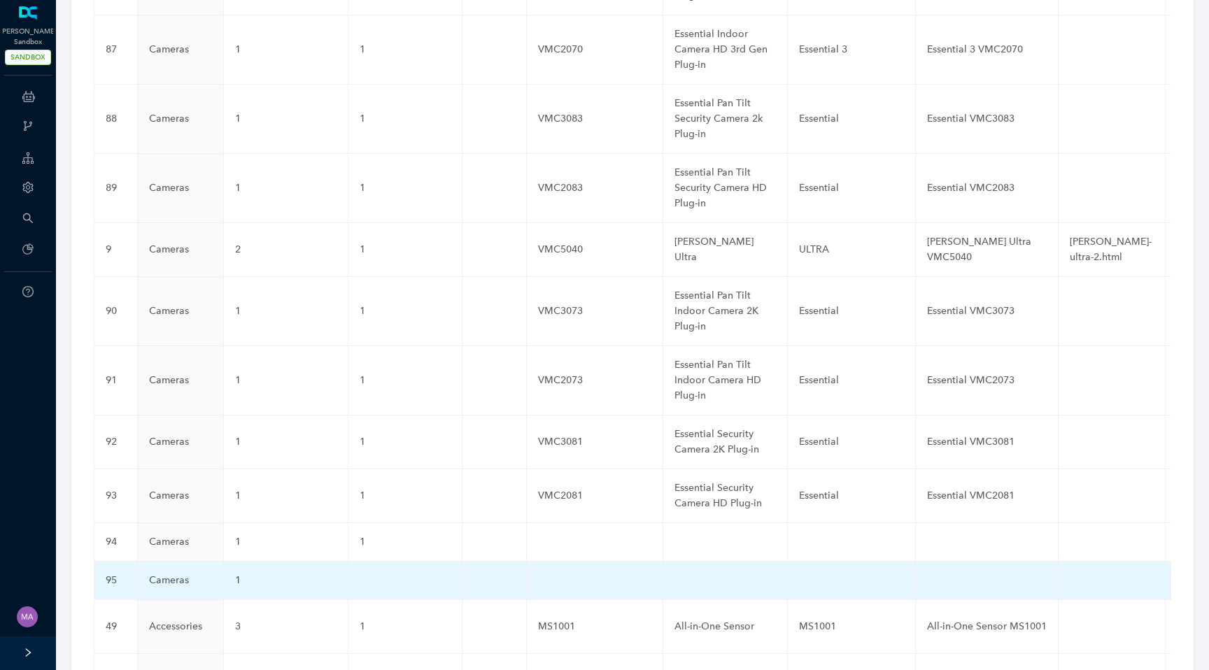
click at [365, 562] on td at bounding box center [405, 581] width 114 height 38
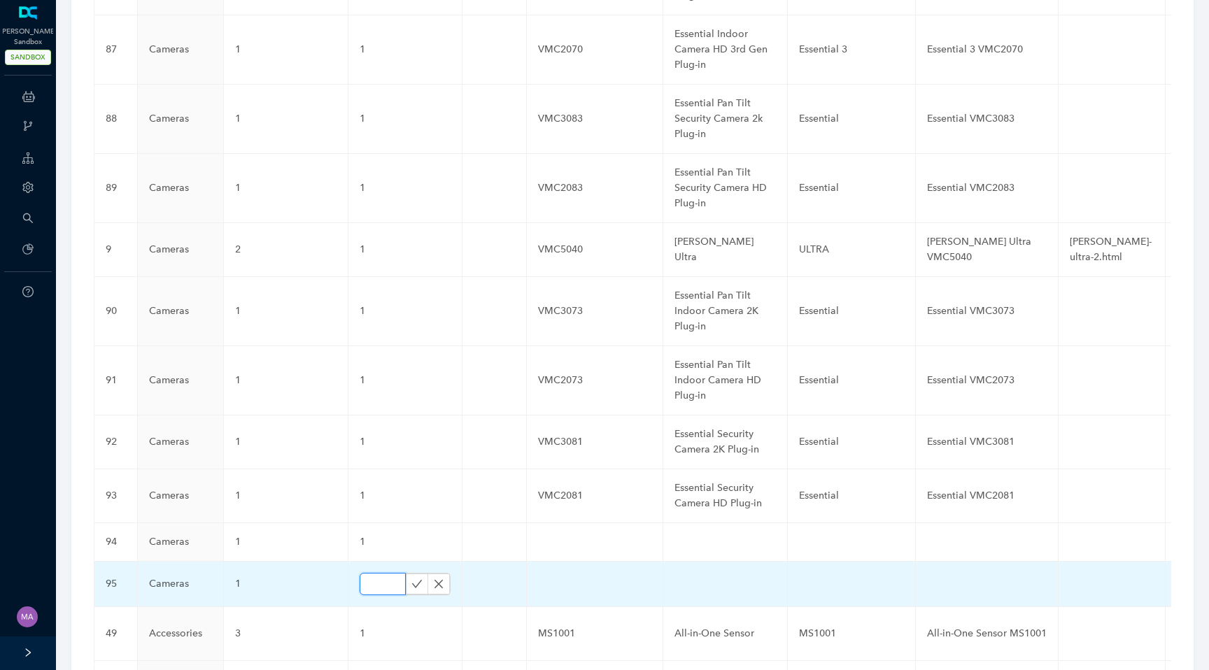
click at [371, 573] on input "text" at bounding box center [383, 584] width 46 height 22
paste input "1"
type input "1"
click at [411, 578] on icon "check" at bounding box center [416, 583] width 11 height 11
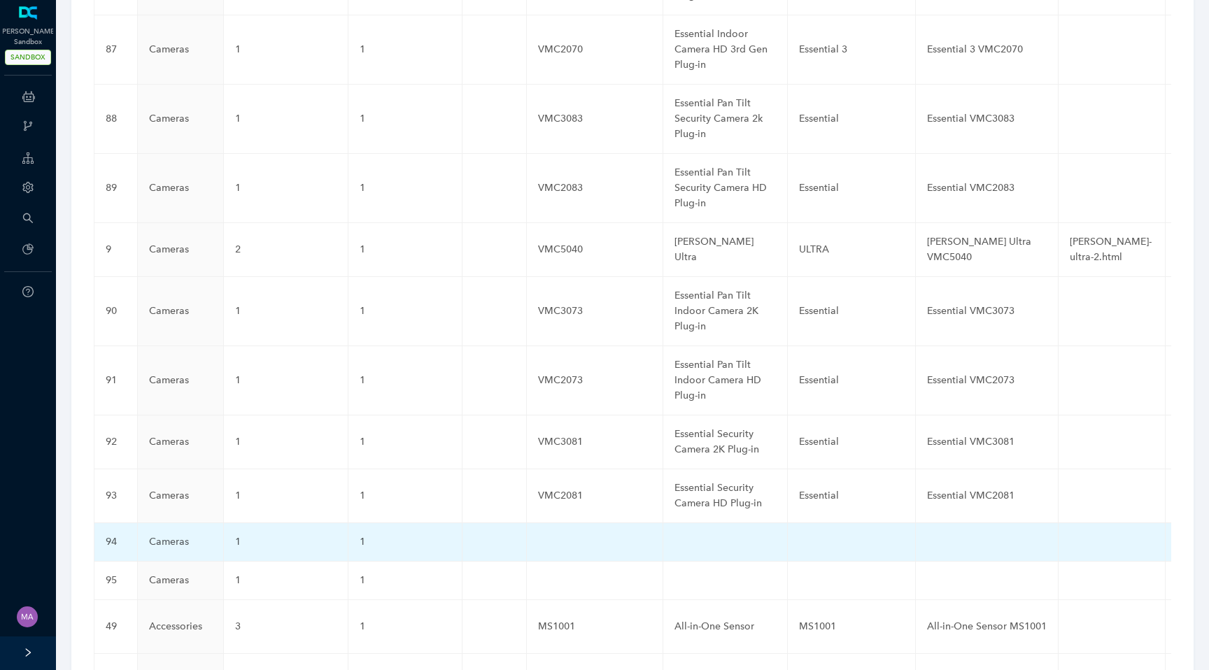
click at [539, 523] on td at bounding box center [595, 542] width 136 height 38
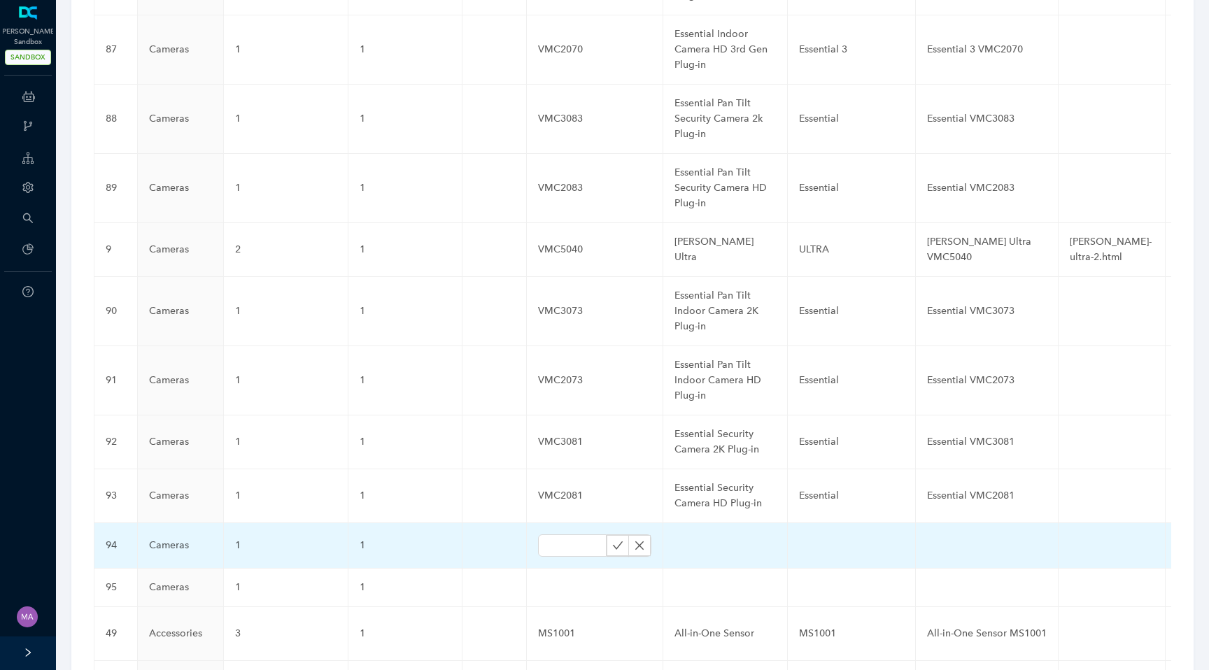
click at [539, 523] on td at bounding box center [595, 545] width 136 height 45
click at [552, 534] on input "text" at bounding box center [572, 545] width 69 height 22
paste input "VMC3081B"
type input "VMC3081B"
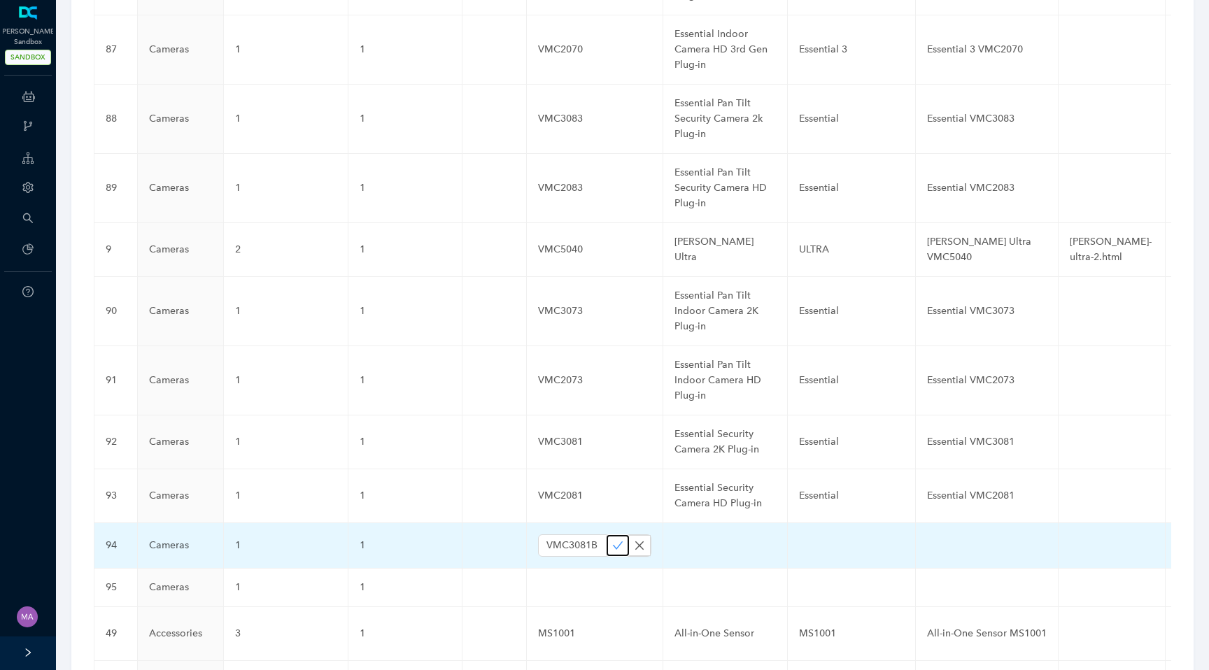
click at [613, 541] on icon "check" at bounding box center [618, 545] width 10 height 8
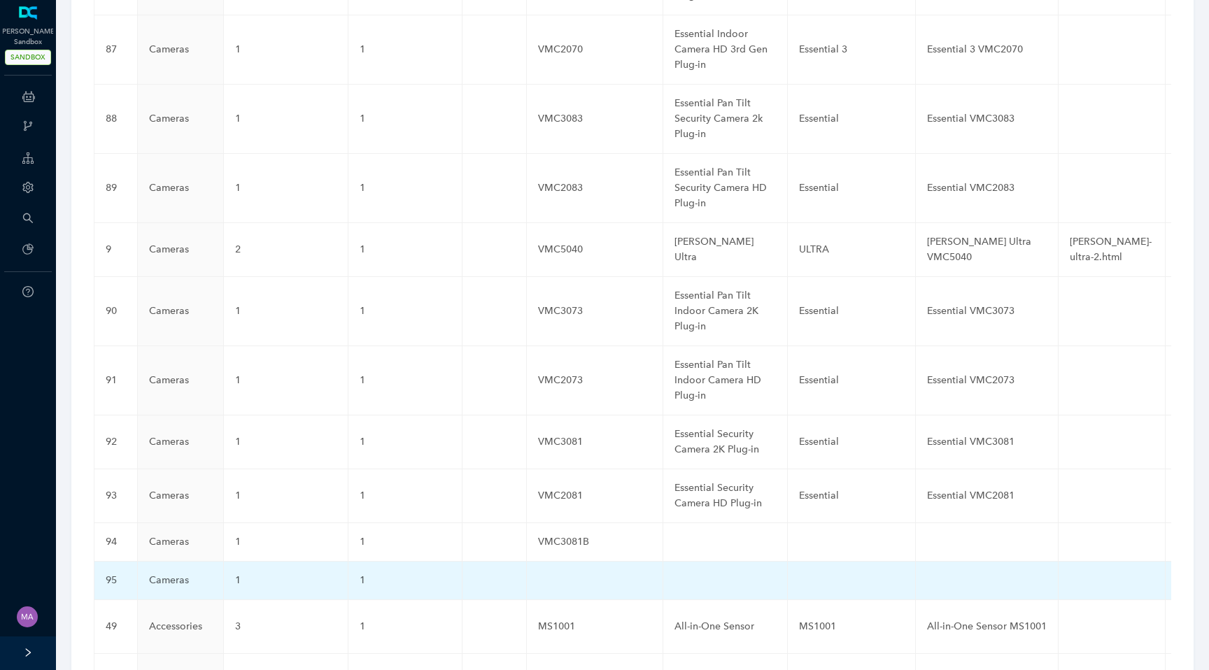
click at [592, 562] on td at bounding box center [595, 581] width 136 height 38
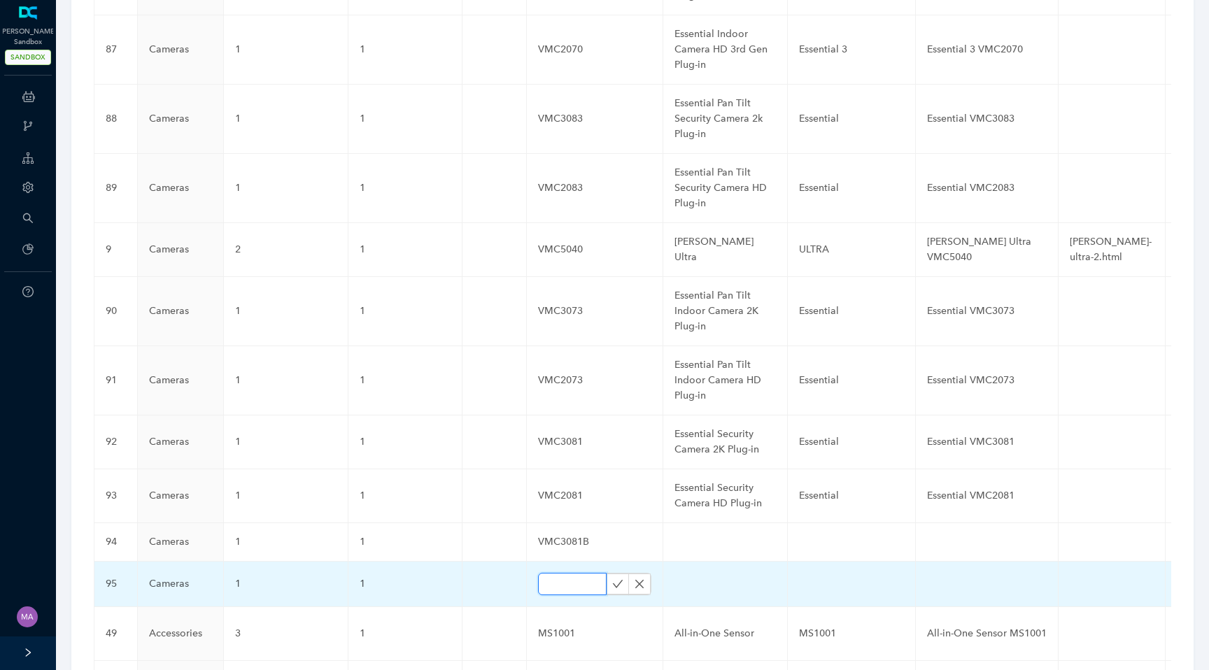
click at [555, 573] on input "text" at bounding box center [572, 584] width 69 height 22
paste input "VMC3073B"
type input "VMC3073B"
click at [613, 580] on icon "check" at bounding box center [618, 584] width 10 height 8
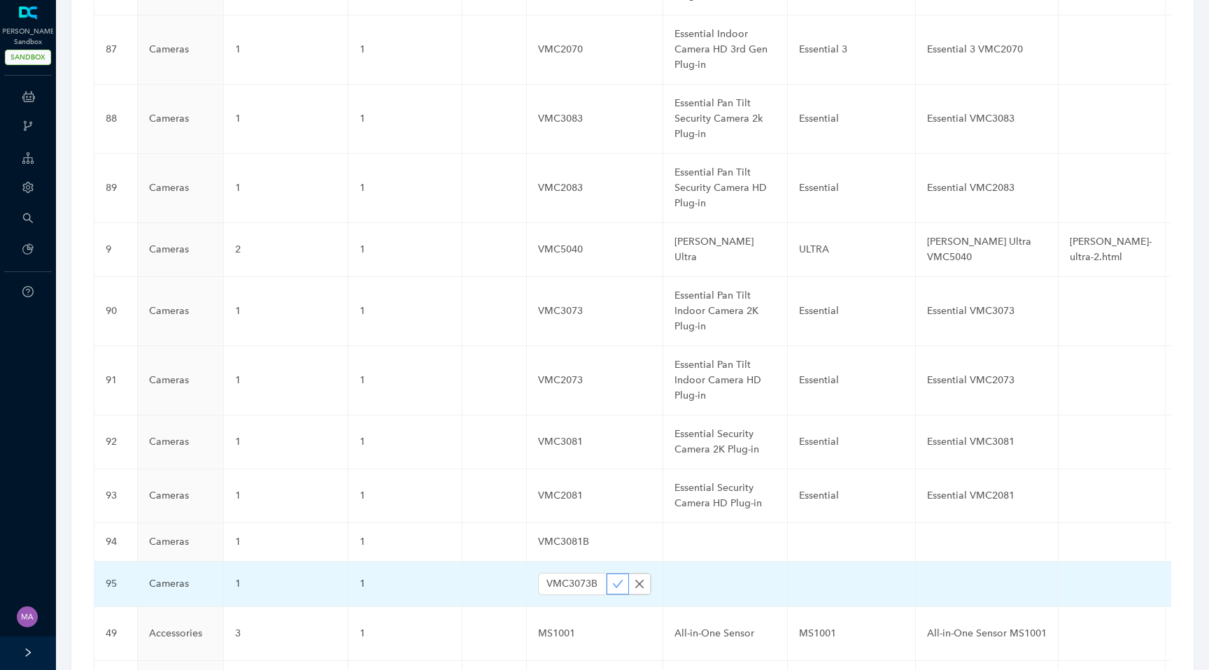
scroll to position [0, 0]
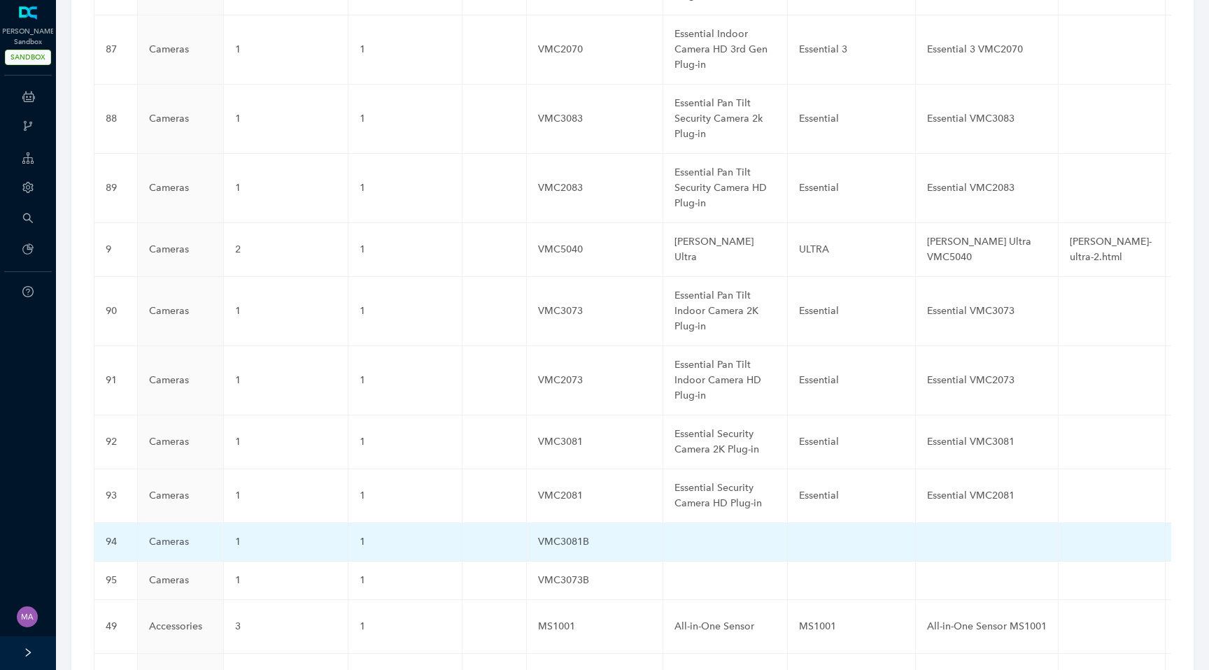
click at [700, 523] on td at bounding box center [725, 542] width 125 height 38
click at [693, 523] on td at bounding box center [725, 542] width 125 height 38
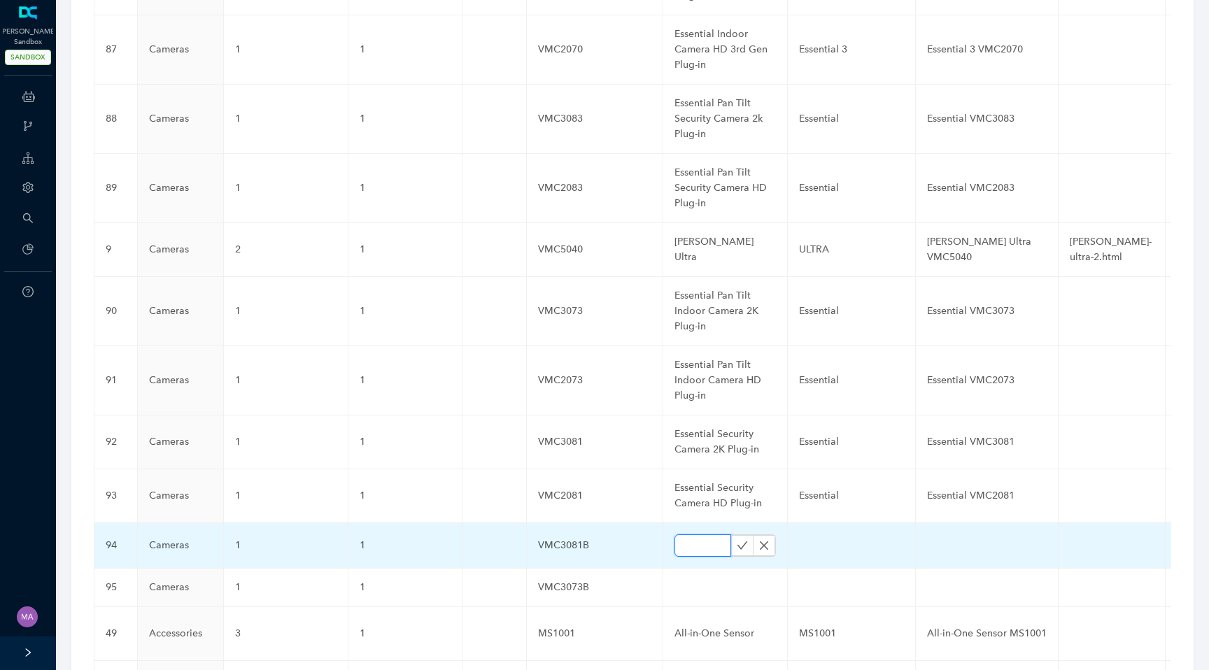
click at [685, 534] on input "text" at bounding box center [702, 545] width 57 height 22
paste input "Essential Security Camera 2K Plug-in Black"
type input "Essential Security Camera 2K Plug-in Black"
click at [737, 540] on icon "check" at bounding box center [742, 545] width 11 height 11
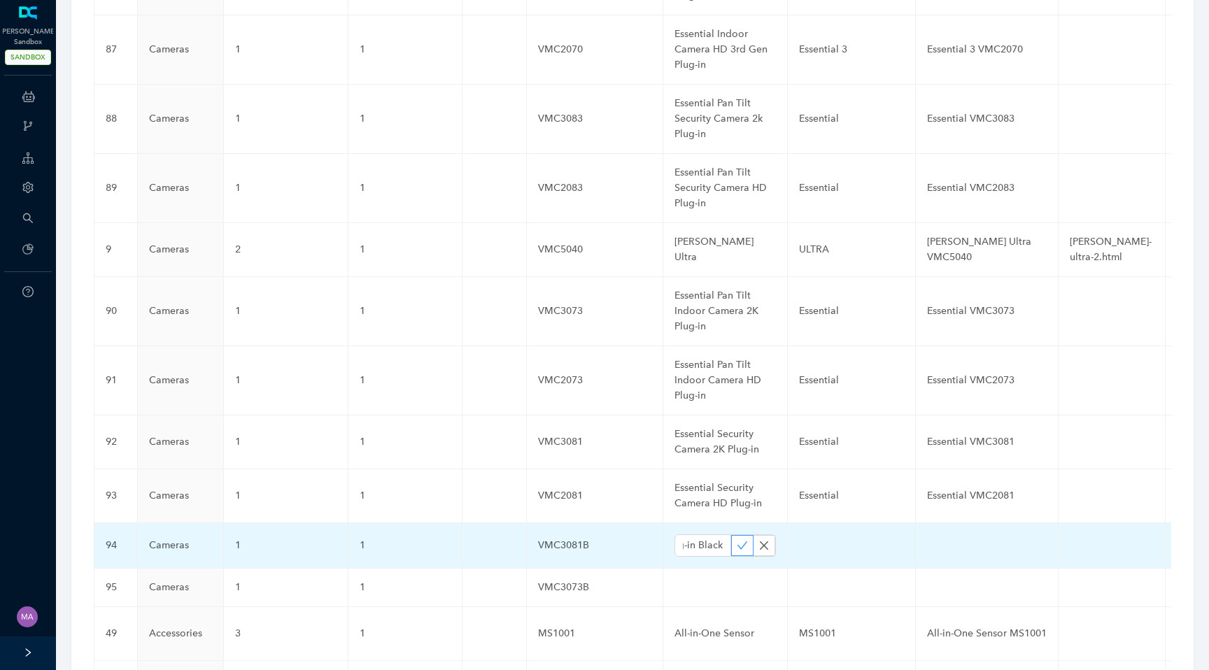
scroll to position [0, 0]
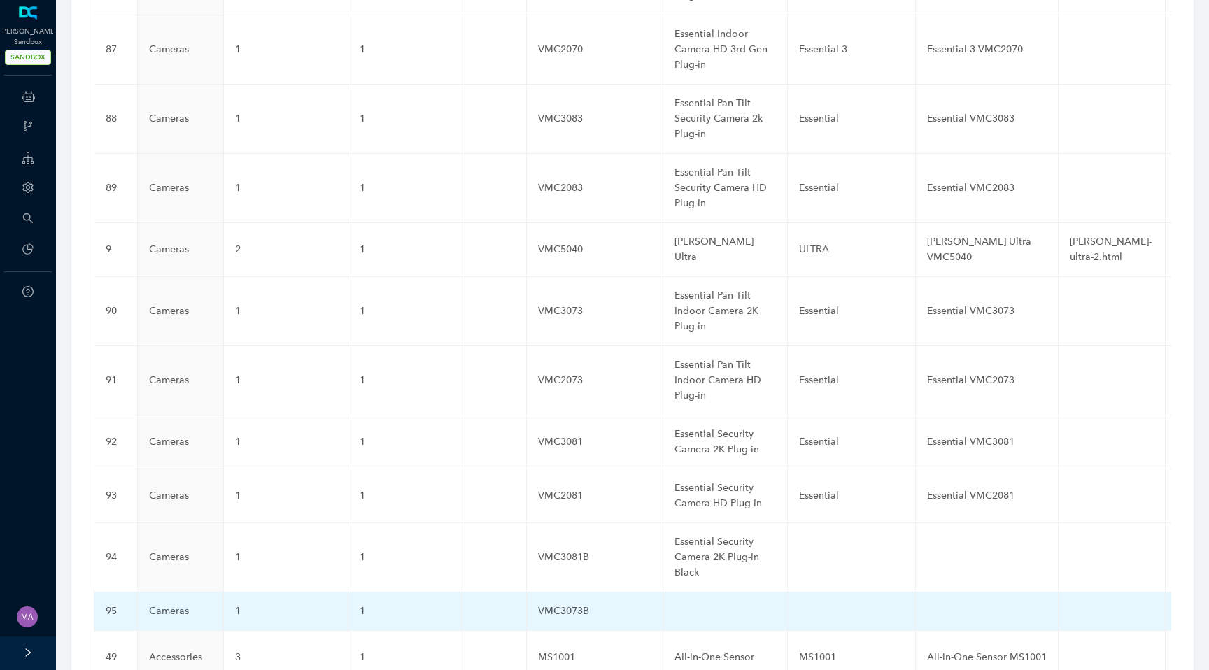
click at [695, 592] on td at bounding box center [725, 611] width 125 height 38
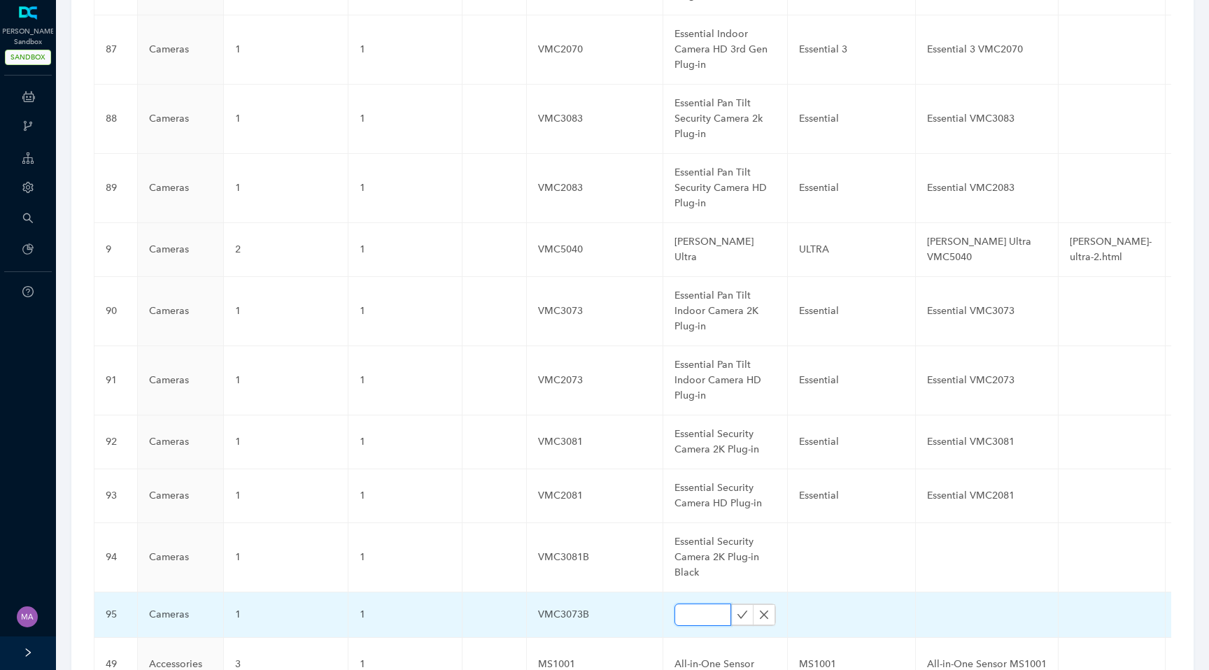
click at [695, 604] on input "text" at bounding box center [702, 615] width 57 height 22
paste input "Essential Pan Tilt Indoor Camera 2K Plug-in Black"
type input "Essential Pan Tilt Indoor Camera 2K Plug-in Black"
click at [737, 609] on icon "check" at bounding box center [742, 614] width 11 height 11
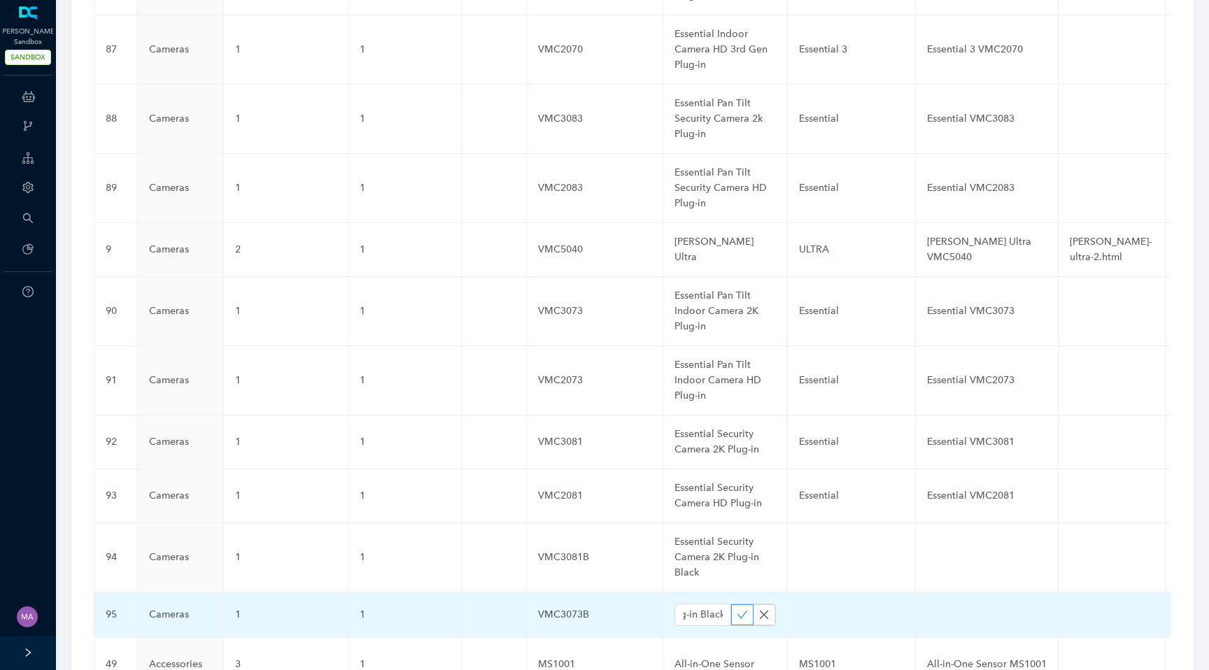
scroll to position [0, 0]
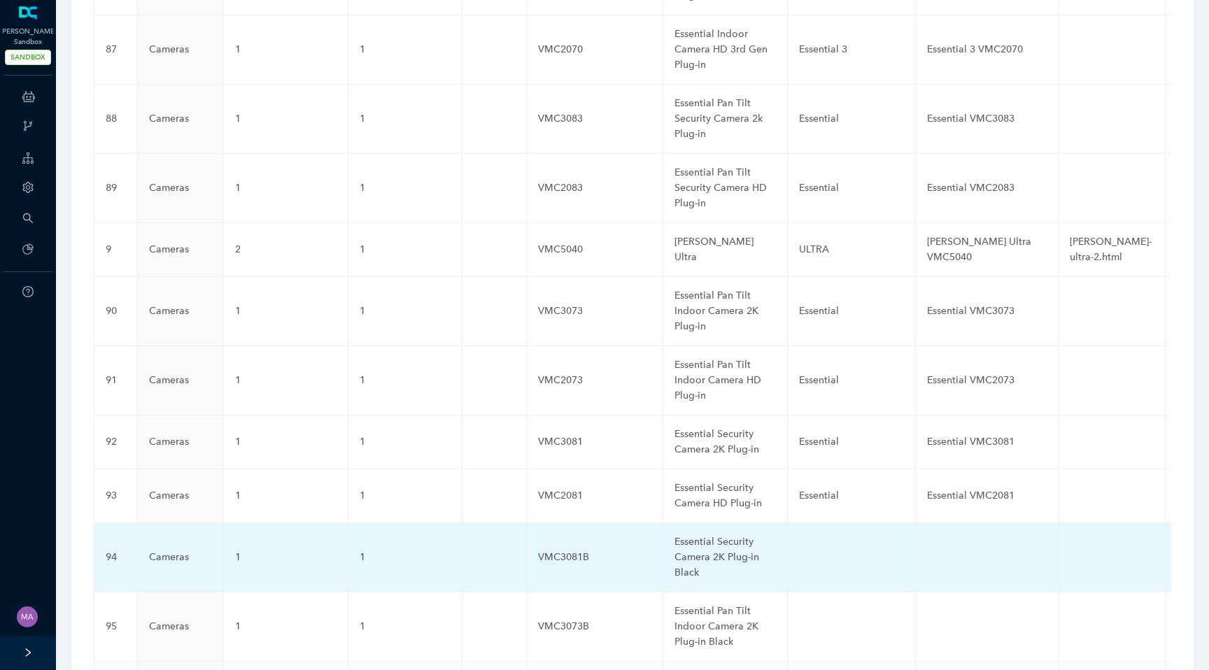
click at [804, 523] on td at bounding box center [852, 557] width 128 height 69
type input "Essential 3"
click at [865, 552] on icon "check" at bounding box center [870, 557] width 11 height 11
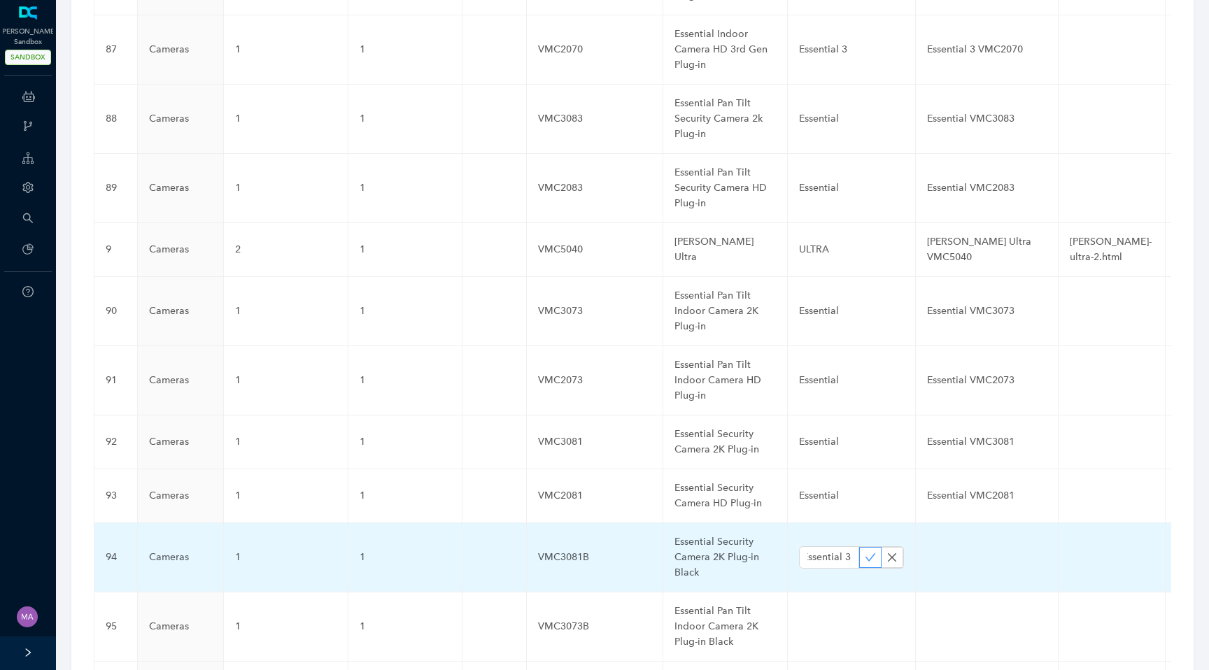
scroll to position [0, 0]
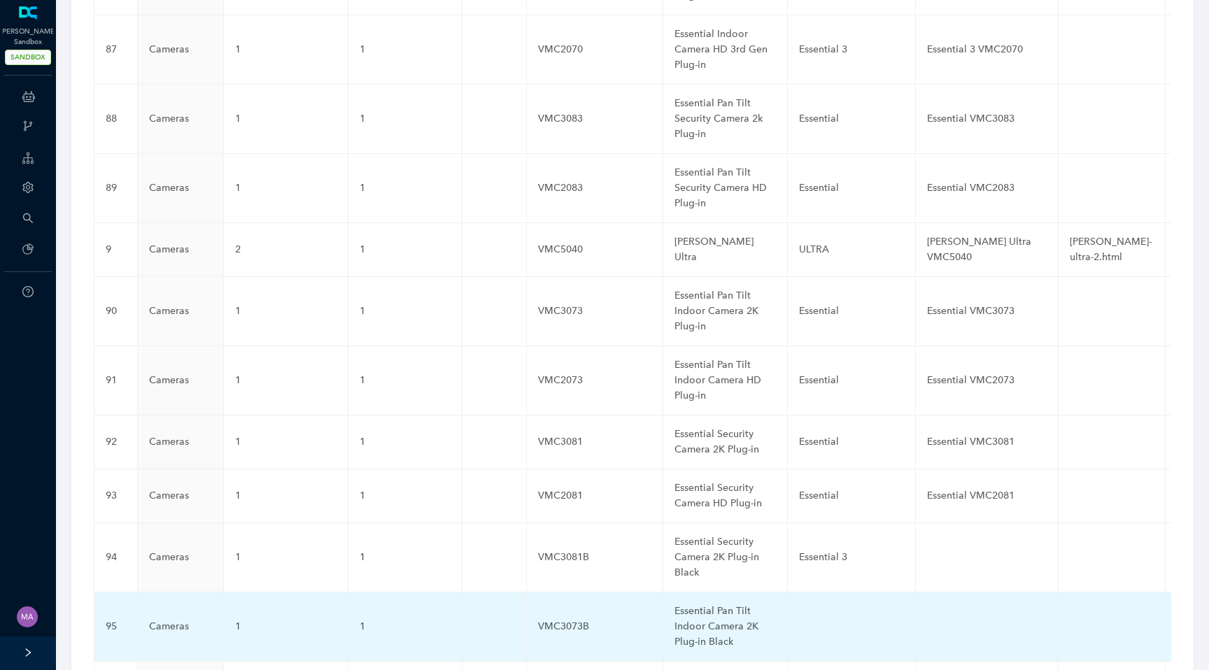
click at [813, 592] on td at bounding box center [852, 626] width 128 height 69
click at [818, 616] on input "text" at bounding box center [829, 627] width 60 height 22
paste input "Essential 3"
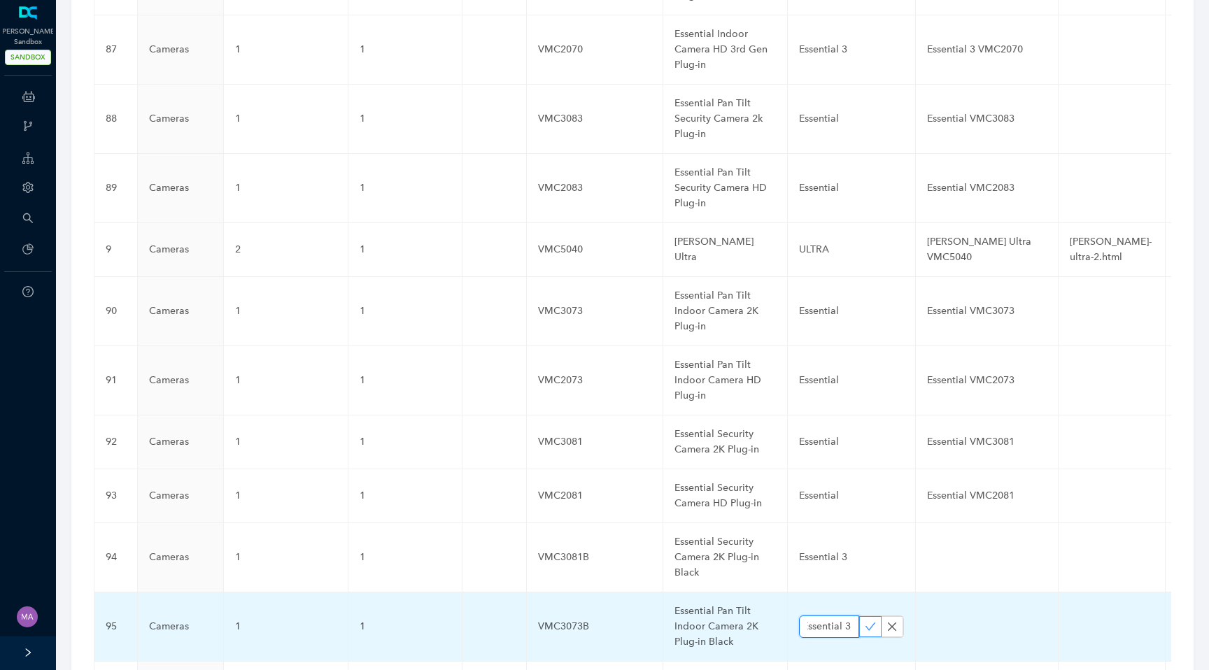
type input "Essential 3"
click at [865, 623] on icon "check" at bounding box center [870, 627] width 10 height 8
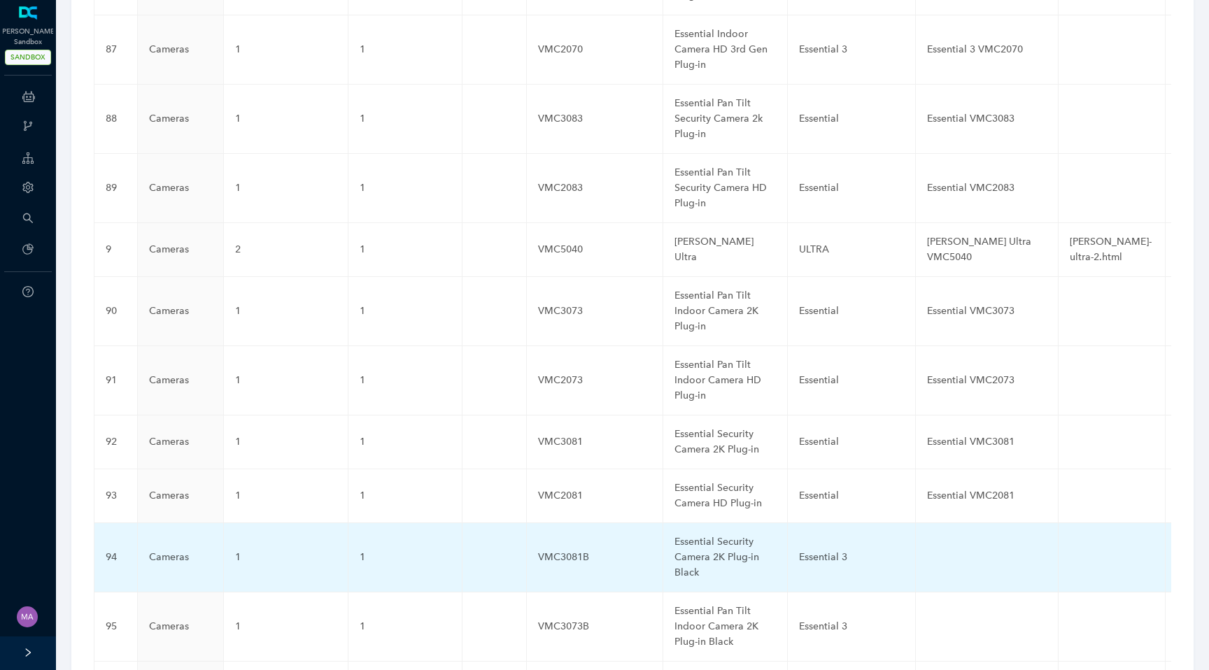
click at [920, 523] on td at bounding box center [987, 557] width 143 height 69
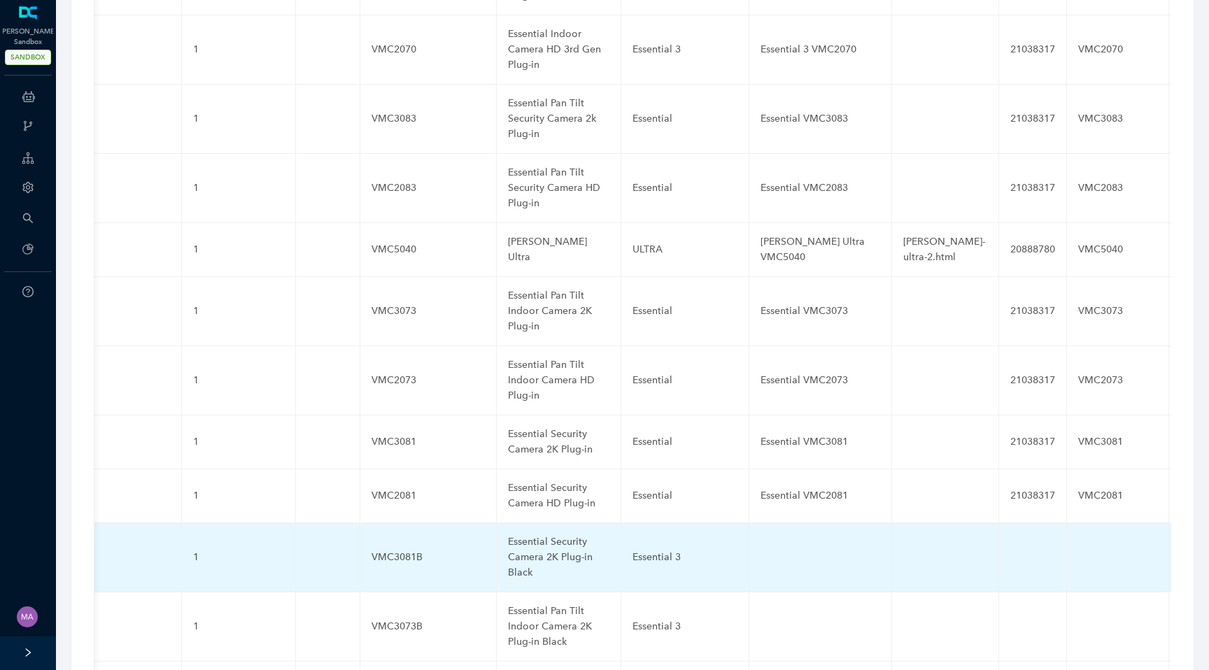
scroll to position [0, 169]
click at [782, 523] on td at bounding box center [818, 557] width 143 height 69
click at [782, 546] on input "text" at bounding box center [795, 557] width 75 height 22
paste input "Essential 3 Security Camera 2K Plug-in Black VMC3081B"
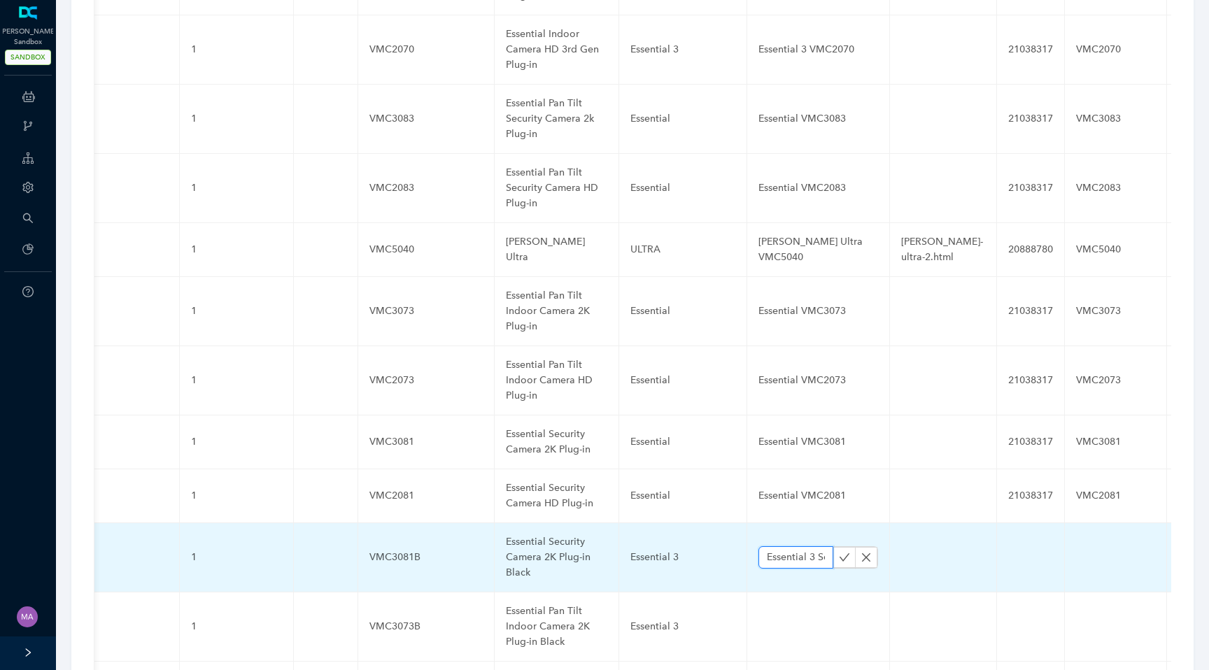
scroll to position [0, 196]
type input "Essential 3 Security Camera 2K Plug-in Black VMC3081B"
click at [839, 552] on icon "check" at bounding box center [844, 557] width 11 height 11
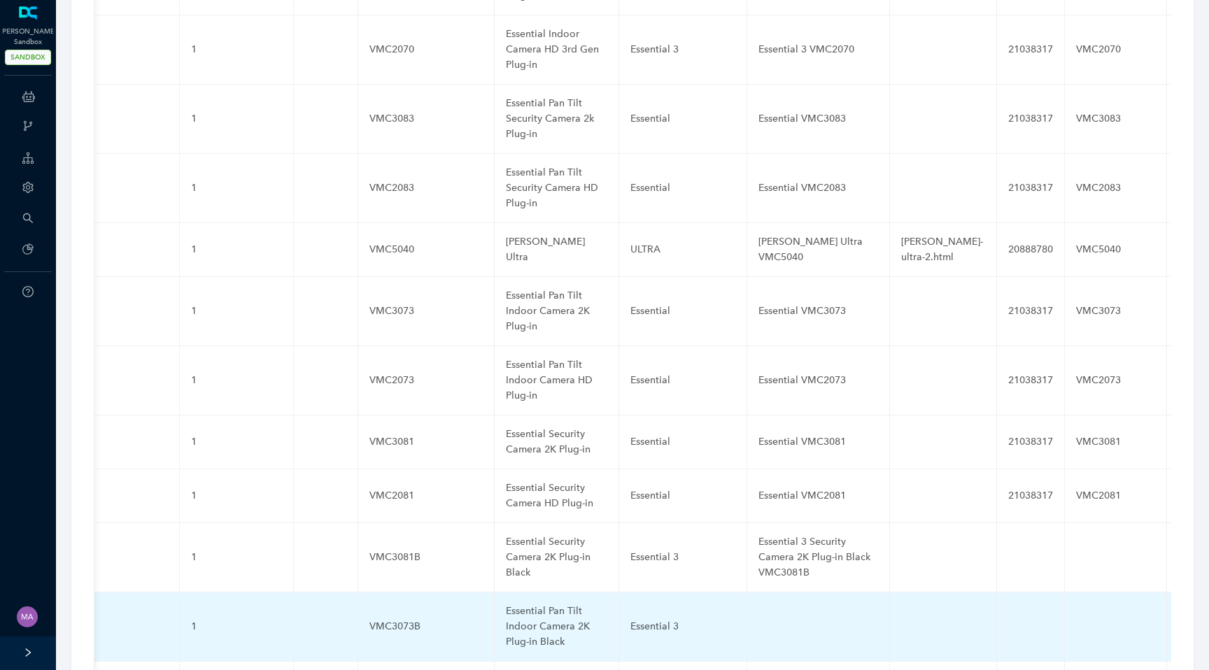
click at [768, 592] on td at bounding box center [818, 626] width 143 height 69
click at [774, 616] on input "text" at bounding box center [795, 627] width 75 height 22
paste input "Essential 3 Pan Tilt Indoor Camera 2K Plug-in Black VMC3073B"
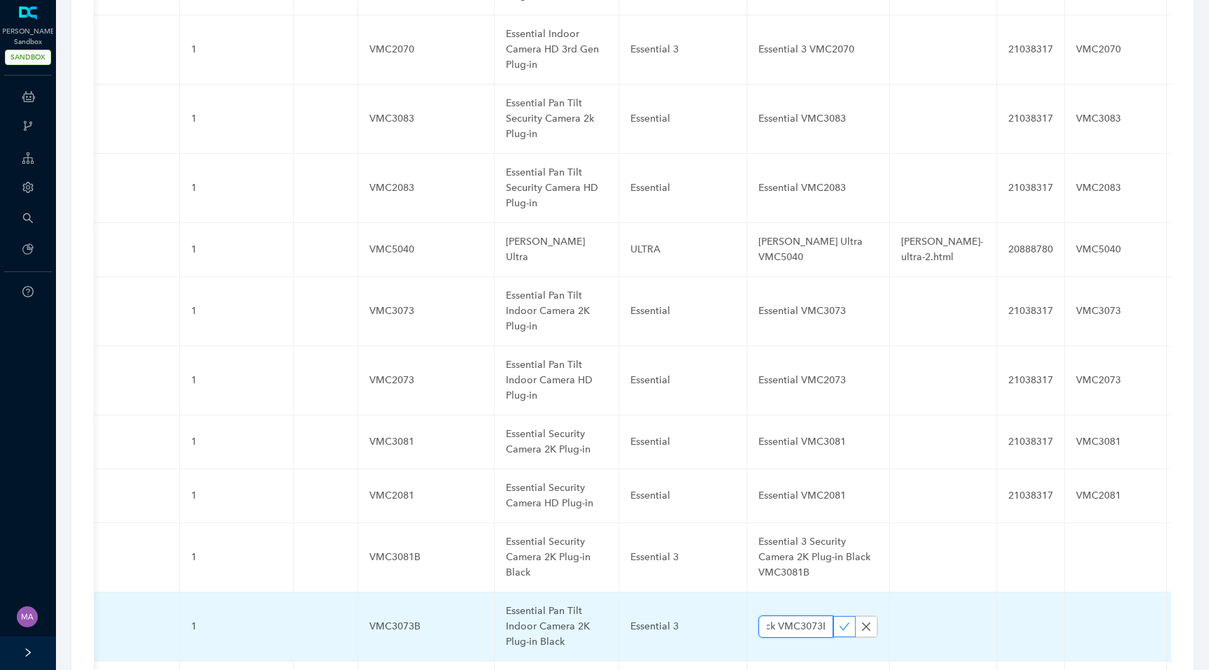
type input "Essential 3 Pan Tilt Indoor Camera 2K Plug-in Black VMC3073B"
click at [843, 616] on button "button" at bounding box center [844, 626] width 22 height 21
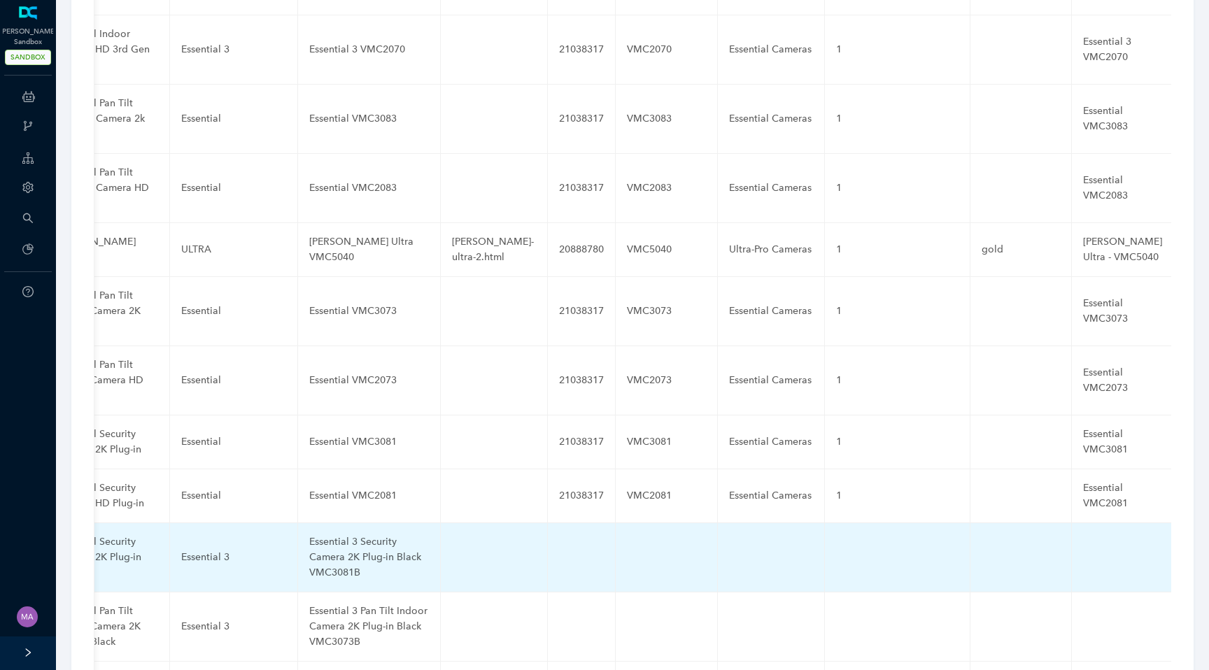
scroll to position [0, 618]
click at [551, 523] on td at bounding box center [581, 557] width 68 height 69
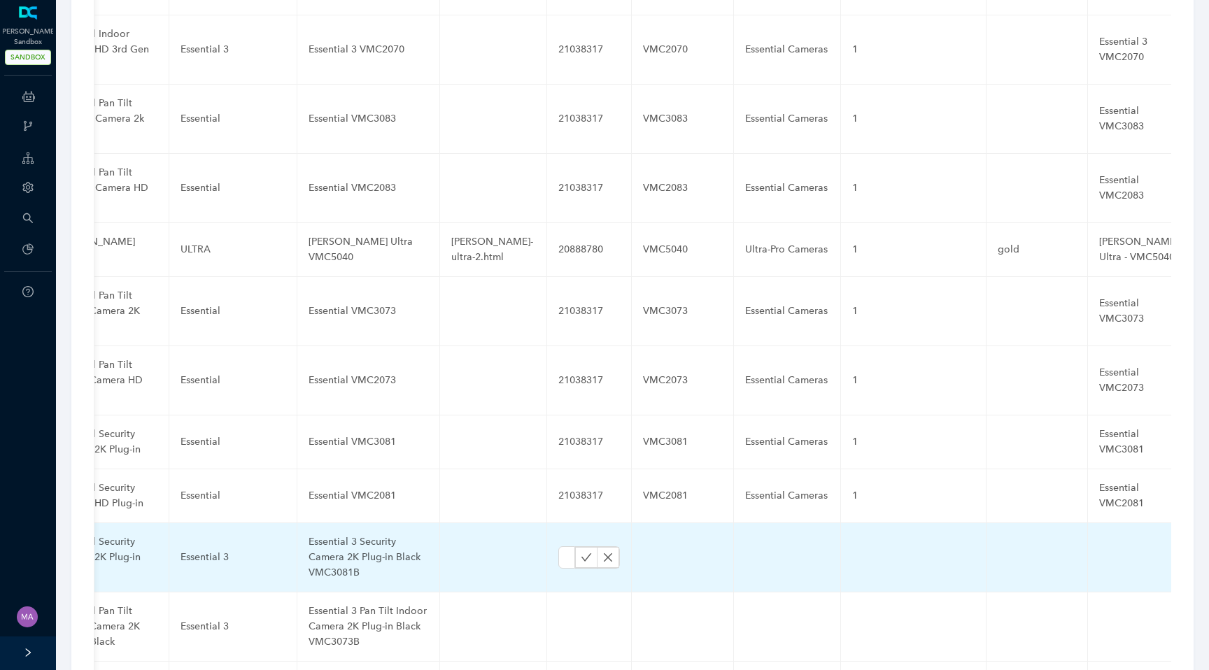
click at [551, 523] on td at bounding box center [589, 557] width 85 height 69
click at [558, 546] on input "text" at bounding box center [566, 557] width 17 height 22
paste input "21038317"
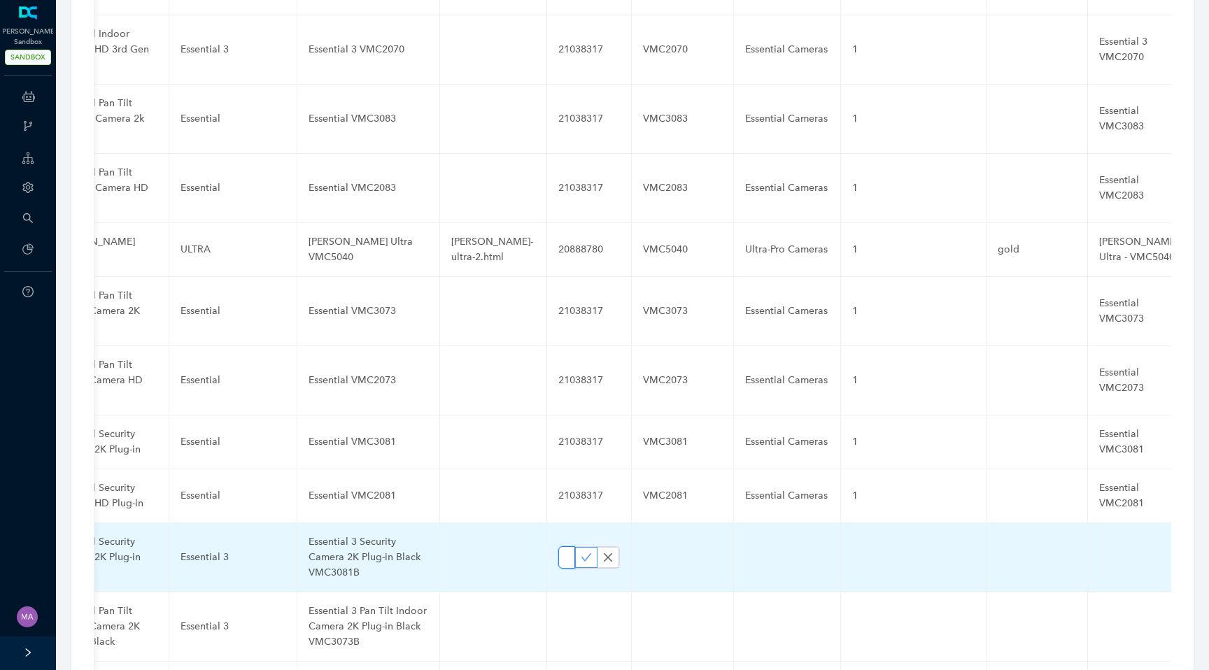
type input "21038317"
click at [581, 552] on icon "check" at bounding box center [586, 557] width 11 height 11
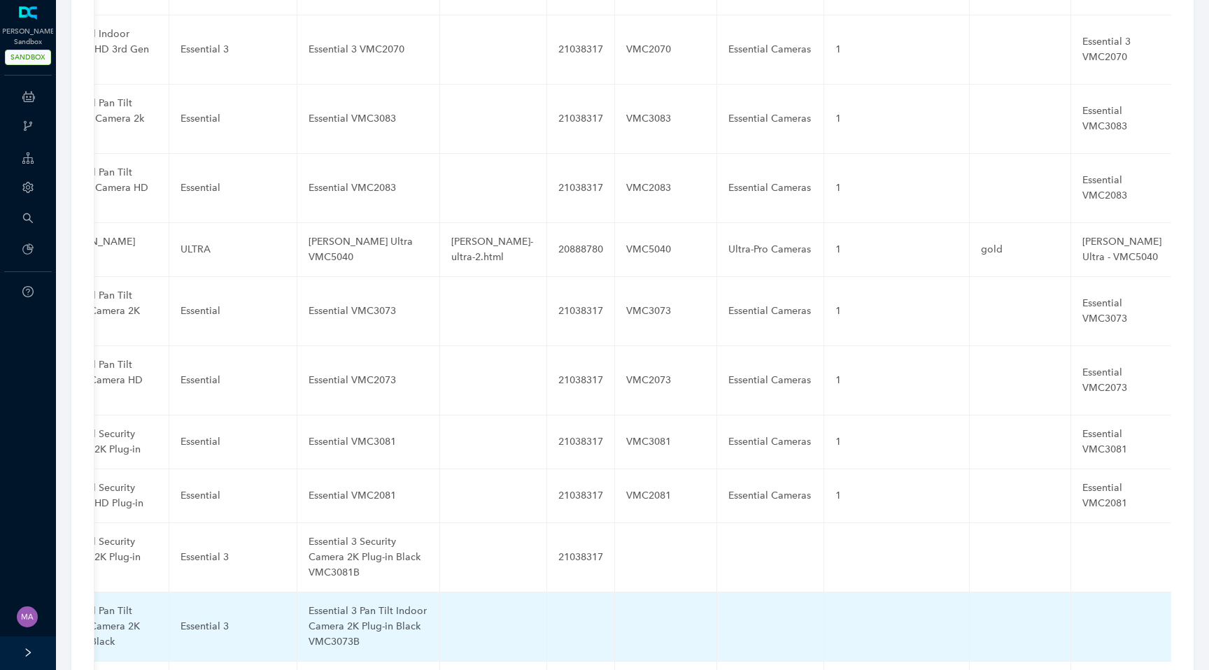
click at [564, 592] on td at bounding box center [581, 626] width 68 height 69
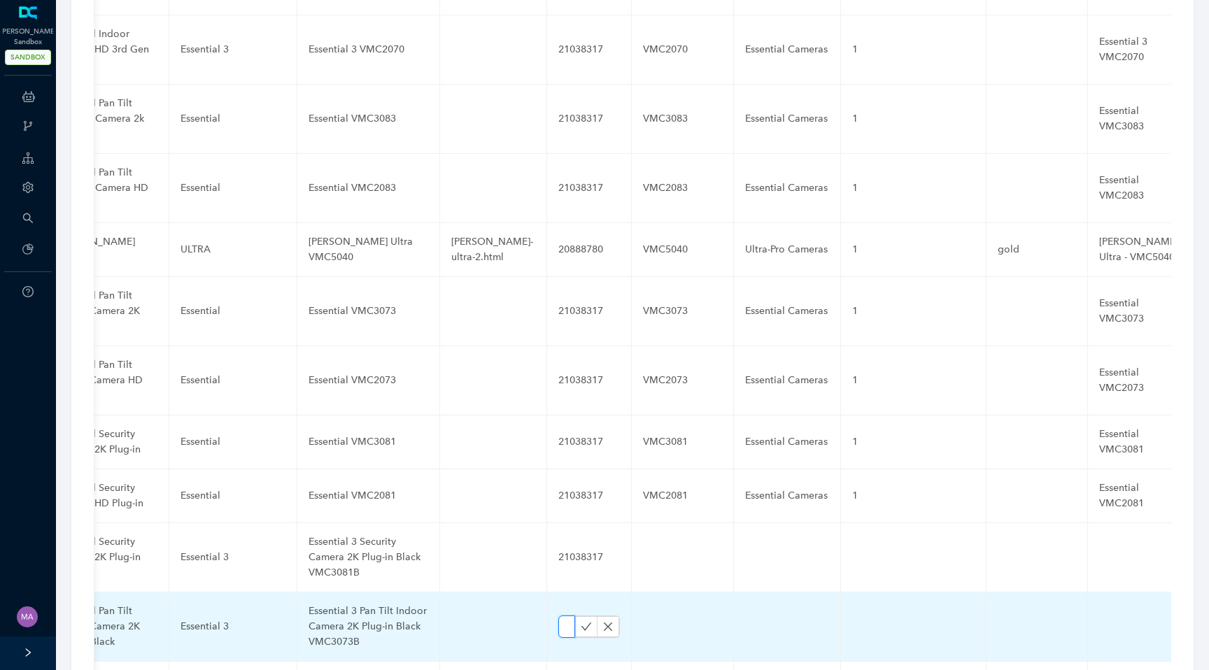
click at [558, 616] on input "text" at bounding box center [566, 627] width 17 height 22
paste input "21038317"
type input "21038317"
click at [581, 621] on icon "check" at bounding box center [586, 626] width 11 height 11
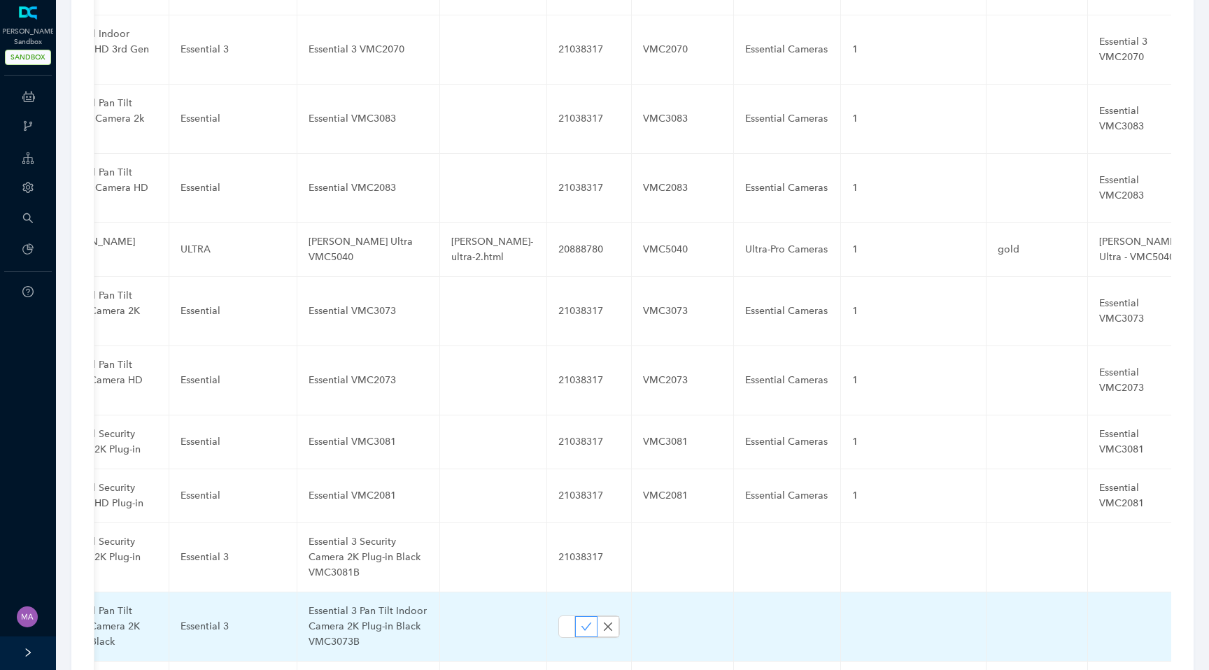
scroll to position [0, 0]
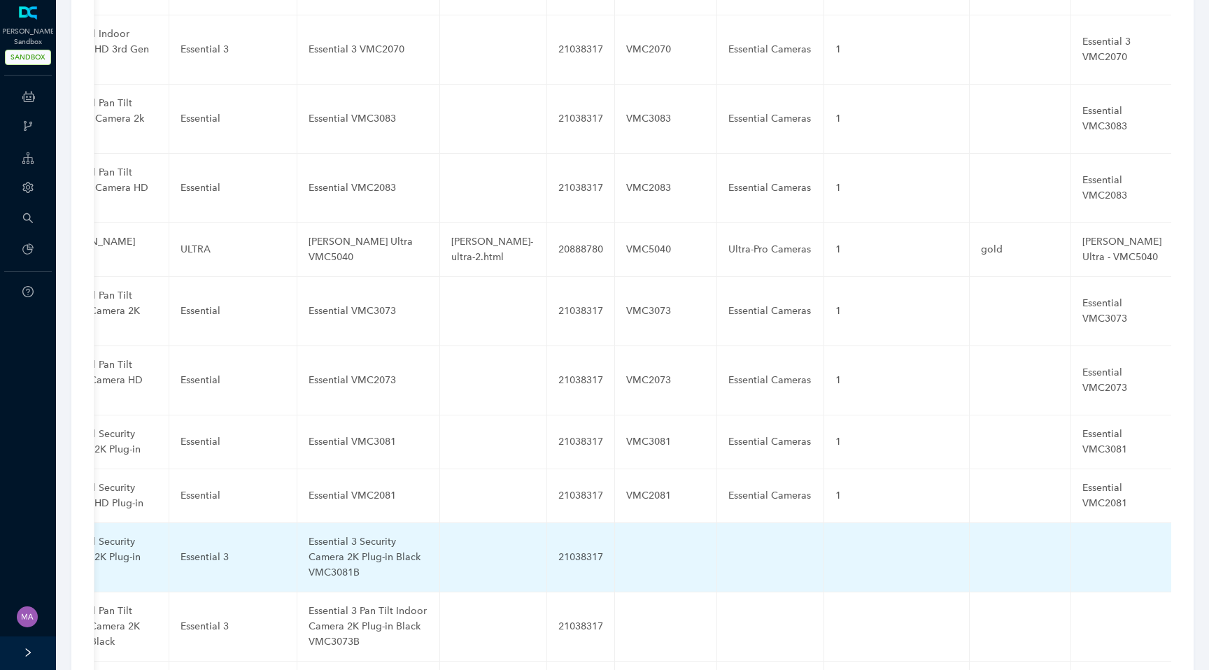
click at [637, 523] on td at bounding box center [666, 557] width 102 height 69
click at [626, 546] on input "text" at bounding box center [643, 557] width 34 height 22
paste input "VMC3081B"
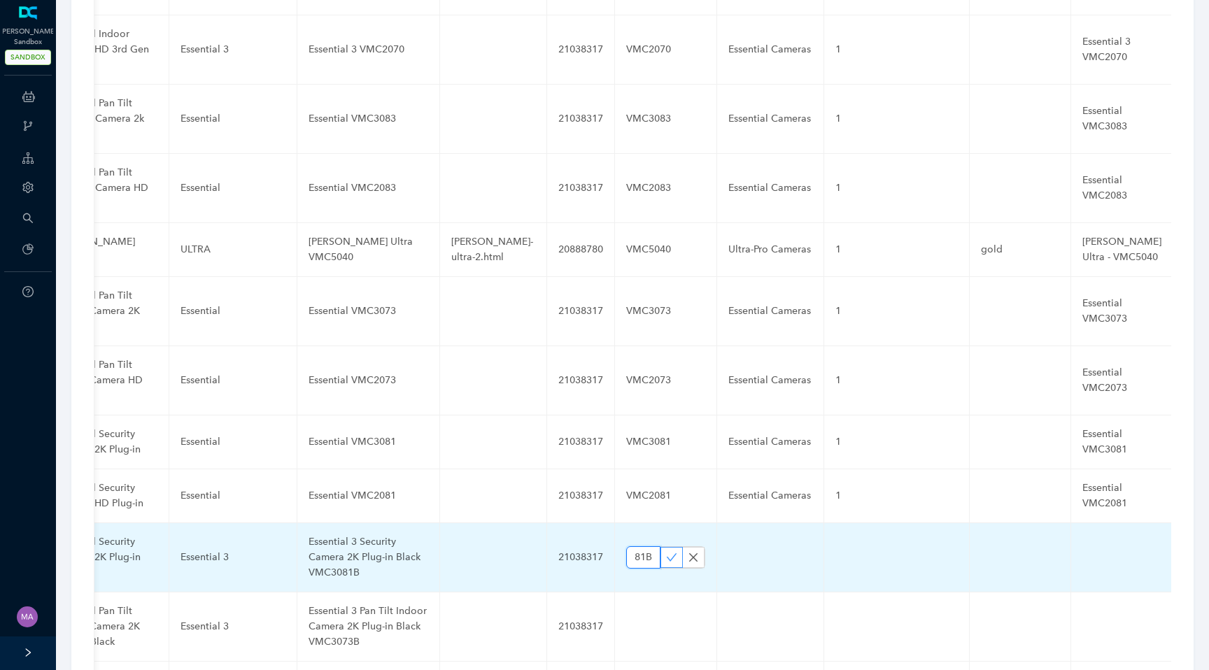
type input "VMC3081B"
click at [666, 552] on icon "check" at bounding box center [671, 557] width 11 height 11
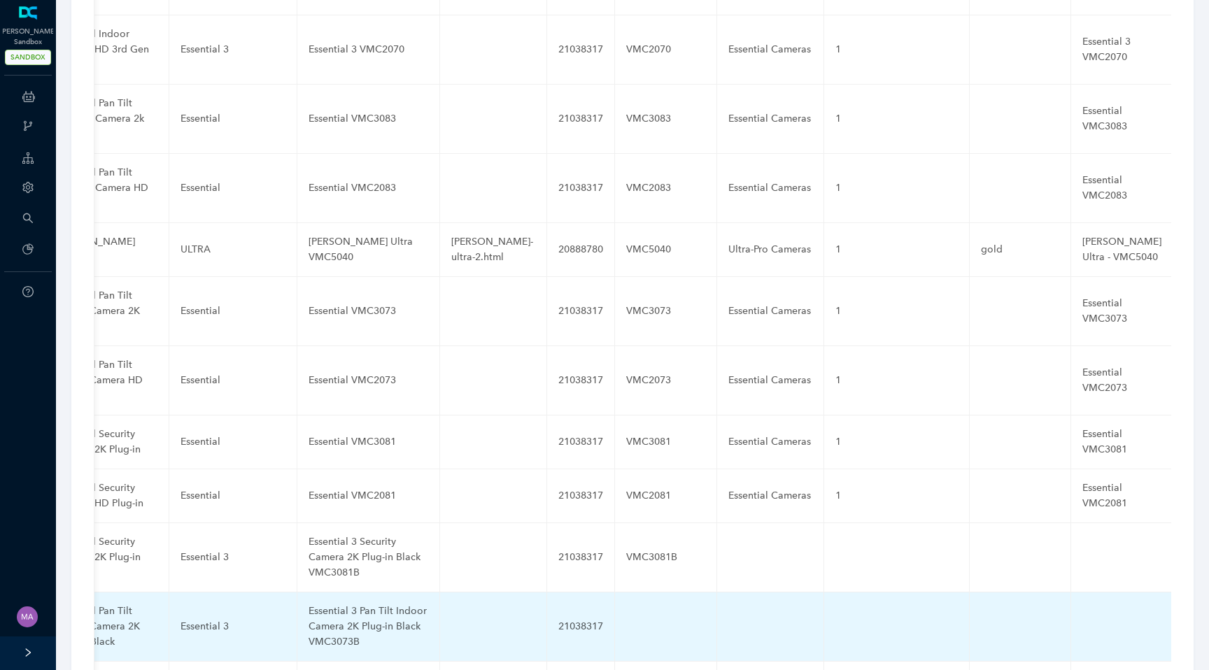
click at [616, 592] on td at bounding box center [666, 626] width 102 height 69
click at [626, 616] on input "text" at bounding box center [643, 627] width 34 height 22
paste input "VMC3073B"
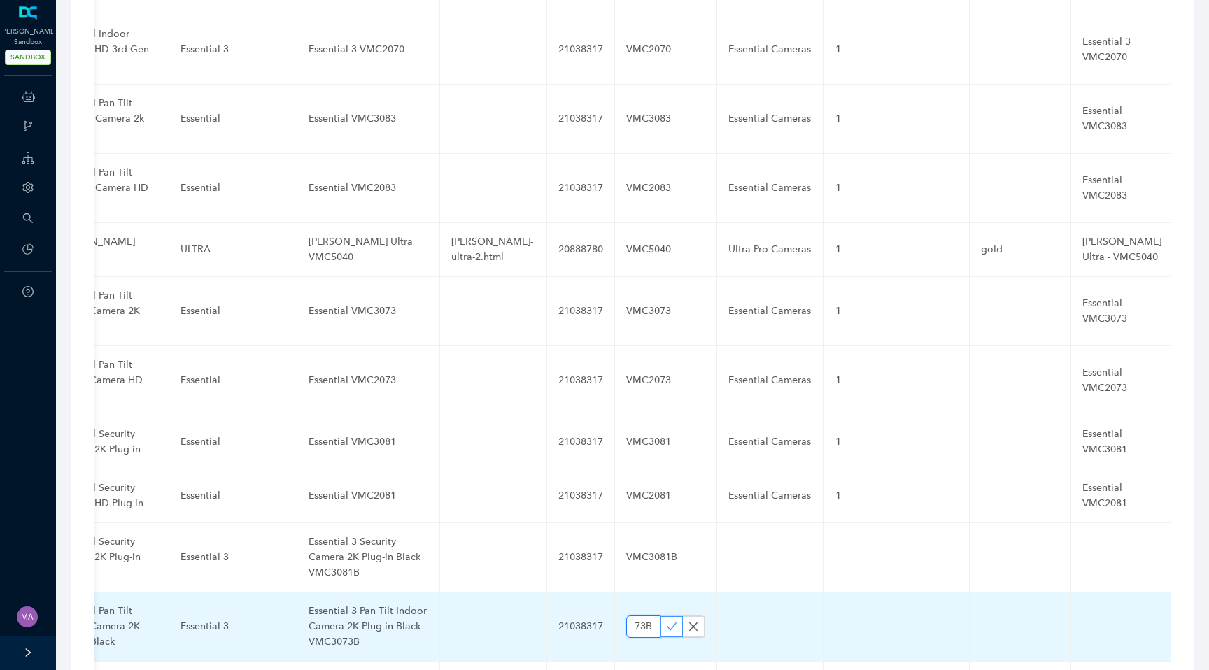
type input "VMC3073B"
click at [666, 621] on icon "check" at bounding box center [671, 626] width 11 height 11
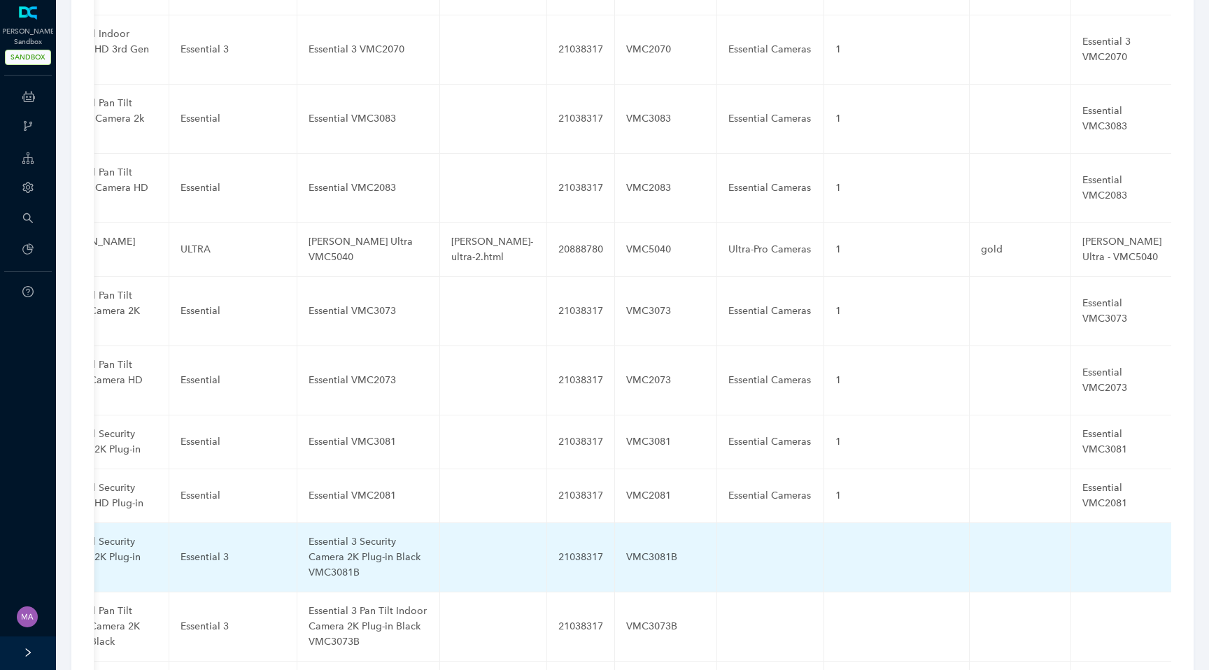
click at [718, 523] on td at bounding box center [770, 557] width 107 height 69
click at [728, 546] on input "text" at bounding box center [747, 557] width 39 height 22
paste input "Essential Cameras"
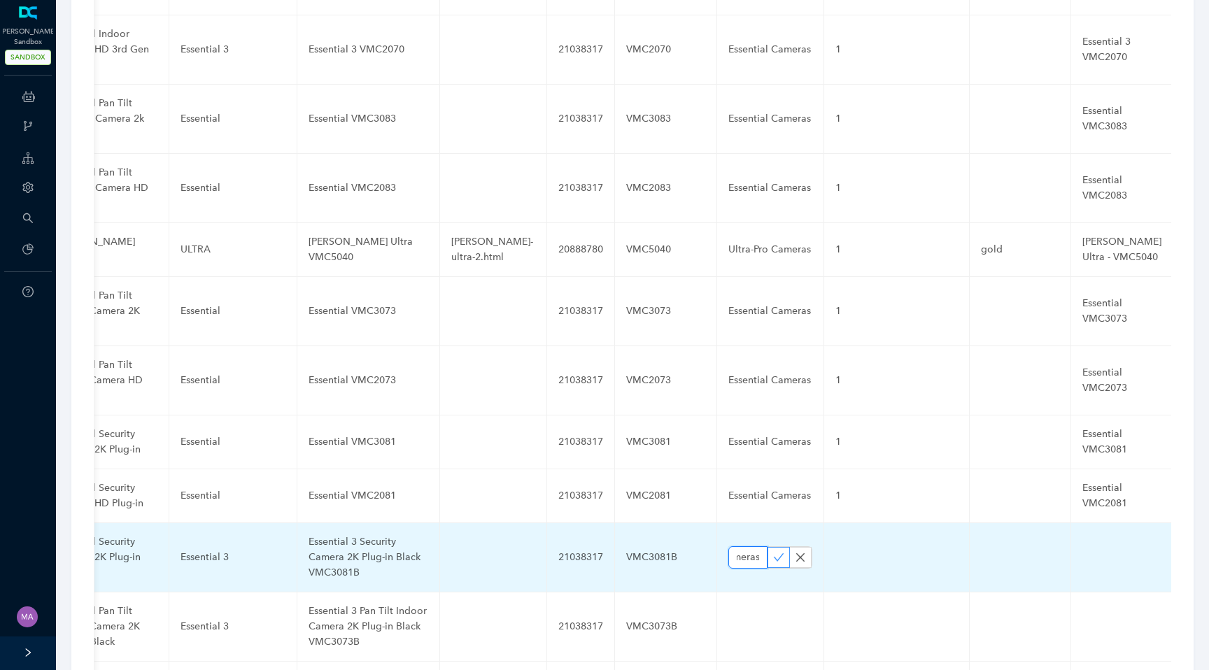
type input "Essential Cameras"
click at [773, 552] on icon "check" at bounding box center [778, 557] width 11 height 11
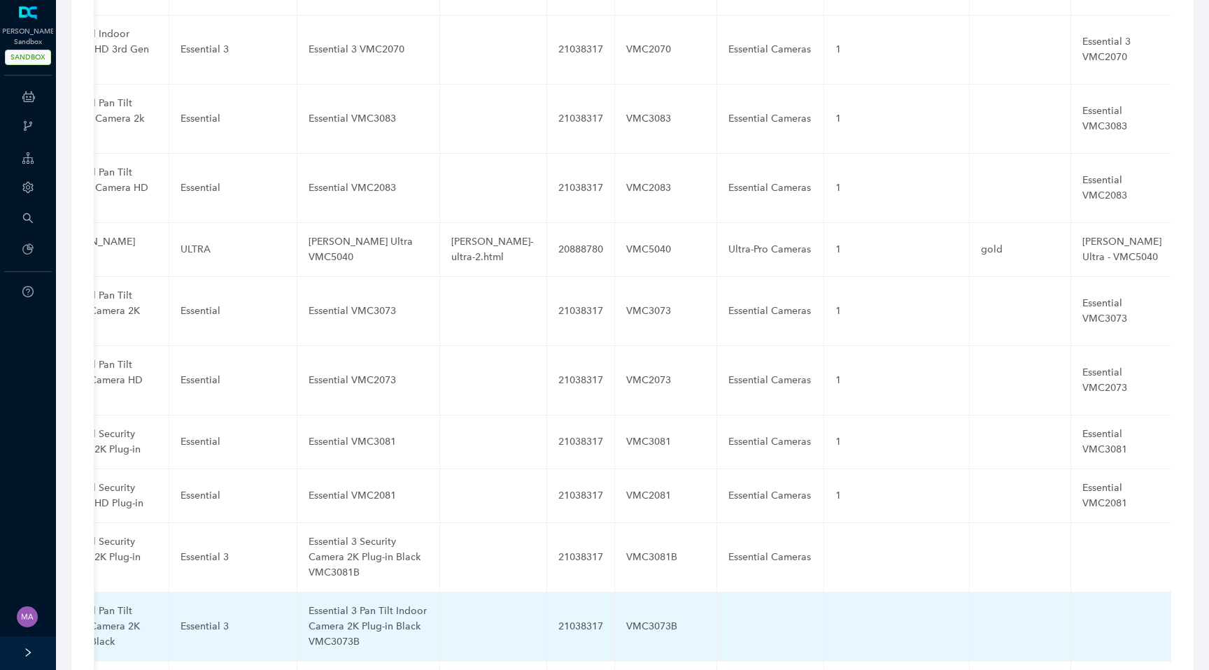
click at [717, 592] on td at bounding box center [770, 626] width 107 height 69
click at [728, 616] on input "text" at bounding box center [747, 627] width 39 height 22
paste input "Essential Cameras"
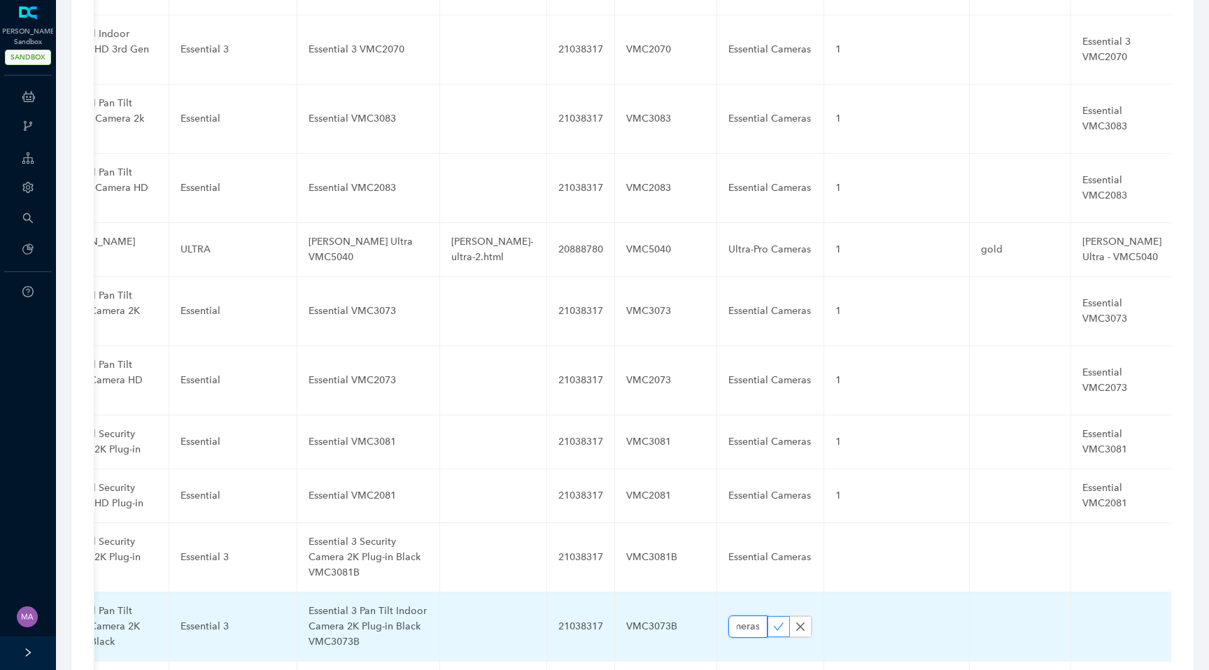
type input "Essential Cameras"
click at [773, 621] on icon "check" at bounding box center [778, 626] width 11 height 11
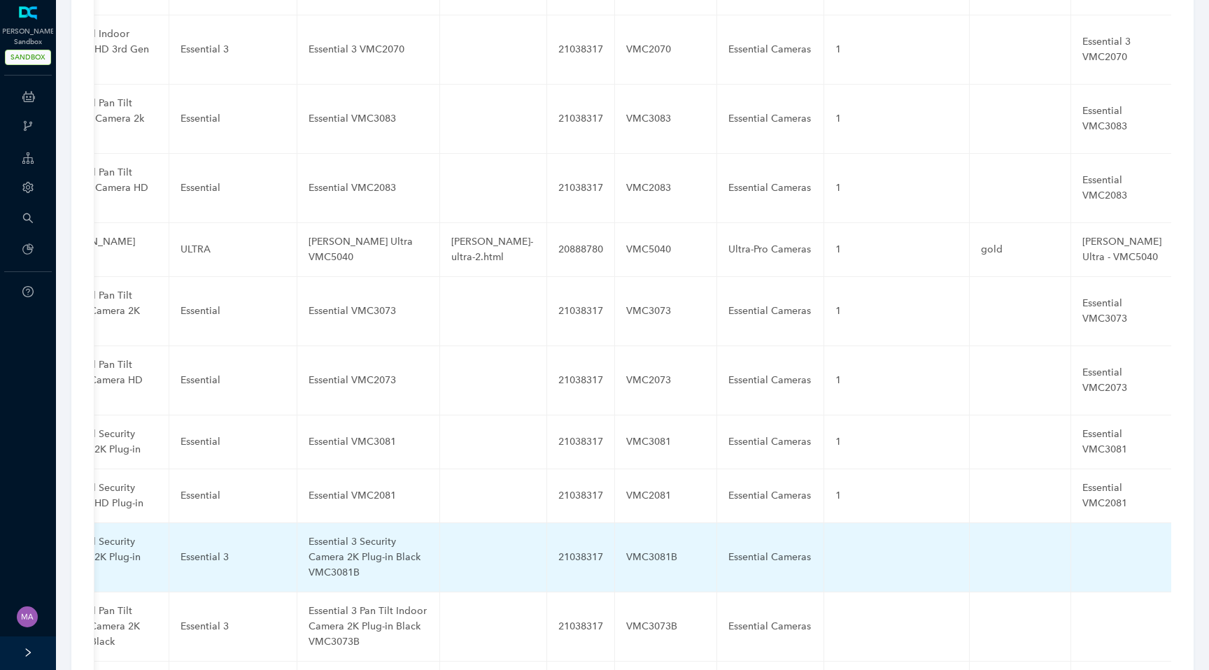
click at [830, 523] on td at bounding box center [896, 557] width 145 height 69
click at [835, 546] on input "text" at bounding box center [874, 557] width 78 height 22
paste input "1"
type input "1"
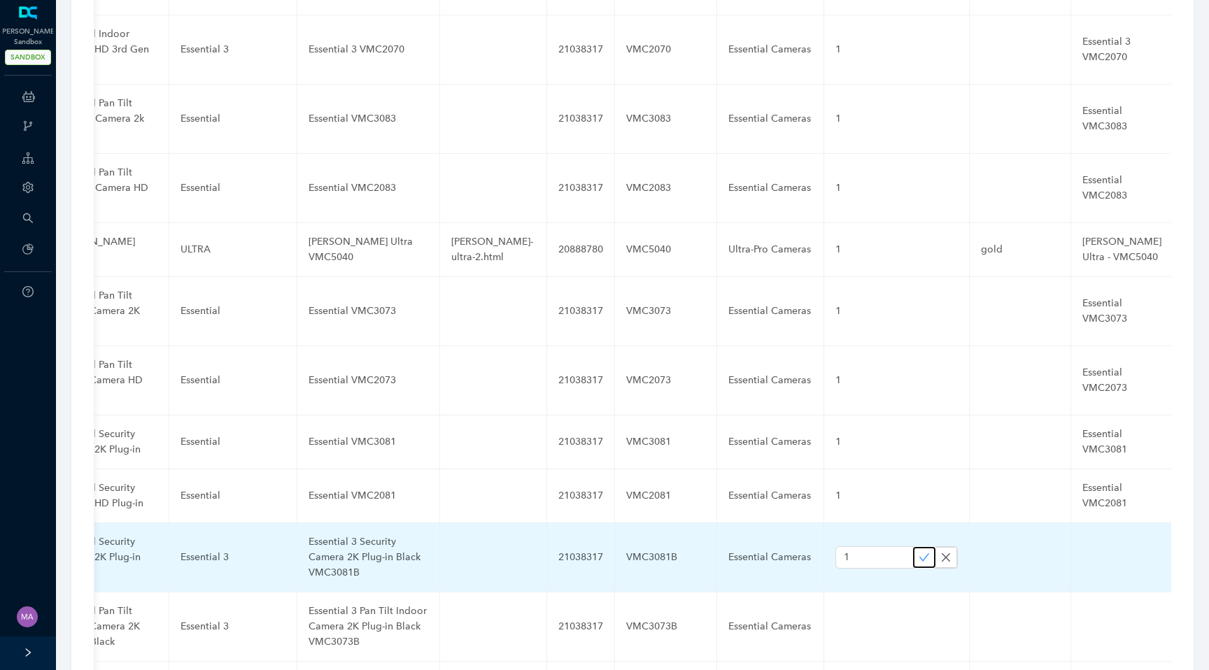
click at [918, 552] on icon "check" at bounding box center [923, 557] width 11 height 11
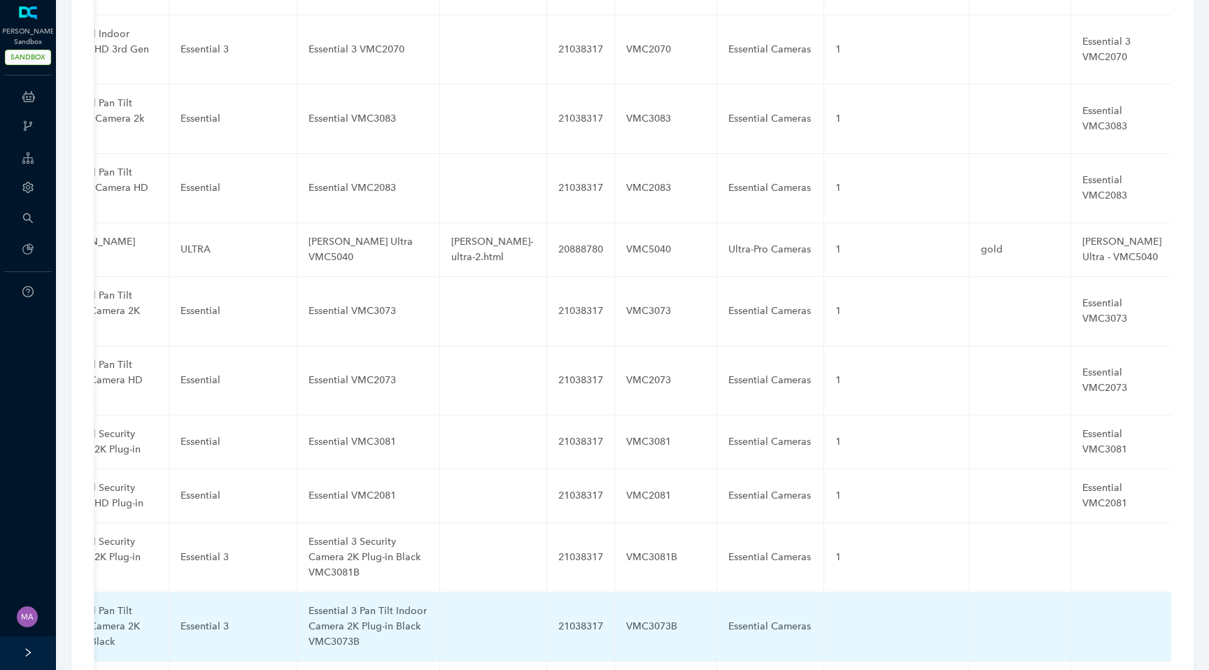
click at [829, 592] on td at bounding box center [896, 626] width 145 height 69
click at [835, 616] on input "text" at bounding box center [874, 627] width 78 height 22
paste input "1"
type input "1"
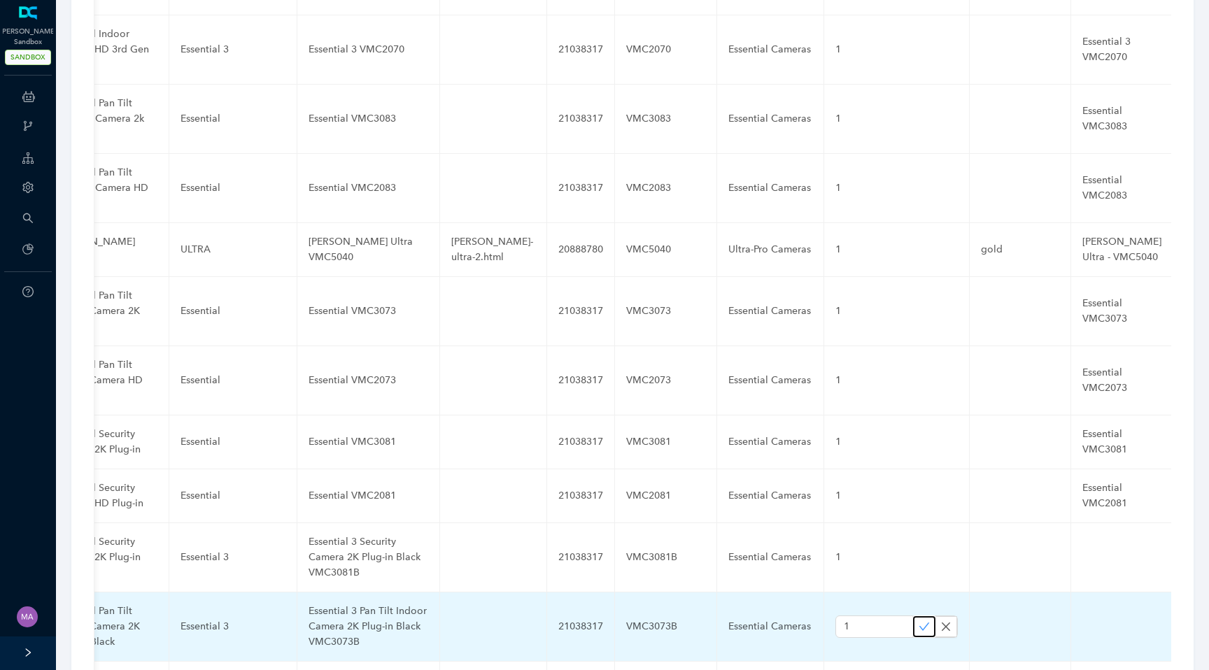
click at [919, 623] on icon "check" at bounding box center [924, 627] width 10 height 8
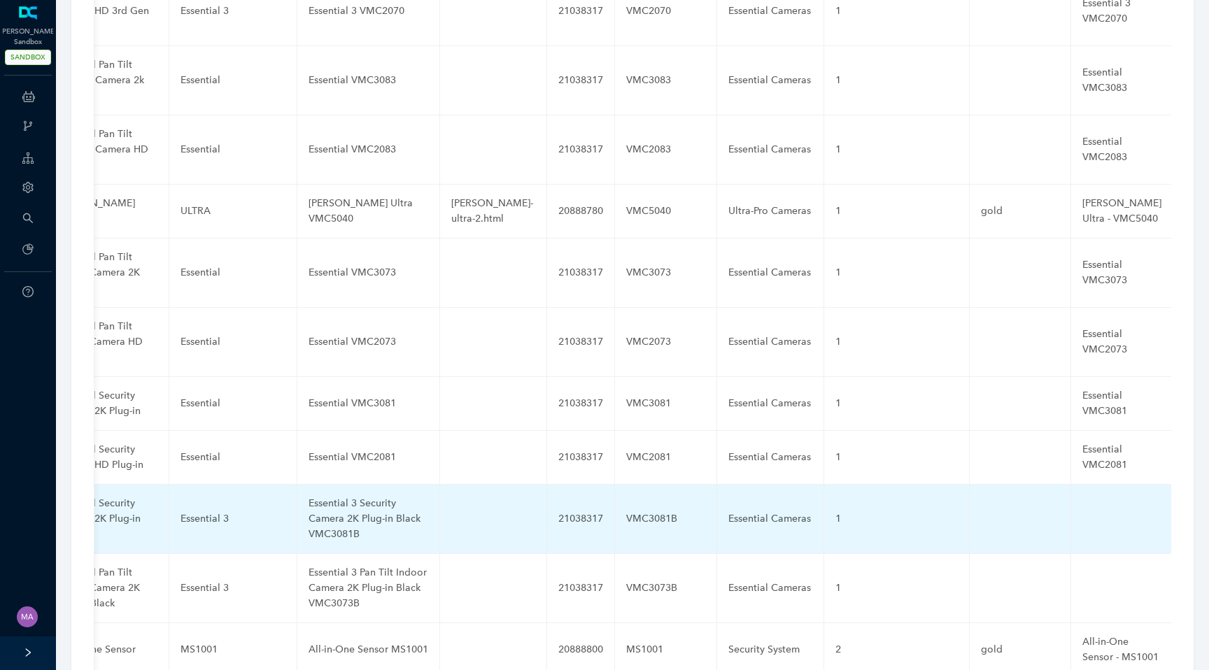
scroll to position [4223, 0]
click at [1071, 483] on td at bounding box center [1122, 517] width 102 height 69
click at [1082, 506] on input "text" at bounding box center [1099, 517] width 34 height 22
paste input "Essential 3 Security Camera 2K Plug-in Black VMC3081B"
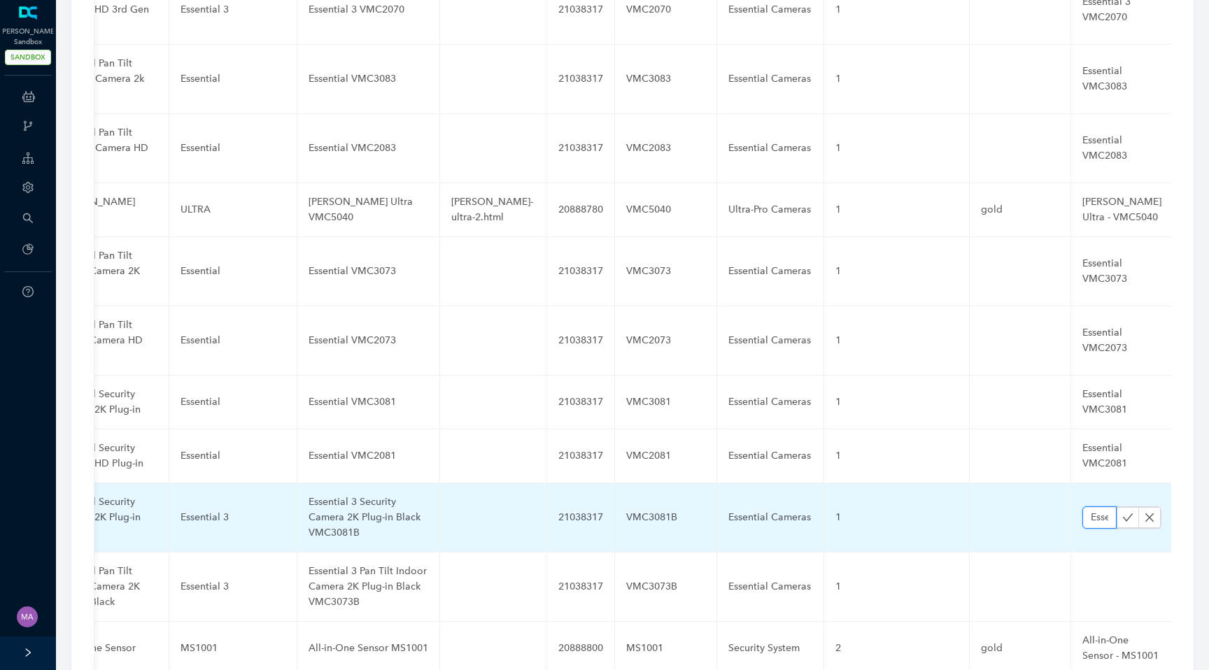
scroll to position [0, 252]
type input "Essential 3 Security Camera 2K Plug-in Black VMC3081B"
click at [1122, 512] on icon "check" at bounding box center [1127, 517] width 11 height 11
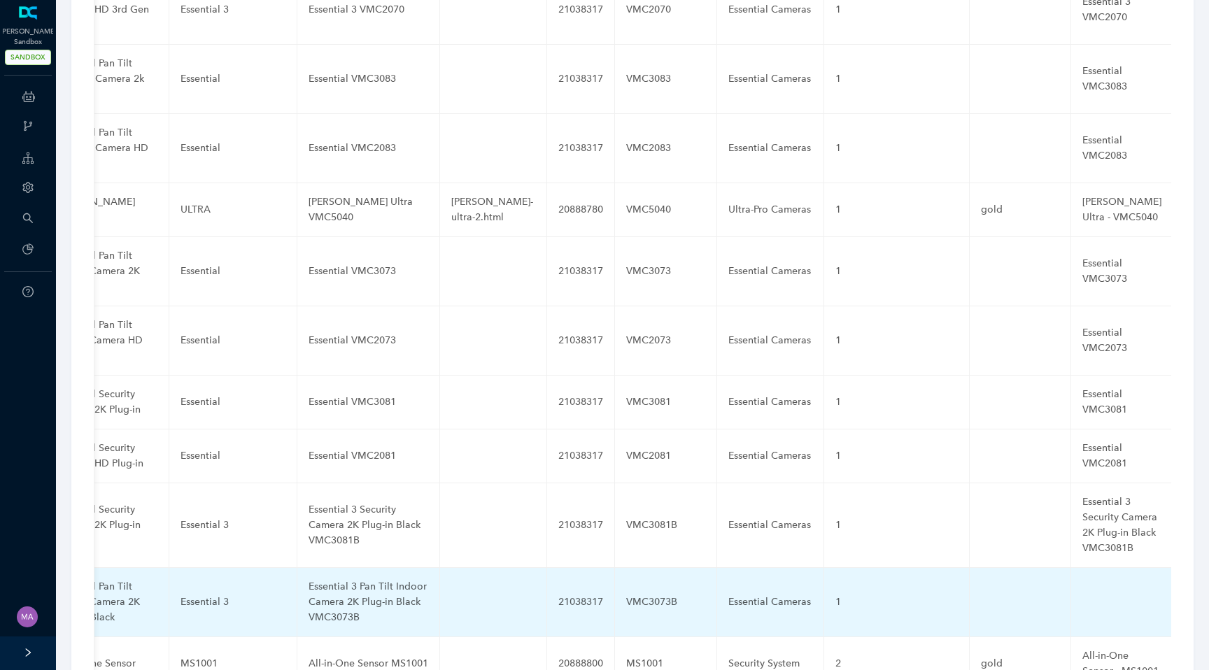
click at [1071, 568] on td at bounding box center [1122, 602] width 102 height 69
click at [1082, 591] on input "text" at bounding box center [1099, 602] width 34 height 22
paste input "Essential 3 Security Camera 2K Plug-in Black VMC3081B"
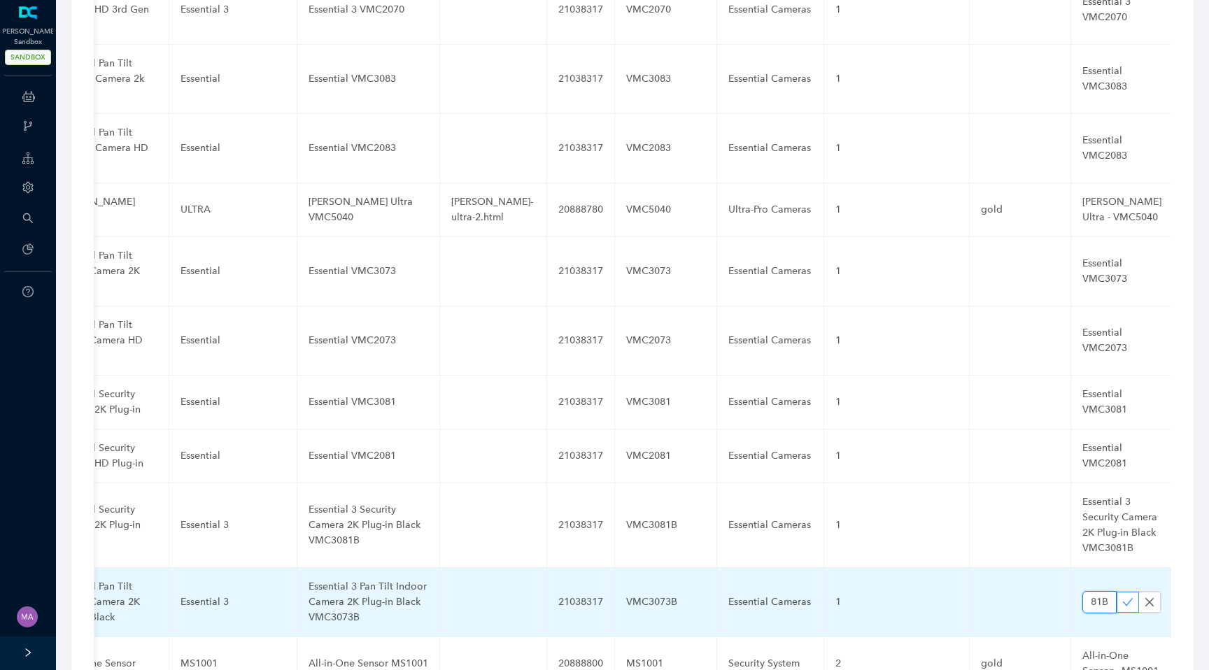
type input "Essential 3 Security Camera 2K Plug-in Black VMC3081B"
click at [1122, 597] on icon "check" at bounding box center [1127, 602] width 11 height 11
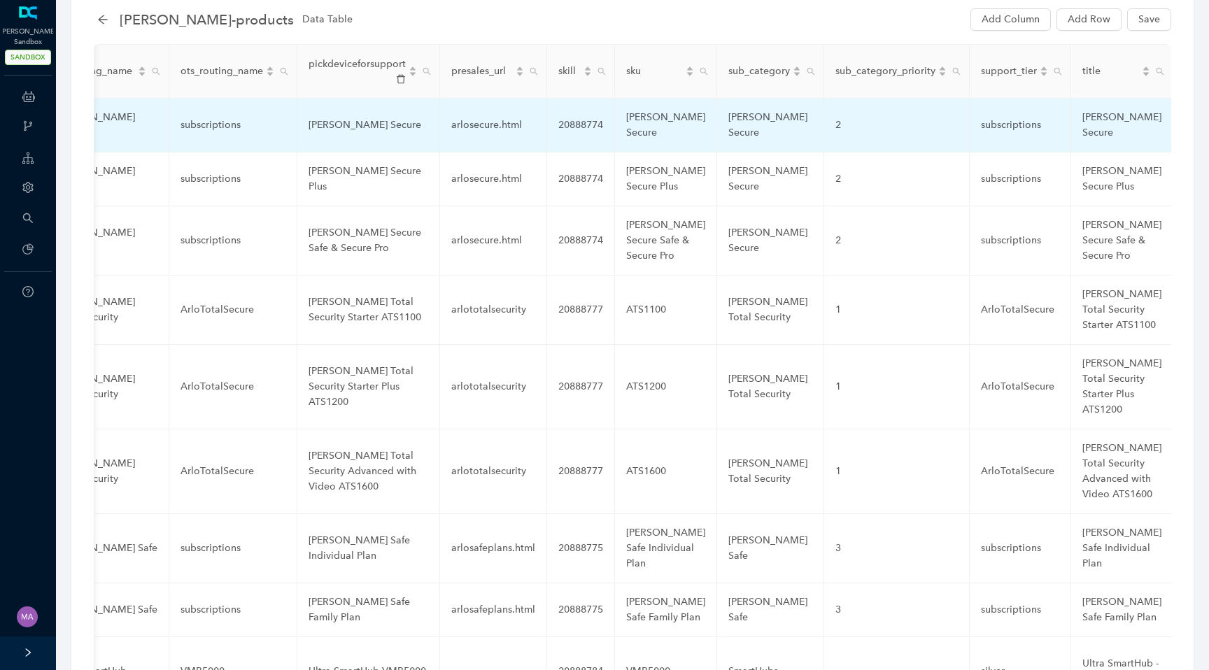
scroll to position [0, 0]
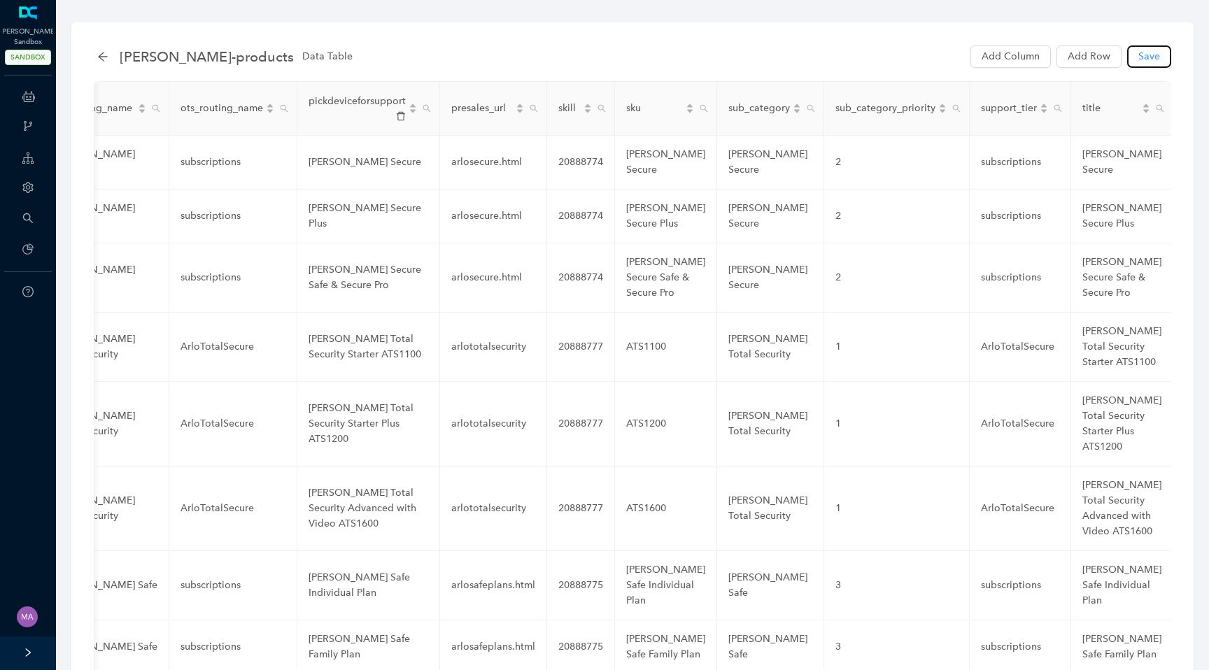
click at [1136, 54] on button "Save" at bounding box center [1149, 56] width 44 height 22
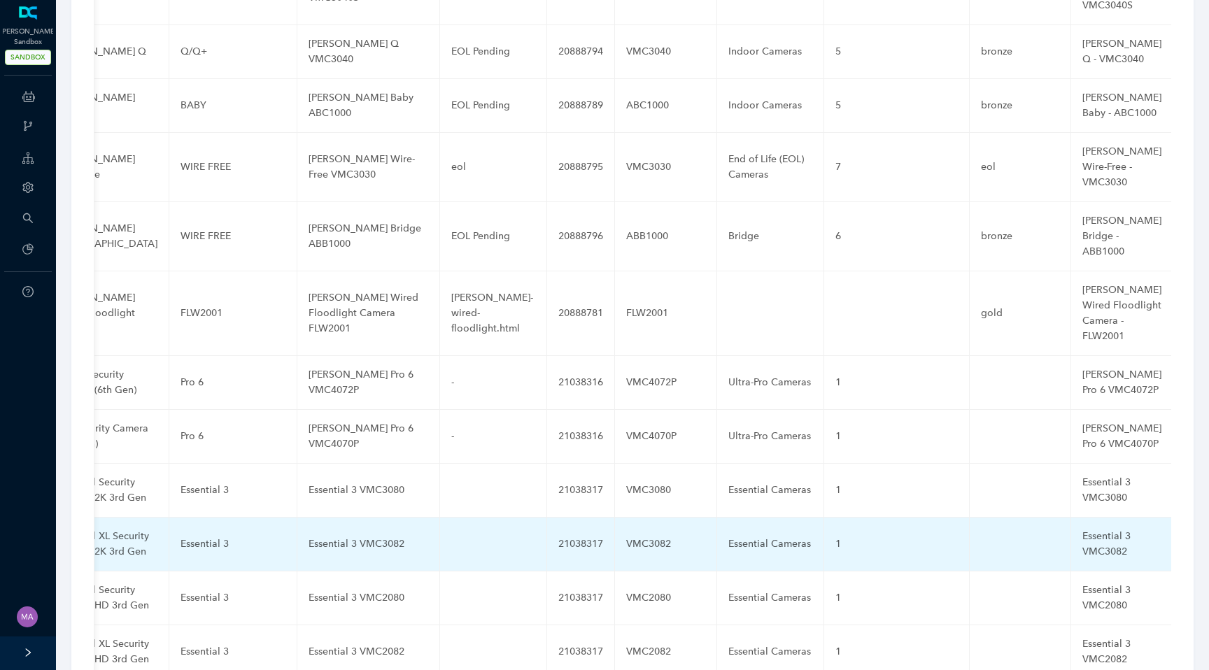
scroll to position [3339, 0]
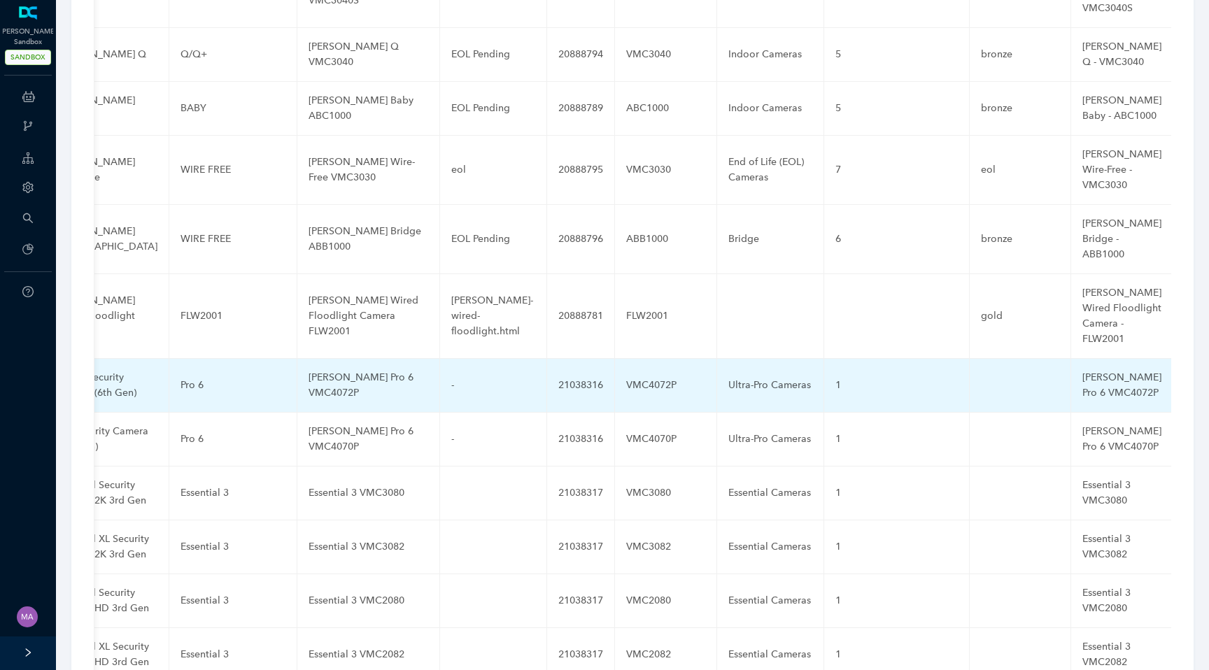
click at [358, 370] on div "[PERSON_NAME] Pro 6 VMC4072P" at bounding box center [368, 385] width 120 height 31
click at [341, 374] on input "[PERSON_NAME] Pro 6 VMC4072P" at bounding box center [345, 385] width 75 height 22
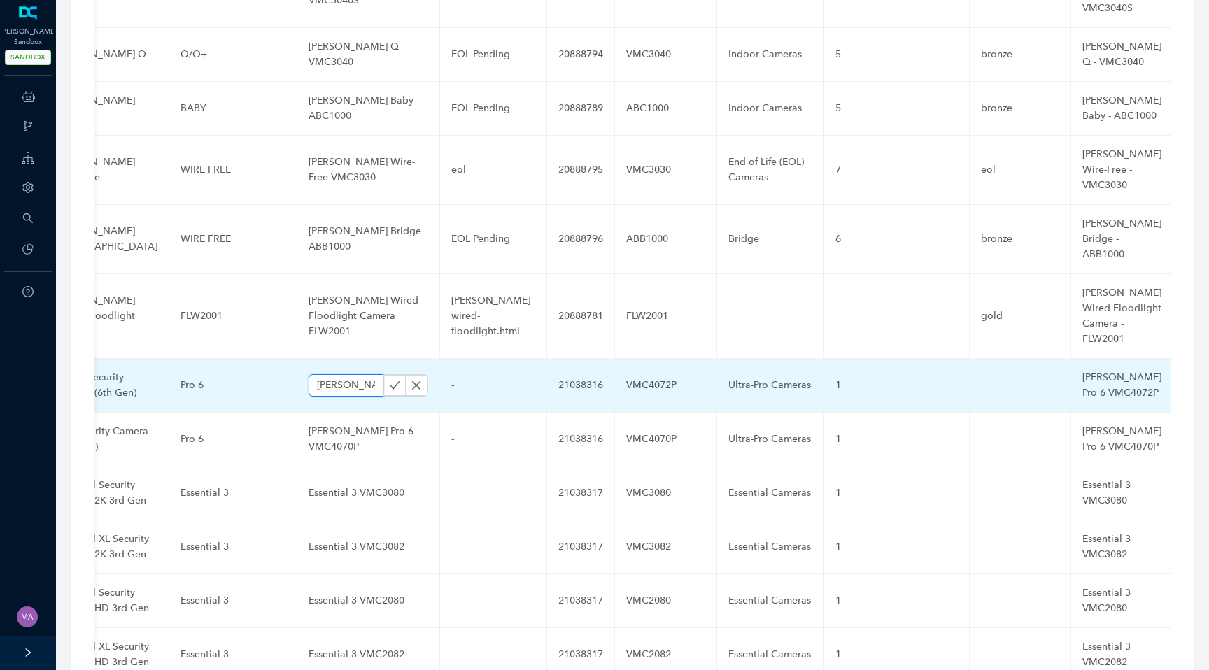
paste input "XL"
type input "[PERSON_NAME] Pro 6 XL VMC4072P"
click at [389, 380] on icon "check" at bounding box center [394, 385] width 11 height 11
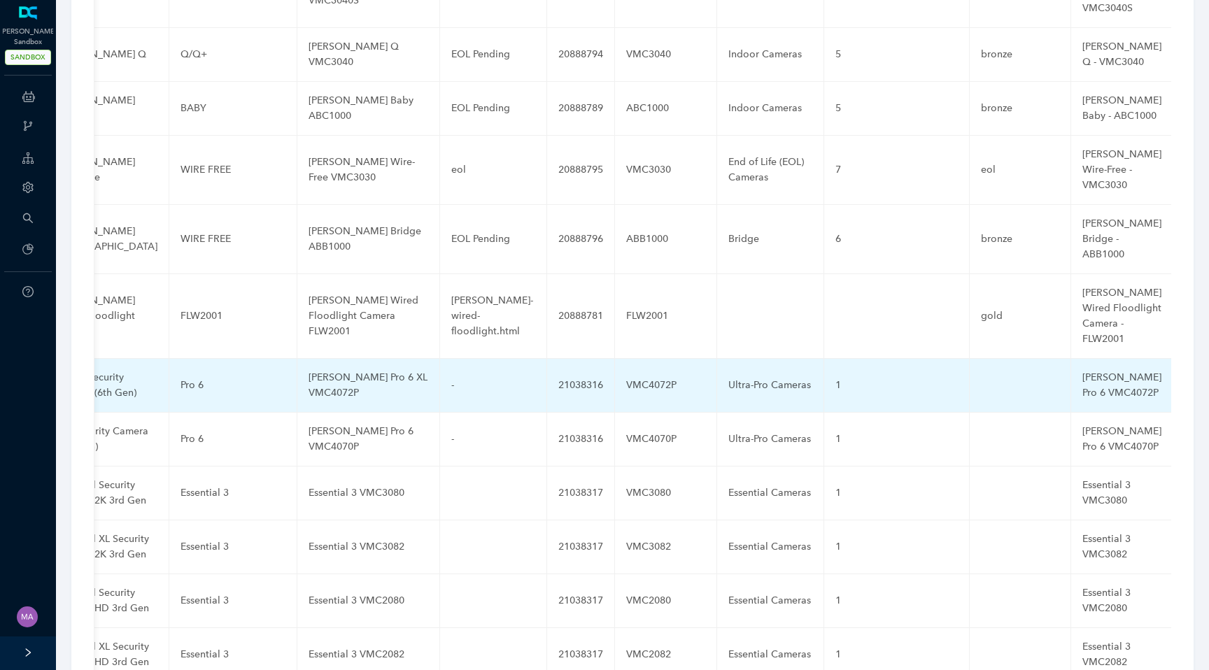
click at [1082, 370] on div "[PERSON_NAME] Pro 6 VMC4072P" at bounding box center [1121, 385] width 79 height 31
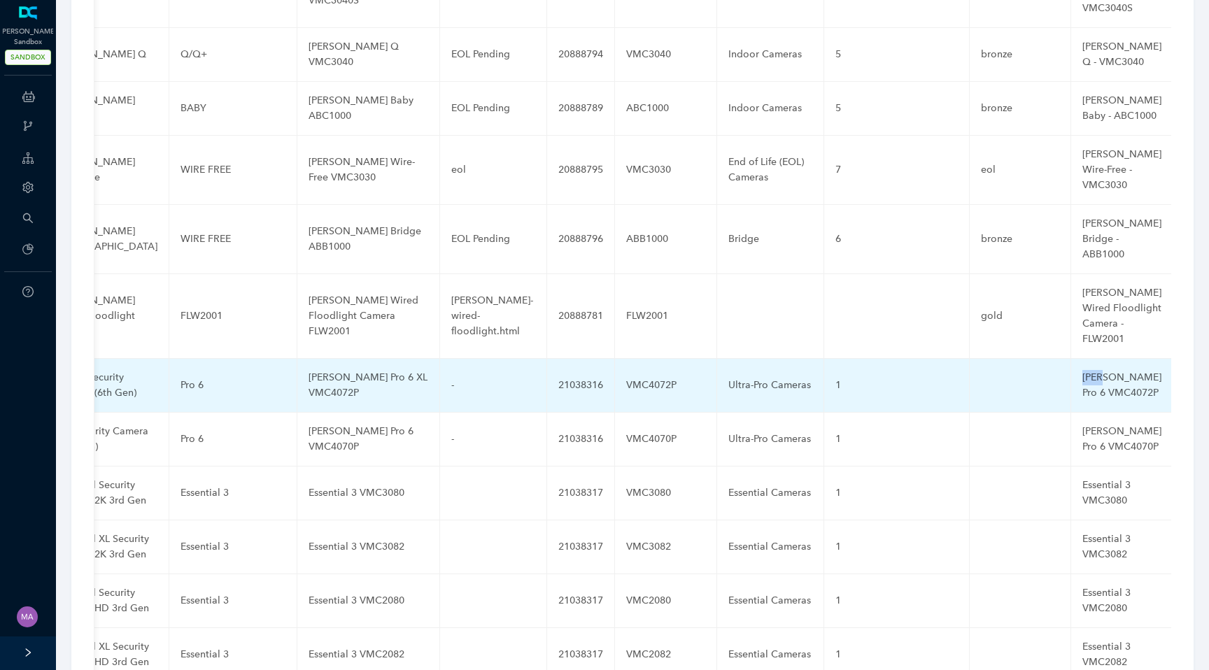
click at [1082, 370] on div "[PERSON_NAME] Pro 6 VMC4072P" at bounding box center [1121, 385] width 79 height 31
click at [1082, 374] on input "[PERSON_NAME] Pro 6 VMC4072P" at bounding box center [1099, 385] width 34 height 22
paste input "XL"
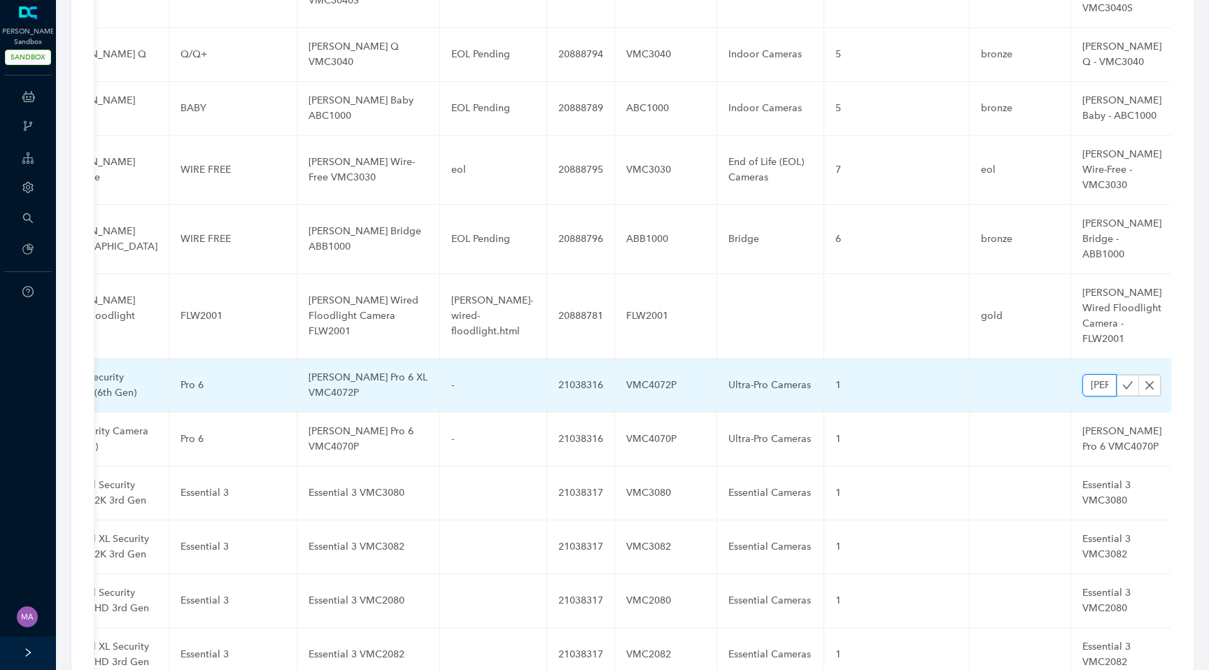
scroll to position [0, 111]
type input "[PERSON_NAME] Pro 6 XL VMC4072P"
click at [1122, 380] on icon "check" at bounding box center [1127, 385] width 11 height 11
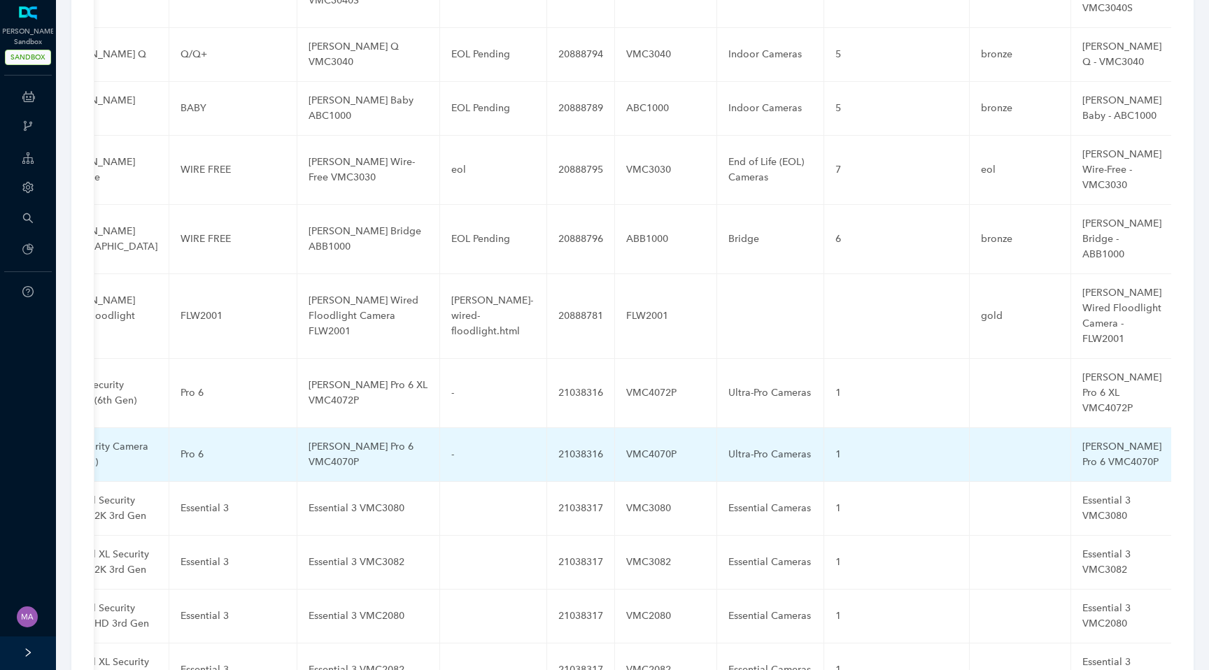
click at [348, 439] on div "[PERSON_NAME] Pro 6 VMC4070P" at bounding box center [368, 454] width 120 height 31
click at [334, 443] on input "[PERSON_NAME] Pro 6 VMC4070P" at bounding box center [345, 454] width 75 height 22
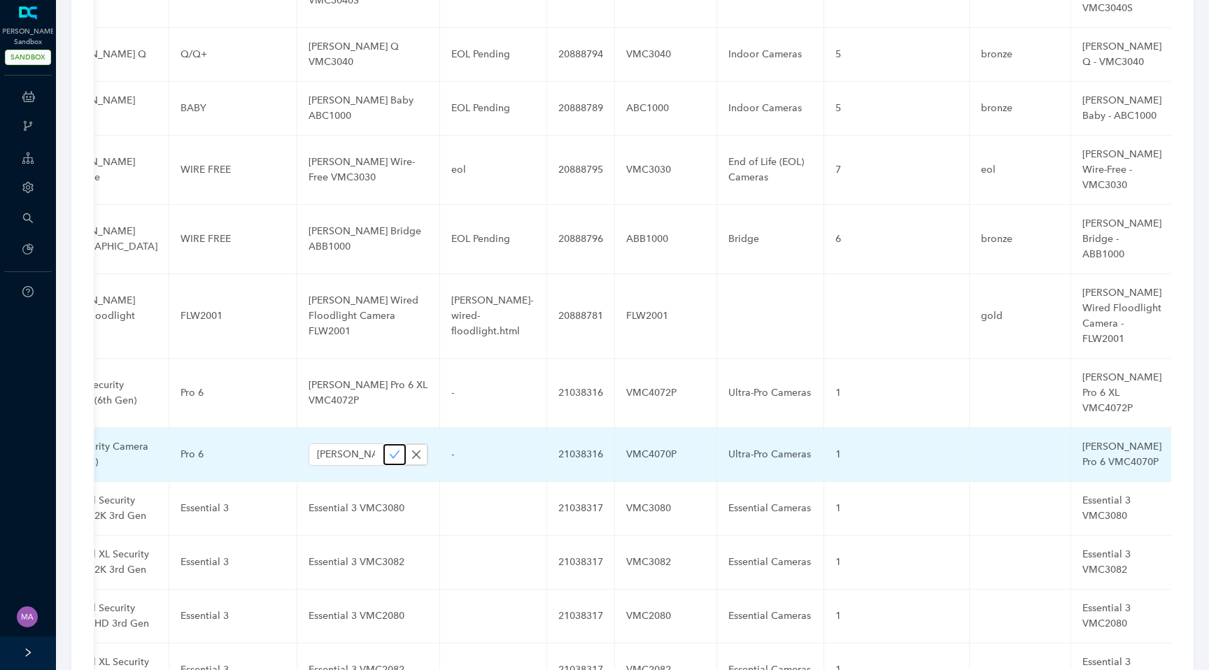
click at [390, 450] on icon "check" at bounding box center [395, 454] width 10 height 8
click at [1082, 439] on div "[PERSON_NAME] Pro 6 VMC4070P" at bounding box center [1121, 454] width 79 height 31
click at [1082, 443] on input "[PERSON_NAME] Pro 6 VMC4070P" at bounding box center [1099, 454] width 34 height 22
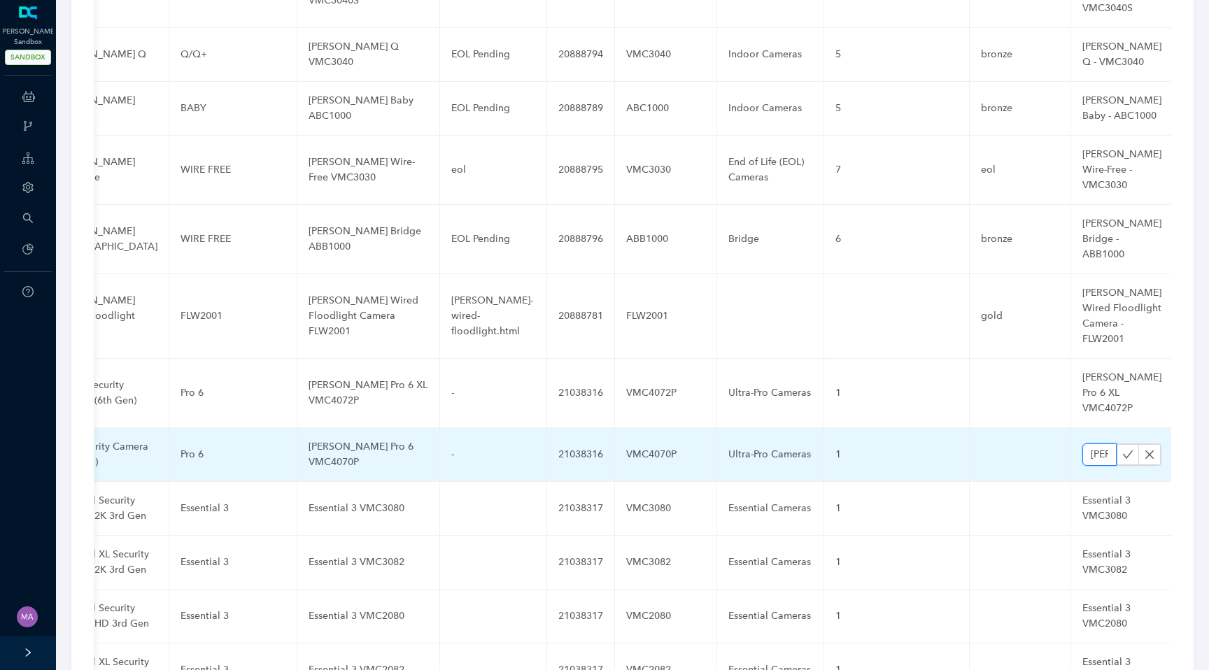
click at [1082, 443] on input "[PERSON_NAME] Pro 6 VMC4070P" at bounding box center [1099, 454] width 34 height 22
click at [1122, 449] on icon "check" at bounding box center [1127, 454] width 11 height 11
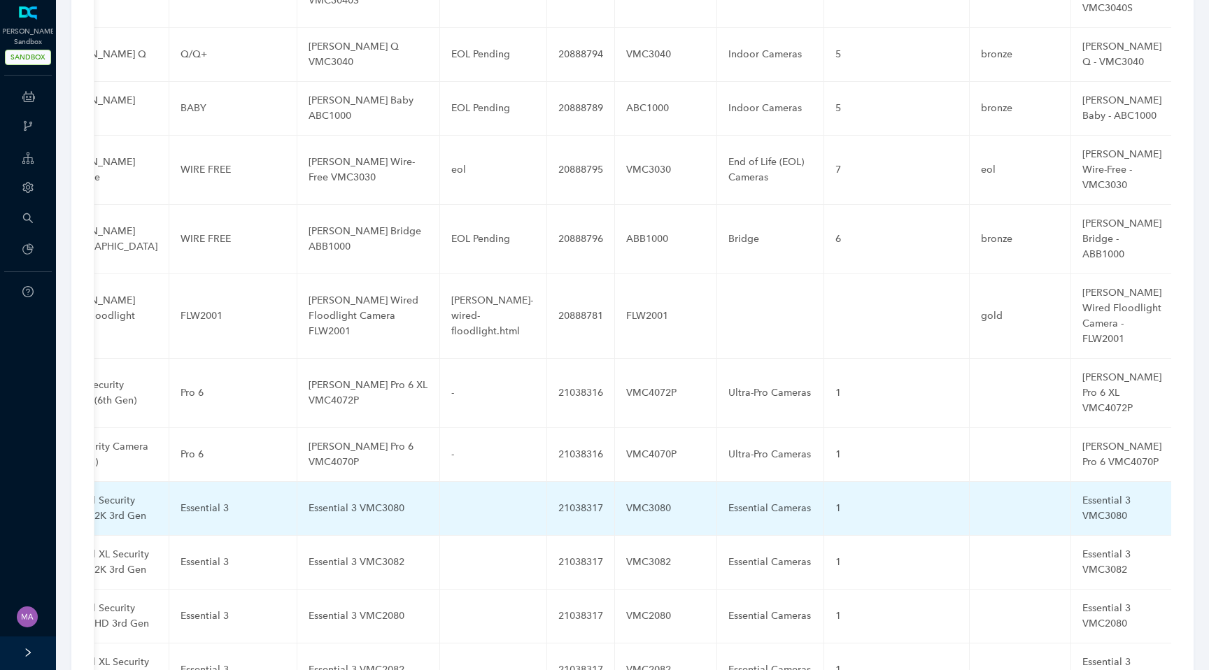
click at [336, 501] on div "Essential 3 VMC3080" at bounding box center [368, 508] width 120 height 15
click at [329, 497] on input "Essential 3 VMC3080" at bounding box center [345, 508] width 75 height 22
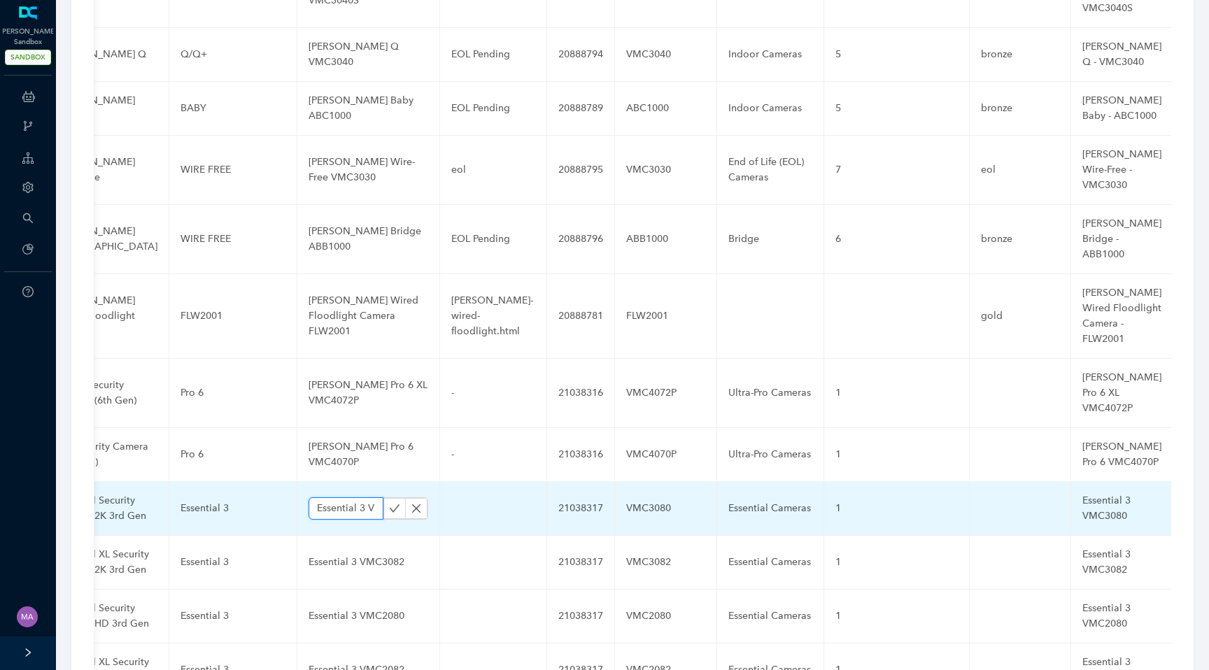
paste input "Security 2K"
type input "Essential 3 Security 2K VMC3080"
click at [390, 504] on icon "check" at bounding box center [395, 508] width 10 height 8
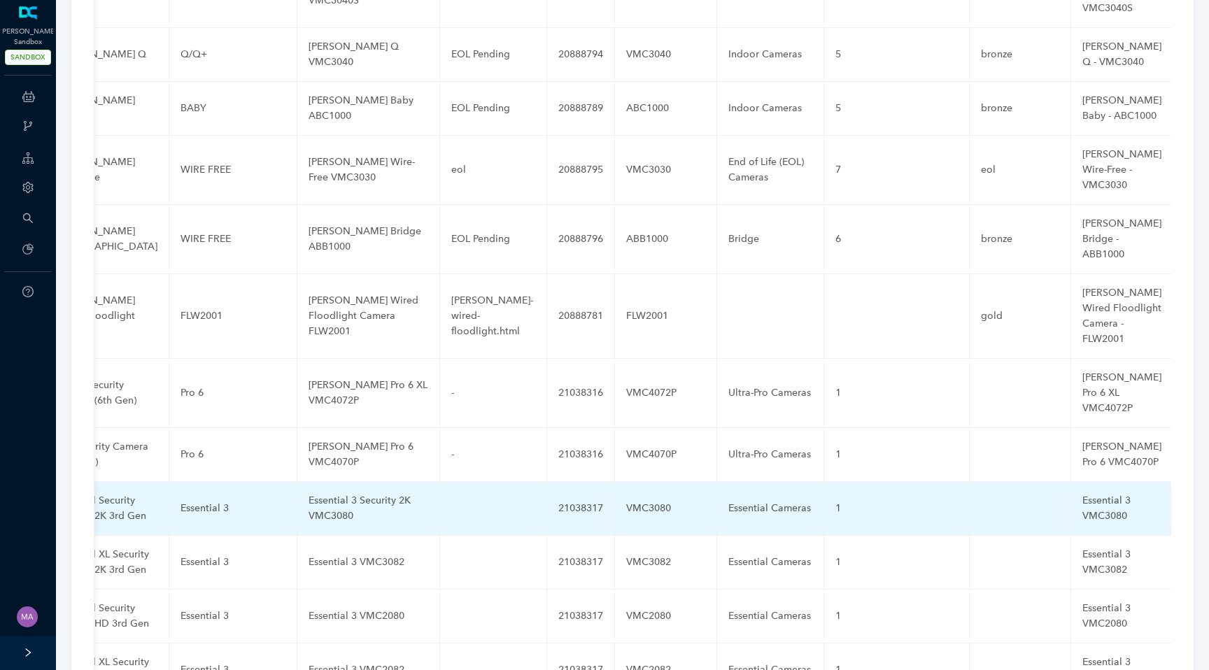
click at [1082, 493] on div "Essential 3 VMC3080" at bounding box center [1121, 508] width 79 height 31
click at [1082, 497] on input "Essential 3 VMC3080" at bounding box center [1099, 508] width 34 height 22
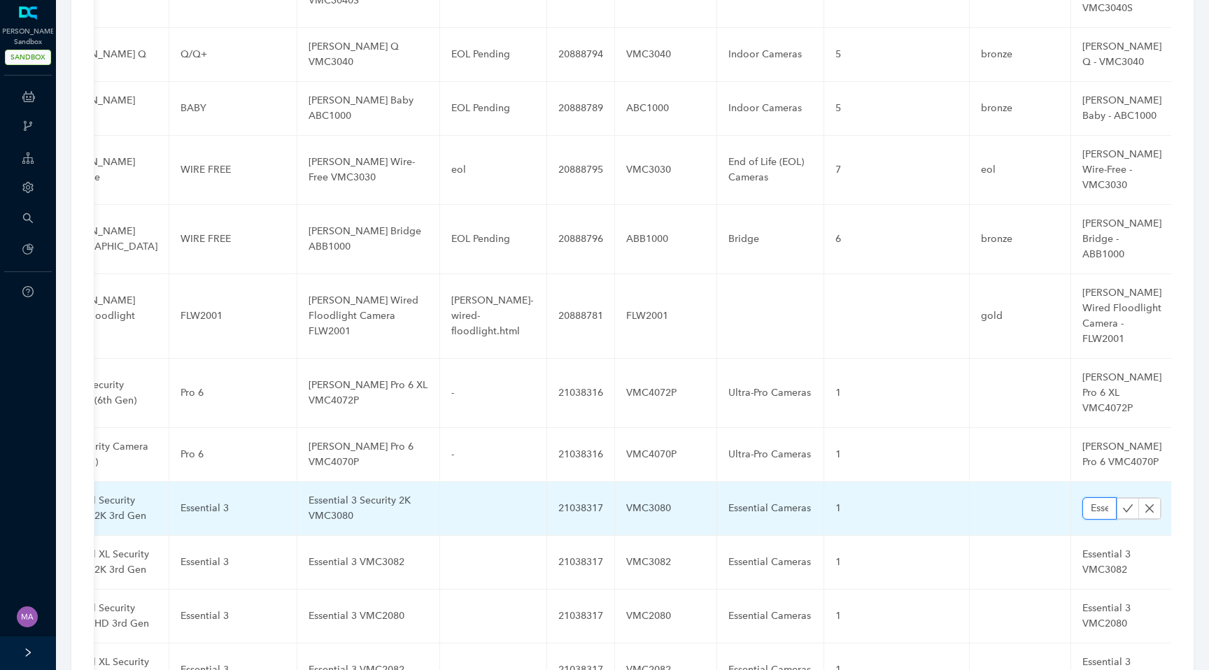
click at [1082, 497] on input "Essential 3 VMC3080" at bounding box center [1099, 508] width 34 height 22
paste input "Security 2K"
type input "Essential 3 Security 2K VMC3080"
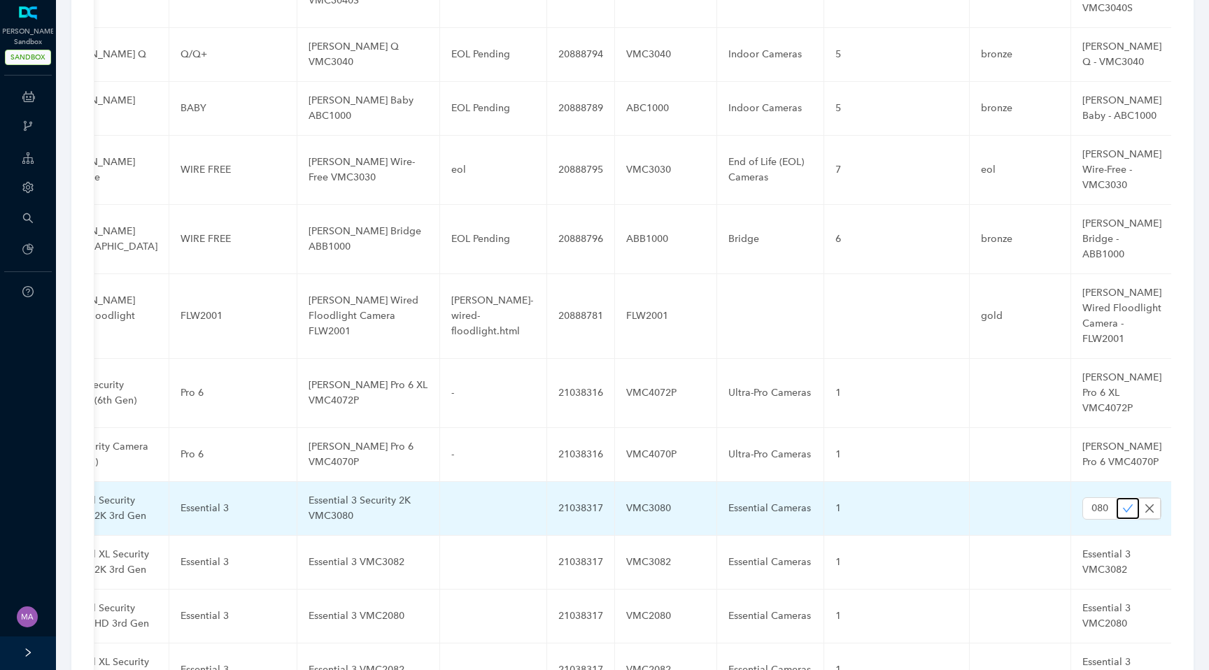
scroll to position [0, 0]
click at [1122, 503] on icon "check" at bounding box center [1127, 508] width 11 height 11
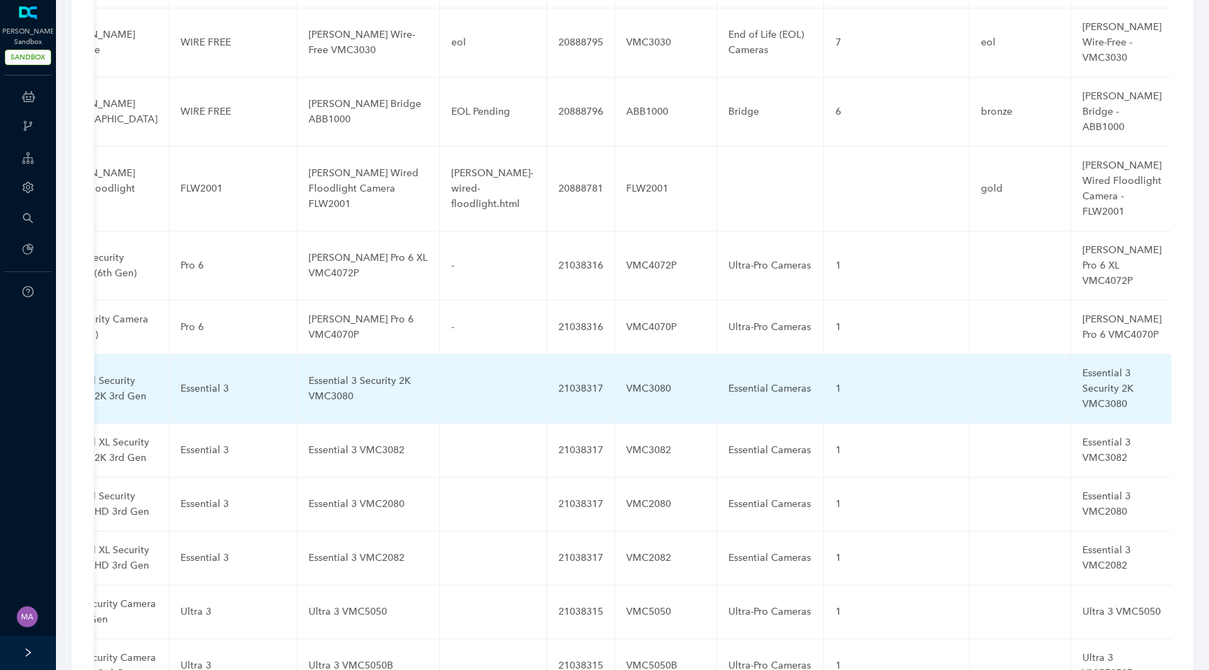
scroll to position [3452, 0]
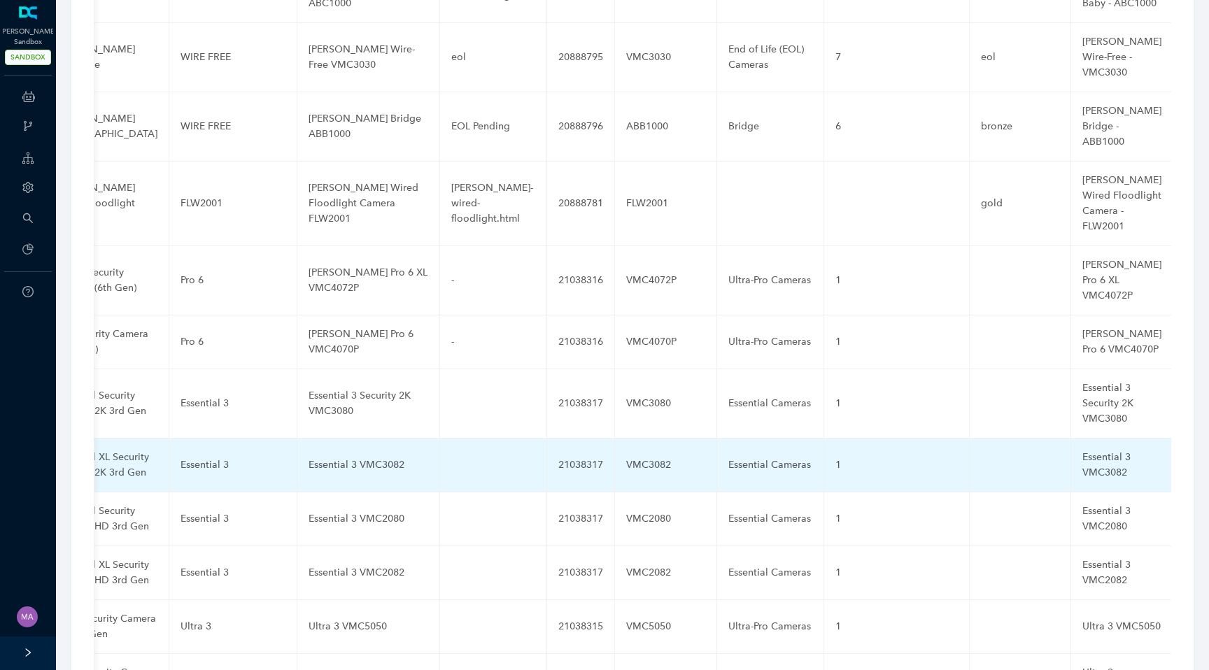
click at [374, 457] on div "Essential 3 VMC3082" at bounding box center [368, 464] width 120 height 15
click at [331, 454] on input "Essential 3 VMC3082" at bounding box center [345, 465] width 75 height 22
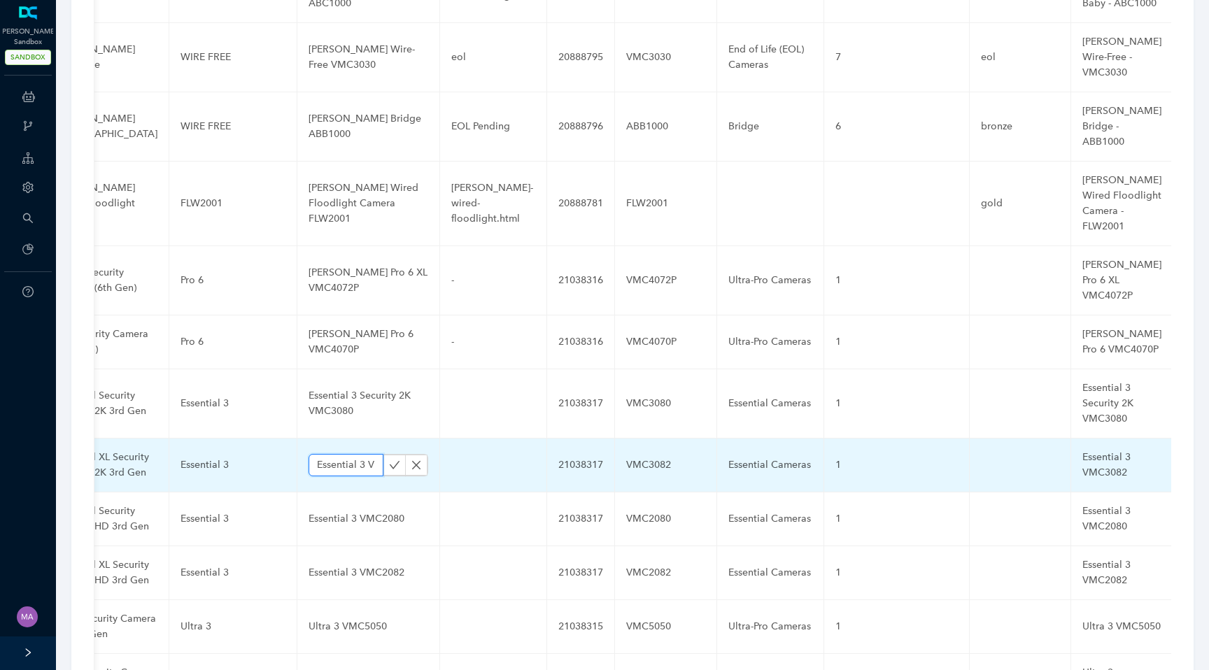
paste input "Security XL 2K"
type input "Essential 3 Security XL 2K VMC3082"
click at [389, 460] on icon "check" at bounding box center [394, 465] width 11 height 11
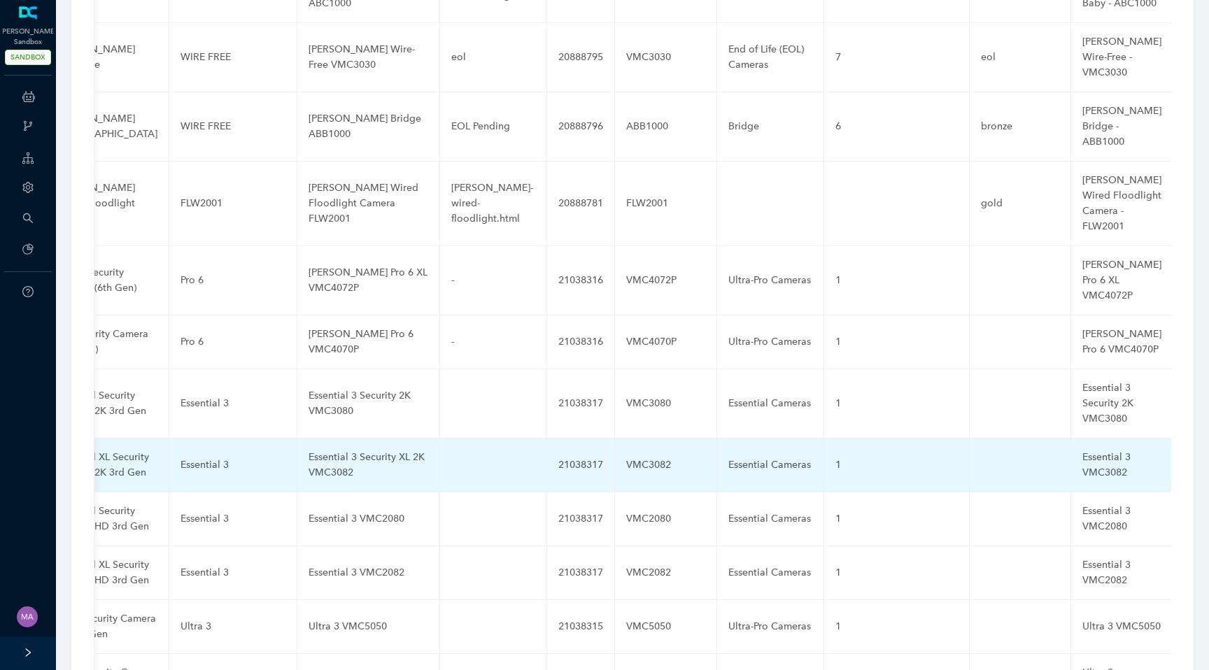
click at [1082, 450] on div "Essential 3 VMC3082" at bounding box center [1121, 465] width 79 height 31
click at [1082, 454] on input "Essential 3 VMC3082" at bounding box center [1099, 465] width 34 height 22
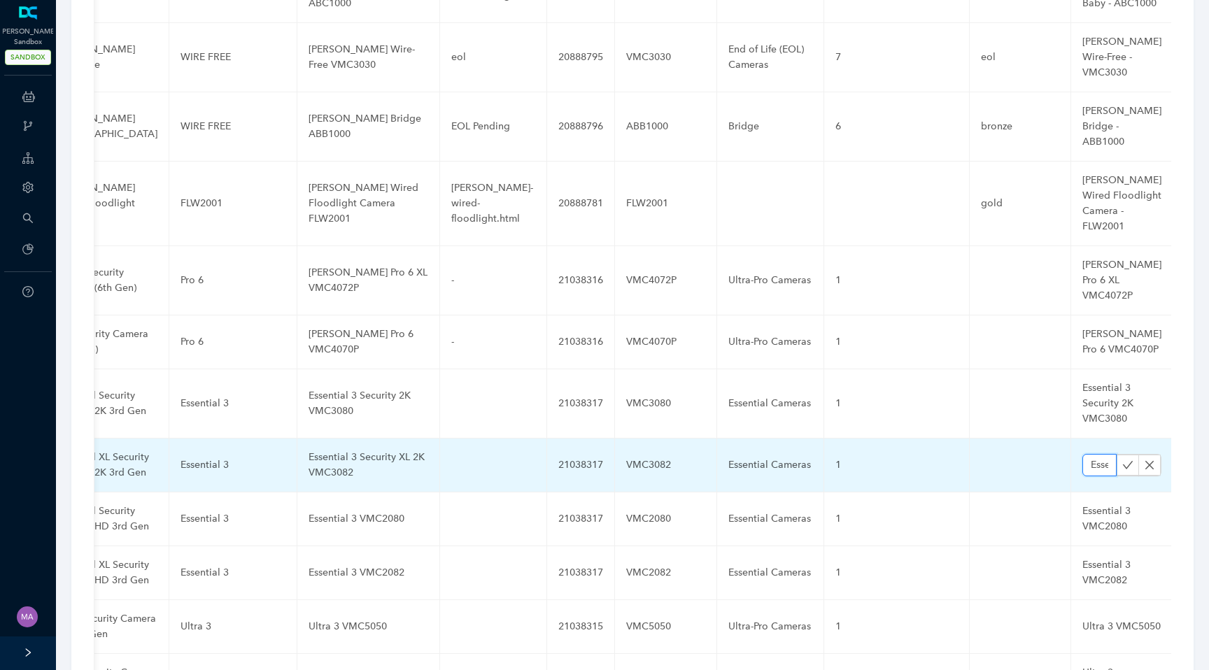
paste input "Security XL 2K"
type input "Essential 3 Security XL 2K VMC3082"
click at [1123, 461] on icon "check" at bounding box center [1128, 465] width 10 height 8
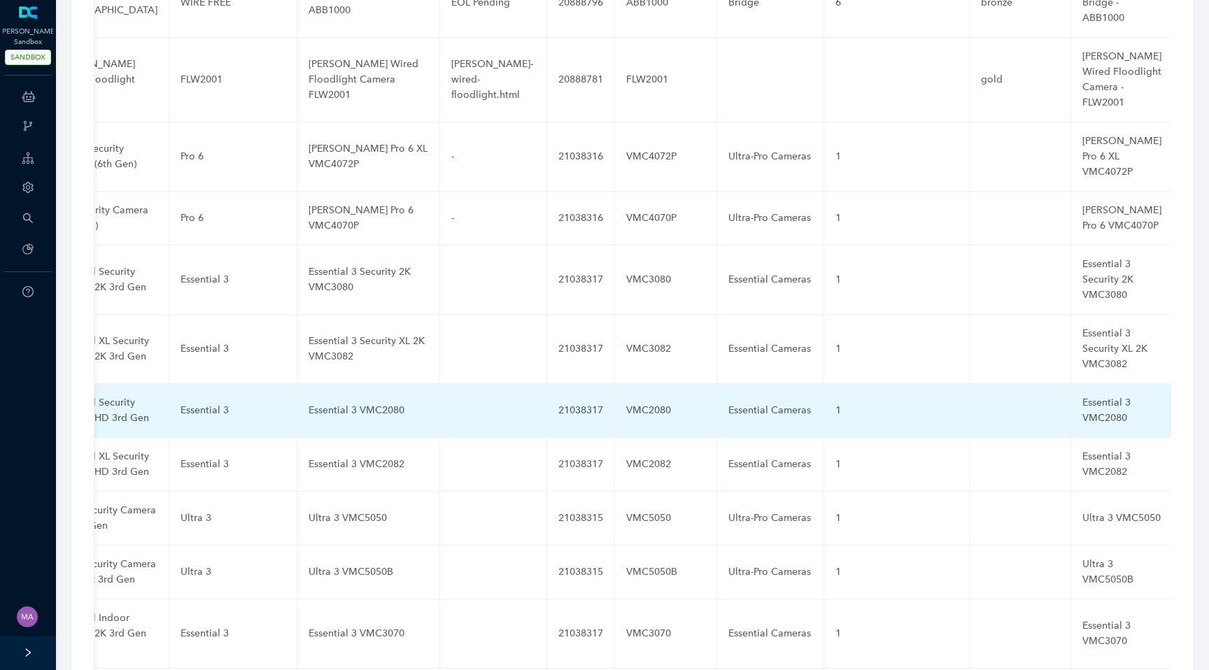
scroll to position [3586, 0]
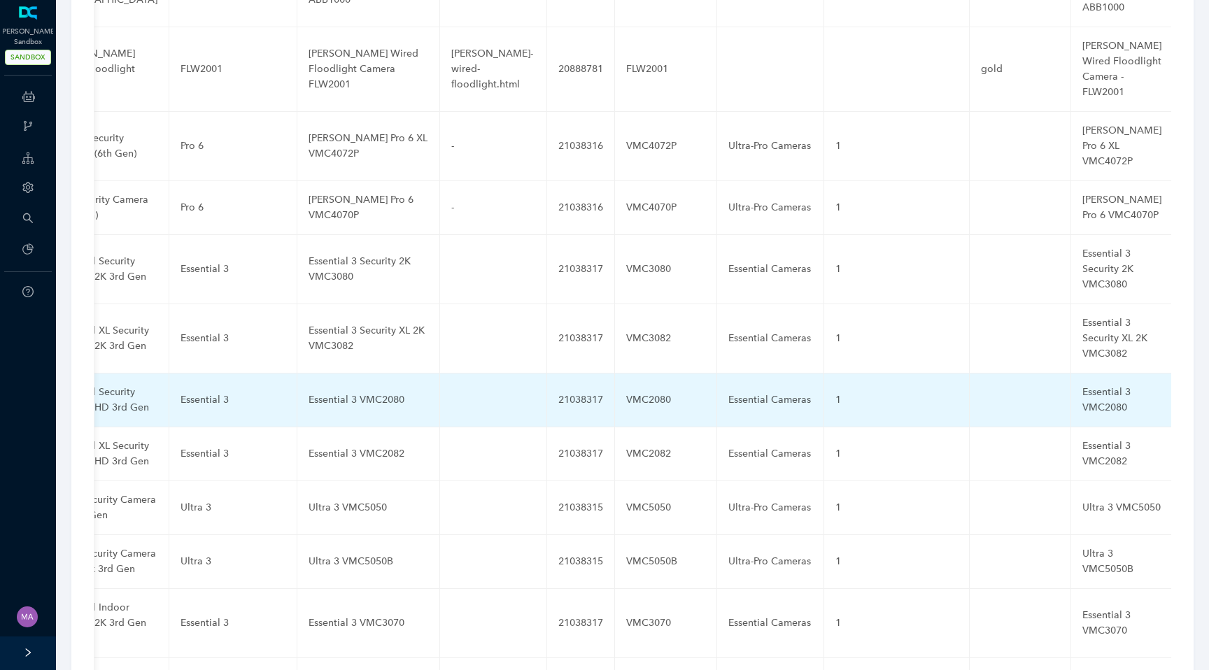
click at [359, 392] on div "Essential 3 VMC2080" at bounding box center [368, 399] width 120 height 15
click at [343, 389] on input "Essential 3 VMC2080" at bounding box center [345, 400] width 75 height 22
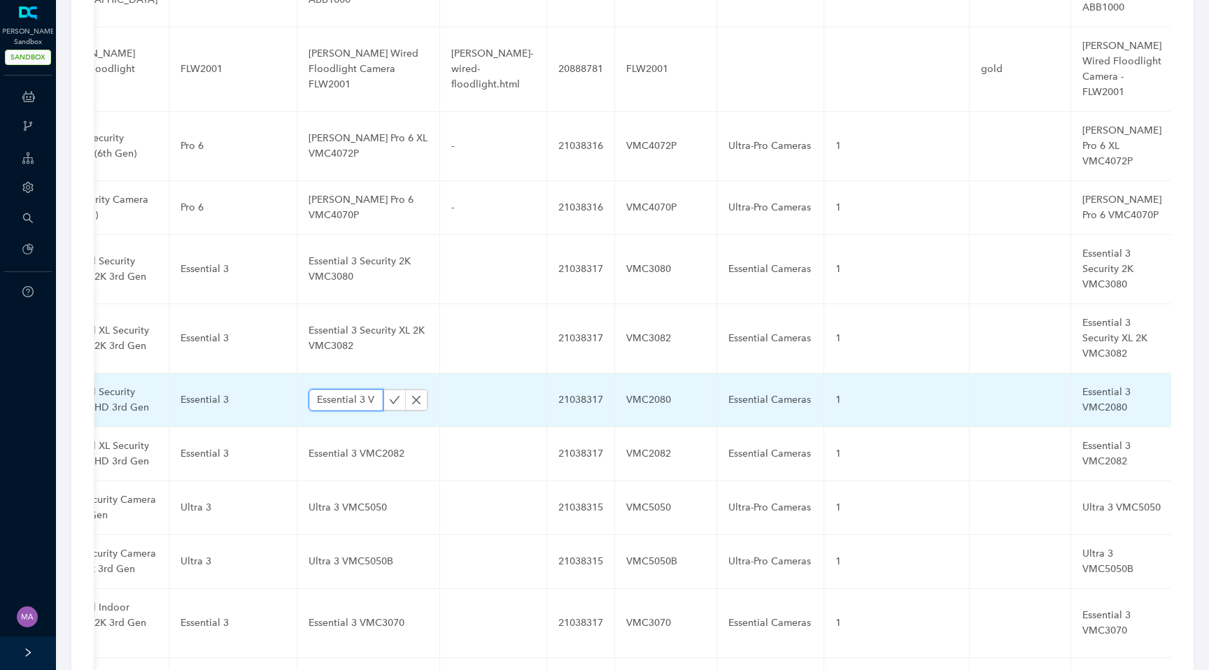
paste input "Security FHD"
type input "Essential 3 Security FHD VMC2080"
click at [389, 394] on icon "check" at bounding box center [394, 399] width 11 height 11
click at [1082, 385] on div "Essential 3 VMC2080" at bounding box center [1121, 400] width 79 height 31
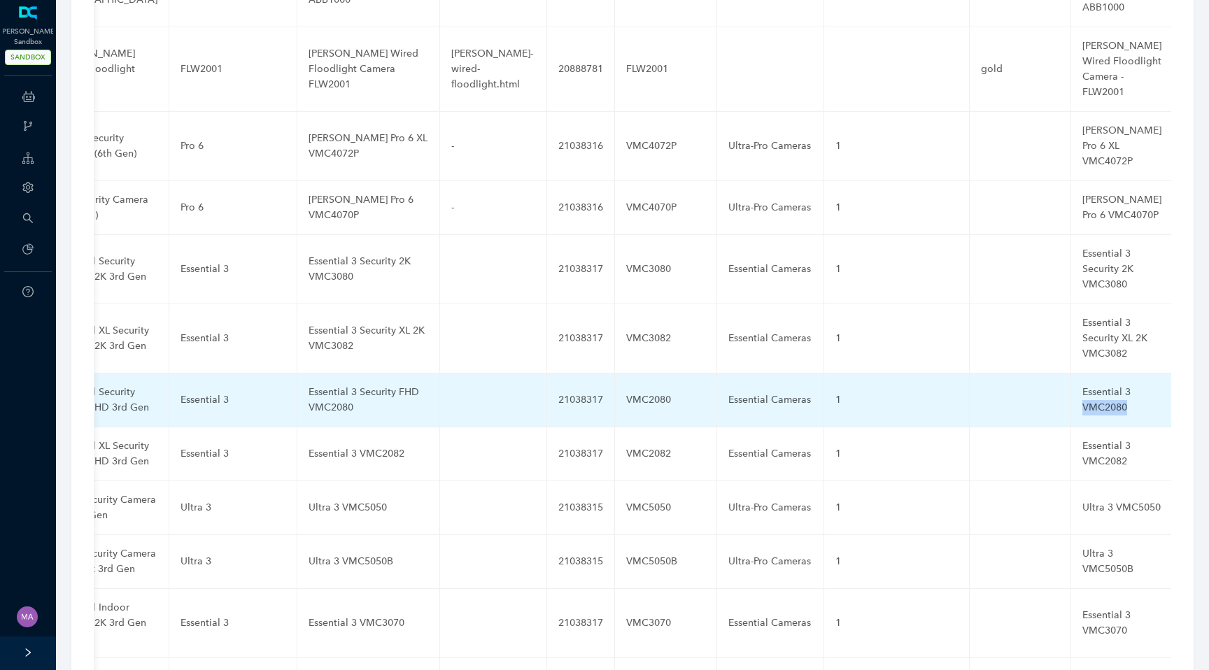
click at [1082, 385] on div "Essential 3 VMC2080" at bounding box center [1121, 400] width 79 height 31
click at [1082, 389] on input "Essential 3 VMC2080" at bounding box center [1099, 400] width 34 height 22
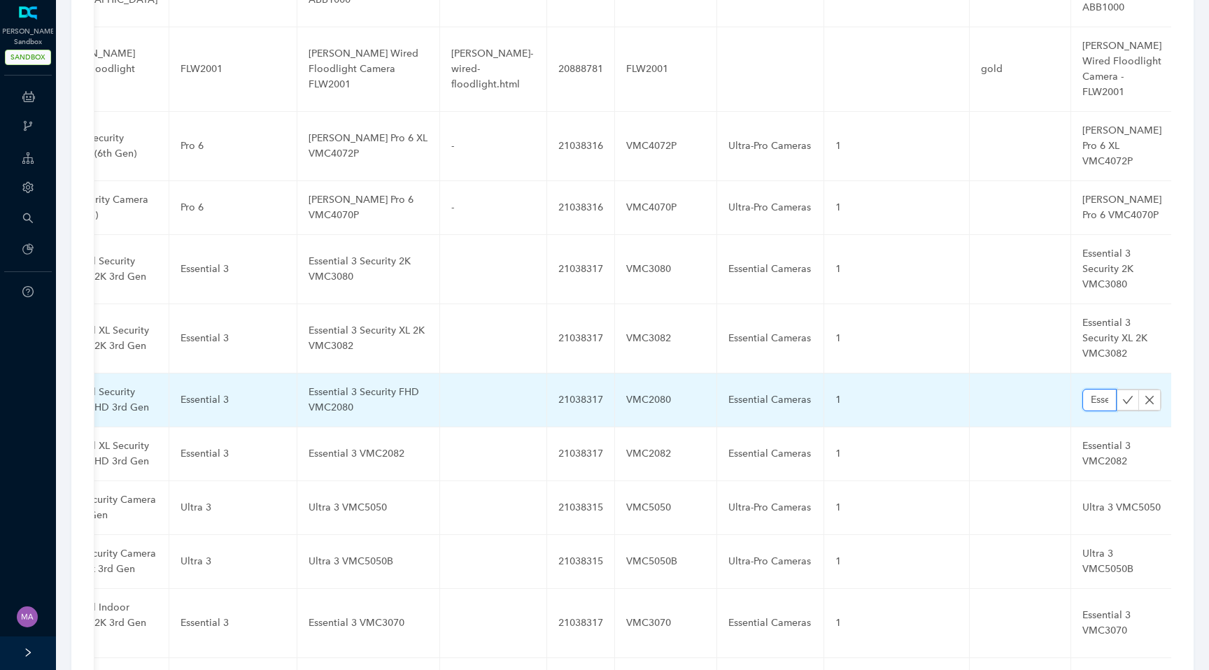
click at [1082, 389] on input "Essential 3 VMC2080" at bounding box center [1099, 400] width 34 height 22
paste input "Security FHD"
type input "Essential 3 Security FHD VMC2080"
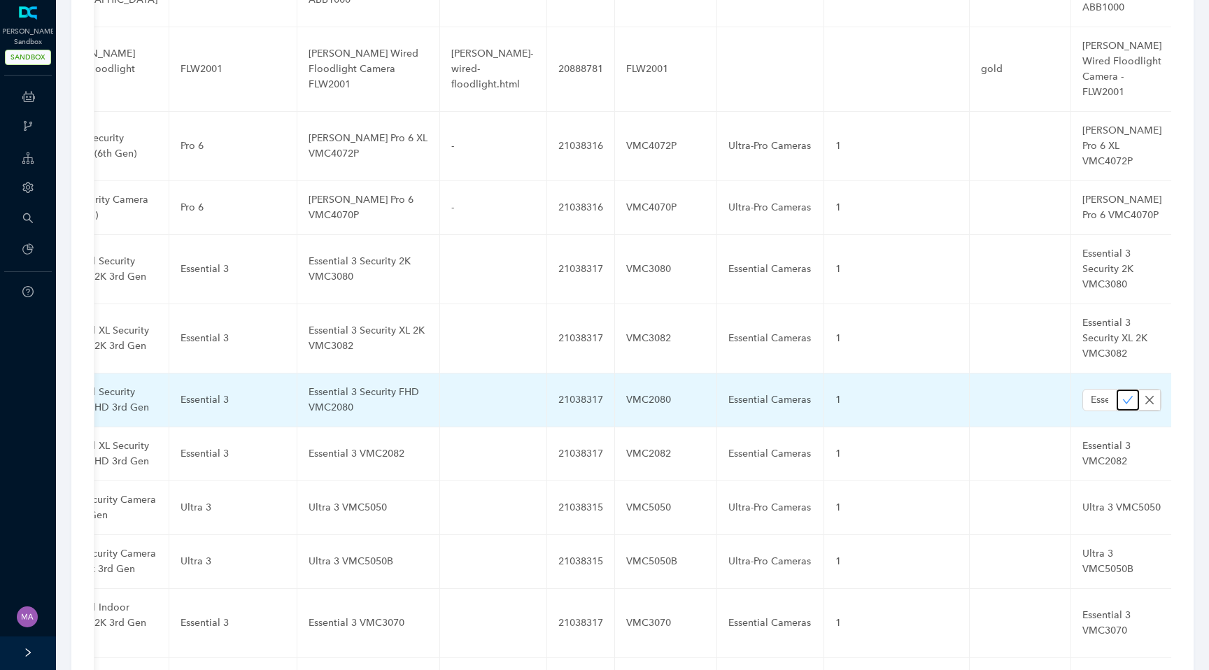
click at [1122, 394] on icon "check" at bounding box center [1127, 399] width 11 height 11
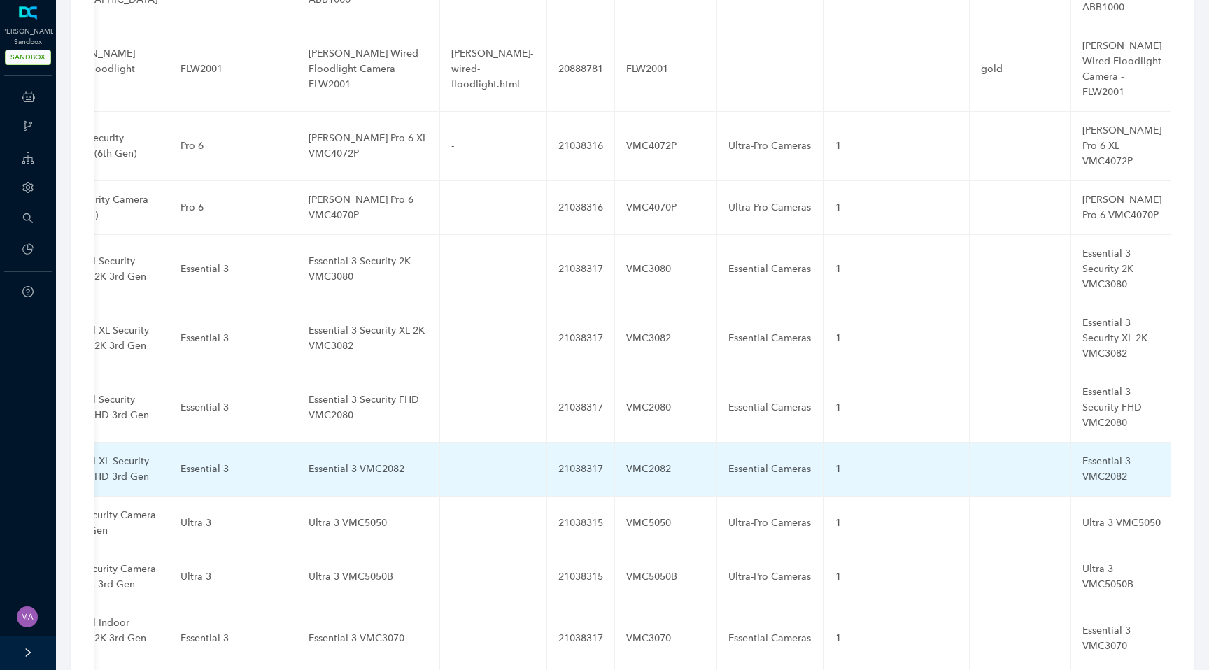
click at [344, 462] on div "Essential 3 VMC2082" at bounding box center [368, 469] width 120 height 15
click at [335, 458] on input "Essential 3 VMC2082" at bounding box center [345, 469] width 75 height 22
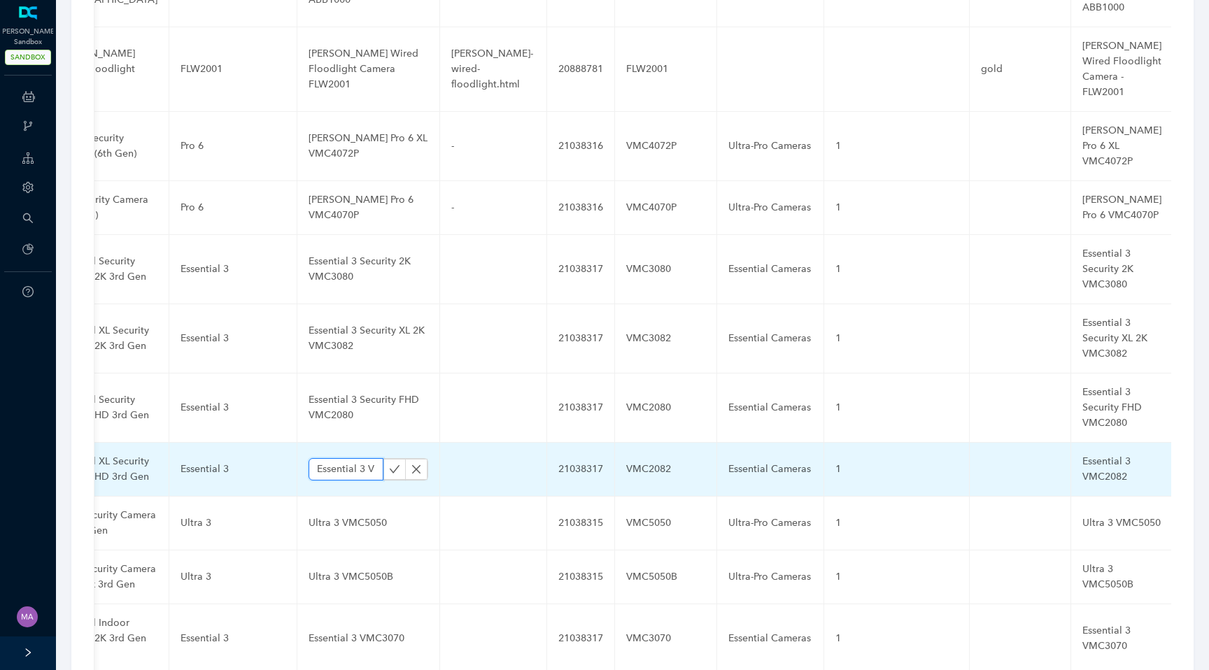
paste input "Security XL 2K"
type input "Essential 3 Security XL 2K VMC2082"
click at [383, 459] on button "button" at bounding box center [394, 469] width 22 height 21
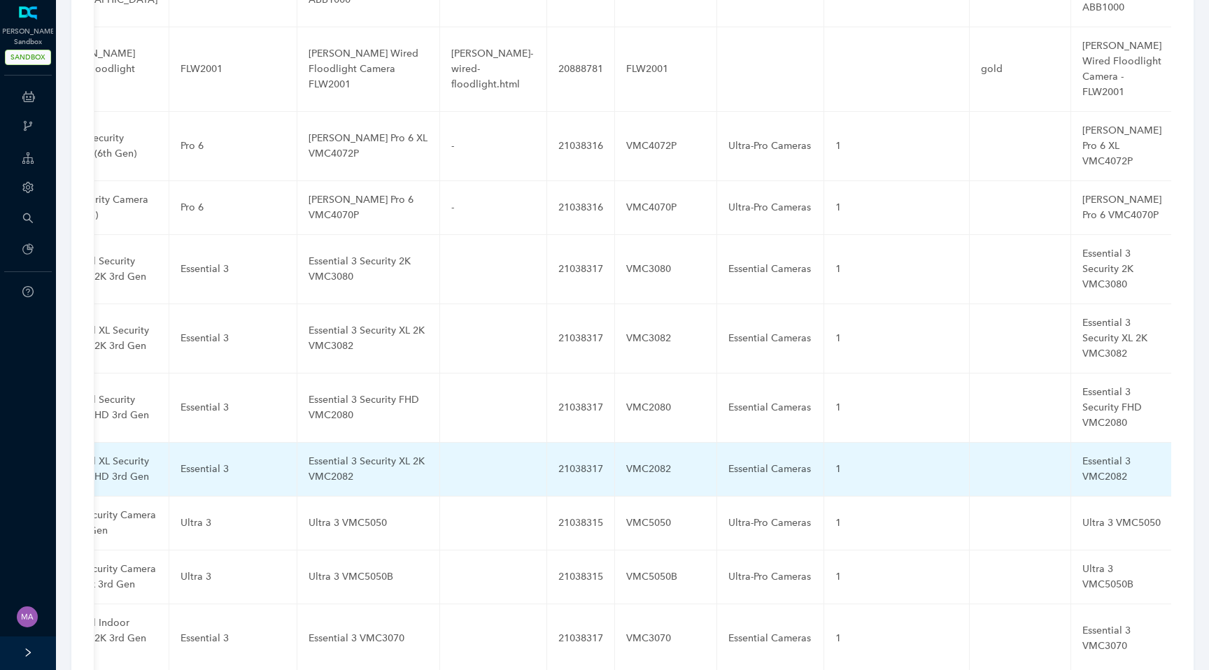
click at [1082, 454] on div "Essential 3 VMC2082" at bounding box center [1121, 469] width 79 height 31
click at [1082, 458] on input "Essential 3 VMC2082" at bounding box center [1099, 469] width 34 height 22
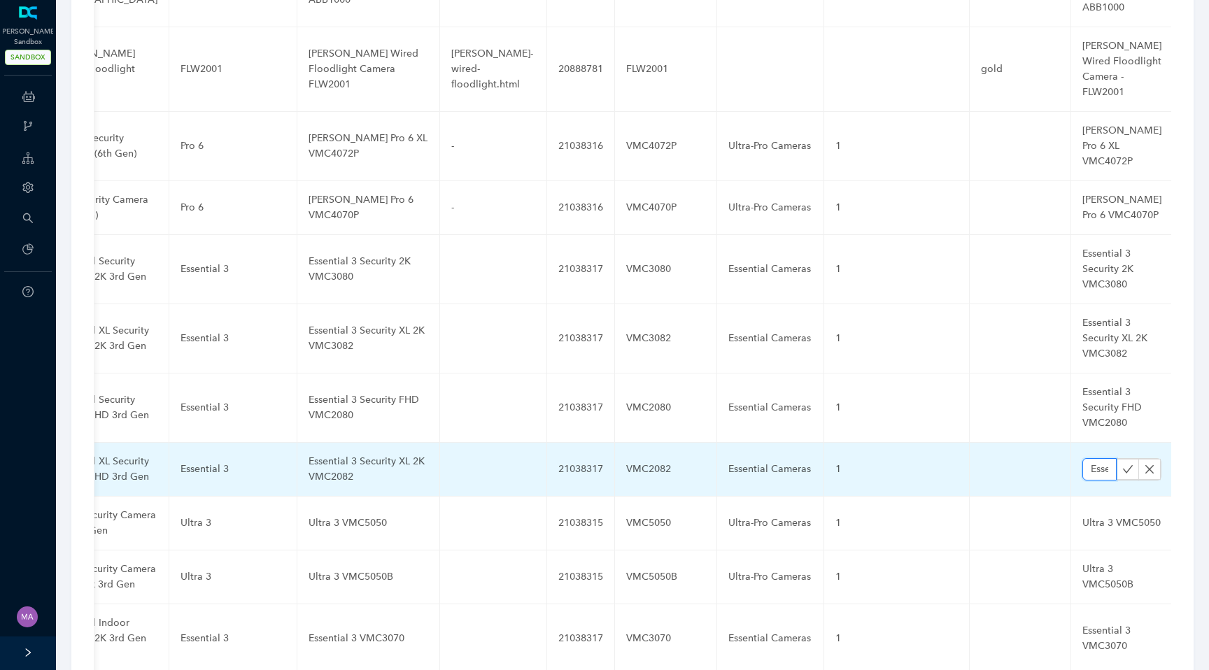
paste input "Security XL 2K"
type input "Essential 3 Security XL 2K VMC2082"
click at [1122, 464] on icon "check" at bounding box center [1127, 469] width 11 height 11
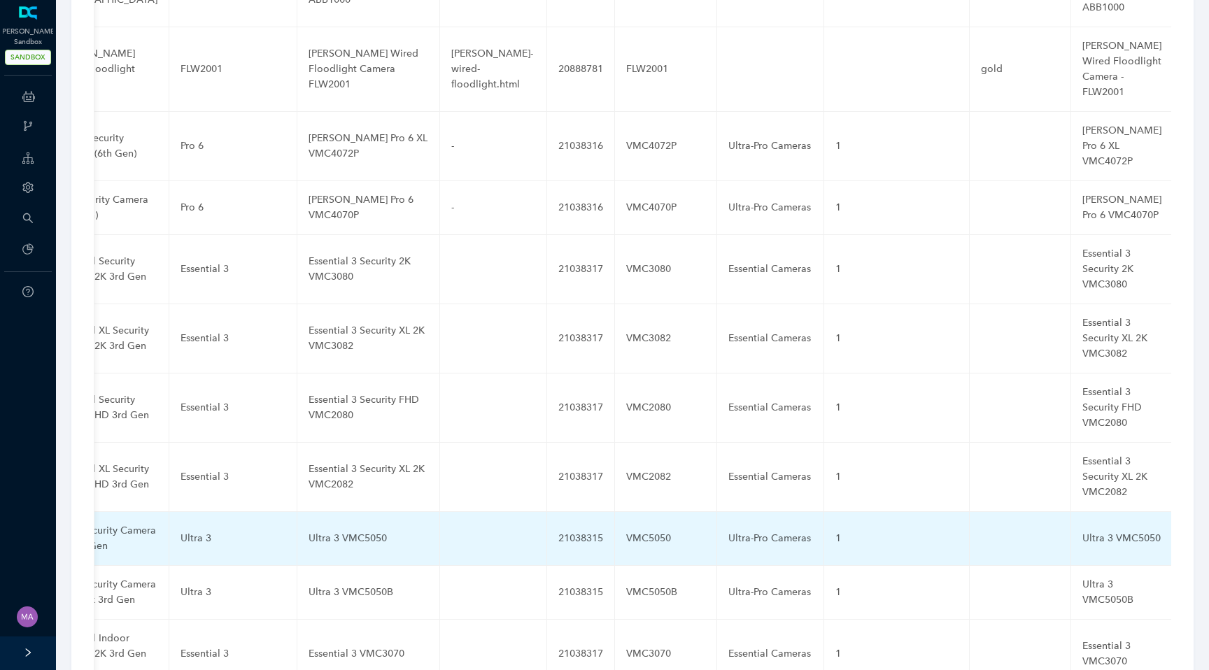
click at [329, 531] on div "Ultra 3 VMC5050" at bounding box center [368, 538] width 120 height 15
click at [322, 527] on input "Ultra 3 VMC5050" at bounding box center [345, 538] width 75 height 22
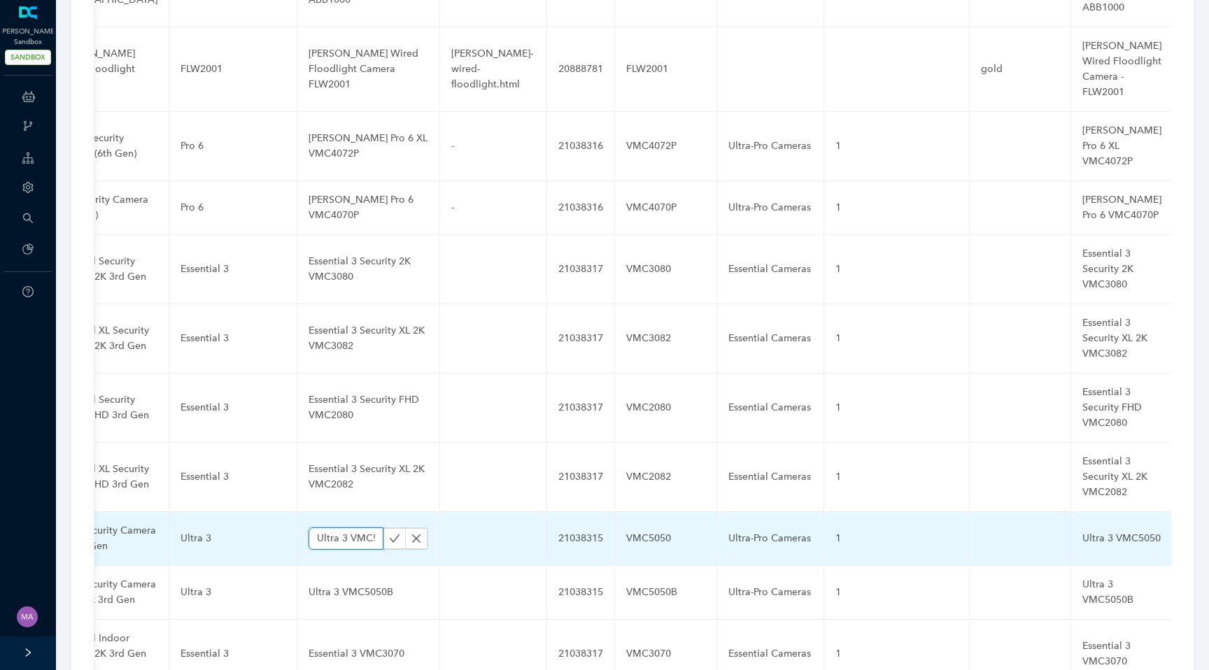
paste input "Security 4K"
type input "Ultra 3 Security 4K VMC5050"
click at [383, 528] on button "button" at bounding box center [394, 538] width 22 height 21
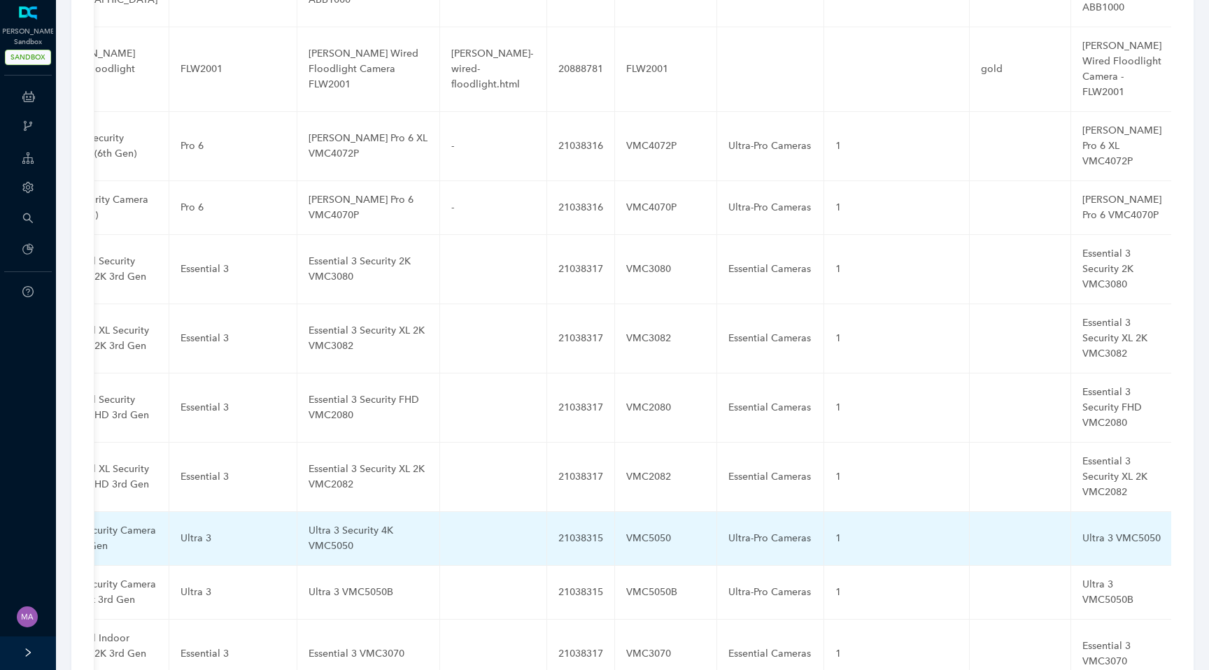
click at [1082, 531] on div "Ultra 3 VMC5050" at bounding box center [1121, 538] width 79 height 15
click at [1082, 527] on input "Ultra 3 VMC5050" at bounding box center [1099, 538] width 34 height 22
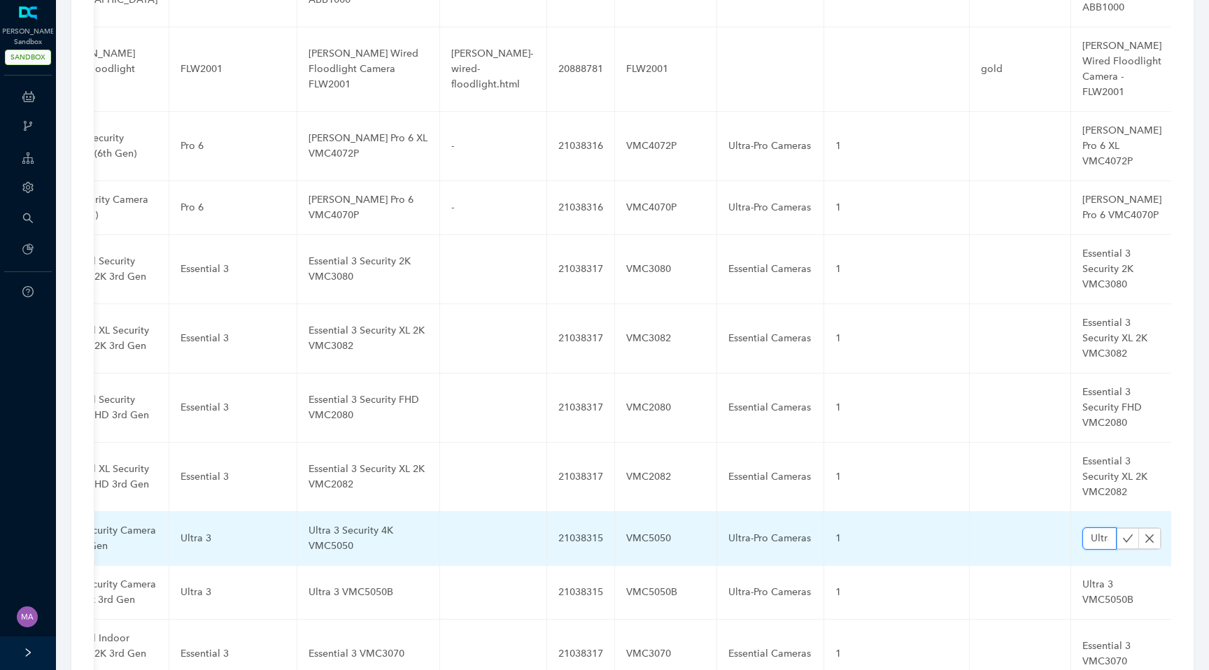
paste input "Security 4K"
type input "Ultra 3 Security 4K VMC5050"
click at [1122, 533] on icon "check" at bounding box center [1127, 538] width 11 height 11
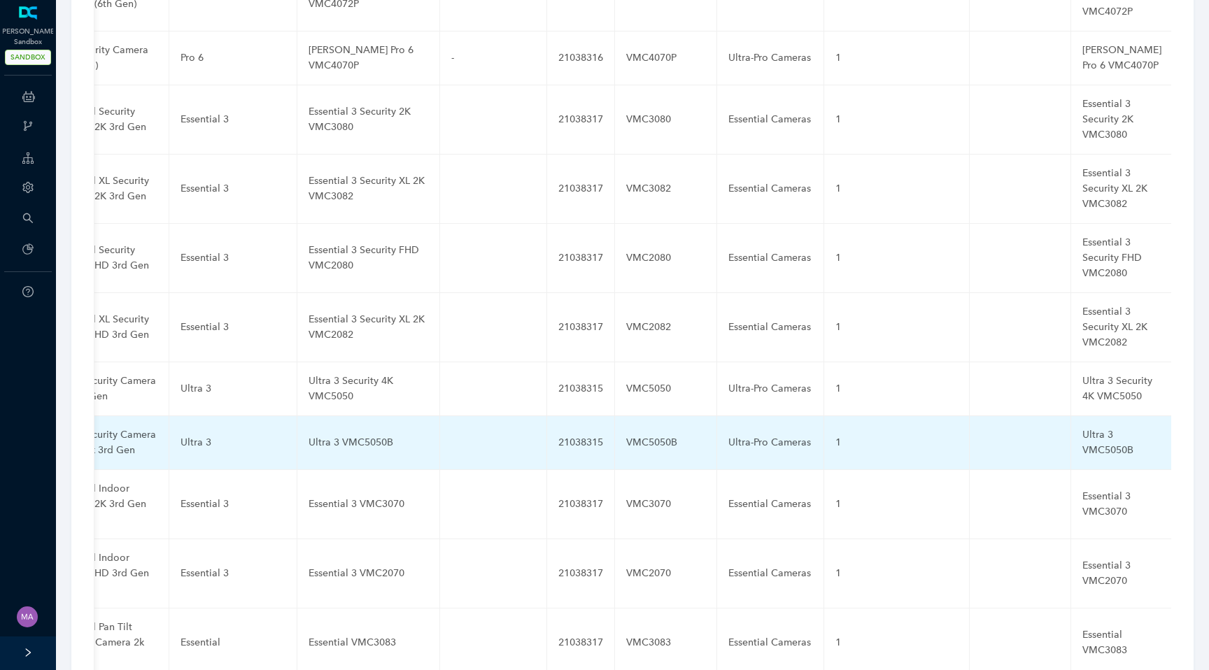
scroll to position [3743, 0]
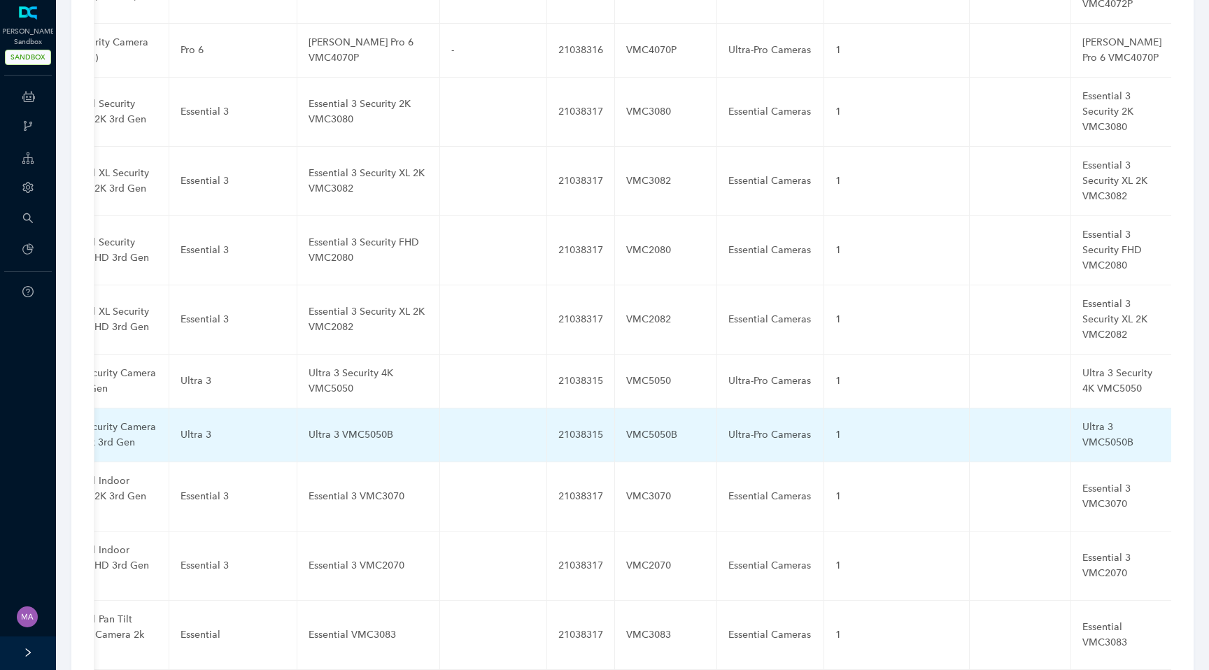
click at [344, 427] on div "Ultra 3 VMC5050B" at bounding box center [368, 434] width 120 height 15
click at [344, 424] on input "Ultra 3 VMC5050B" at bounding box center [345, 435] width 75 height 22
paste input "Security 4K Black"
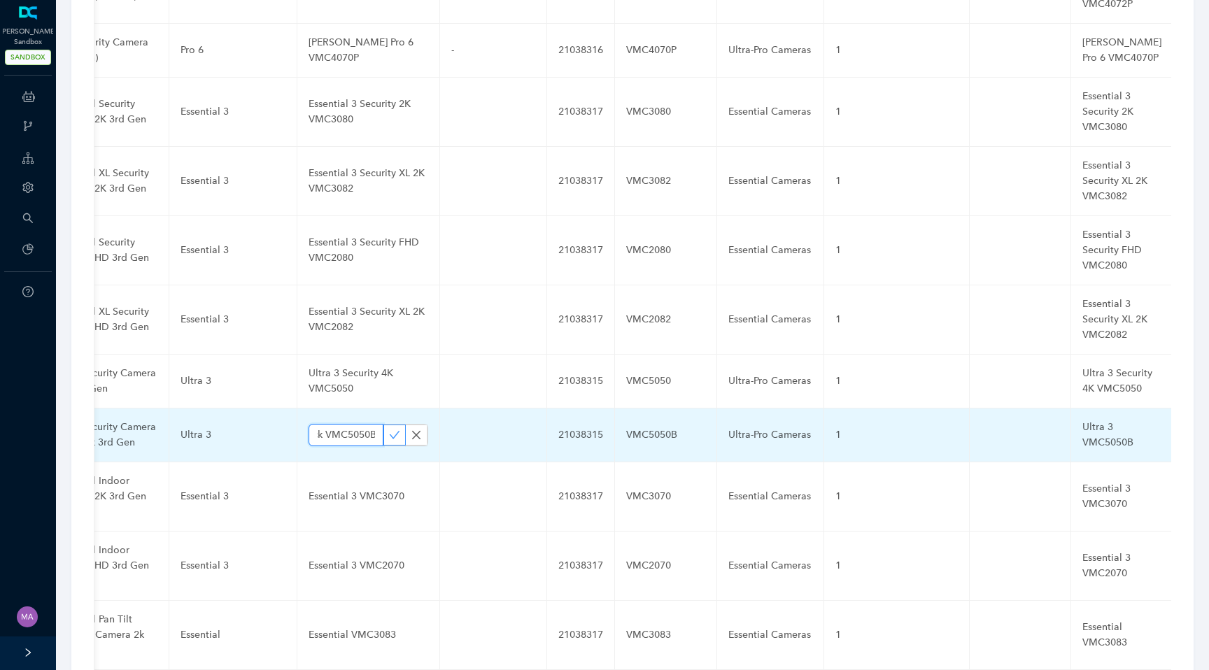
type input "Ultra 3 Security 4K Black VMC5050B"
click at [389, 429] on icon "check" at bounding box center [394, 434] width 11 height 11
click at [1082, 420] on div "Ultra 3 VMC5050B" at bounding box center [1121, 435] width 79 height 31
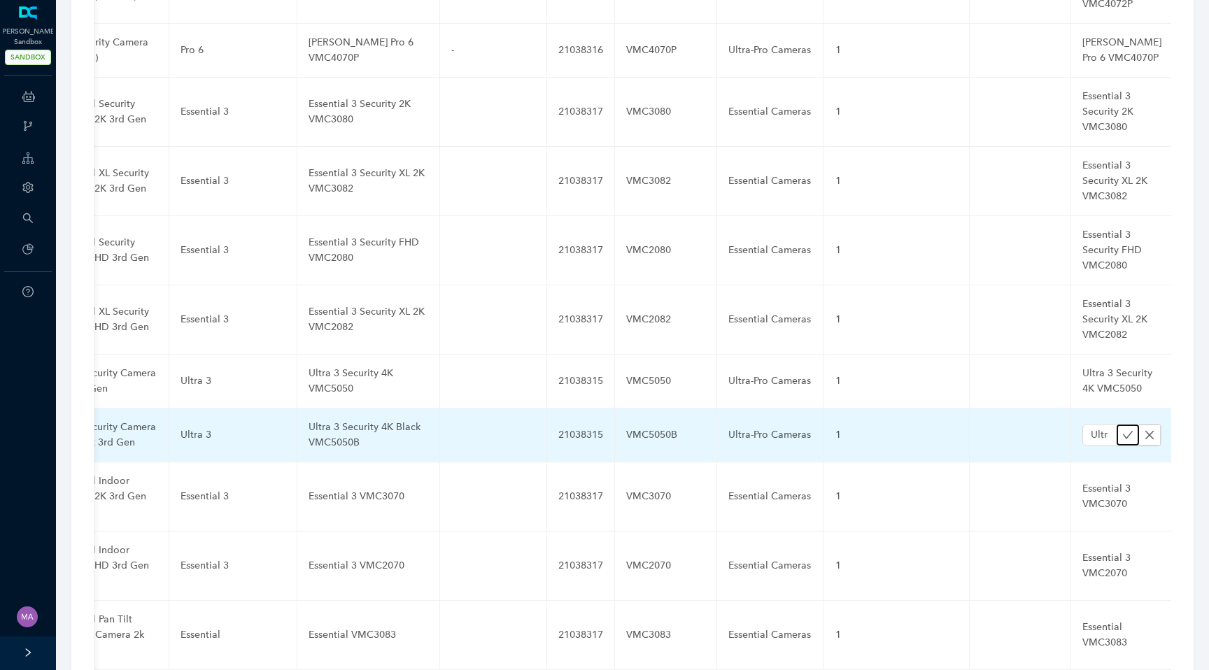
click at [1122, 429] on icon "check" at bounding box center [1127, 434] width 11 height 11
click at [1082, 420] on div "Ultra 3 VMC5050B" at bounding box center [1121, 435] width 79 height 31
click at [1082, 424] on input "Ultra 3 VMC5050B" at bounding box center [1099, 435] width 34 height 22
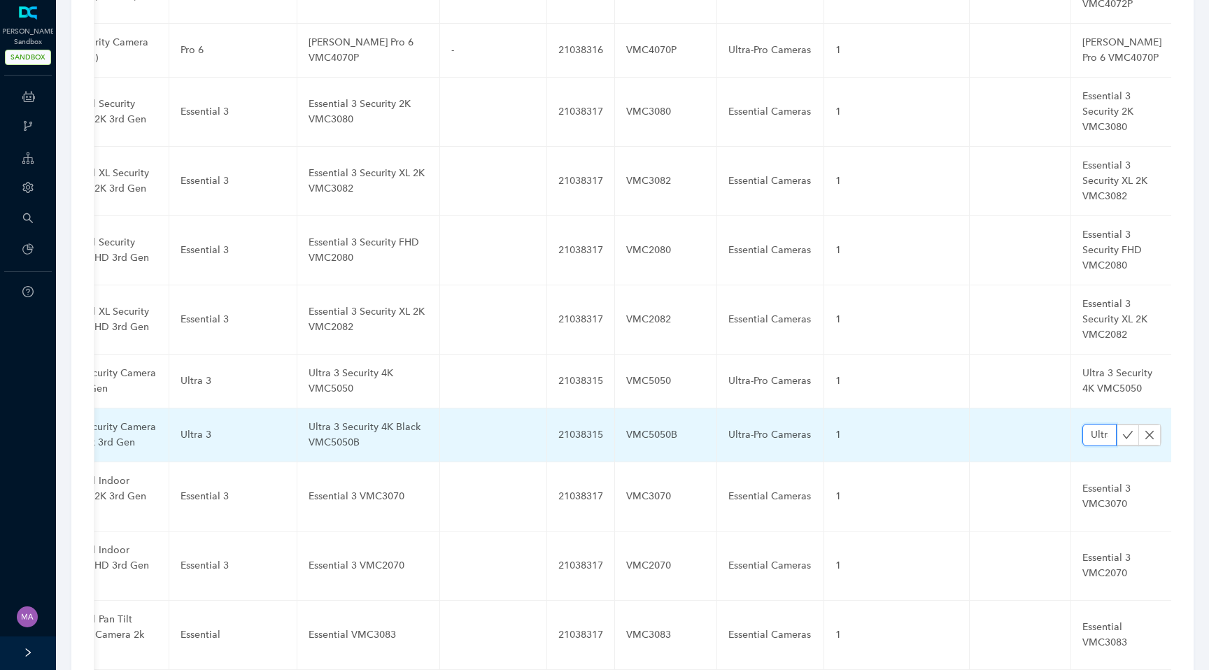
click at [1082, 424] on input "Ultra 3 VMC5050B" at bounding box center [1099, 435] width 34 height 22
paste input "Security 4K Black"
type input "Ultra 3 Security 4K Black VMC5050B"
click at [1122, 429] on icon "check" at bounding box center [1127, 434] width 11 height 11
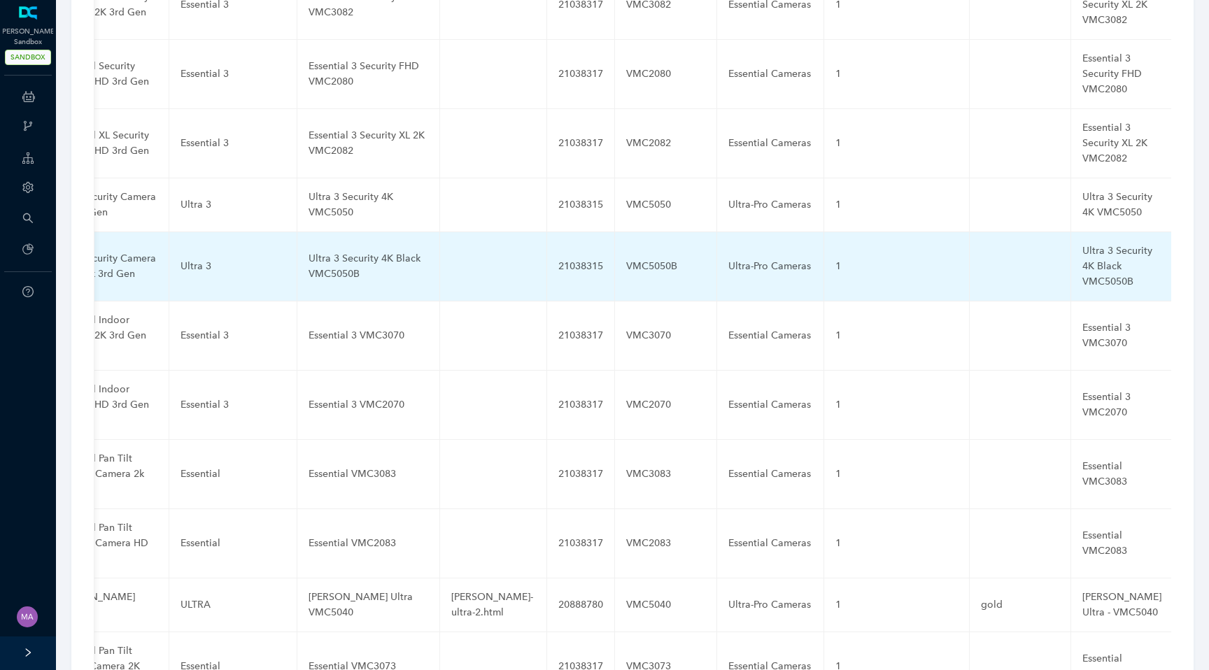
scroll to position [3938, 0]
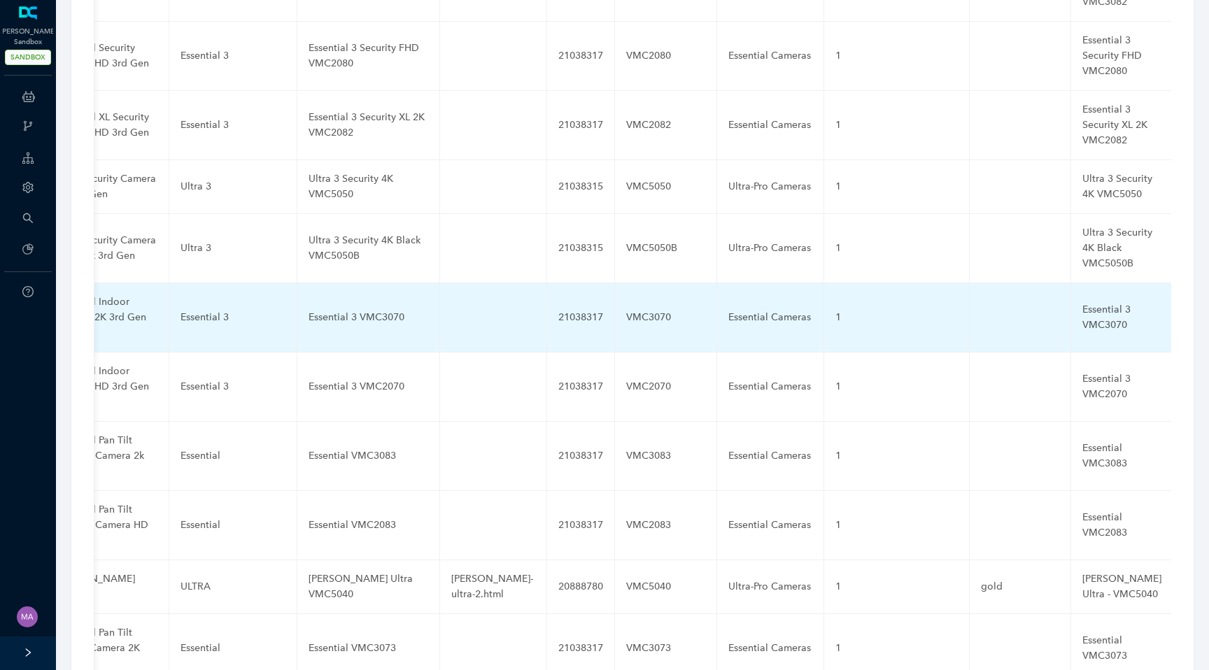
click at [346, 310] on div "Essential 3 VMC3070" at bounding box center [368, 317] width 120 height 15
click at [335, 306] on input "Essential 3 VMC3070" at bounding box center [345, 317] width 75 height 22
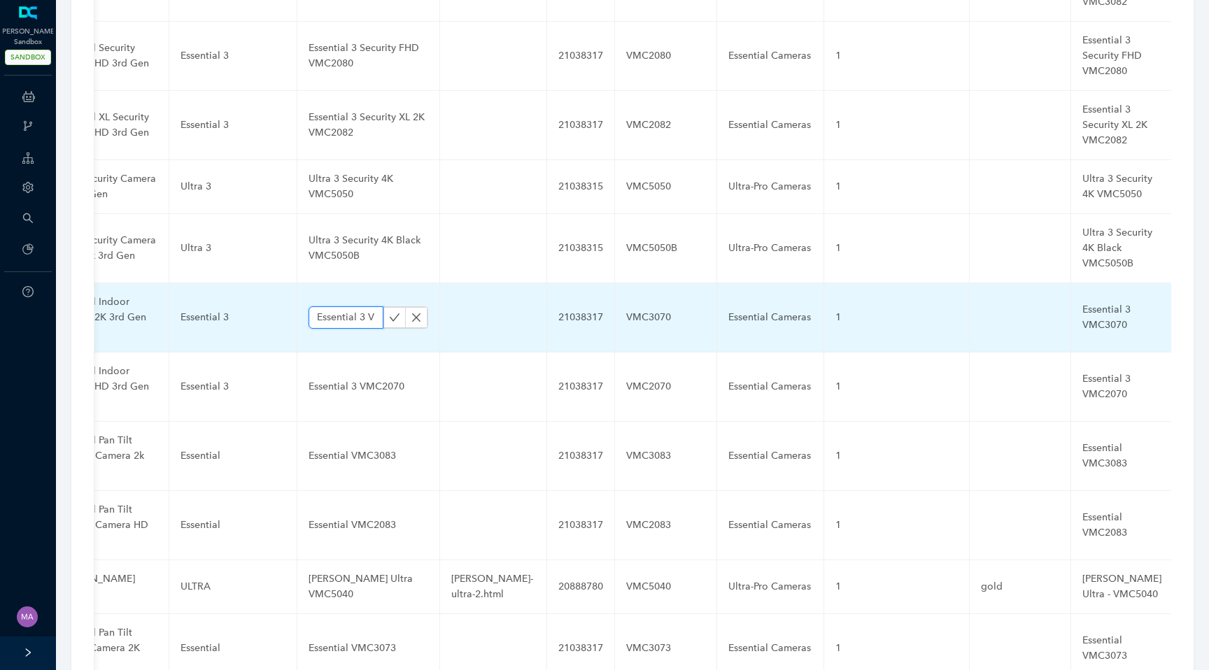
paste input "Indoor 2K"
type input "Essential 3 Indoor 2K VMC3070"
click at [389, 312] on icon "check" at bounding box center [394, 317] width 11 height 11
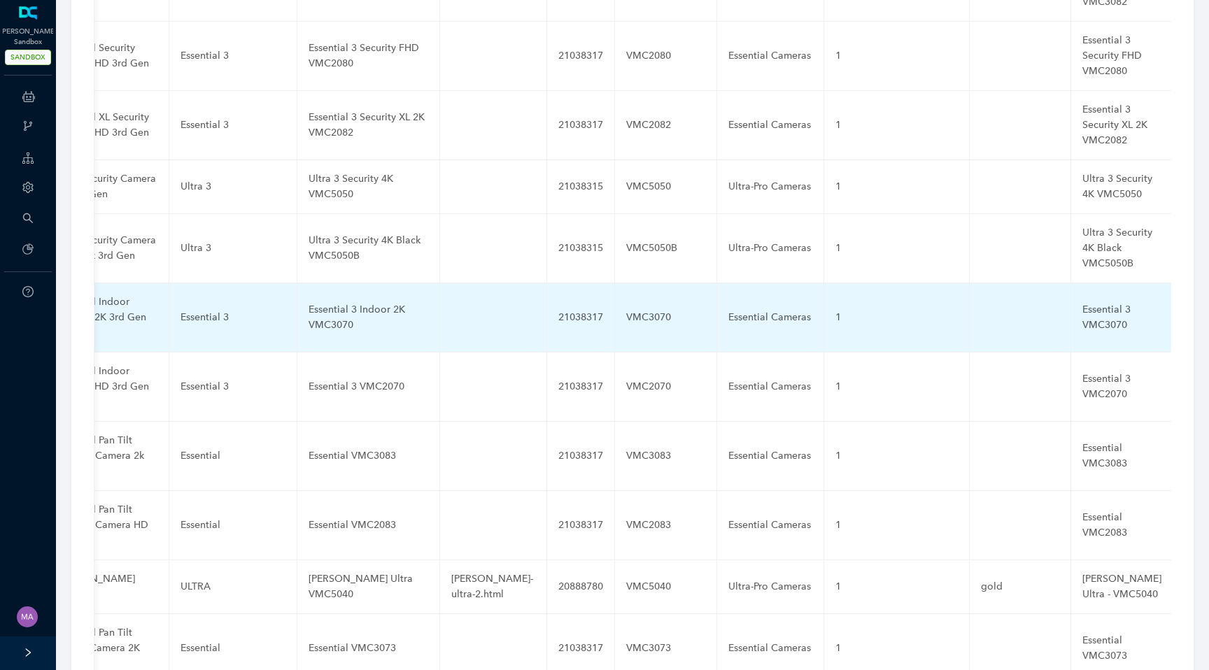
click at [1082, 302] on div "Essential 3 VMC3070" at bounding box center [1121, 317] width 79 height 31
click at [1082, 306] on input "Essential 3 VMC3070" at bounding box center [1099, 317] width 34 height 22
paste input "Essential 3 Indoor 2K VMC3070"
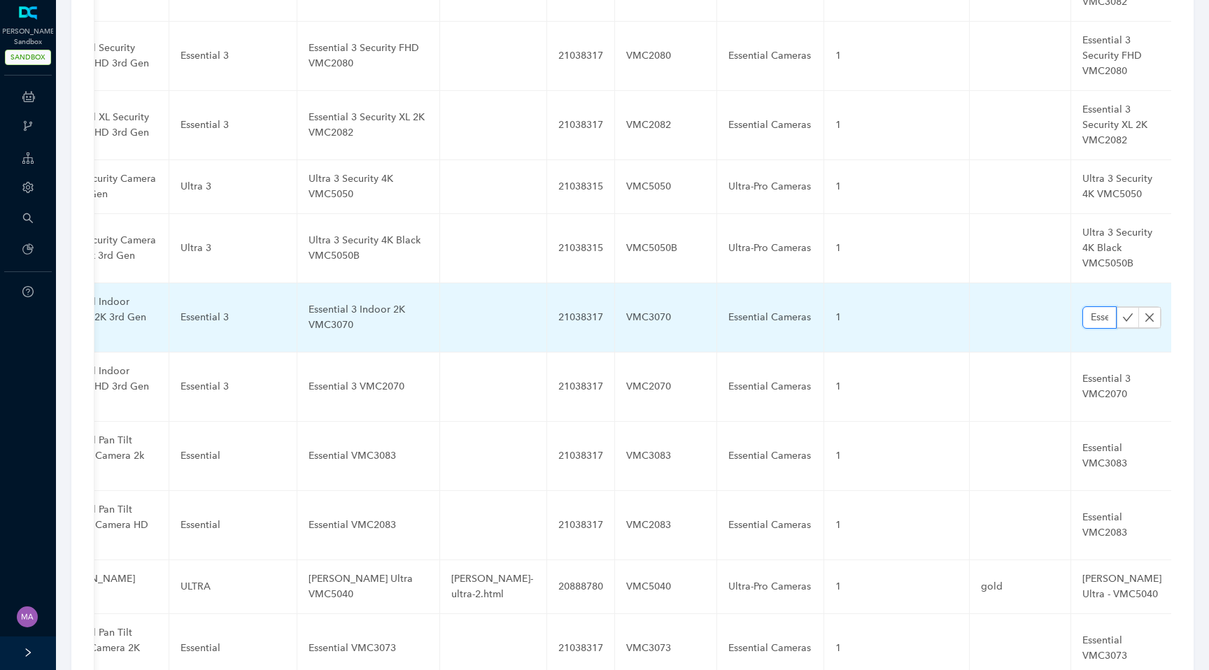
scroll to position [0, 142]
type input "Essential 3 Indoor 2K VMC3070Essential 3 VMC3070"
click at [1122, 312] on icon "check" at bounding box center [1127, 317] width 11 height 11
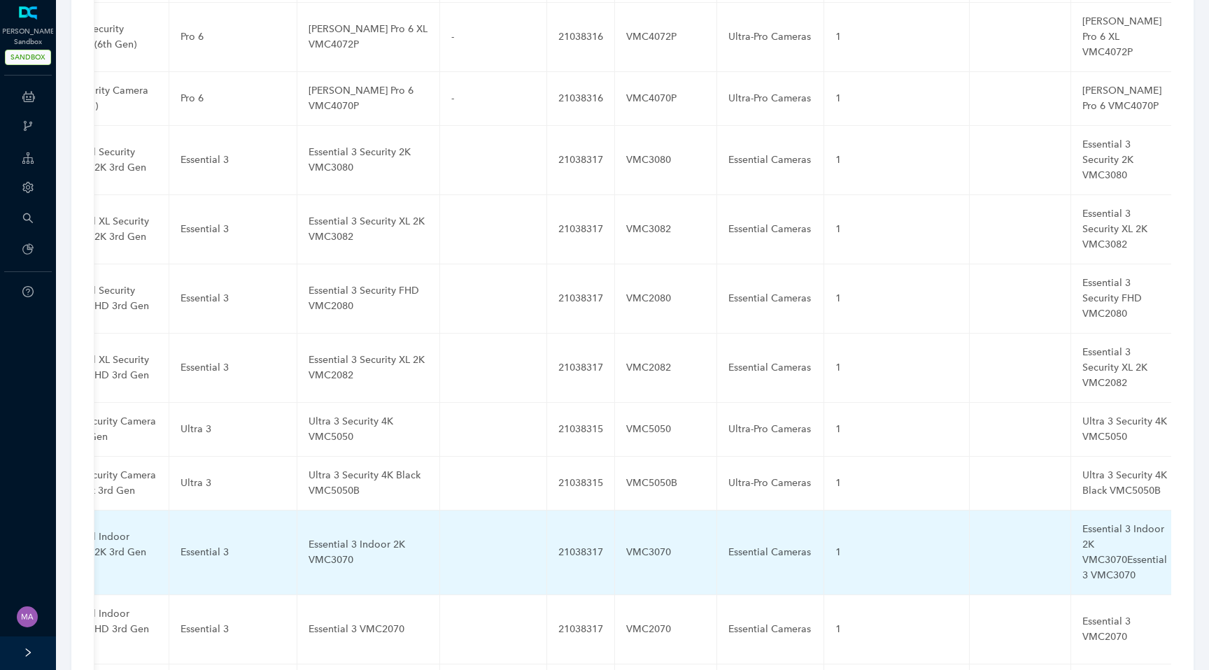
scroll to position [3555, 0]
click at [1082, 523] on div "Essential 3 Indoor 2K VMC3070Essential 3 VMC3070" at bounding box center [1124, 554] width 85 height 62
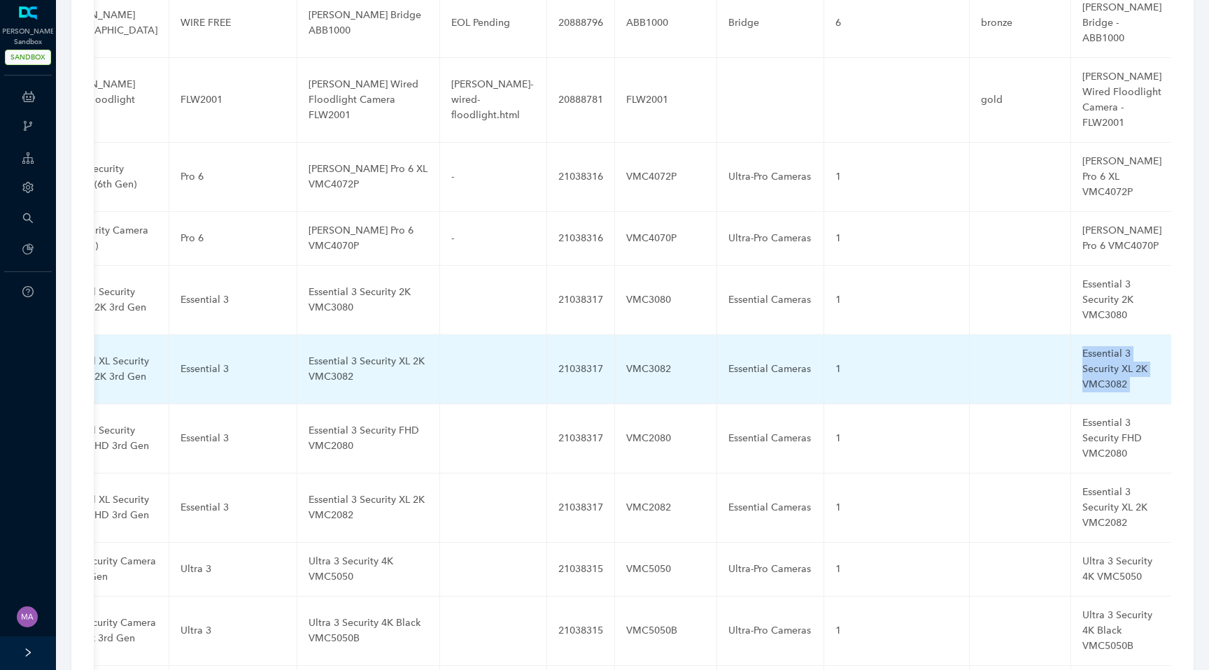
click at [1082, 346] on div "Essential 3 Security XL 2K VMC3082" at bounding box center [1121, 369] width 79 height 46
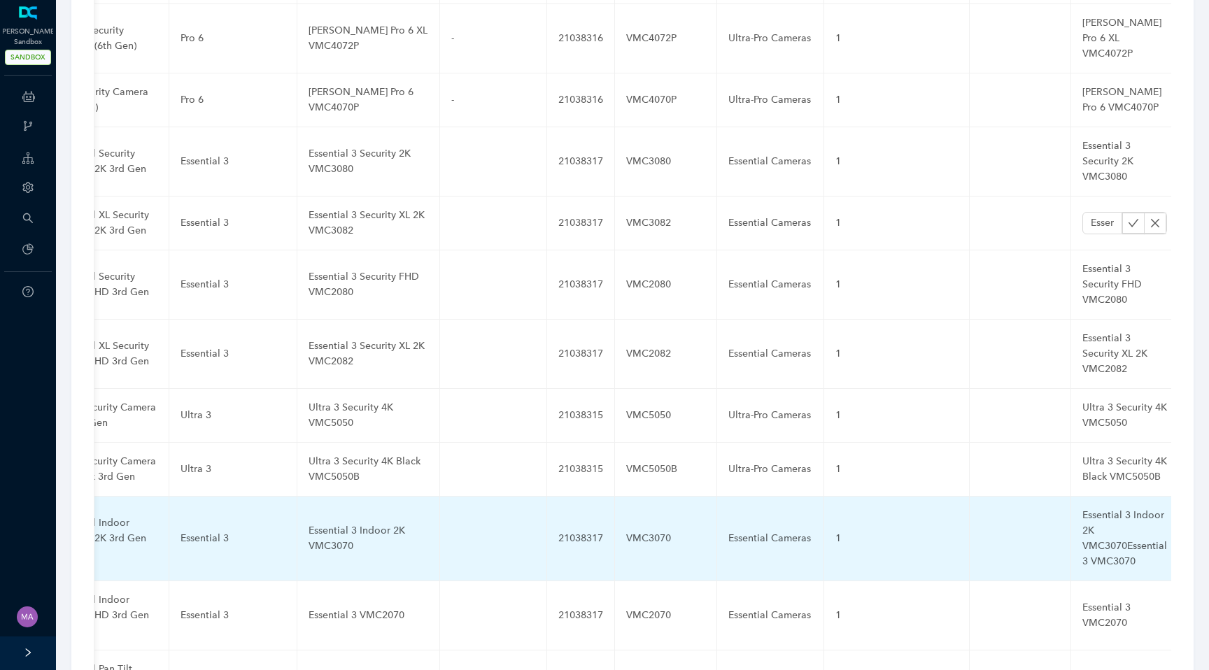
scroll to position [0, 641]
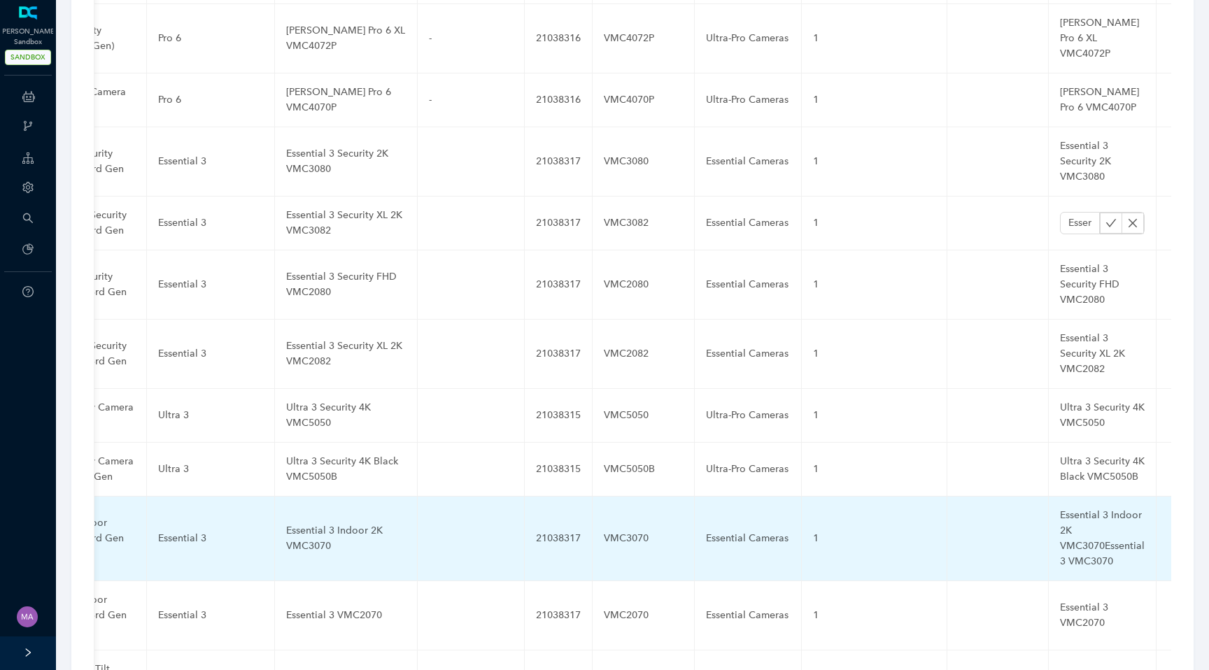
click at [1060, 508] on div "Essential 3 Indoor 2K VMC3070Essential 3 VMC3070" at bounding box center [1102, 539] width 85 height 62
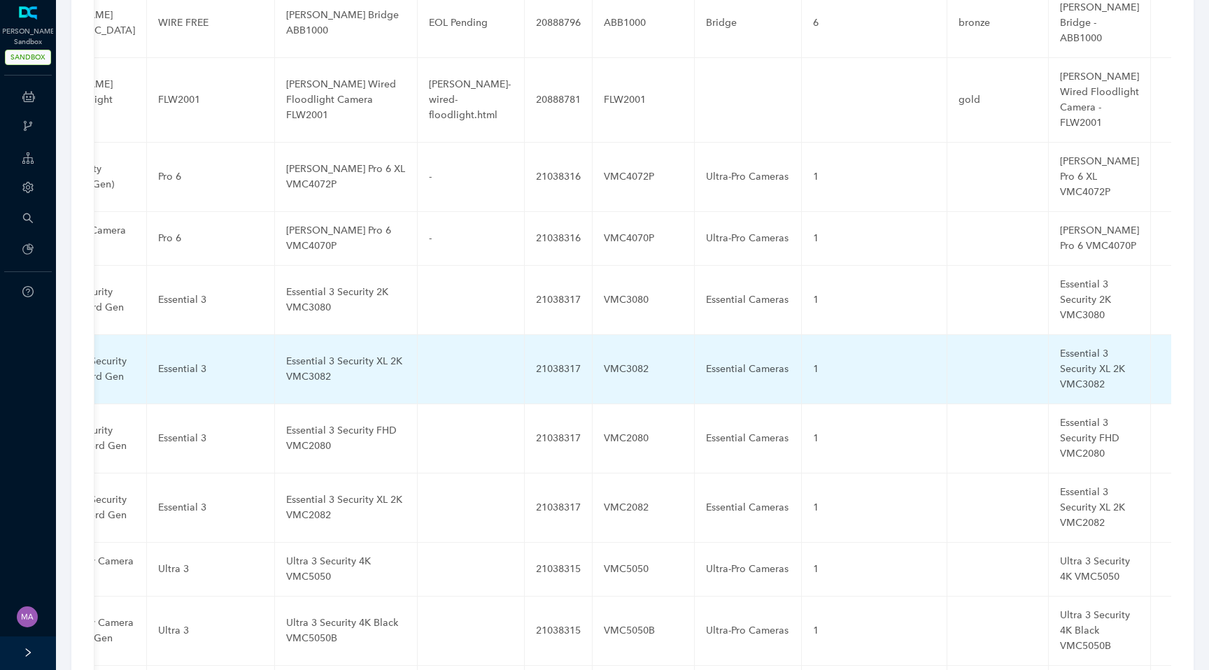
scroll to position [0, 618]
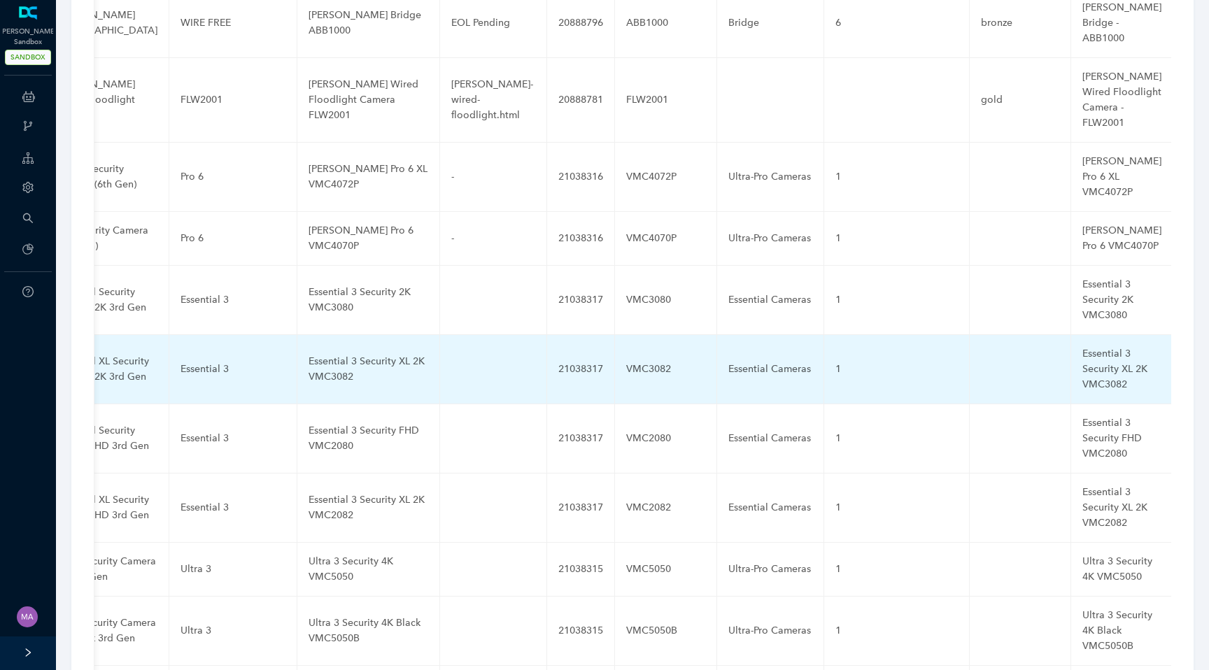
click at [1082, 346] on div "Essential 3 Security XL 2K VMC3082" at bounding box center [1121, 369] width 79 height 46
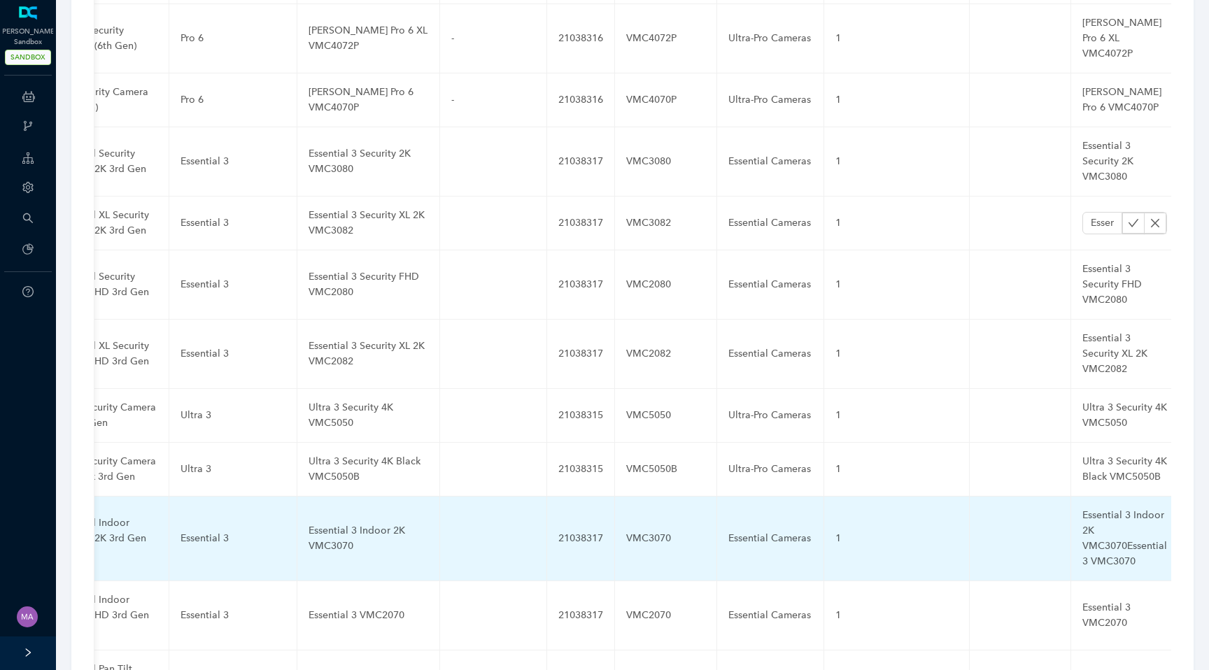
scroll to position [0, 641]
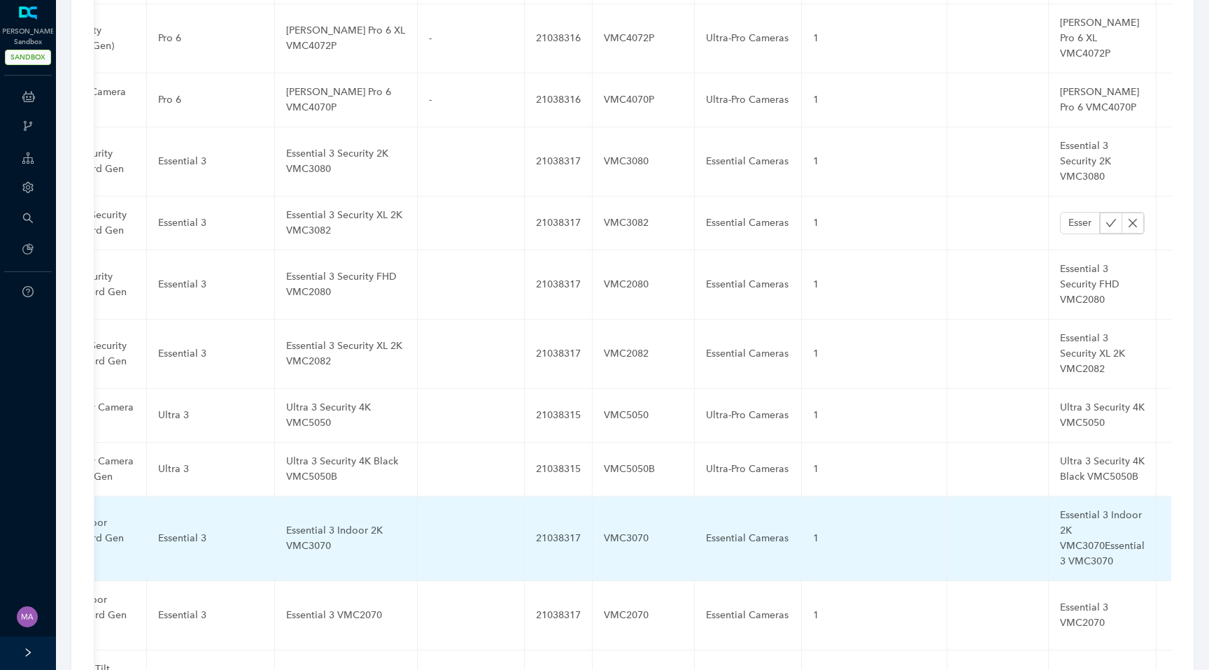
click at [1060, 508] on div "Essential 3 Indoor 2K VMC3070Essential 3 VMC3070" at bounding box center [1102, 539] width 85 height 62
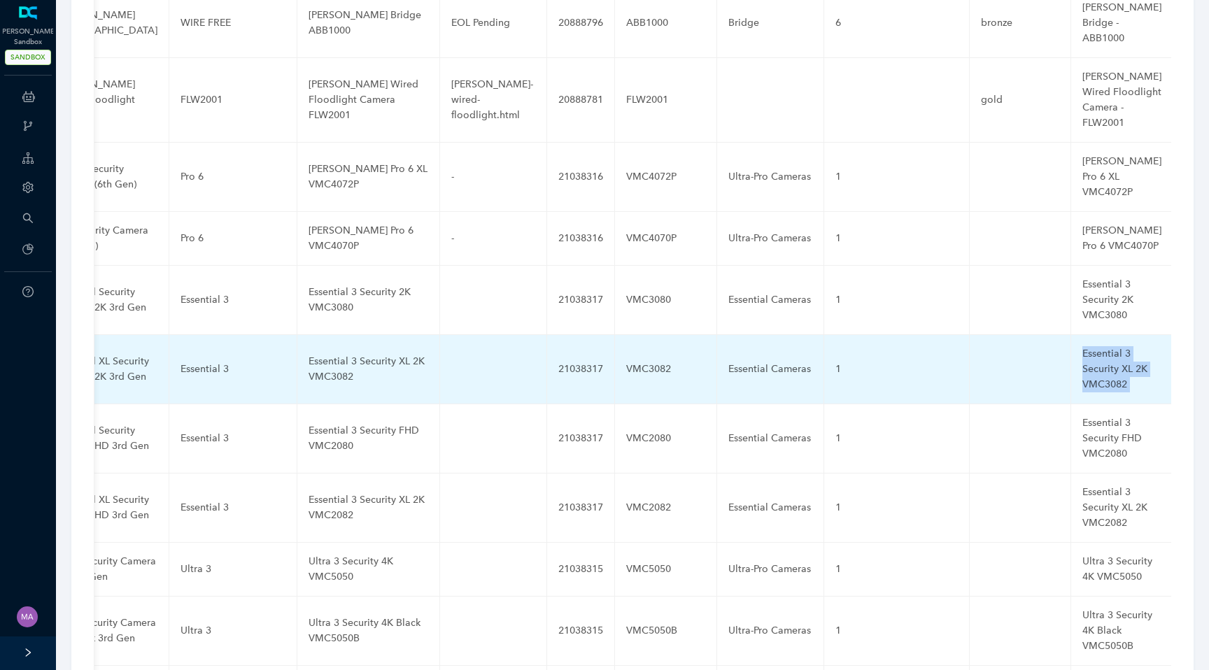
click at [1082, 346] on div "Essential 3 Security XL 2K VMC3082" at bounding box center [1121, 369] width 79 height 46
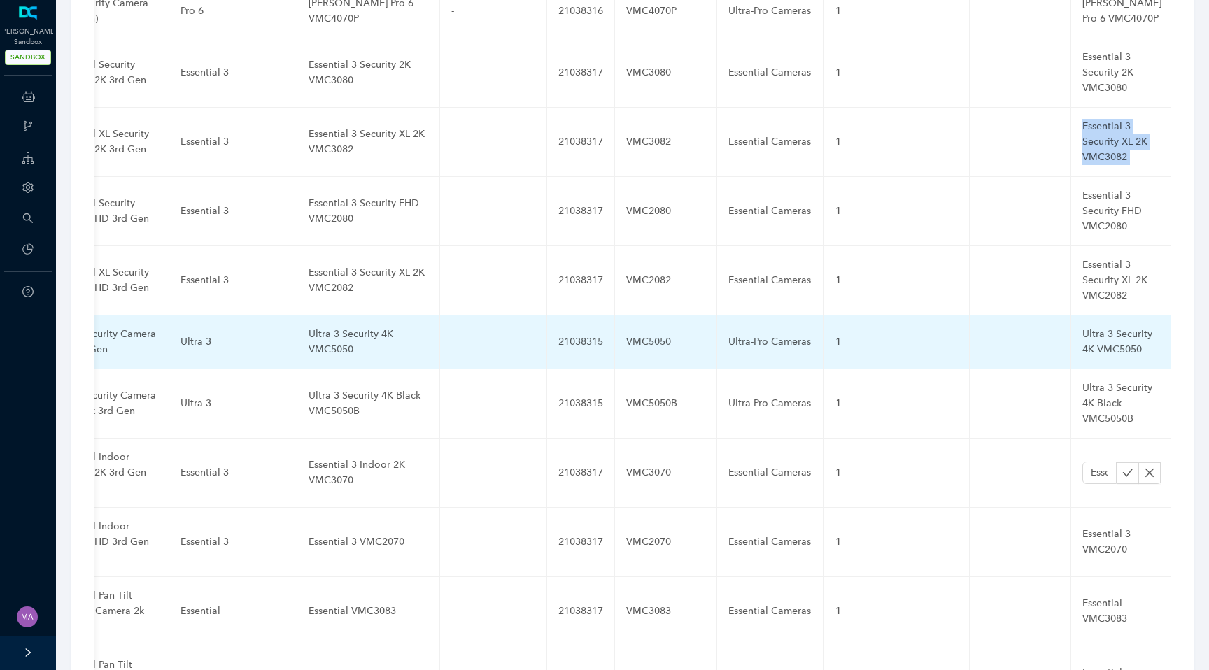
scroll to position [3788, 0]
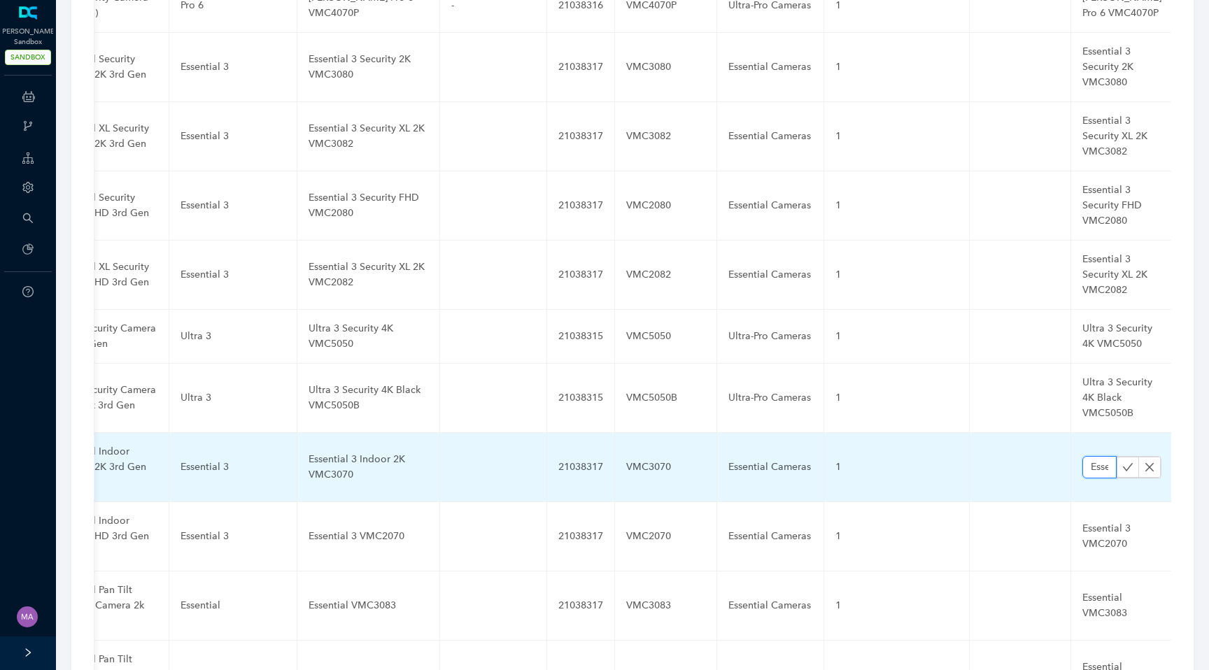
click at [1082, 456] on input "Essential 3 Indoor 2K VMC3070Essential 3 VMC3070" at bounding box center [1099, 467] width 34 height 22
paste input "text"
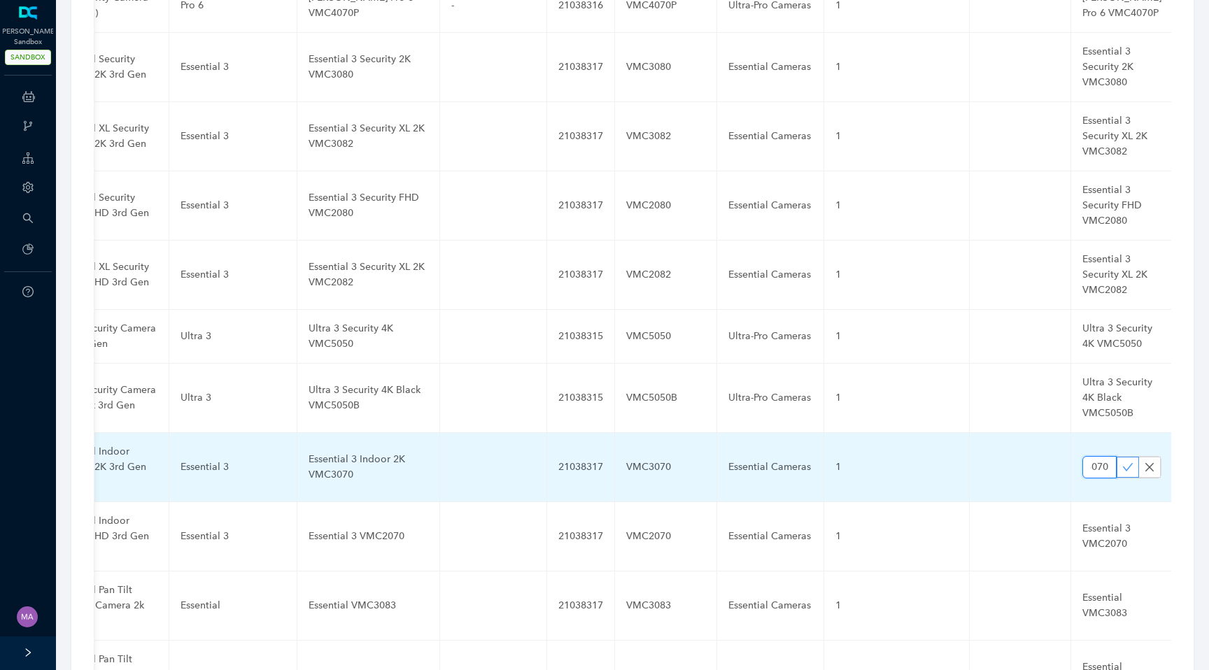
type input "Essential 3 Indoor 2K VMC3070"
click at [1122, 462] on icon "check" at bounding box center [1127, 467] width 11 height 11
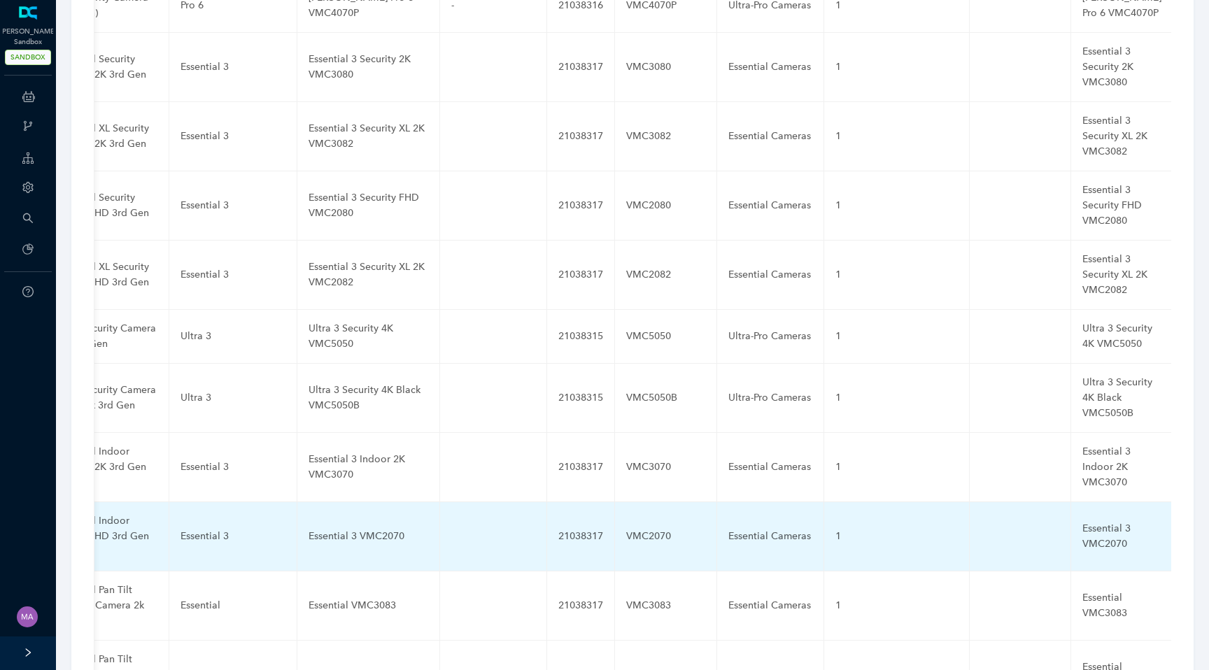
click at [323, 529] on div "Essential 3 VMC2070" at bounding box center [368, 536] width 120 height 15
click at [322, 525] on input "Essential 3 VMC2070" at bounding box center [345, 536] width 75 height 22
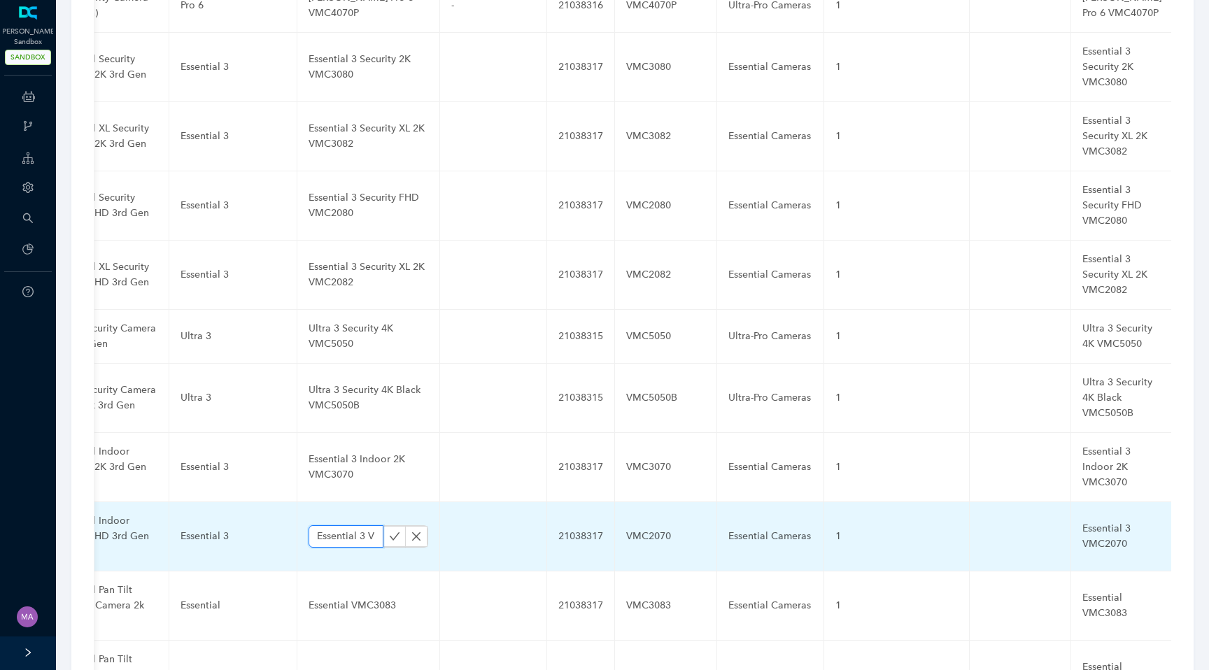
paste input "Indoor FHD"
type input "Essential 3 Indoor FHD VMC2070"
click at [389, 531] on icon "check" at bounding box center [394, 536] width 11 height 11
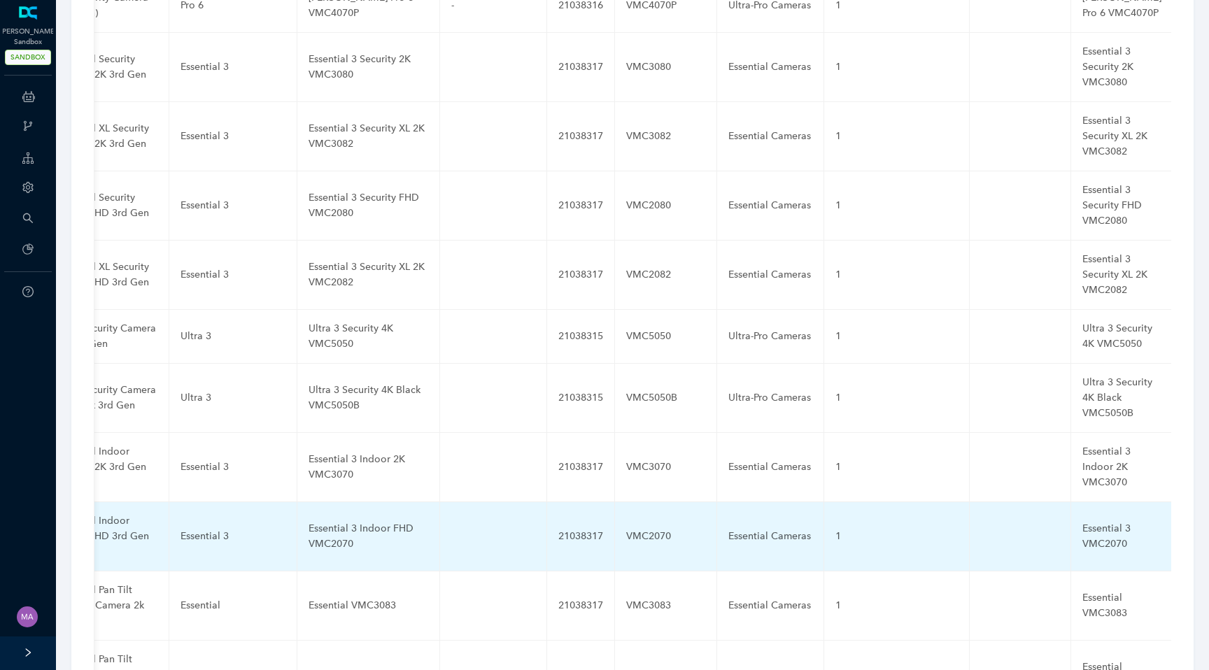
click at [1082, 521] on div "Essential 3 VMC2070" at bounding box center [1121, 536] width 79 height 31
click at [1082, 525] on input "Essential 3 VMC2070" at bounding box center [1099, 536] width 34 height 22
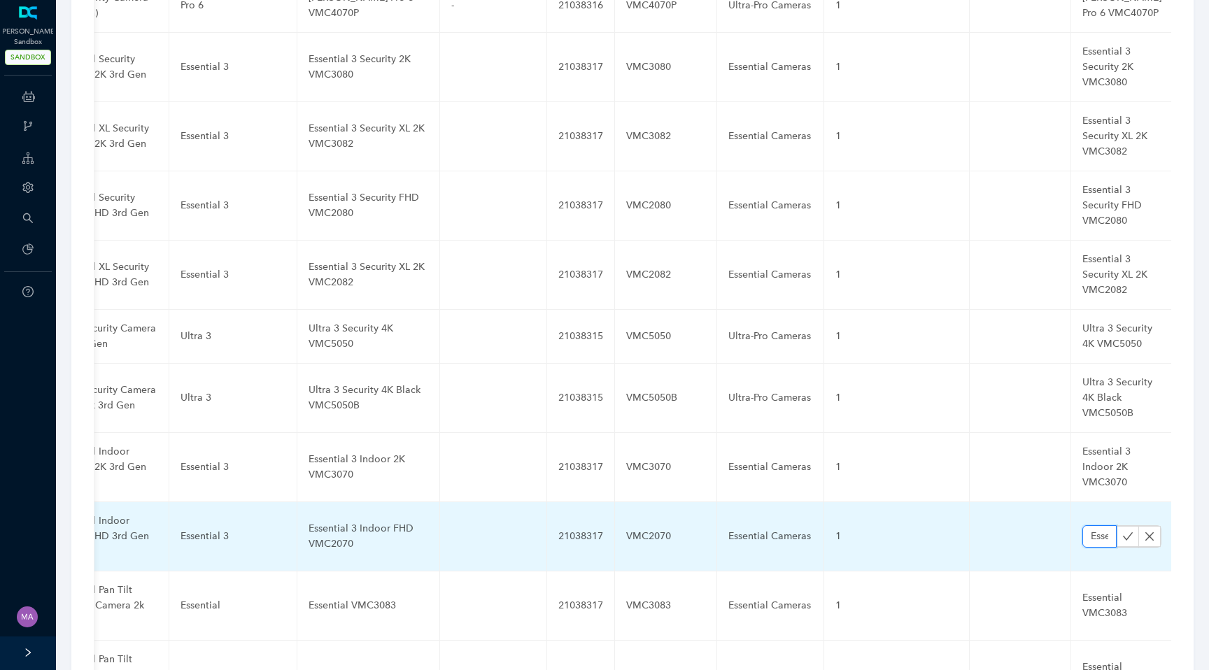
paste input "Indoor FHD"
type input "Essential 3 Indoor FHD VMC2070"
click at [1122, 531] on icon "check" at bounding box center [1127, 536] width 11 height 11
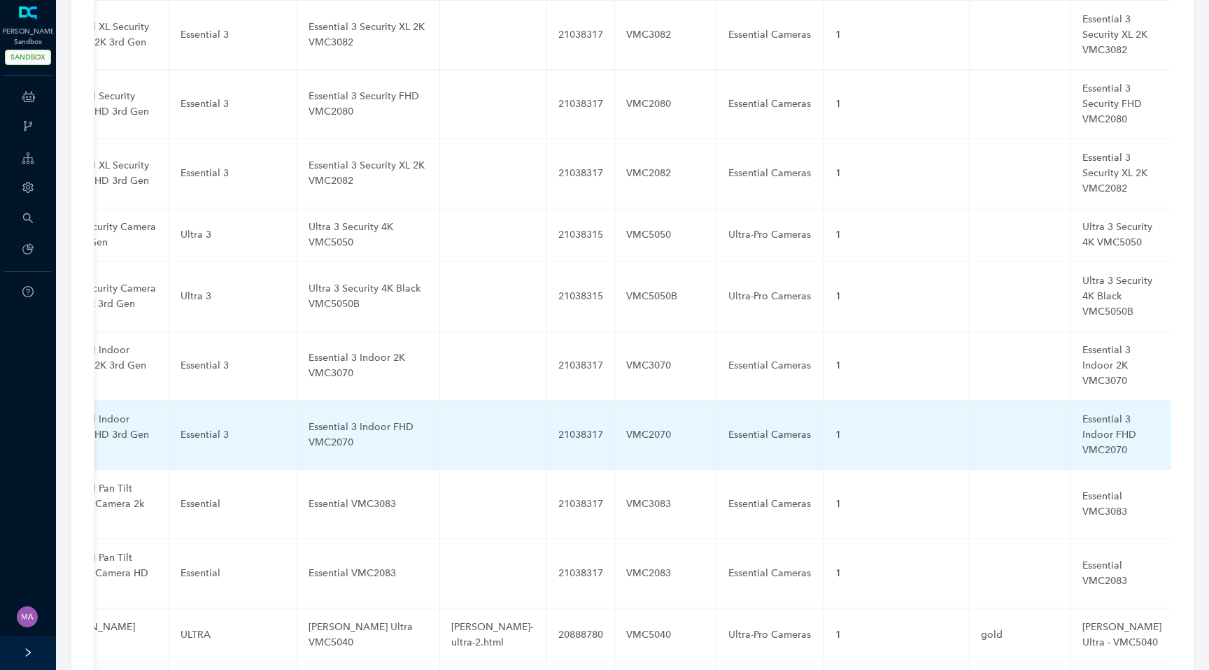
scroll to position [3892, 0]
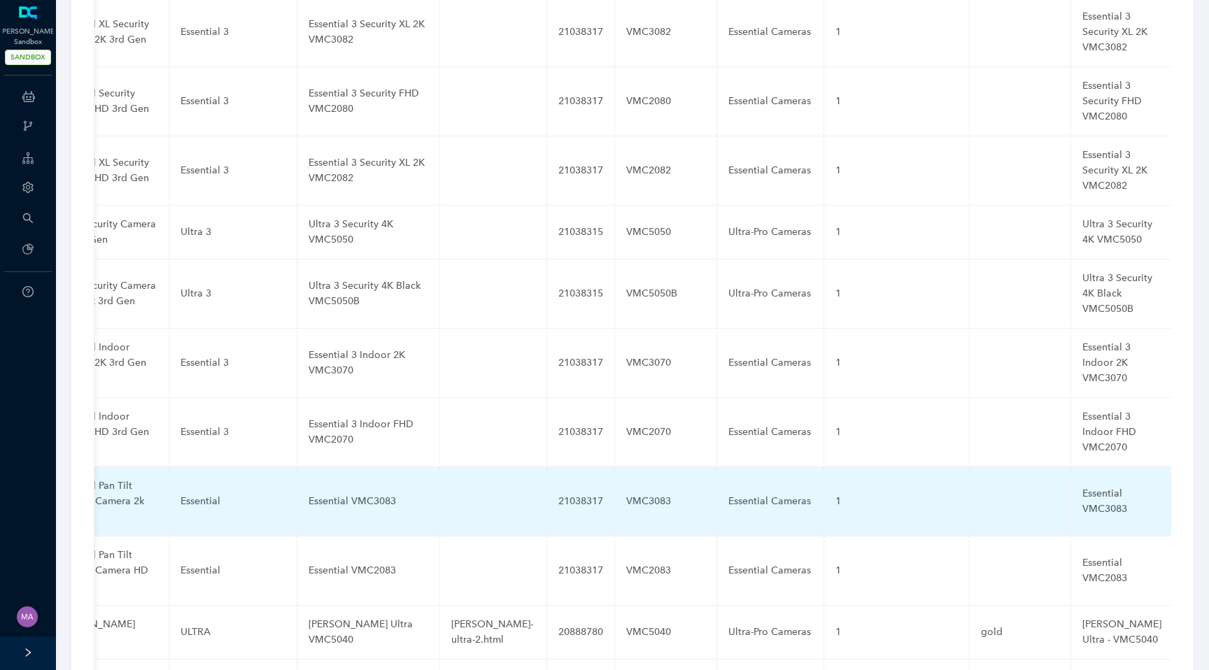
click at [336, 494] on div "Essential VMC3083" at bounding box center [368, 501] width 120 height 15
click at [336, 490] on input "Essential VMC3083" at bounding box center [345, 501] width 75 height 22
type input "Essential 3 Pan Tilt Security (Plug-In) 2K VMC3083"
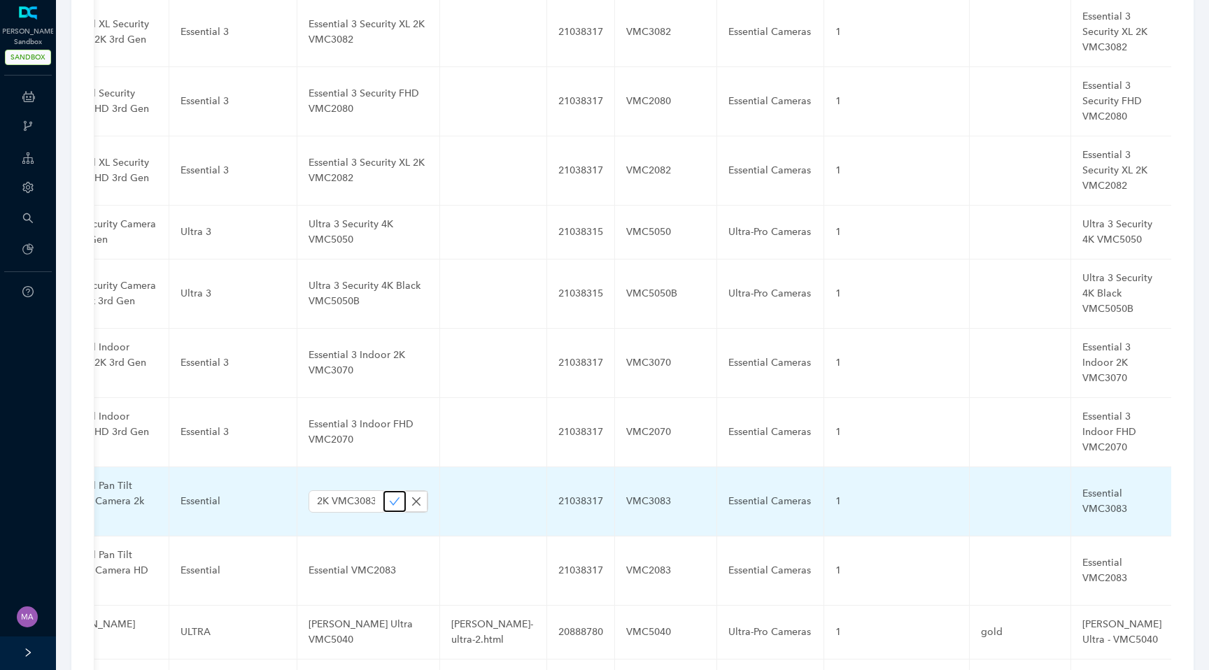
click at [390, 497] on icon "check" at bounding box center [395, 501] width 10 height 8
click at [1082, 486] on div "Essential VMC3083" at bounding box center [1121, 501] width 79 height 31
click at [1082, 490] on input "Essential VMC3083" at bounding box center [1099, 501] width 34 height 22
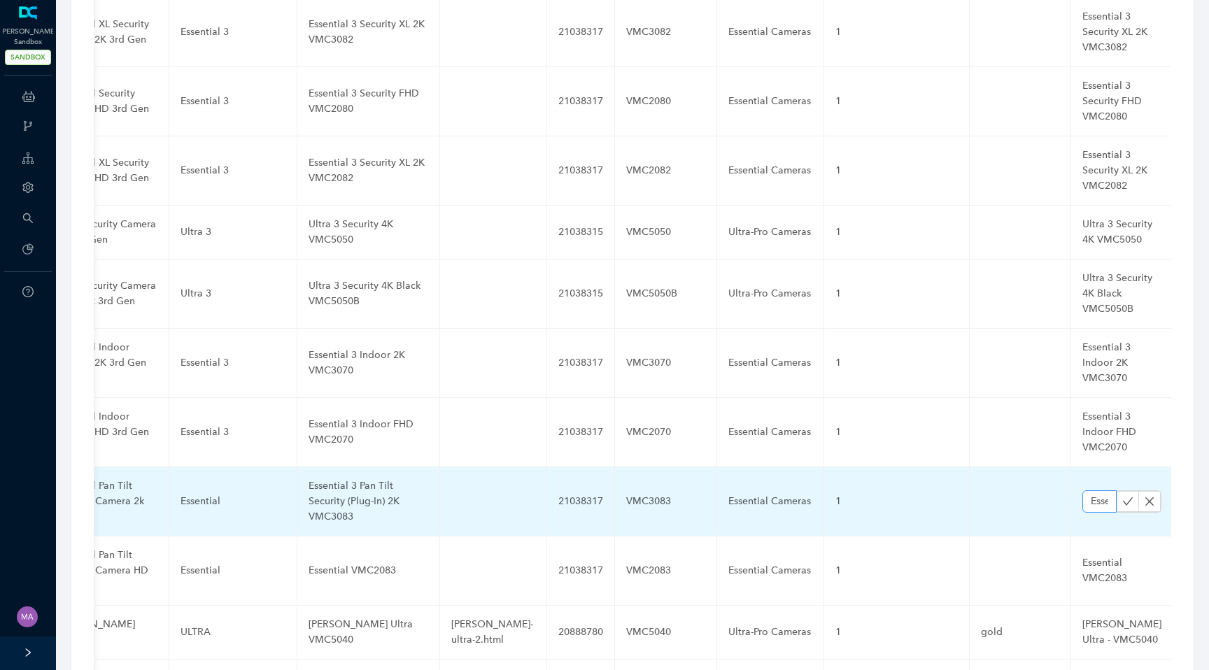
click at [1082, 490] on input "Essential VMC3083" at bounding box center [1099, 501] width 34 height 22
type input "Essential 3 Pan Tilt Security (Plug-In) 2K VMC3083"
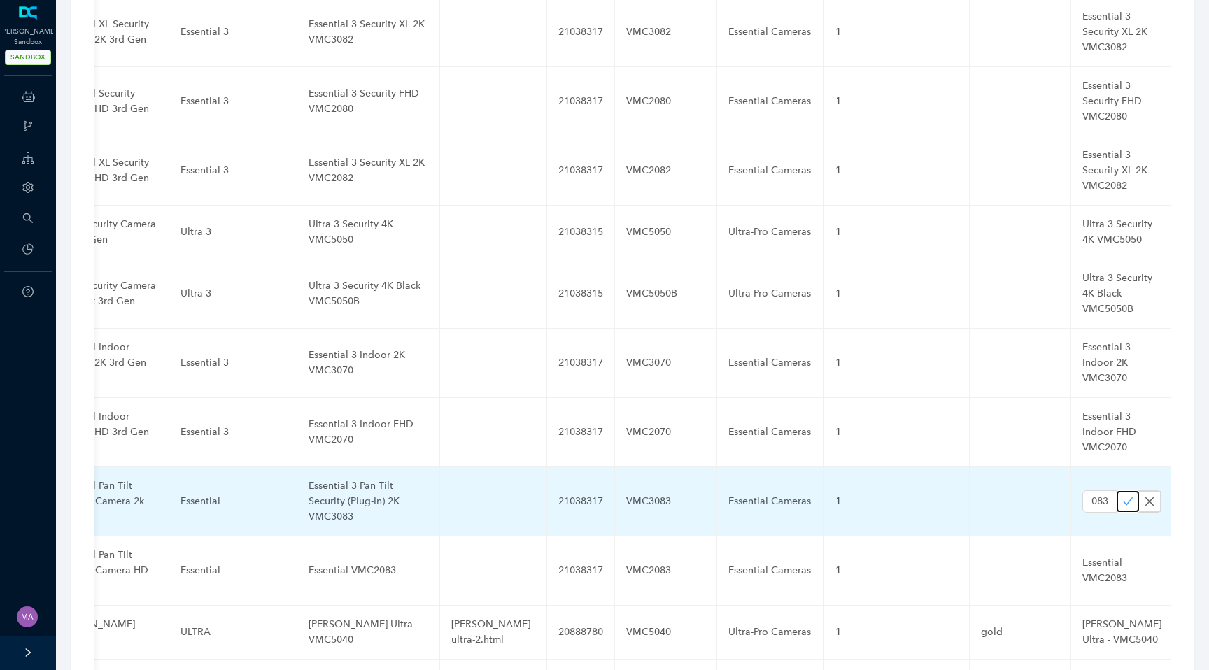
scroll to position [0, 0]
click at [1122, 496] on icon "check" at bounding box center [1127, 501] width 11 height 11
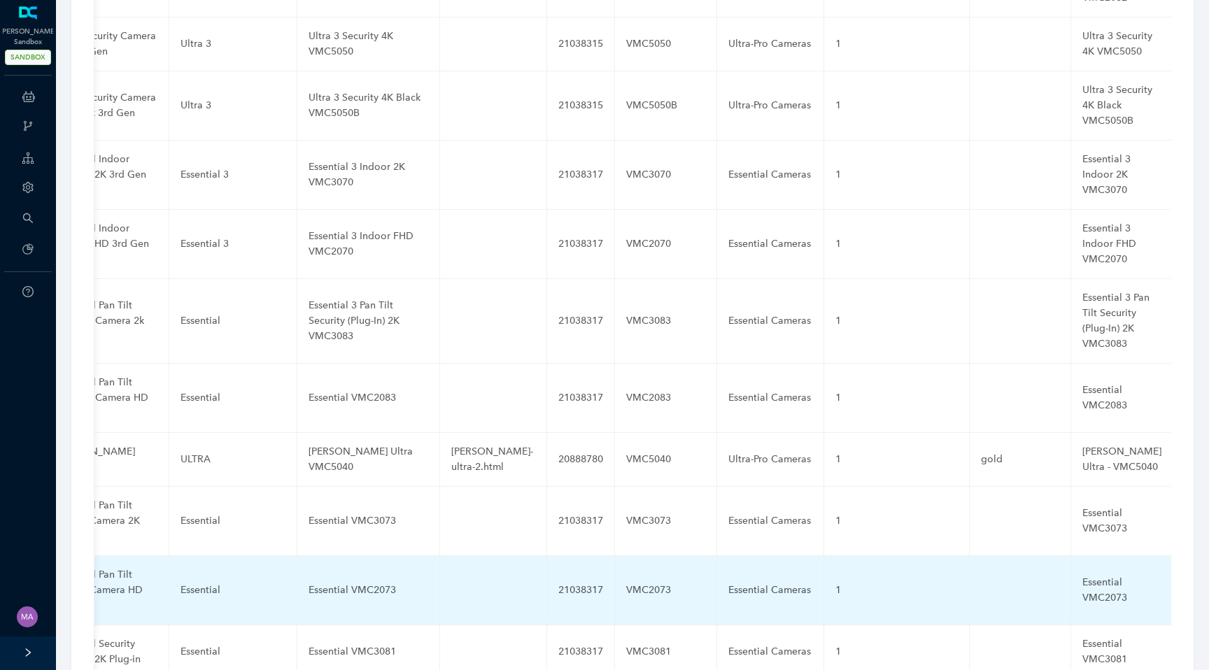
scroll to position [4123, 0]
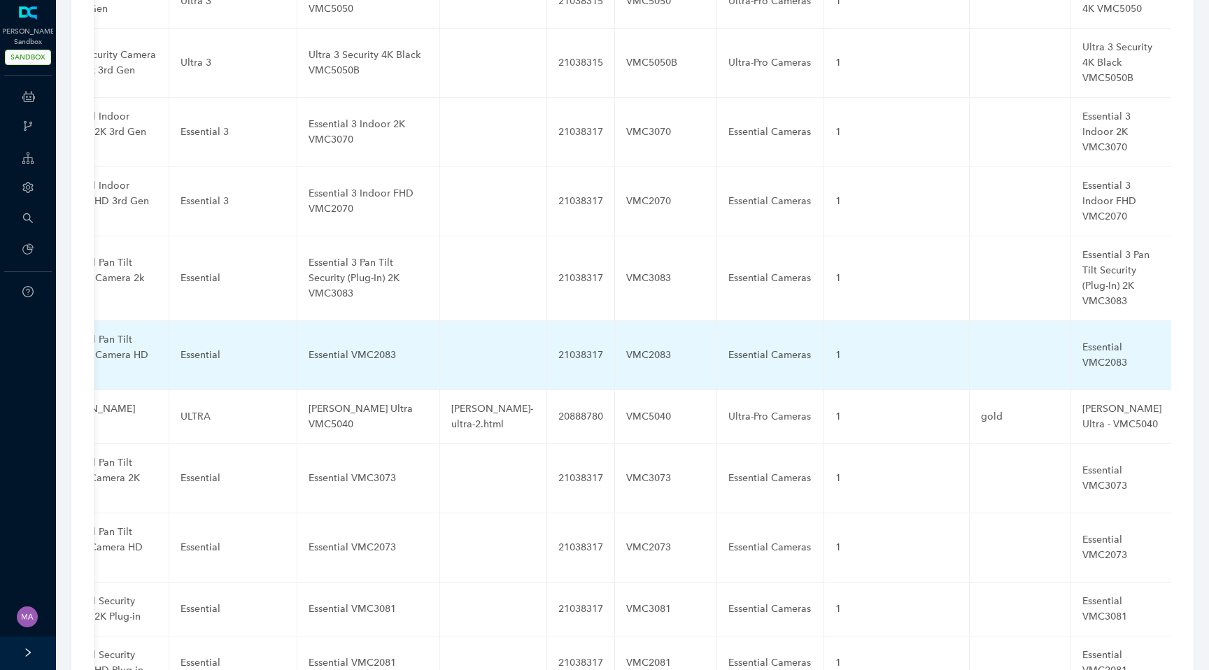
click at [344, 348] on div "Essential VMC2083" at bounding box center [368, 355] width 120 height 15
click at [337, 344] on input "Essential VMC2083" at bounding box center [345, 355] width 75 height 22
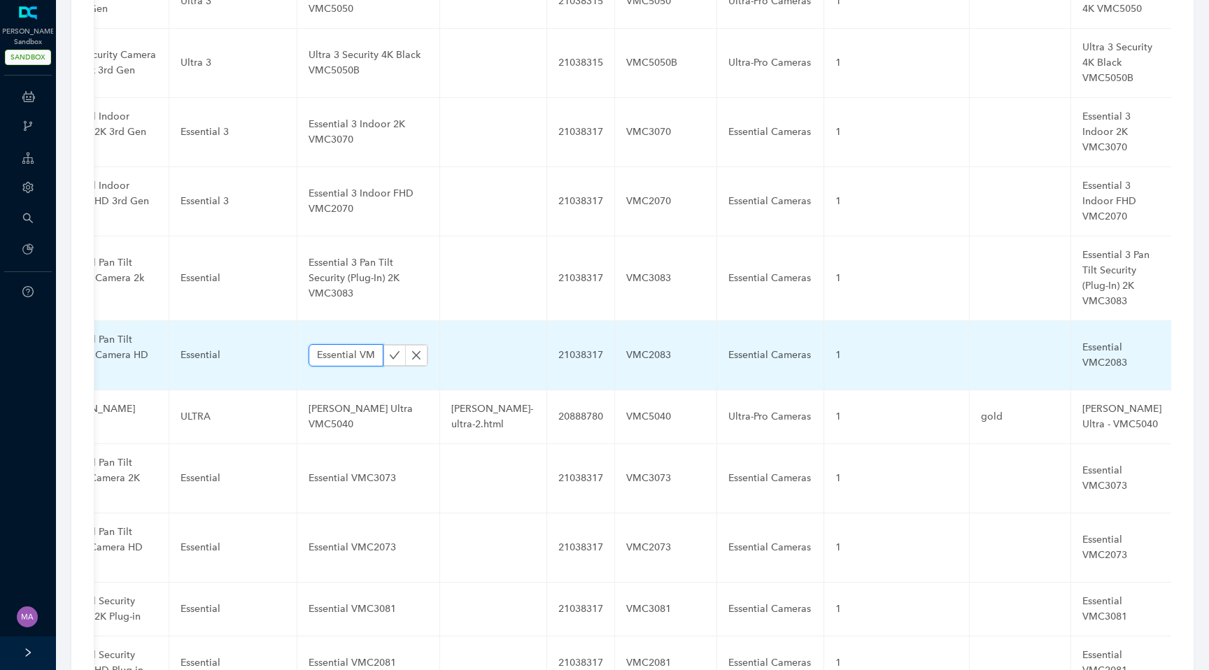
paste input "3 Pan Tilt Security (Plug-In) FHD"
type input "Essential 3 Pan Tilt Security (Plug-In) FHD VMC2083"
click at [389, 350] on icon "check" at bounding box center [394, 355] width 11 height 11
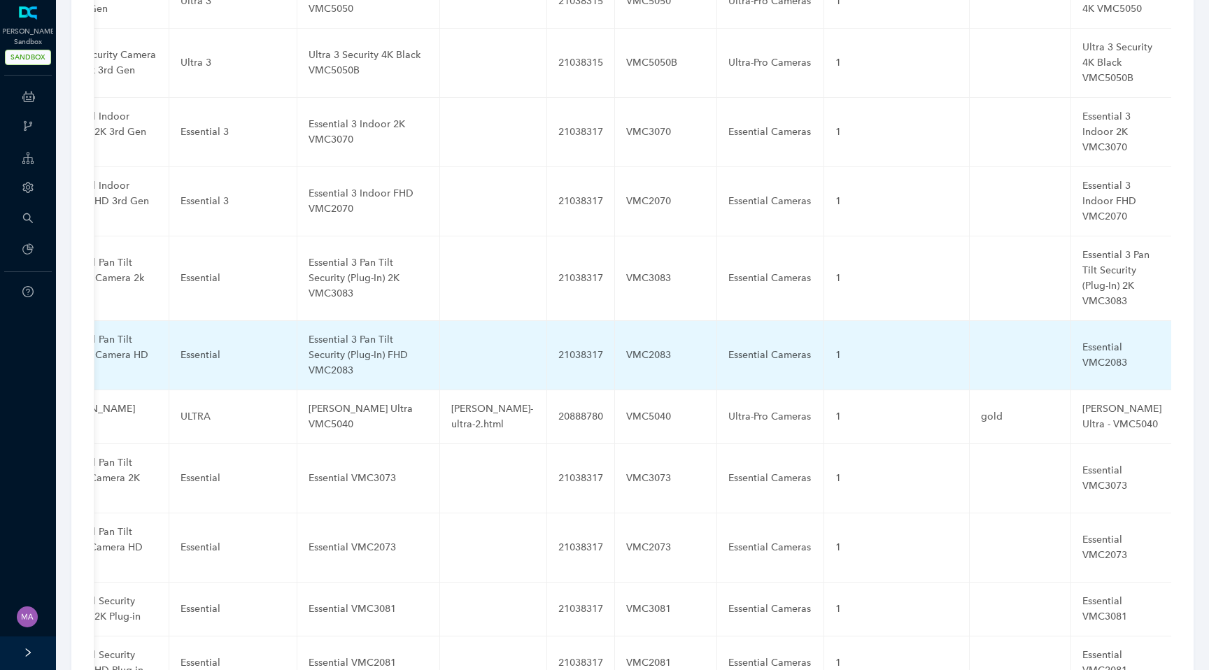
click at [1082, 340] on div "Essential VMC2083" at bounding box center [1121, 355] width 79 height 31
click at [1082, 344] on input "Essential VMC2083" at bounding box center [1099, 355] width 34 height 22
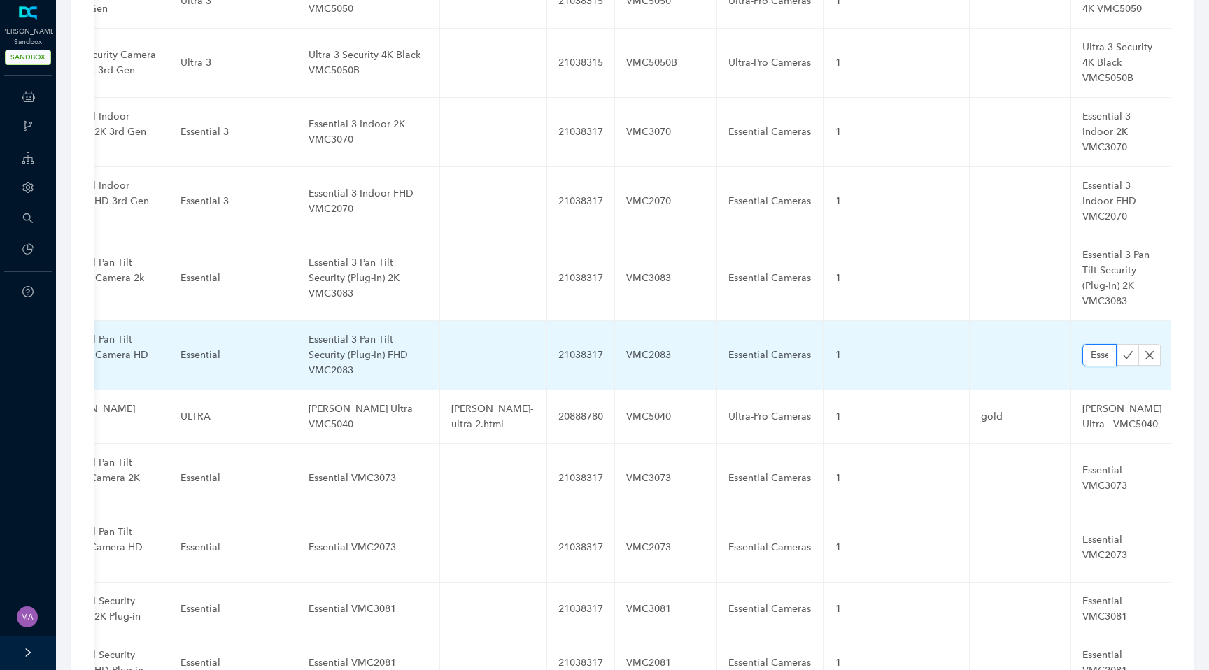
click at [1082, 344] on input "Essential VMC2083" at bounding box center [1099, 355] width 34 height 22
paste input "3 Pan Tilt Security (Plug-In) FHD"
type input "Essential 3 Pan Tilt Security (Plug-In) FHD VMC2083"
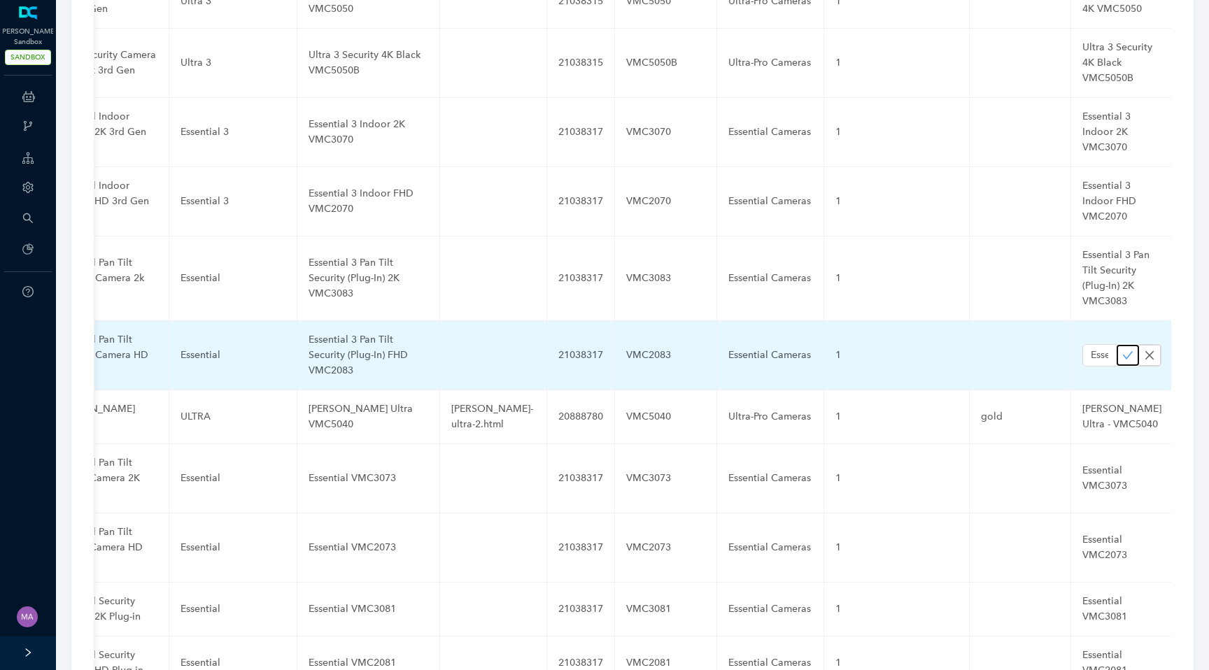
click at [1122, 350] on icon "check" at bounding box center [1127, 355] width 11 height 11
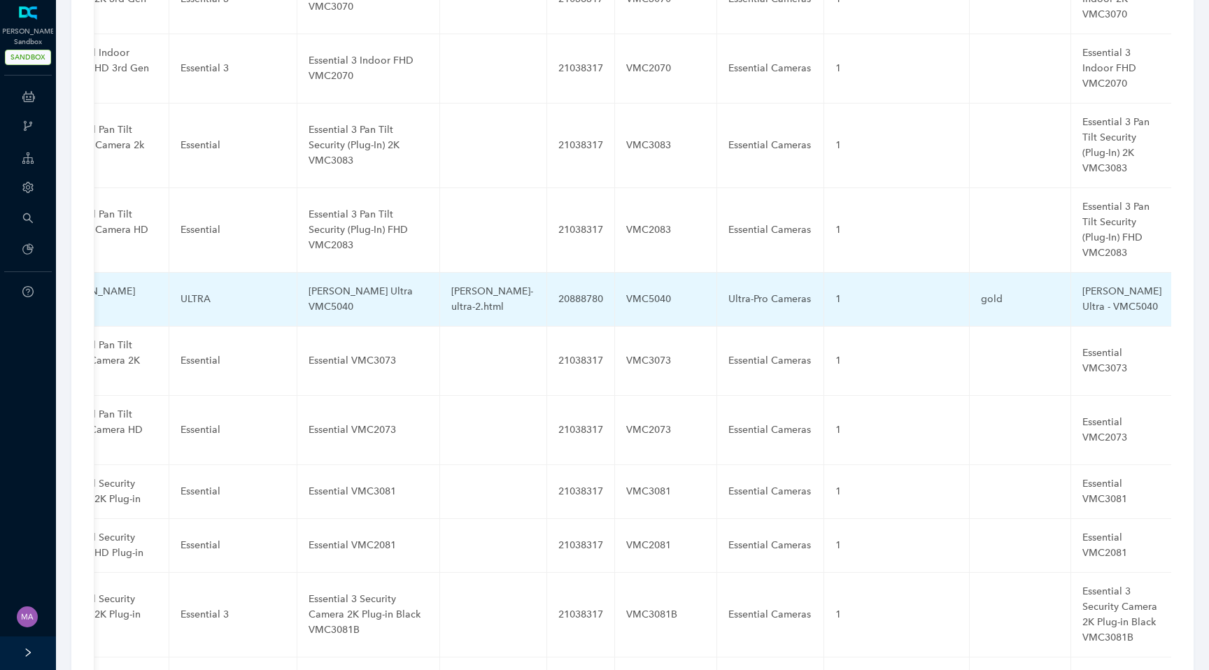
scroll to position [4265, 0]
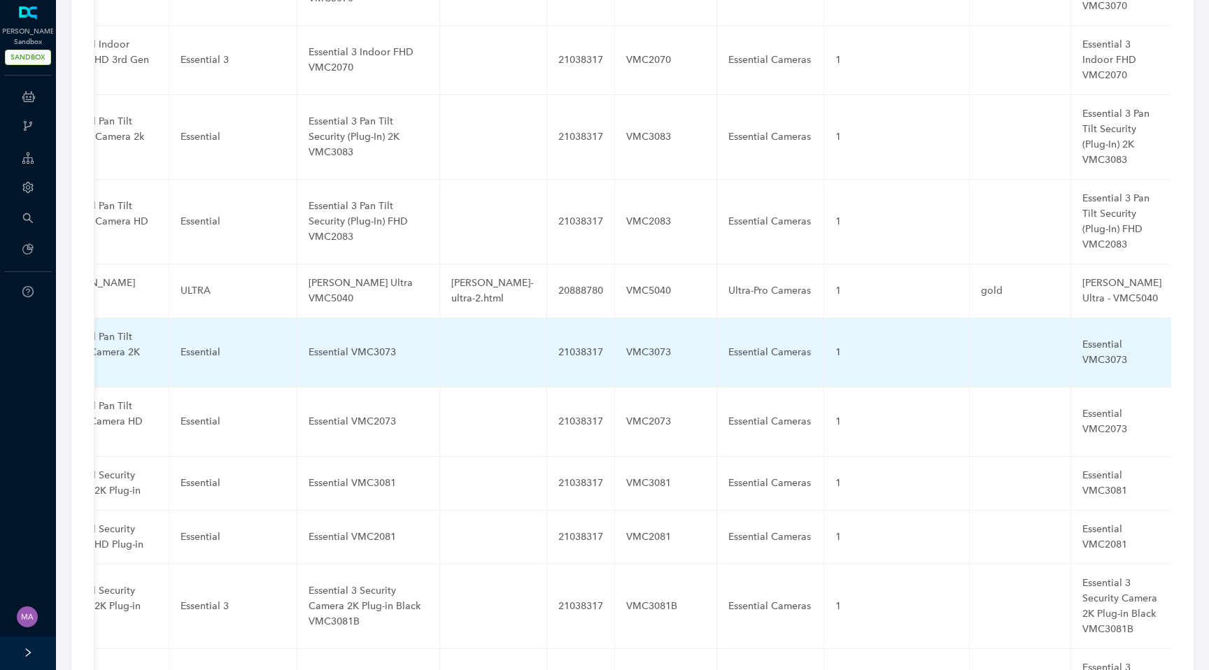
click at [359, 345] on div "Essential VMC3073" at bounding box center [368, 352] width 120 height 15
click at [339, 341] on input "Essential VMC3073" at bounding box center [345, 352] width 75 height 22
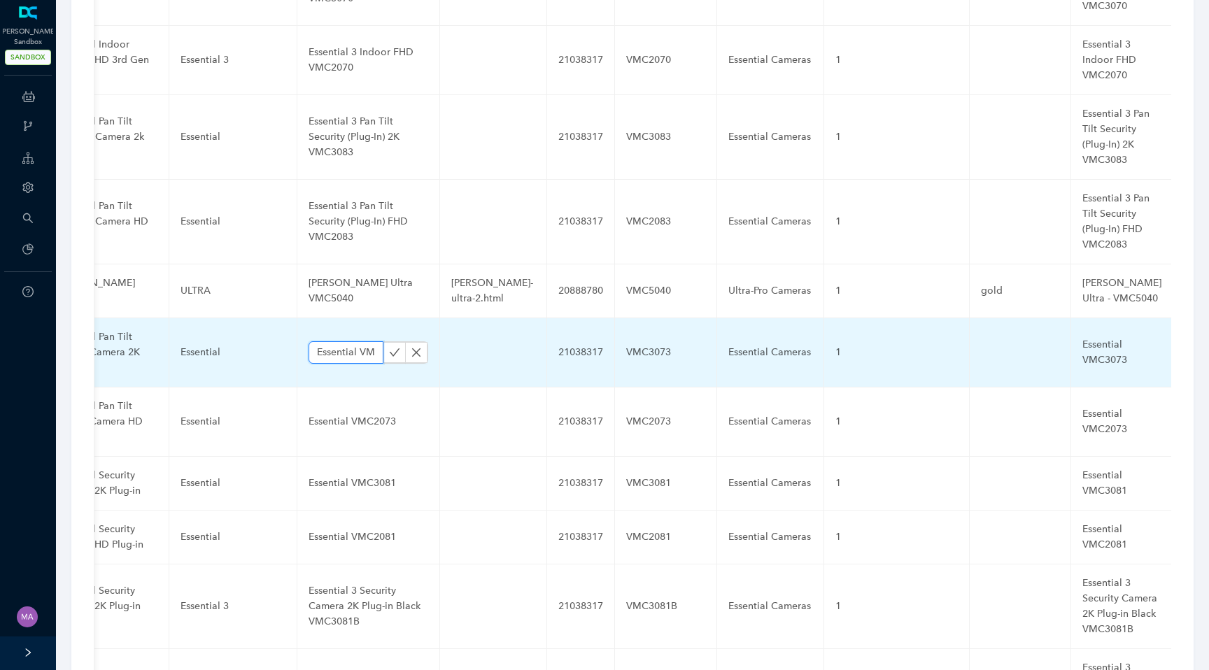
paste input "3 Pan Tilt Indoor 2K"
type input "Essential 3 Pan Tilt Indoor 2K VMC3073"
click at [383, 342] on button "button" at bounding box center [394, 352] width 22 height 21
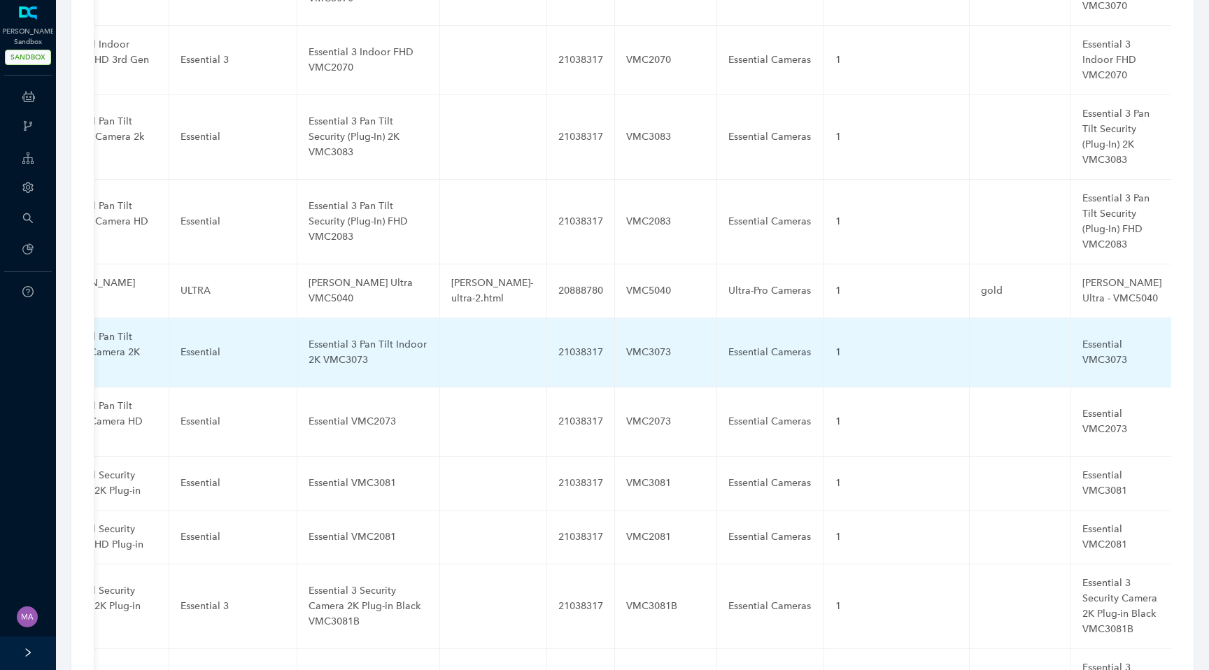
click at [1082, 337] on div "Essential VMC3073" at bounding box center [1121, 352] width 79 height 31
click at [1082, 341] on input "Essential VMC3073" at bounding box center [1099, 352] width 34 height 22
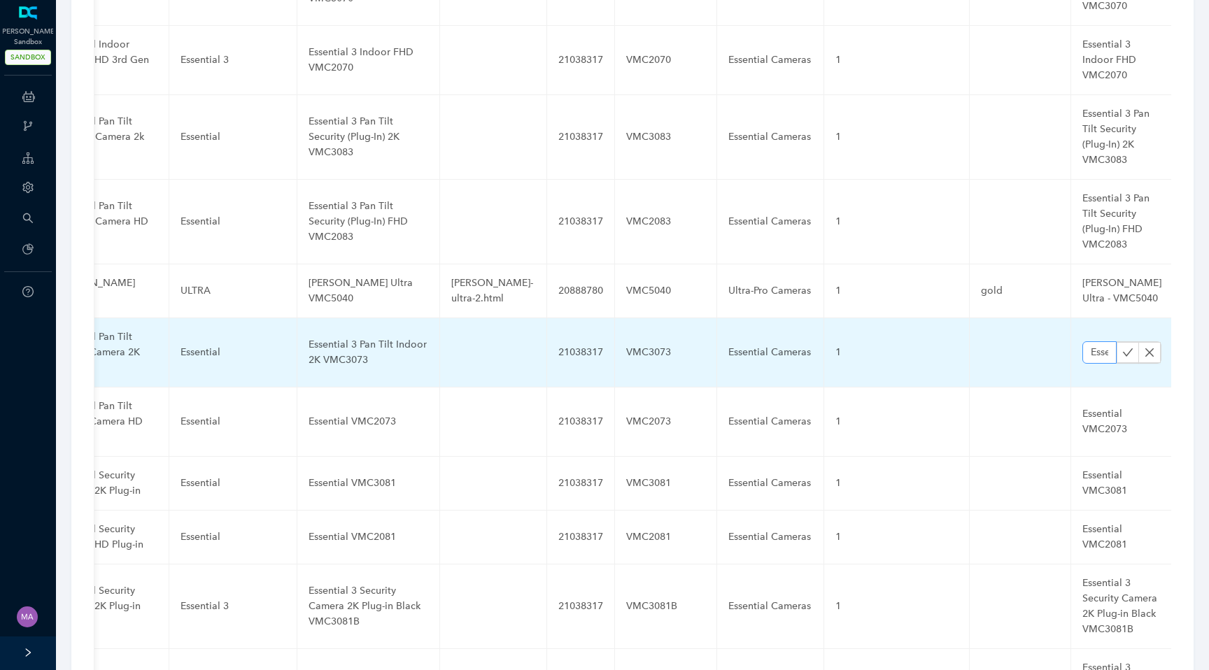
click at [1082, 341] on input "Essential VMC3073" at bounding box center [1099, 352] width 34 height 22
type input "Essential 3 Pan Tilt Indoor 2K VMC3073"
click at [1122, 347] on icon "check" at bounding box center [1127, 352] width 11 height 11
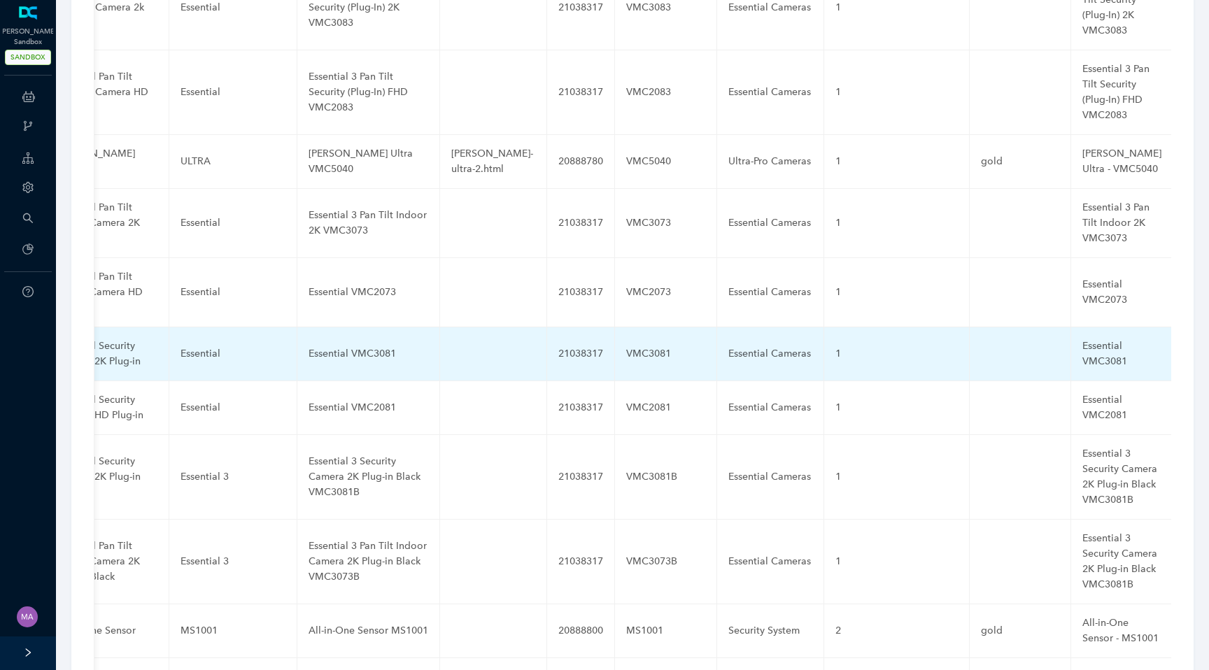
scroll to position [4455, 0]
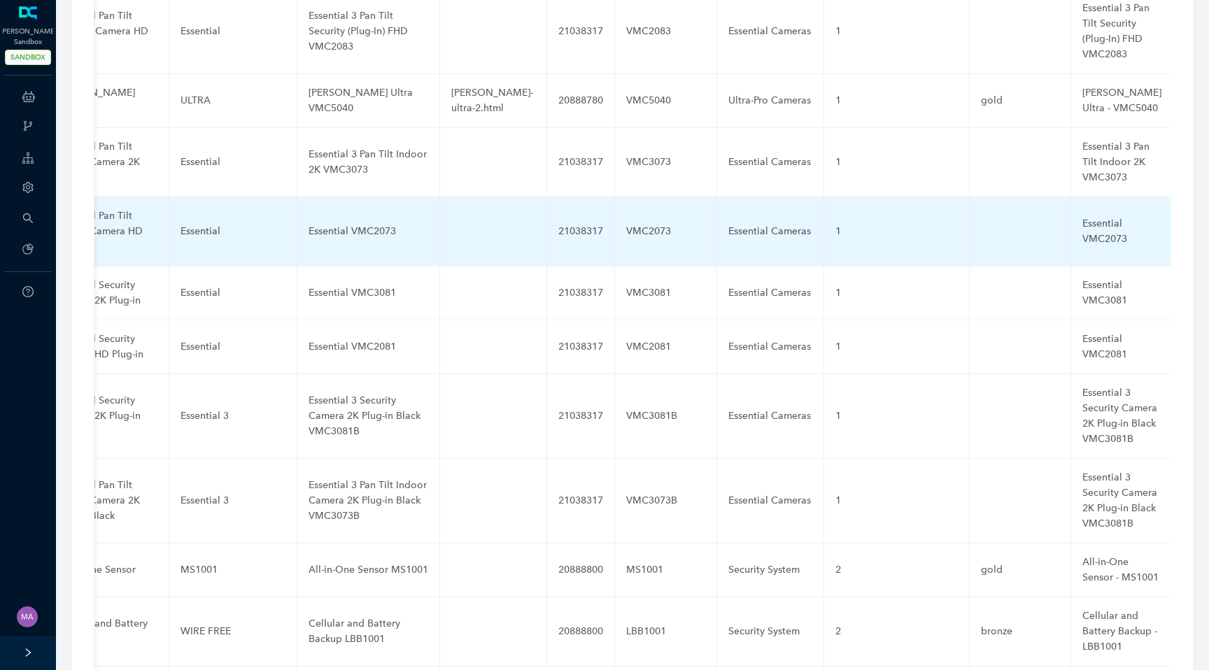
click at [348, 224] on div "Essential VMC2073" at bounding box center [368, 231] width 120 height 15
click at [348, 220] on input "Essential VMC2073" at bounding box center [345, 231] width 75 height 22
type input "Essential 3 Pan Tilt Indoor FHD VMC2073"
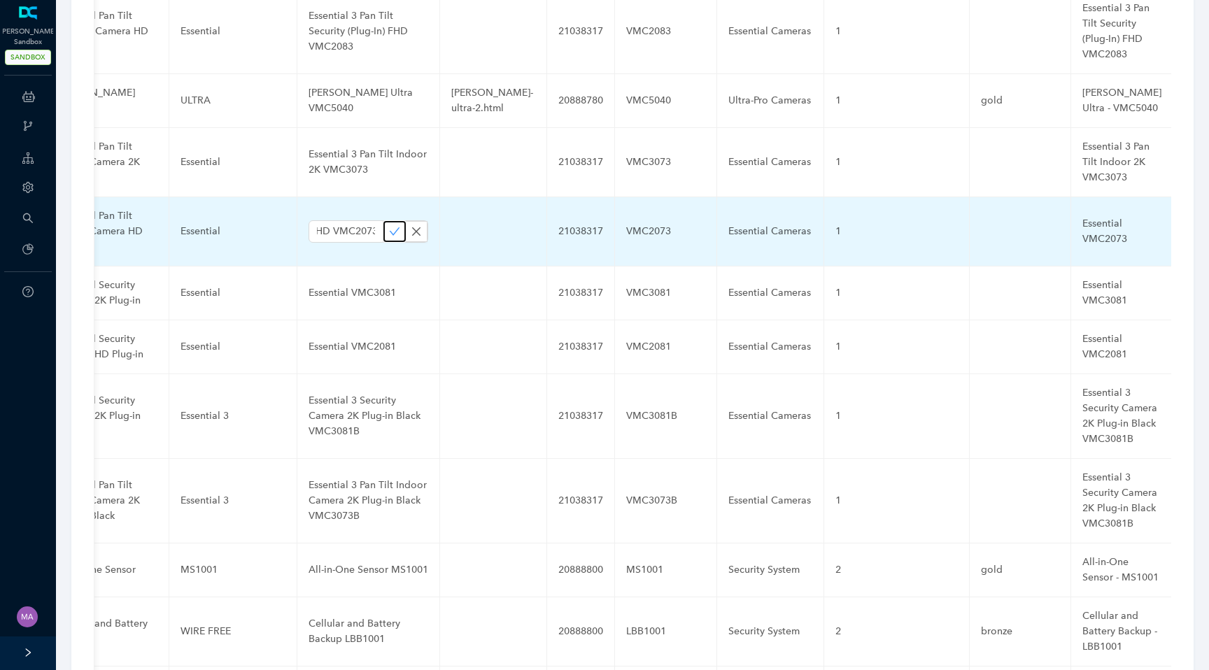
scroll to position [0, 0]
click at [389, 226] on icon "check" at bounding box center [394, 231] width 11 height 11
click at [1082, 216] on div "Essential VMC2073" at bounding box center [1121, 231] width 79 height 31
click at [1116, 221] on button "button" at bounding box center [1127, 231] width 22 height 21
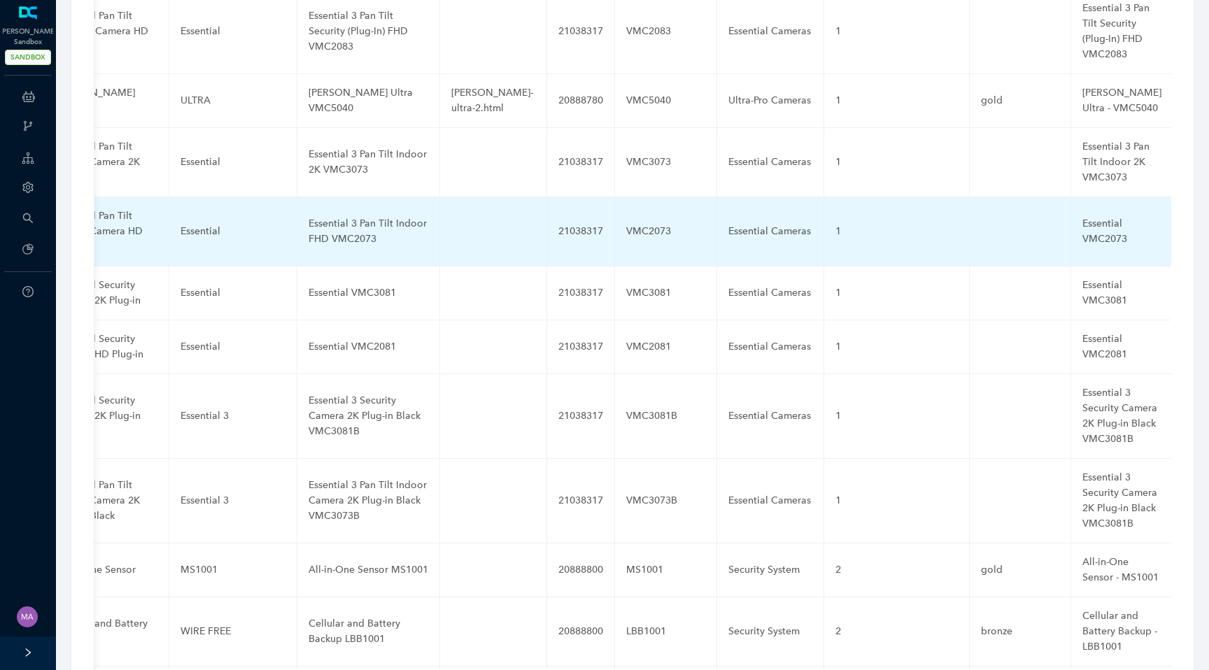
click at [1082, 216] on div "Essential VMC2073" at bounding box center [1121, 231] width 79 height 31
click at [1082, 220] on input "Essential VMC2073" at bounding box center [1099, 231] width 34 height 22
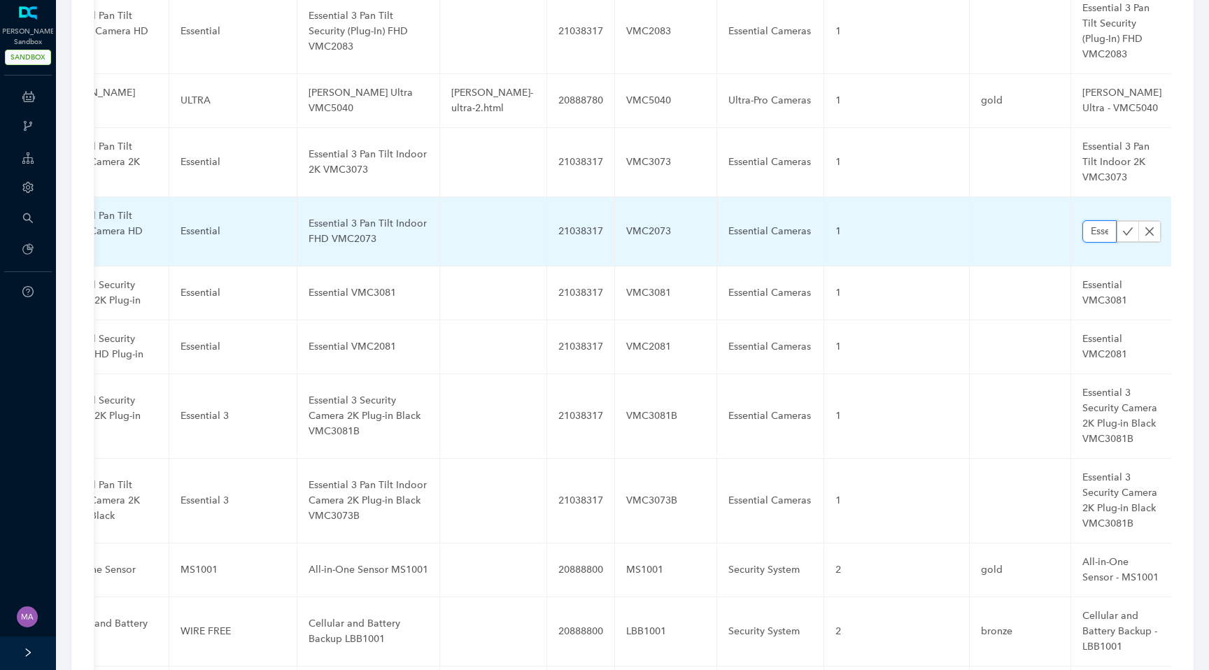
paste input "3 Pan Tilt Indoor FHD"
type input "Essential 3 Pan Tilt Indoor FHD VMC2073"
click at [1122, 226] on icon "check" at bounding box center [1127, 231] width 11 height 11
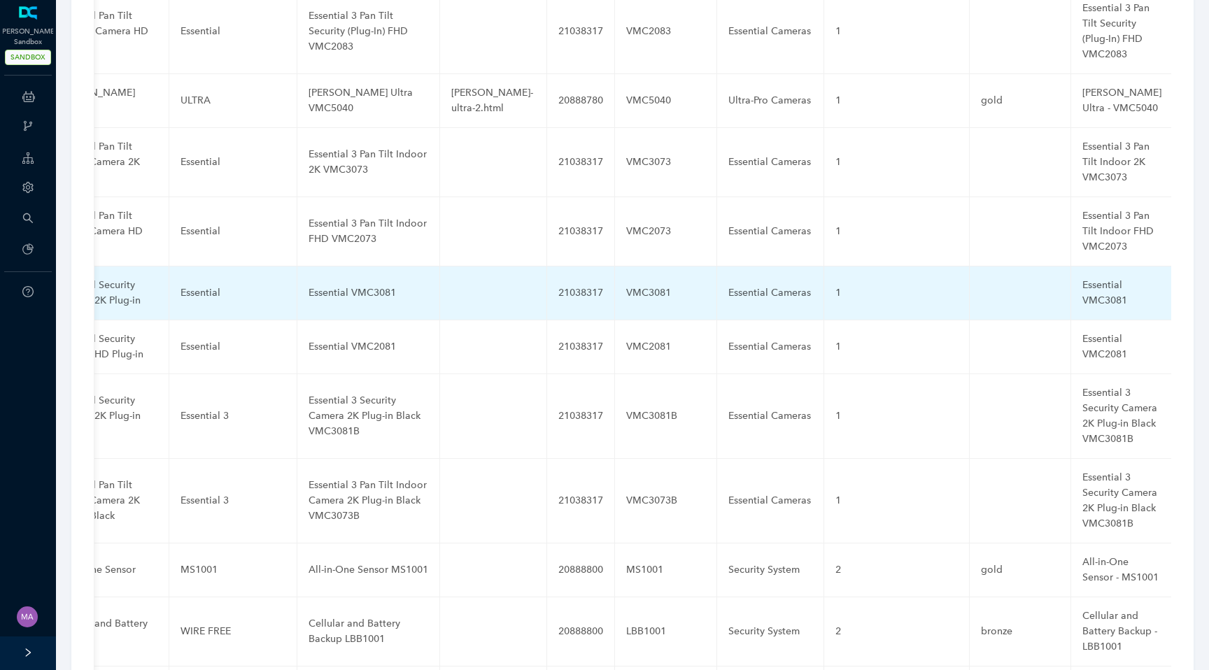
click at [341, 285] on div "Essential VMC3081" at bounding box center [368, 292] width 120 height 15
click at [341, 282] on input "Essential VMC3081" at bounding box center [345, 293] width 75 height 22
type input "Essential 3 Security (Plug-In) 2K VMC3081"
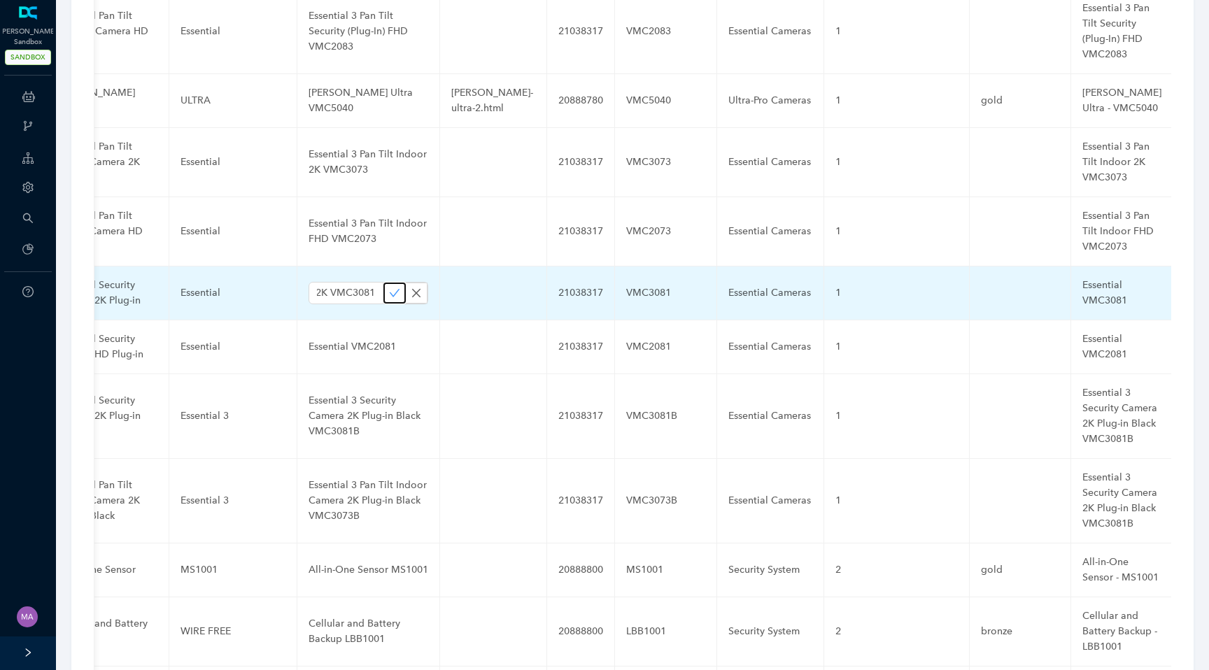
scroll to position [0, 0]
click at [390, 289] on icon "check" at bounding box center [395, 293] width 10 height 8
click at [1082, 278] on div "Essential VMC3081" at bounding box center [1121, 293] width 79 height 31
click at [1082, 282] on input "Essential VMC3081" at bounding box center [1099, 293] width 34 height 22
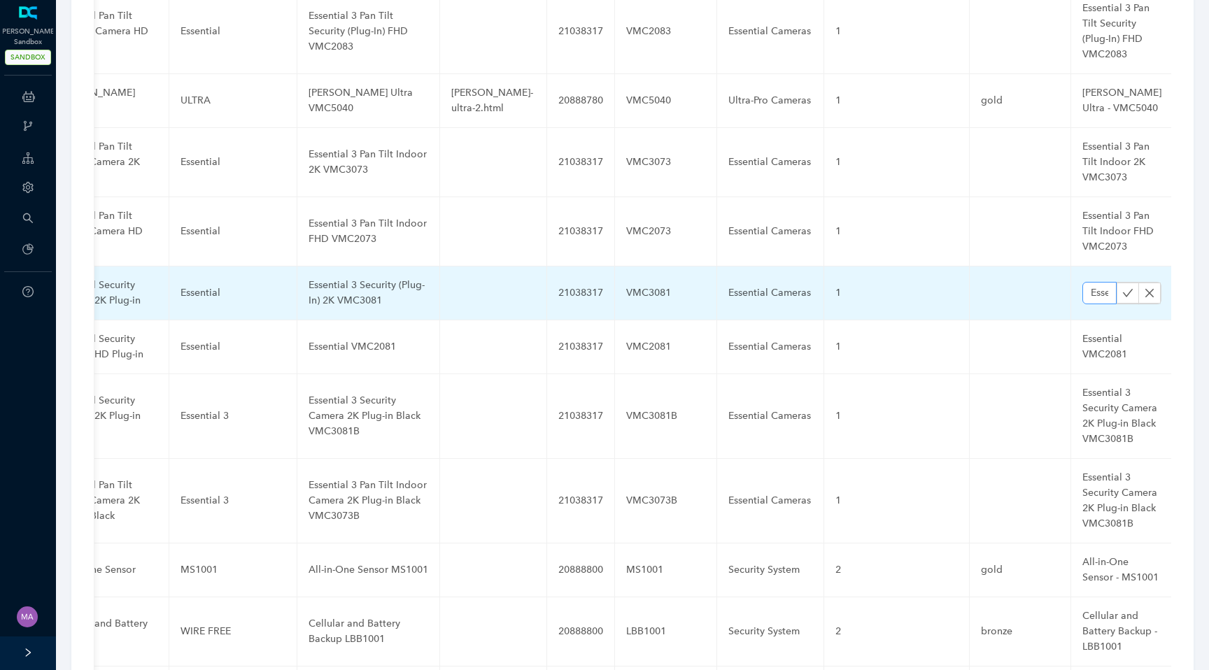
click at [1082, 282] on input "Essential VMC3081" at bounding box center [1099, 293] width 34 height 22
type input "Essential 3 Security (Plug-In) 2K VMC3081"
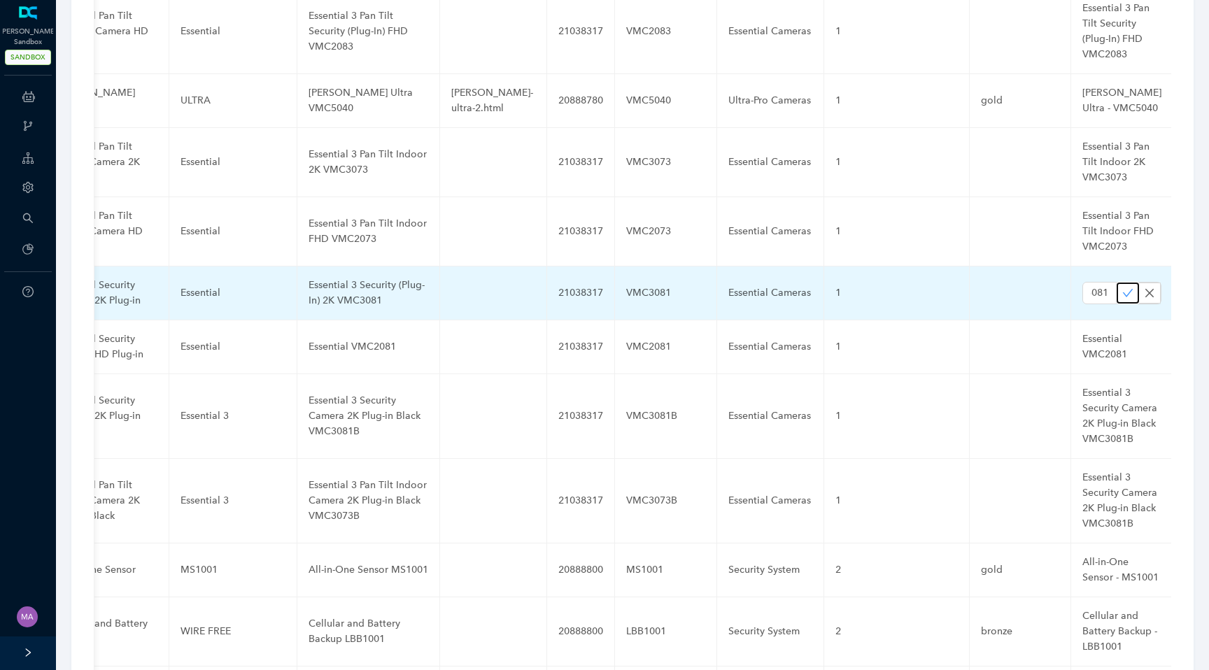
click at [1122, 287] on icon "check" at bounding box center [1127, 292] width 11 height 11
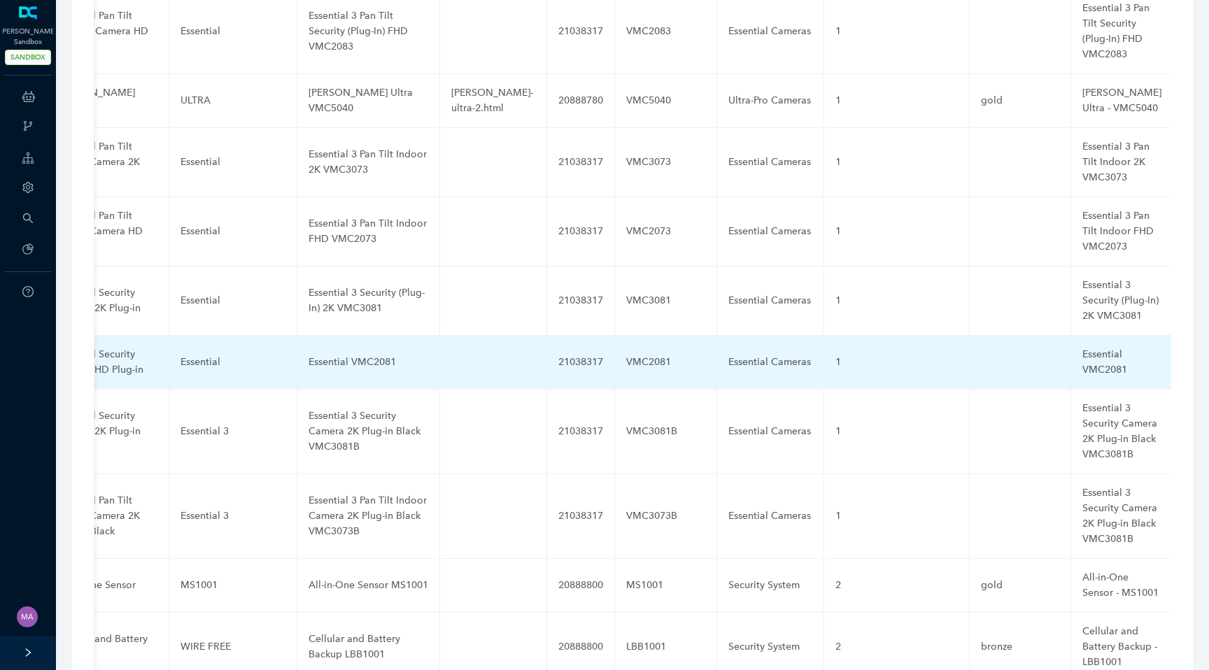
click at [357, 355] on div "Essential VMC2081" at bounding box center [368, 362] width 120 height 15
click at [357, 351] on input "Essential VMC2081" at bounding box center [345, 362] width 75 height 22
paste input "3 Security (Plug-In) FHD"
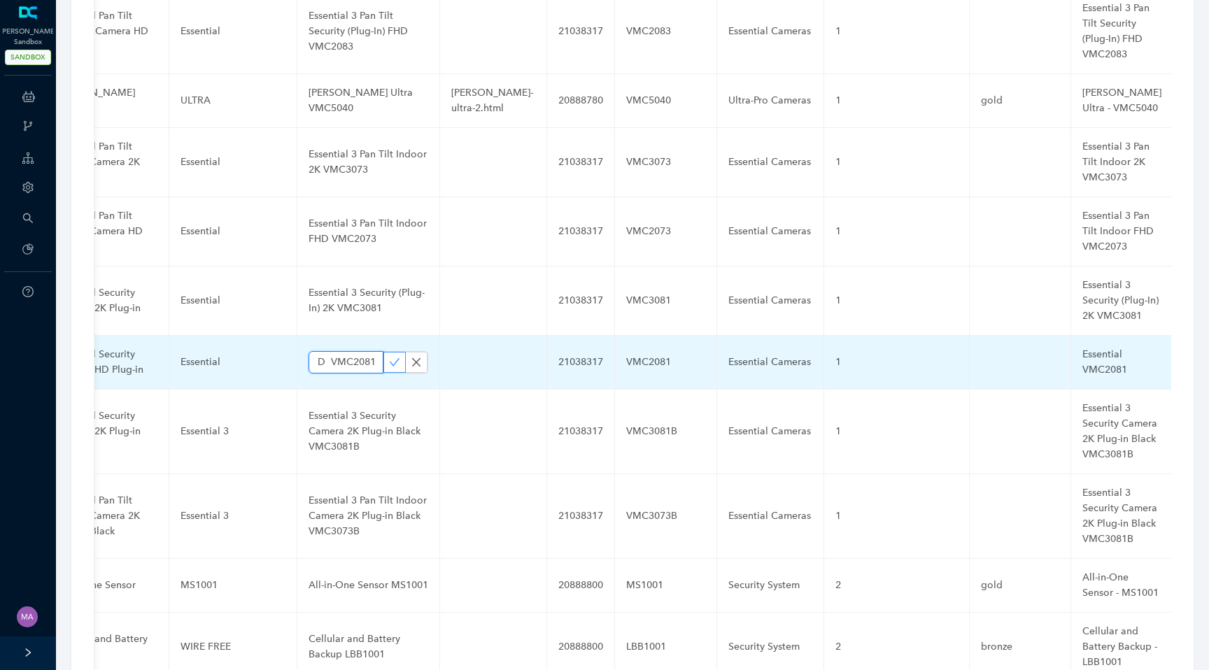
type input "Essential 3 Security (Plug-In) FHD VMC2081"
click at [389, 357] on icon "check" at bounding box center [394, 362] width 11 height 11
click at [1082, 347] on div "Essential VMC2081" at bounding box center [1121, 362] width 79 height 31
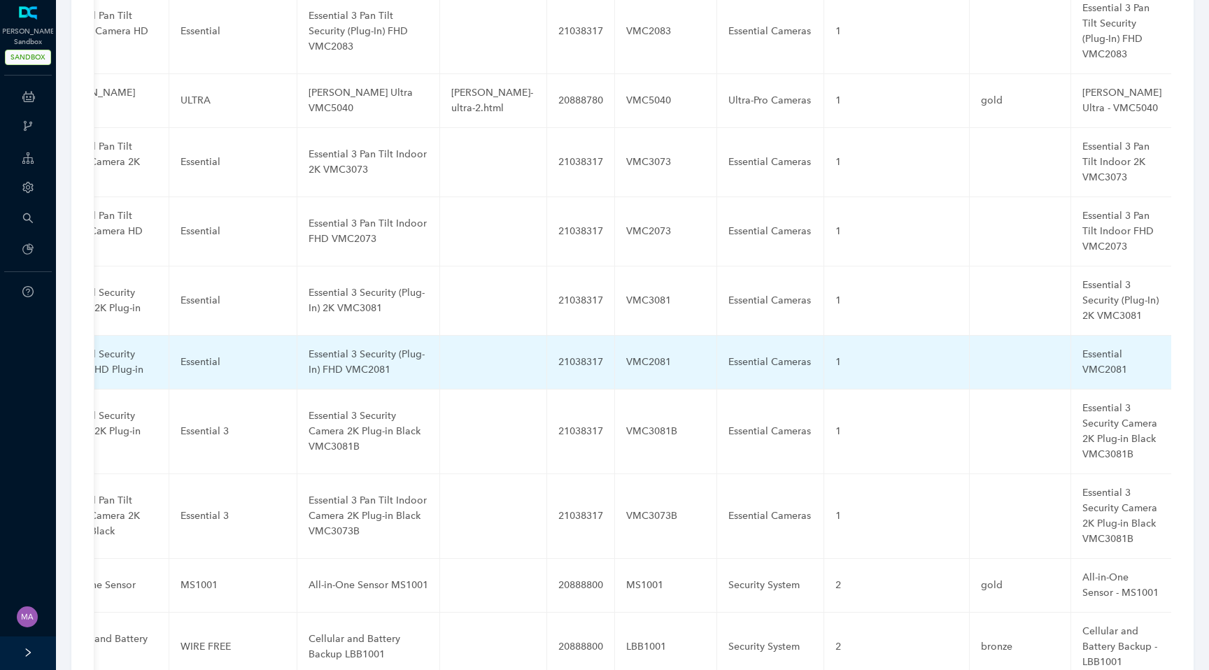
click at [1082, 347] on div "Essential VMC2081" at bounding box center [1121, 362] width 79 height 31
click at [1082, 351] on input "Essential VMC2081" at bounding box center [1099, 362] width 34 height 22
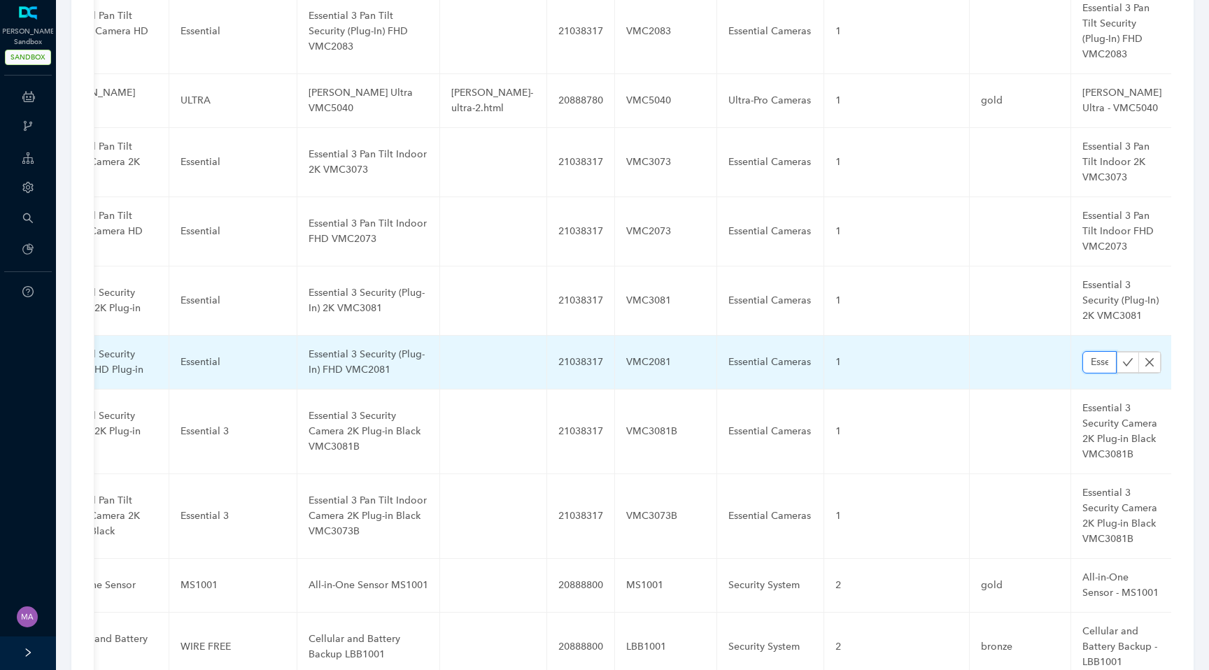
paste input "3 Security (Plug-In) FHD"
type input "Essential 3 Security (Plug-In) FHD VMC2081"
click at [1122, 357] on icon "check" at bounding box center [1127, 362] width 11 height 11
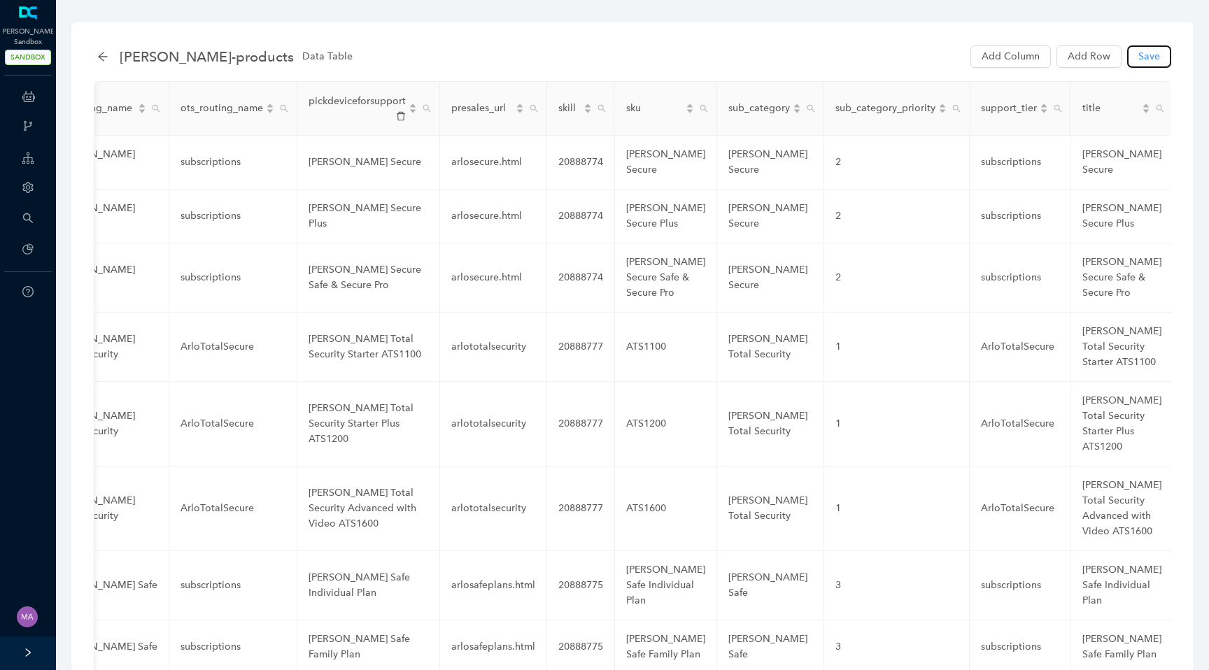
click at [1143, 57] on span "Save" at bounding box center [1149, 56] width 22 height 15
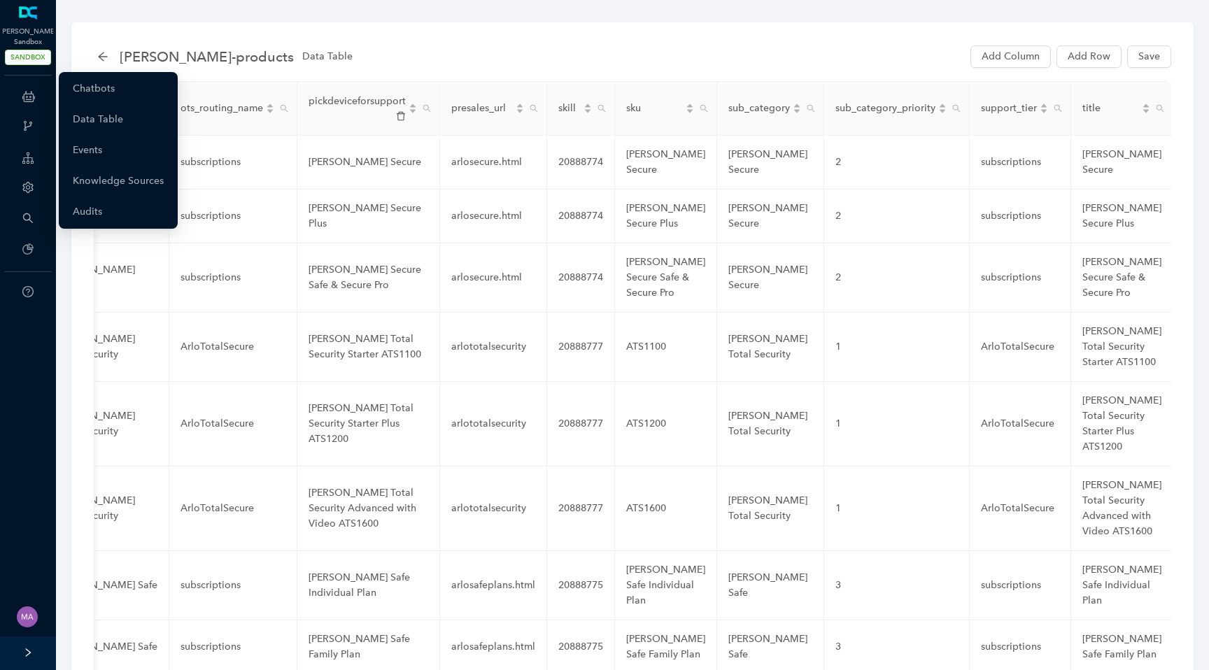
click at [28, 83] on icon at bounding box center [28, 97] width 13 height 28
click at [98, 92] on link "Chatbots" at bounding box center [94, 89] width 42 height 28
